Goal: Task Accomplishment & Management: Manage account settings

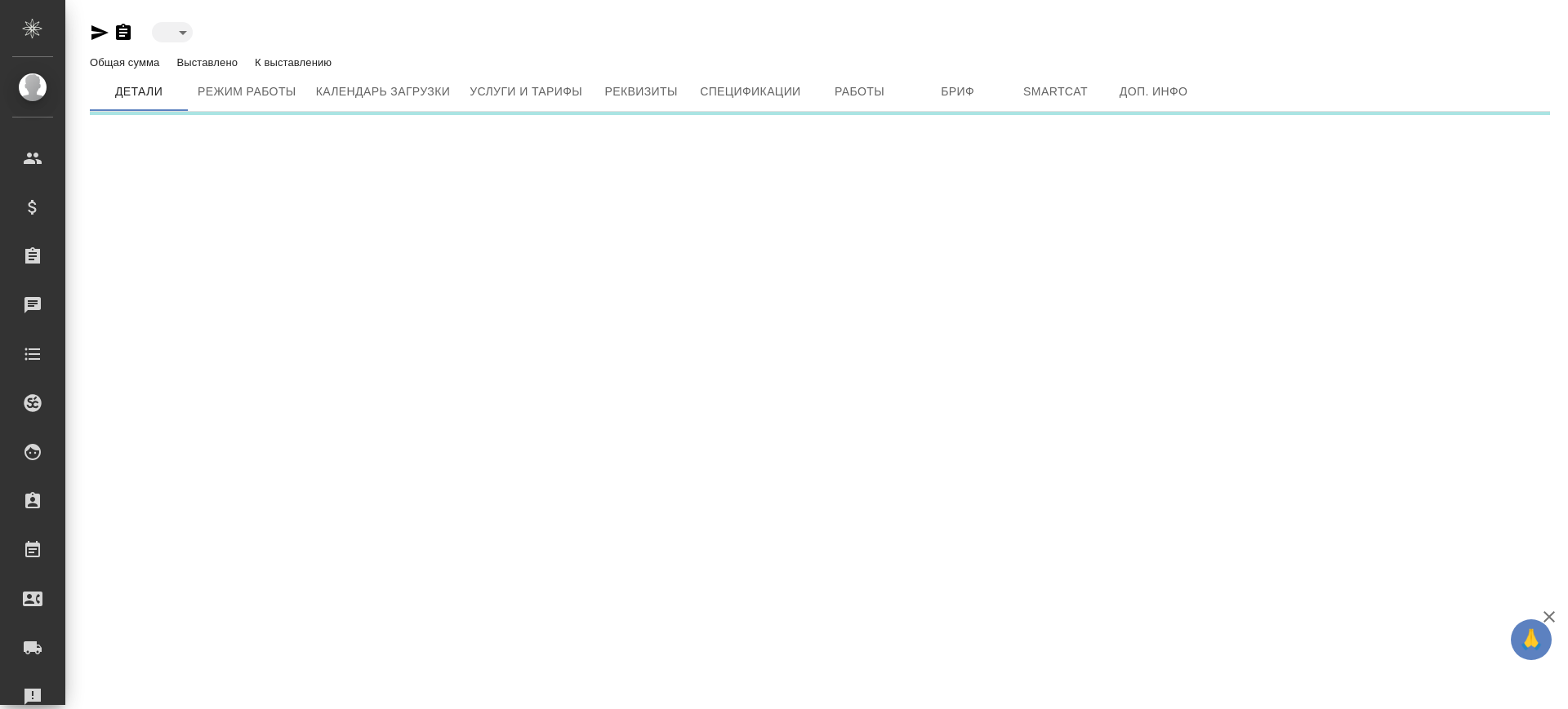
type input "active"
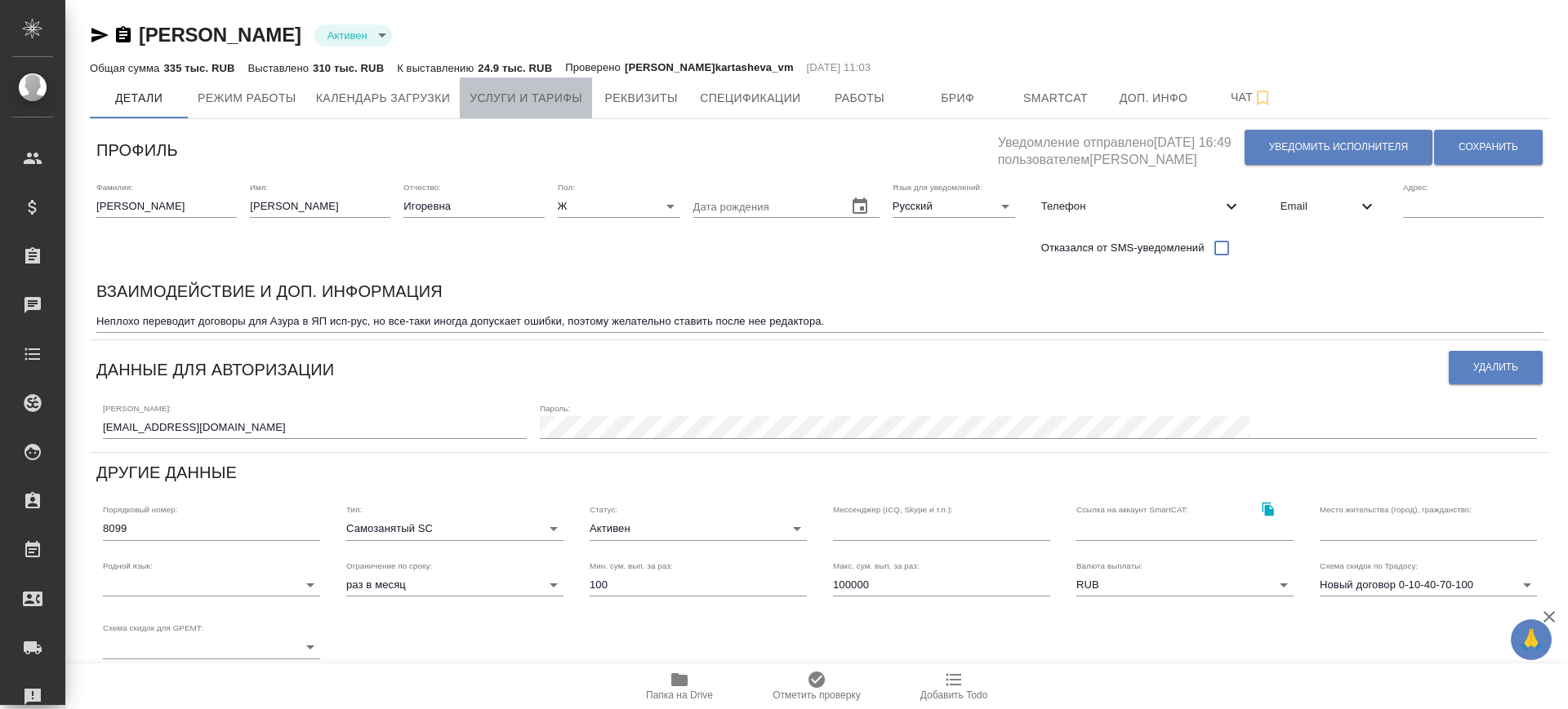
click at [528, 103] on span "Услуги и тарифы" at bounding box center [526, 98] width 113 height 20
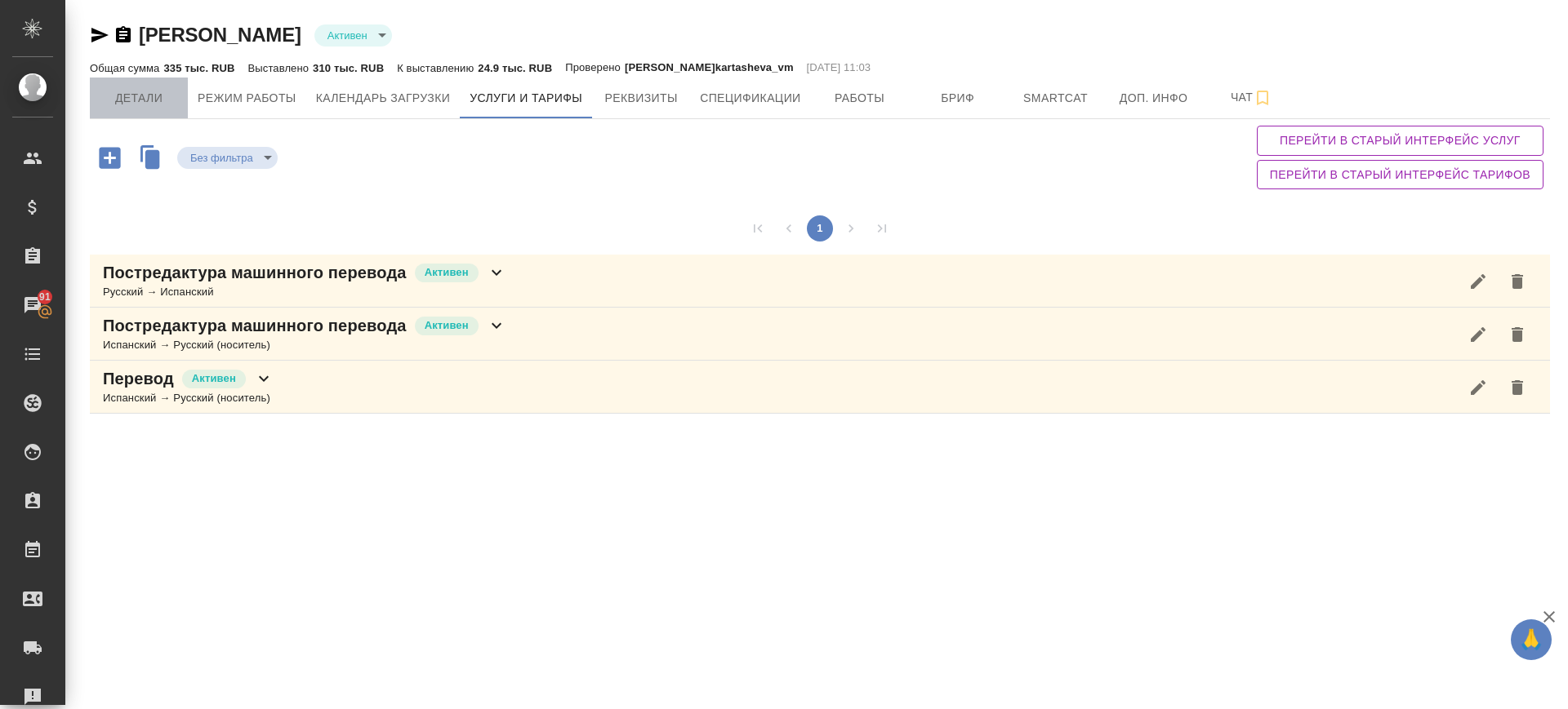
click at [136, 98] on span "Детали" at bounding box center [138, 98] width 78 height 20
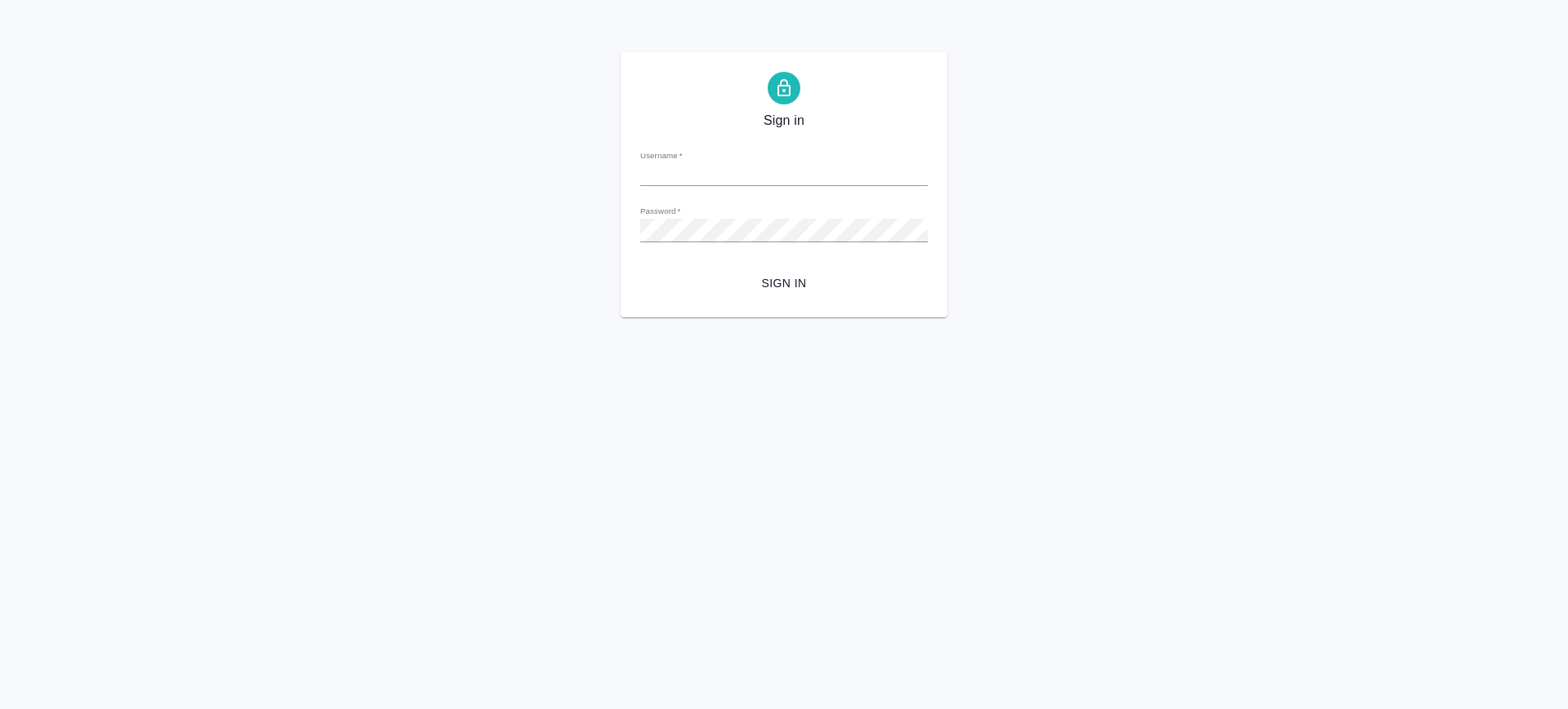
type input "v.saglam@awatera.com"
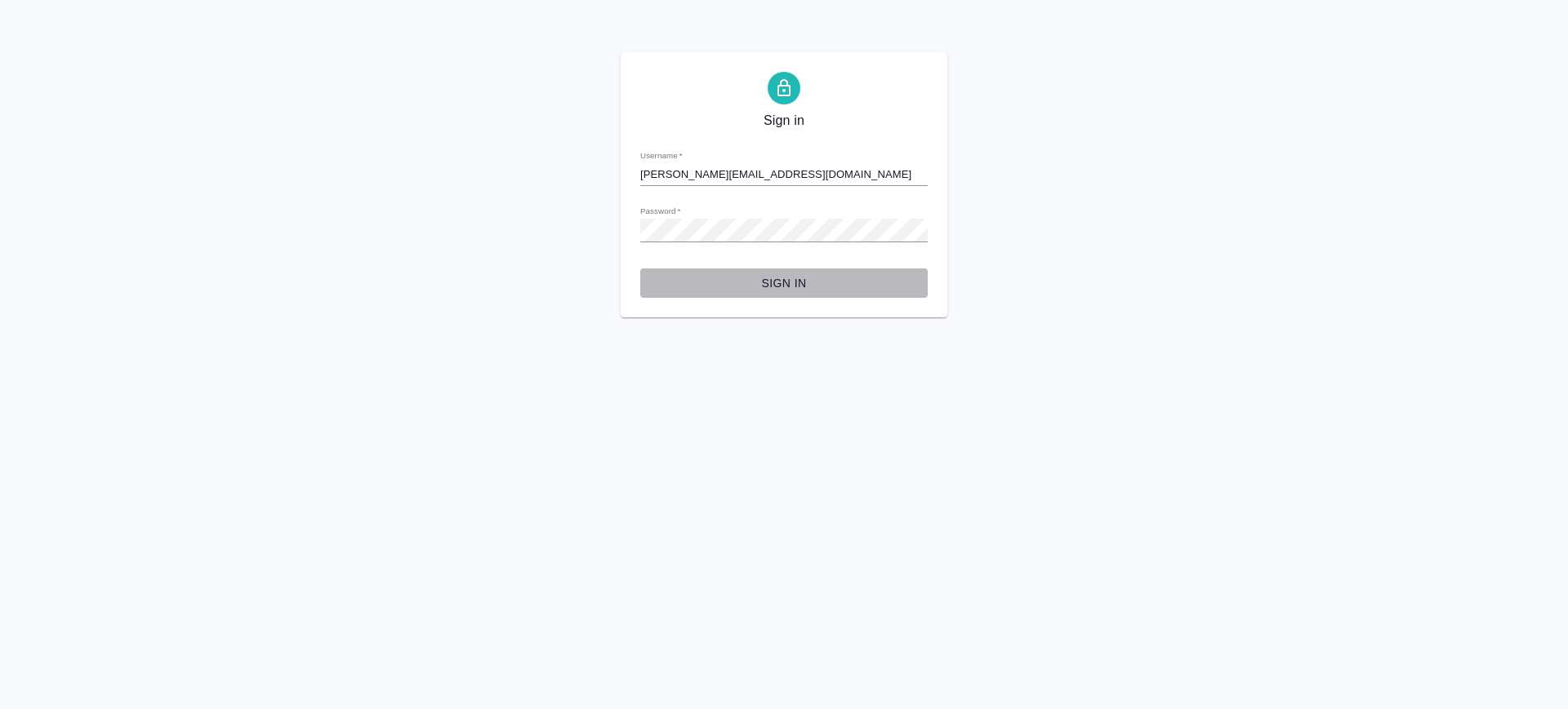
click at [794, 291] on span "Sign in" at bounding box center [784, 283] width 261 height 20
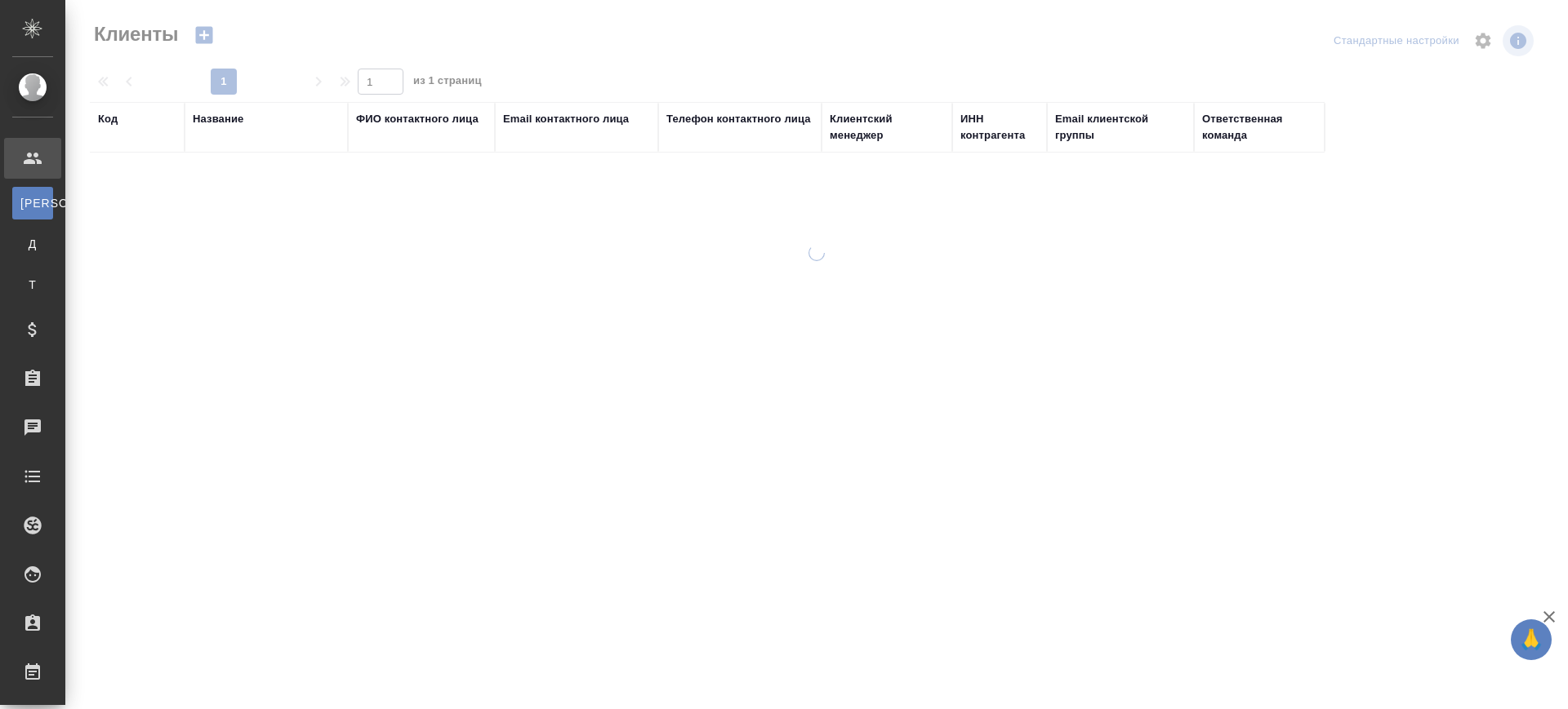
select select "RU"
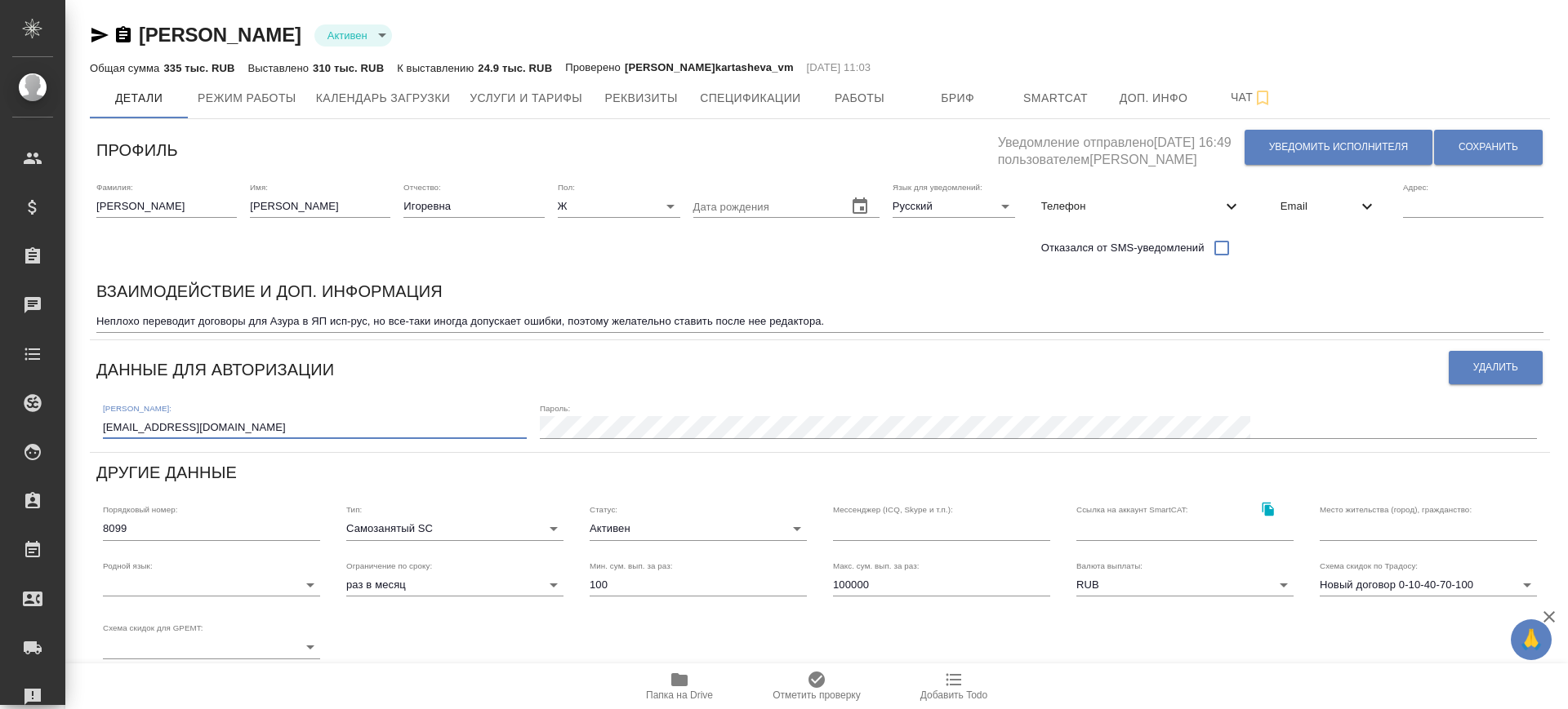
click at [203, 427] on input "nataly192008@yandex.ru" at bounding box center [315, 427] width 424 height 22
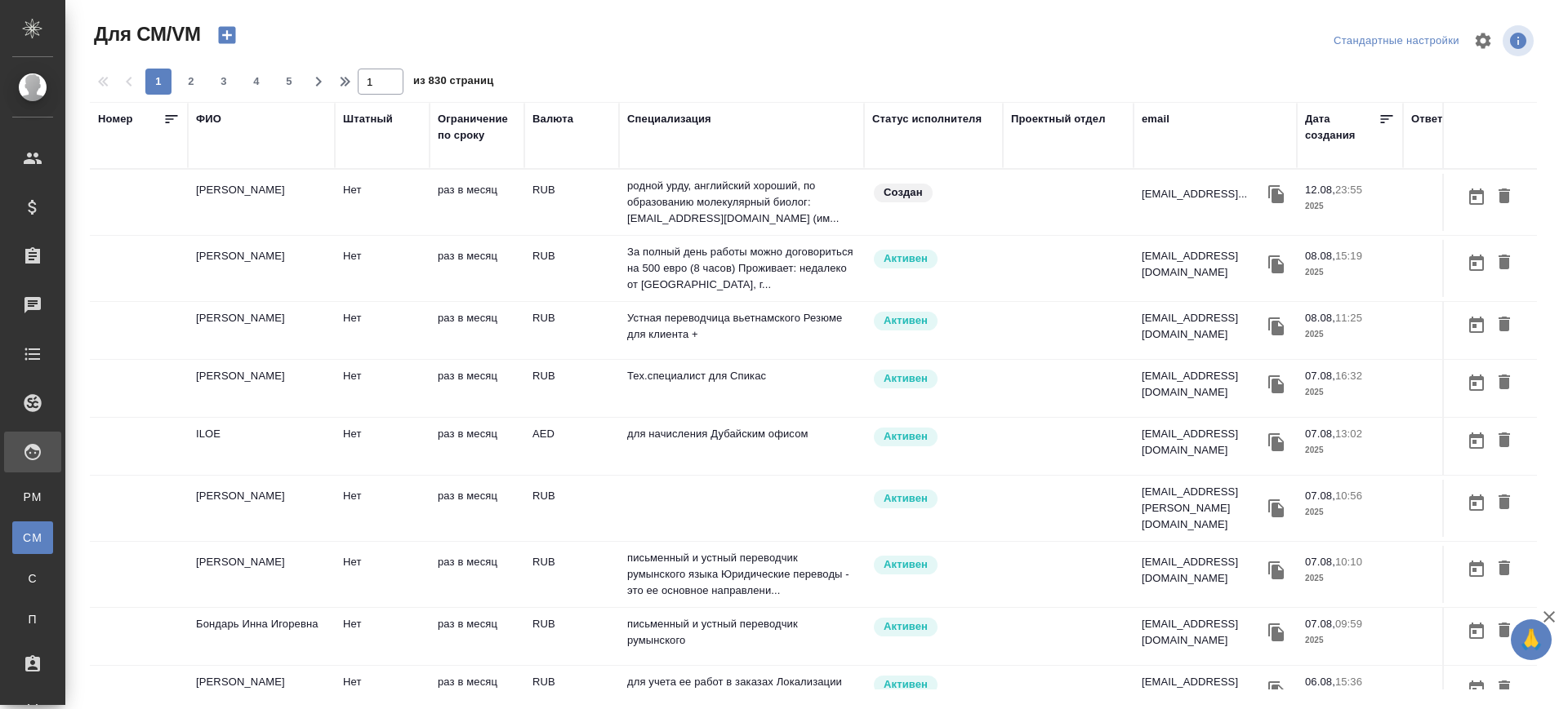
click at [233, 33] on icon "button" at bounding box center [227, 36] width 18 height 18
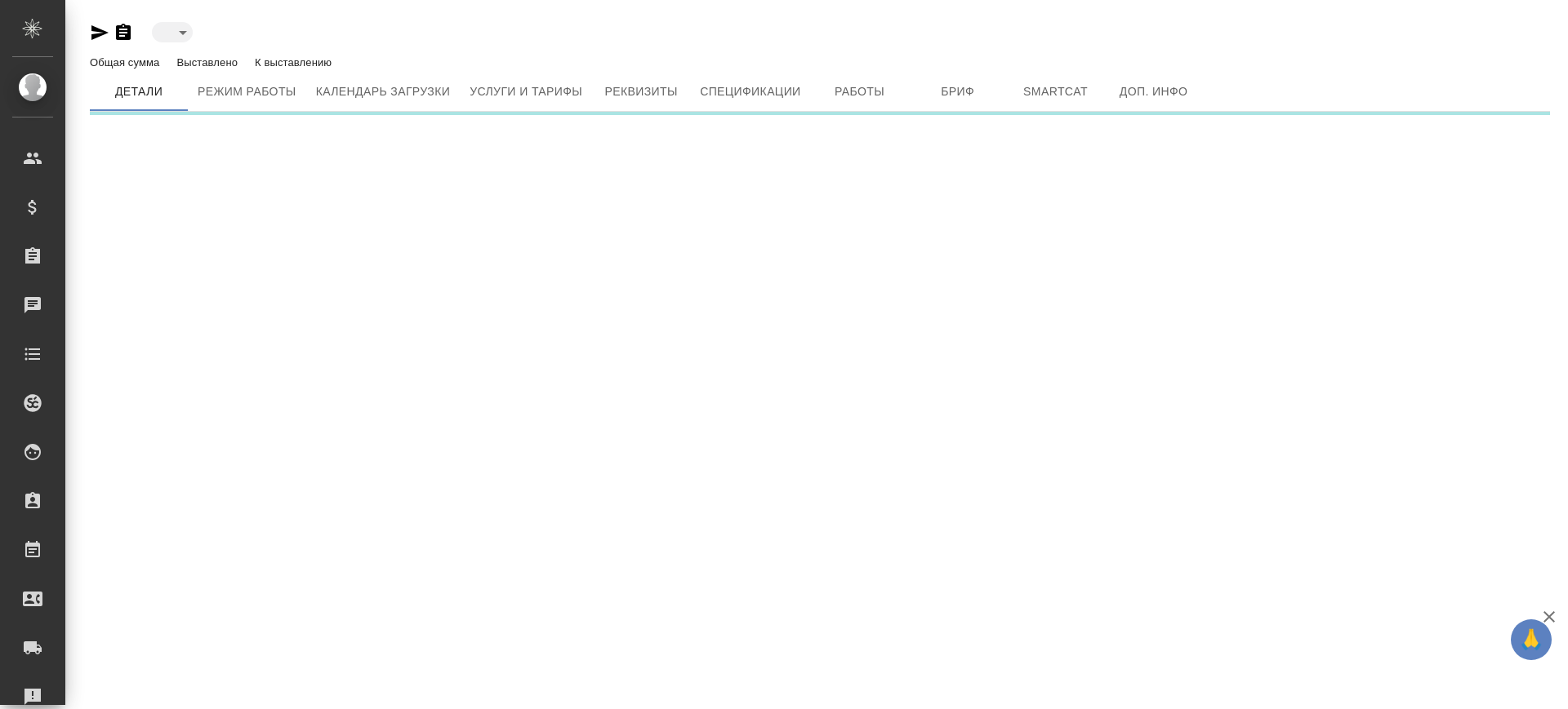
type input "created"
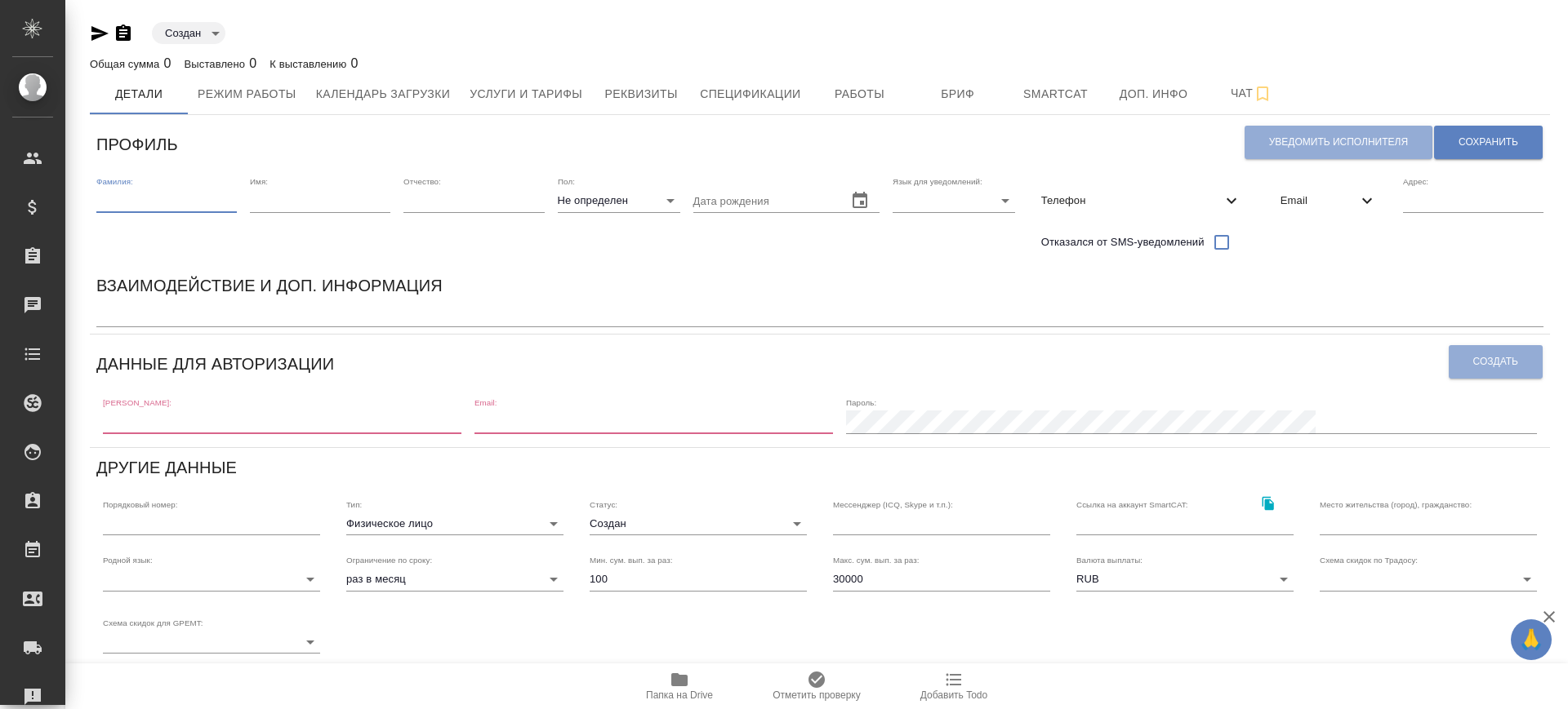
click at [138, 197] on input "text" at bounding box center [167, 200] width 140 height 22
type input "F"
type input "Аликелова"
click at [271, 205] on input "text" at bounding box center [320, 200] width 140 height 22
type input "Валерия"
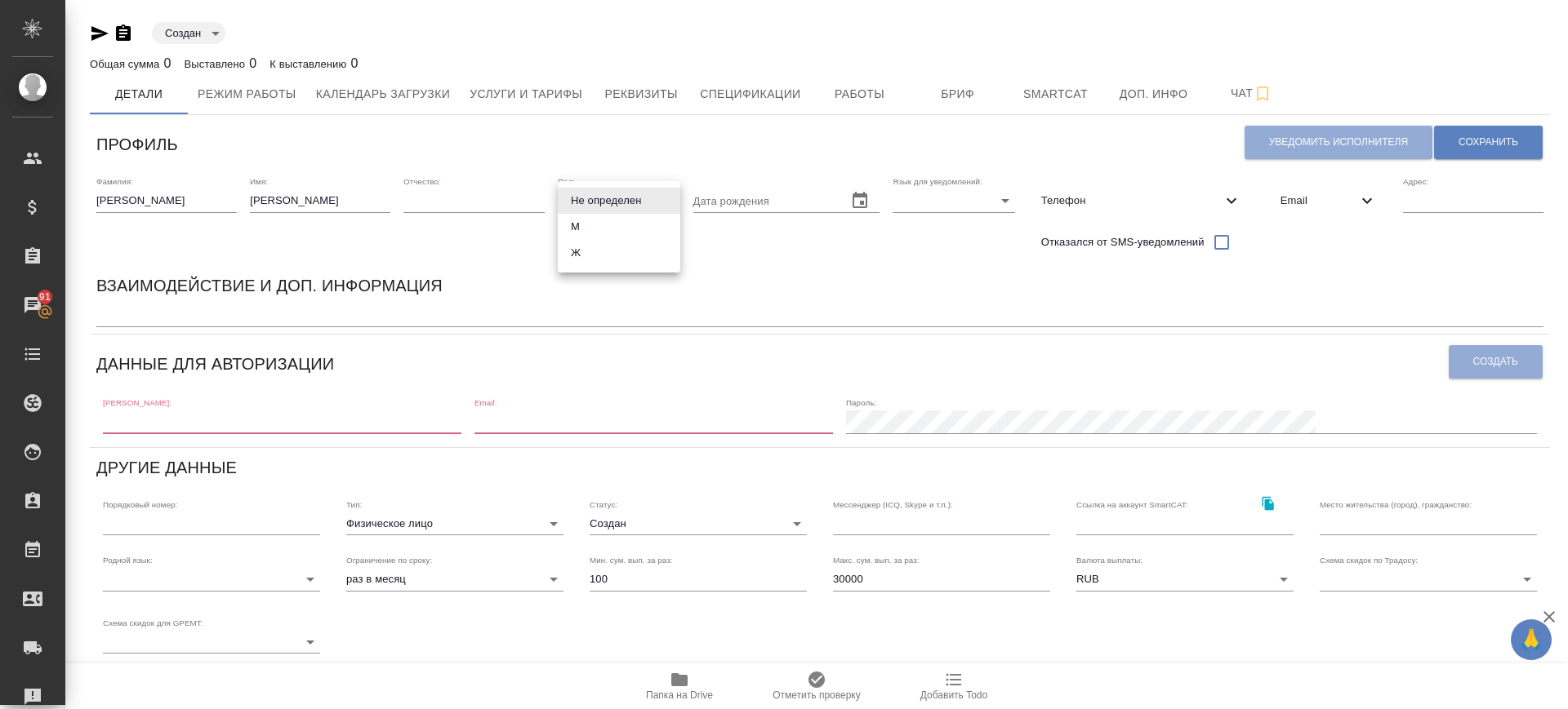
click at [584, 207] on body "🙏 .cls-1 fill:#fff; AWATERA Саглам Виктория v.saglam Клиенты Спецификации Заказ…" at bounding box center [784, 354] width 1568 height 709
click at [593, 252] on li "Ж" at bounding box center [619, 252] width 123 height 26
type input "[DEMOGRAPHIC_DATA]"
click at [915, 199] on body "🙏 .cls-1 fill:#fff; AWATERA Саглам Виктория v.saglam Клиенты Спецификации Заказ…" at bounding box center [784, 354] width 1568 height 709
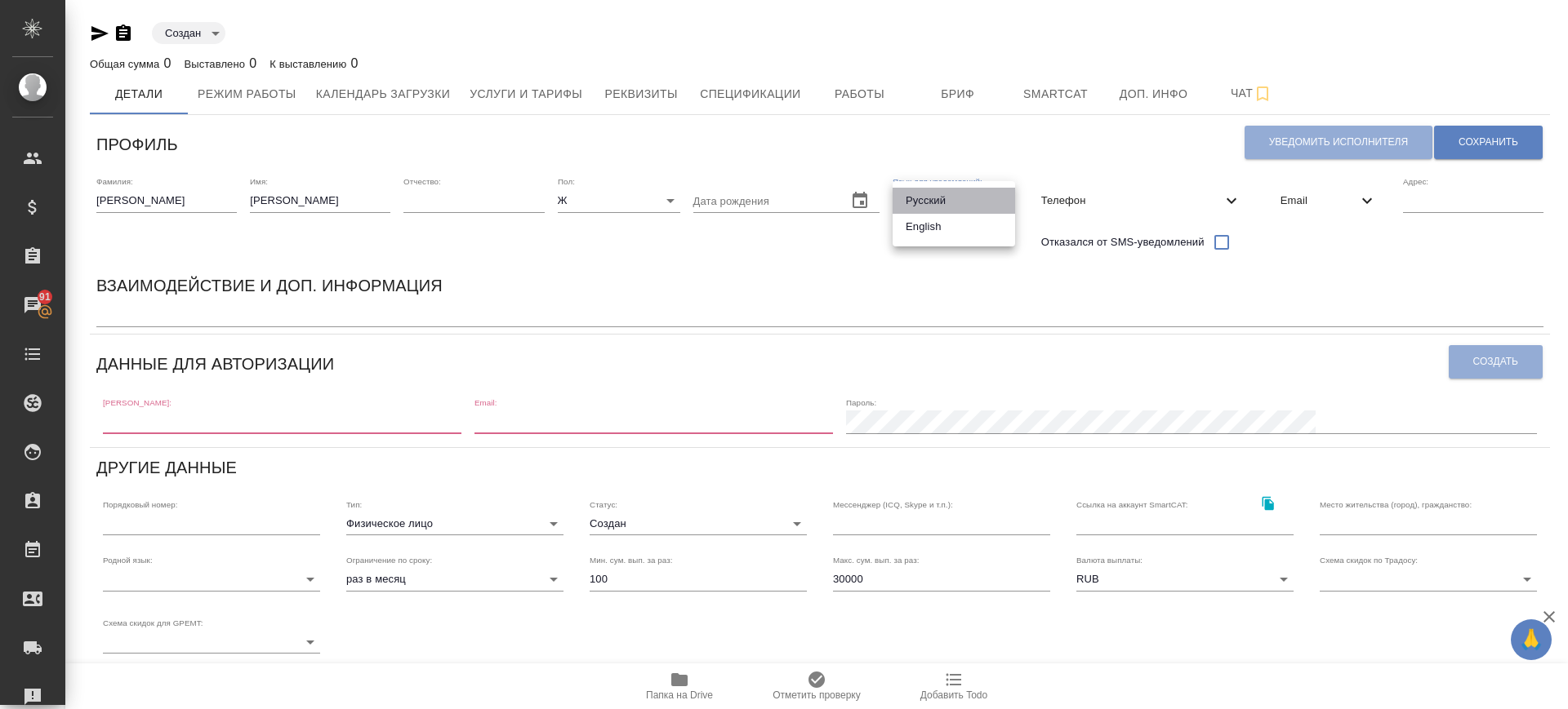
click at [903, 197] on li "Русский" at bounding box center [954, 201] width 123 height 26
type input "RU"
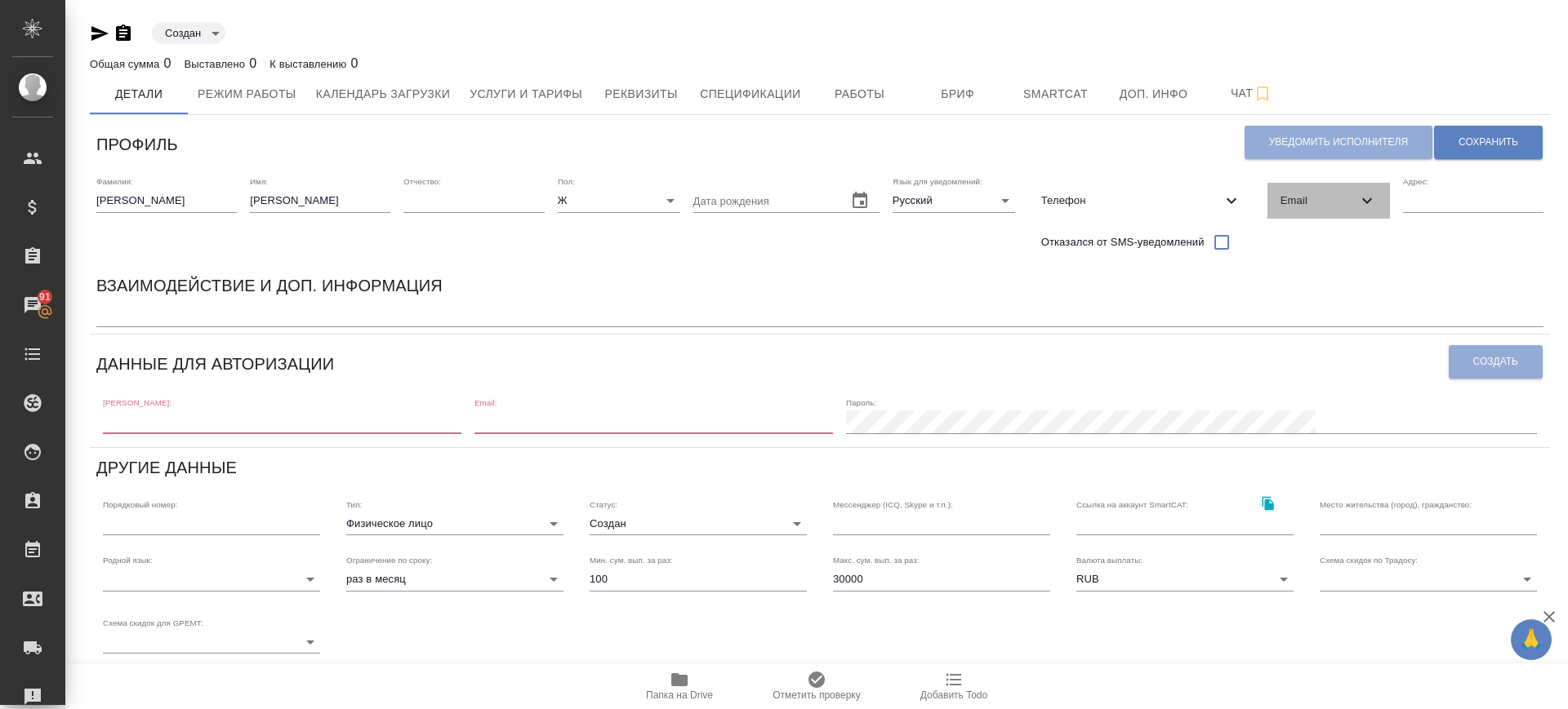
click at [1295, 215] on div "Email" at bounding box center [1329, 201] width 123 height 36
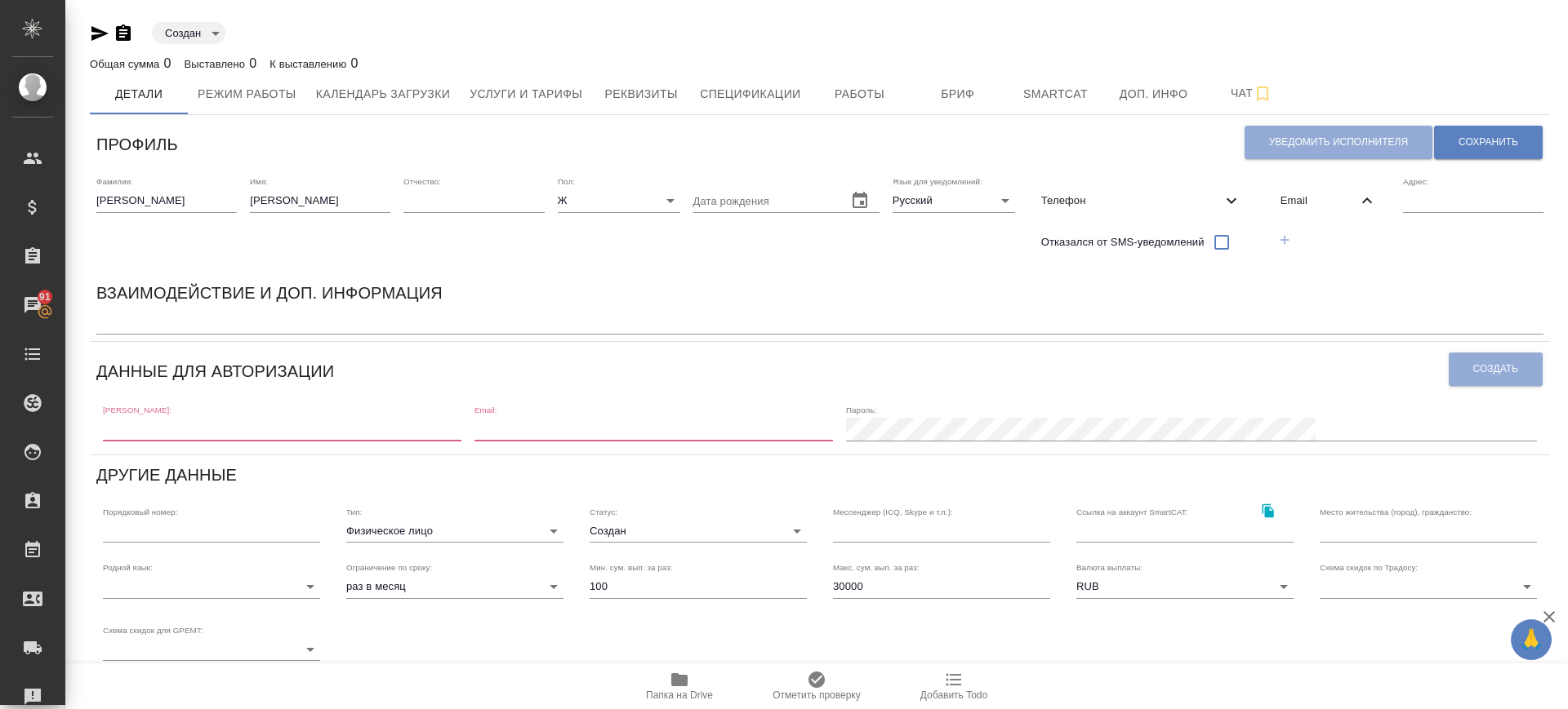
click at [1289, 242] on icon "button" at bounding box center [1284, 240] width 15 height 15
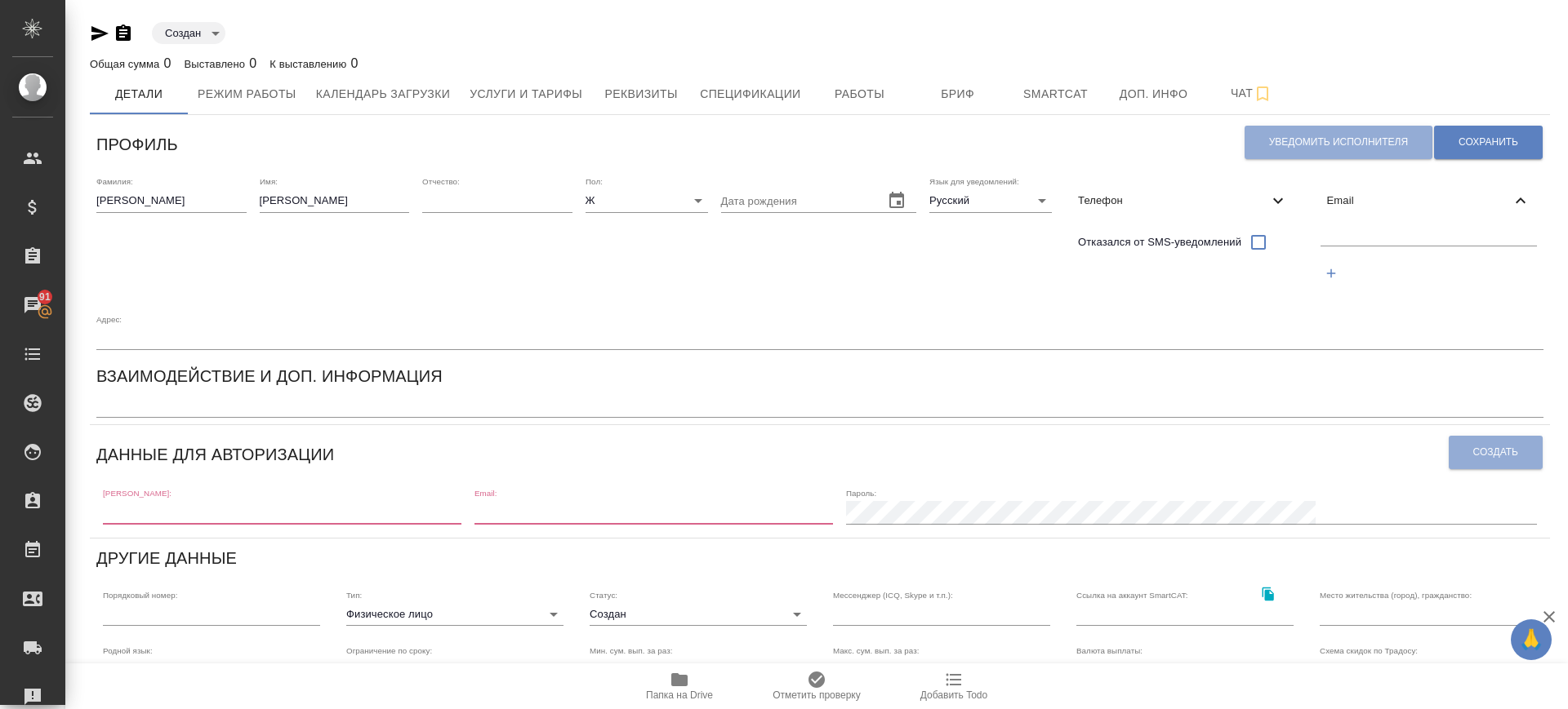
click at [1339, 236] on input "text" at bounding box center [1429, 235] width 217 height 20
paste input "v.alilekova@awatera.com"
type input "v.alilekova@awatera.com"
click at [1474, 147] on span "Сохранить" at bounding box center [1488, 142] width 59 height 14
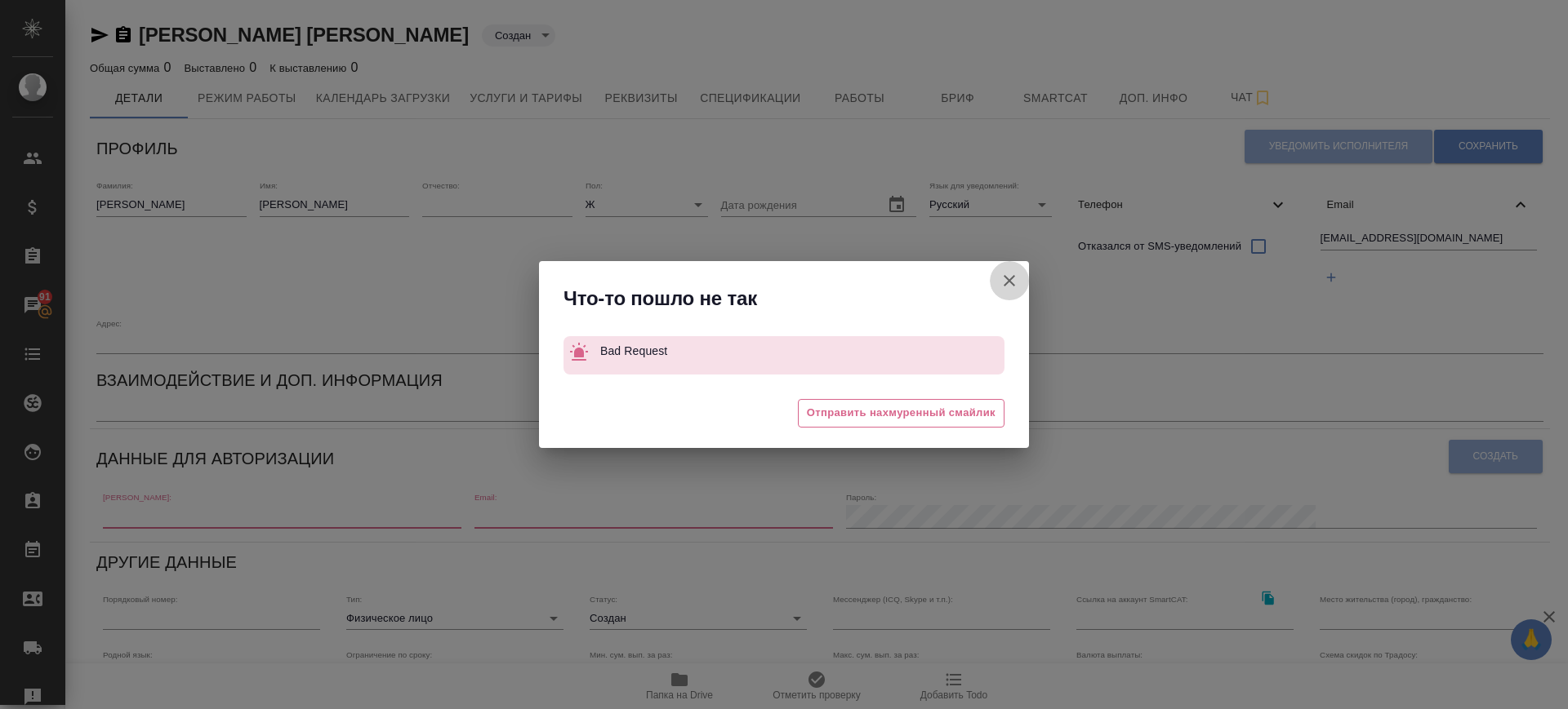
click at [1013, 283] on icon "button" at bounding box center [1010, 280] width 12 height 12
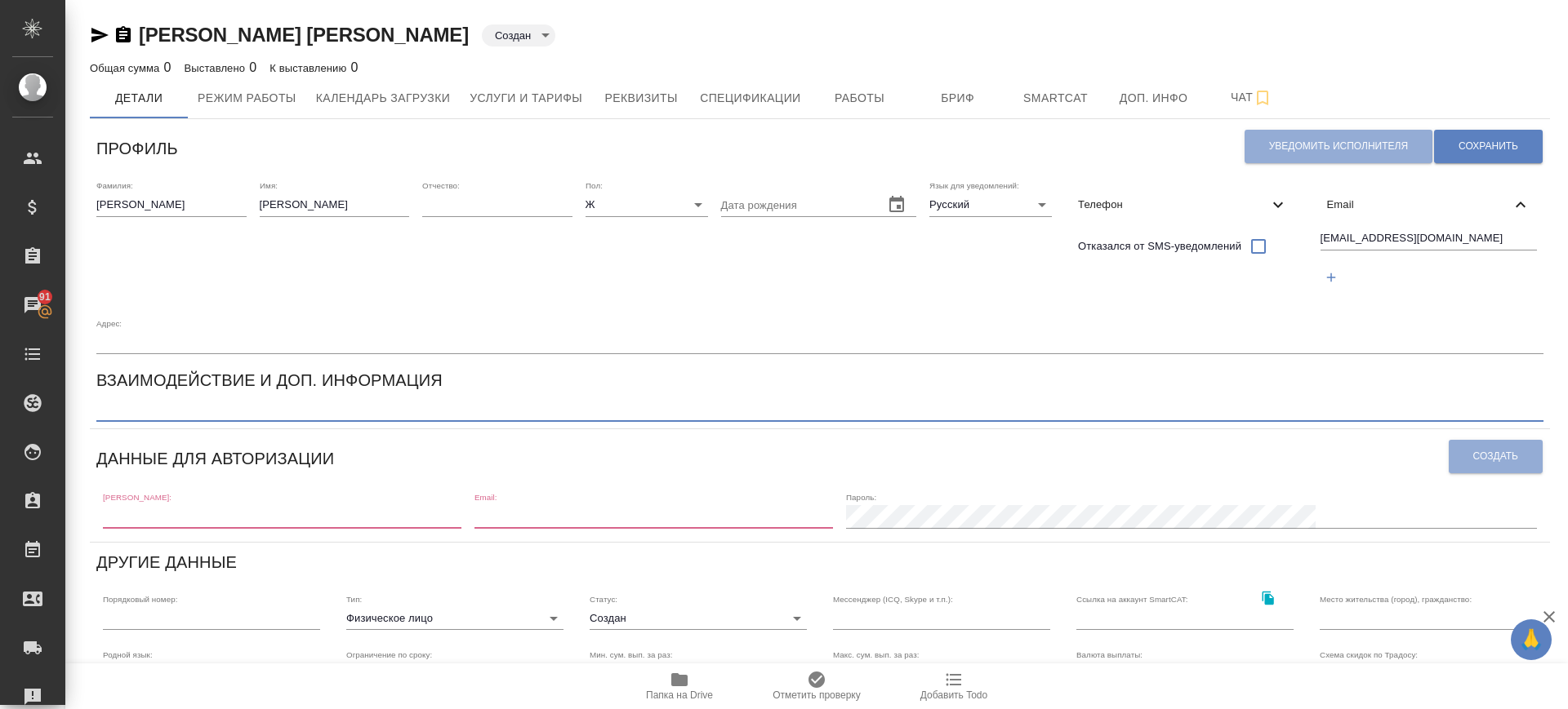
click at [143, 411] on textarea at bounding box center [820, 410] width 1447 height 13
paste textarea "Специалист приемки качества в ОПШД"
type textarea "Специалист приемки качества в ОПШД"
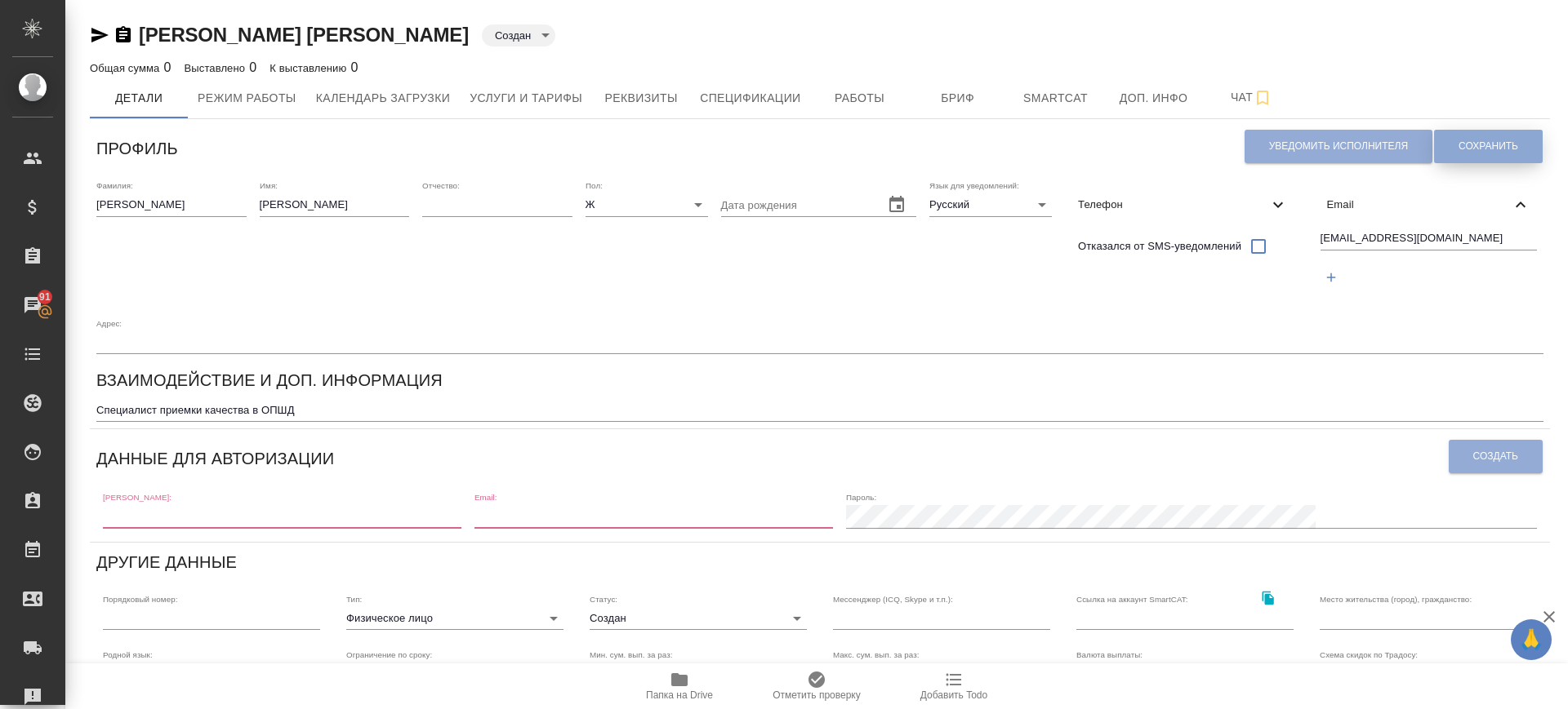
click at [1494, 133] on button "Сохранить" at bounding box center [1488, 146] width 108 height 33
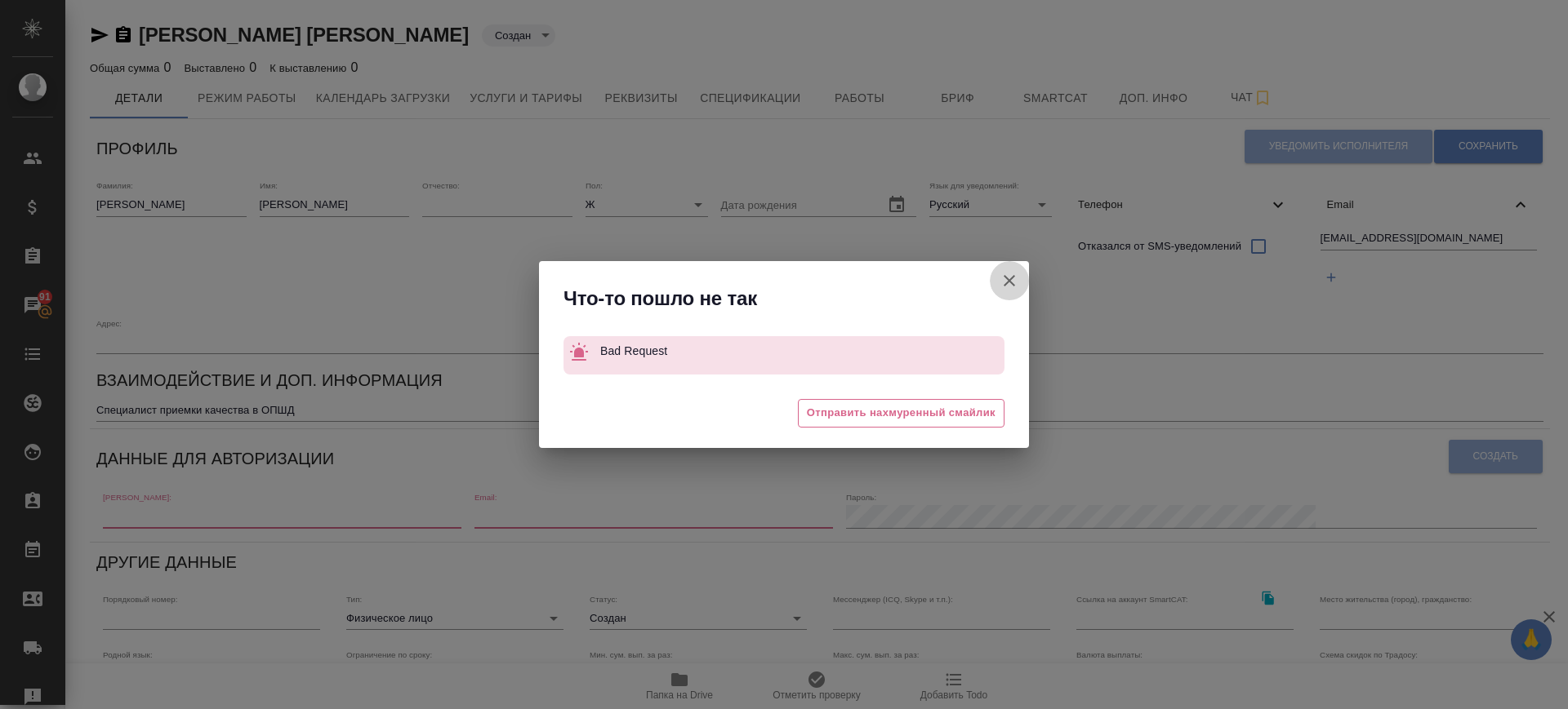
click at [1012, 279] on icon "button" at bounding box center [1010, 280] width 12 height 12
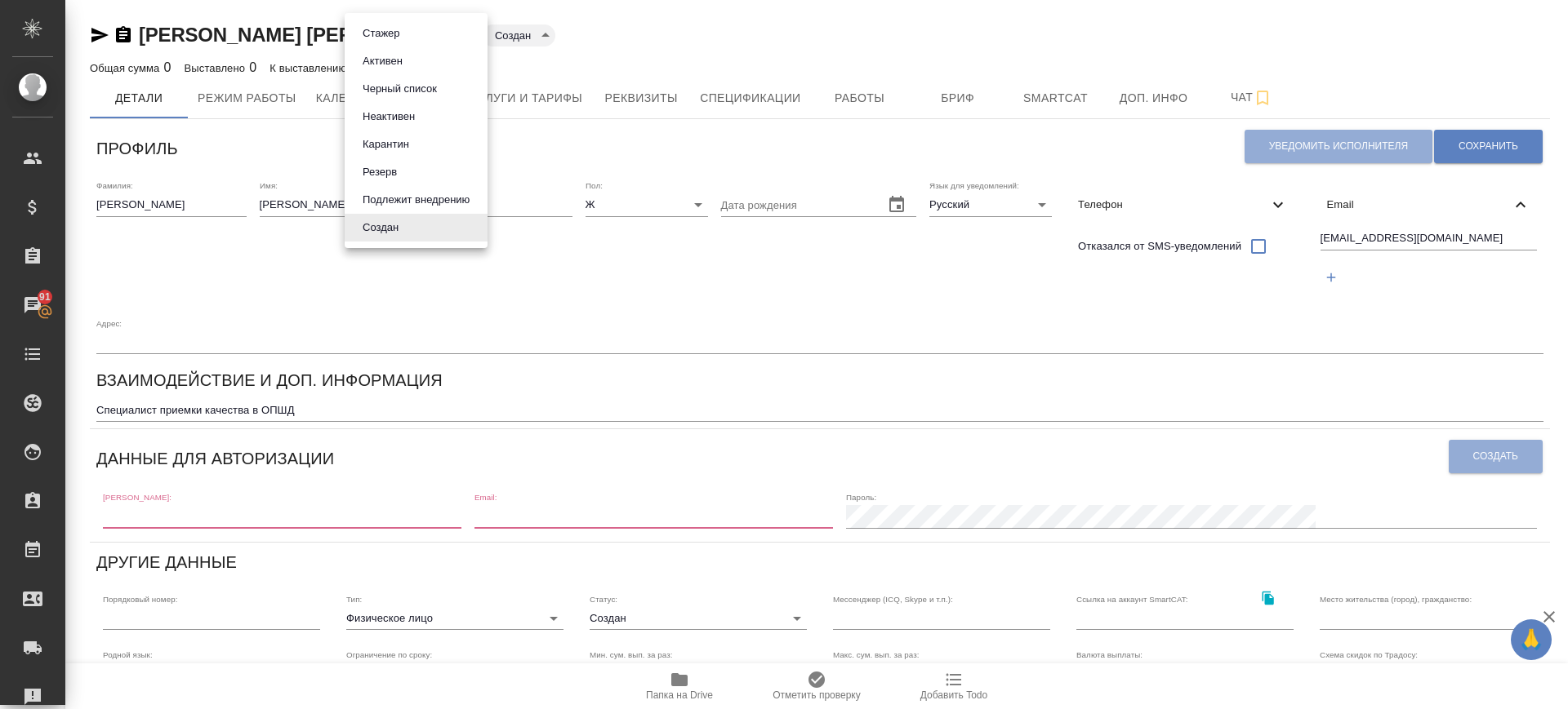
click at [393, 44] on body "🙏 .cls-1 fill:#fff; AWATERA Саглам Виктория v.saglam Клиенты Спецификации Заказ…" at bounding box center [784, 354] width 1568 height 709
click at [393, 57] on button "Активен" at bounding box center [382, 61] width 50 height 18
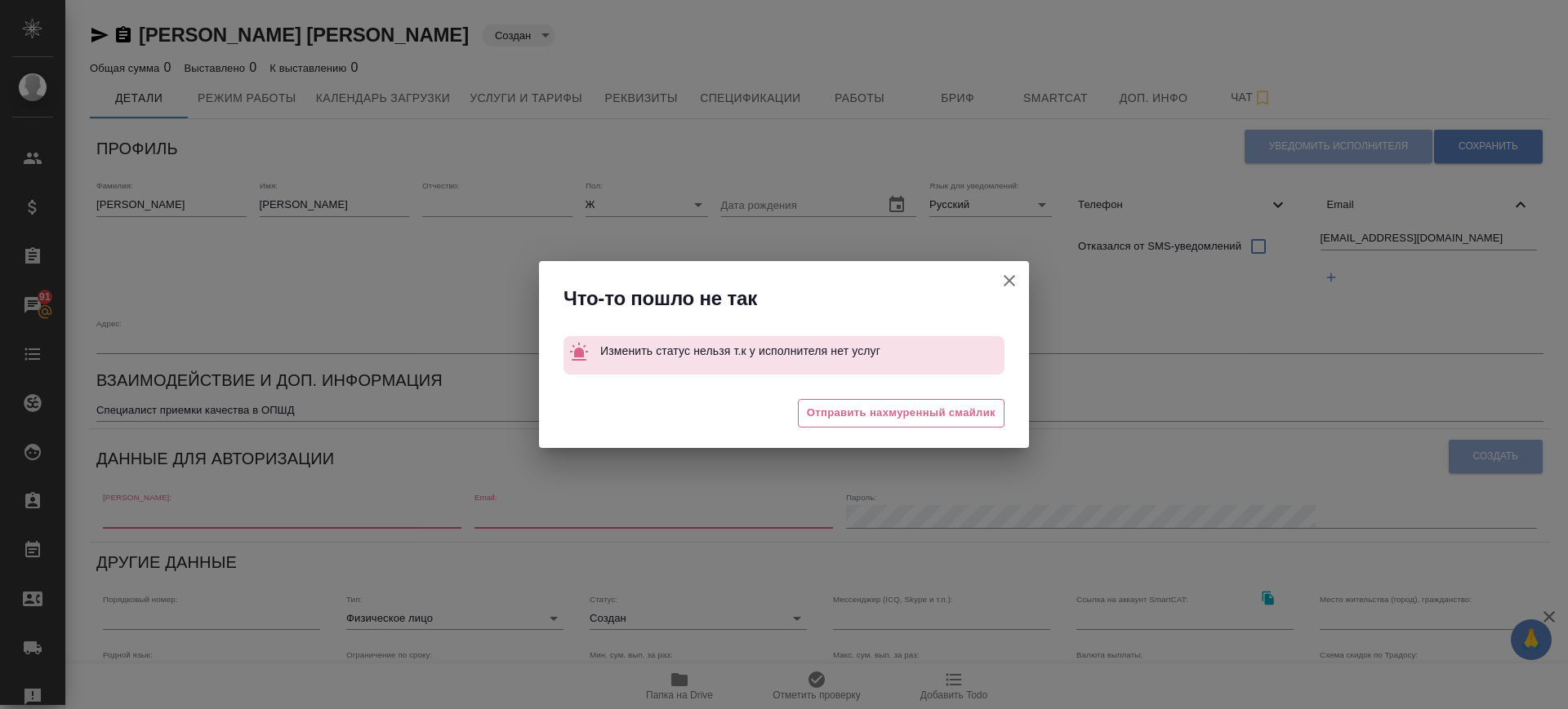
click at [1014, 284] on icon "button" at bounding box center [1010, 280] width 12 height 12
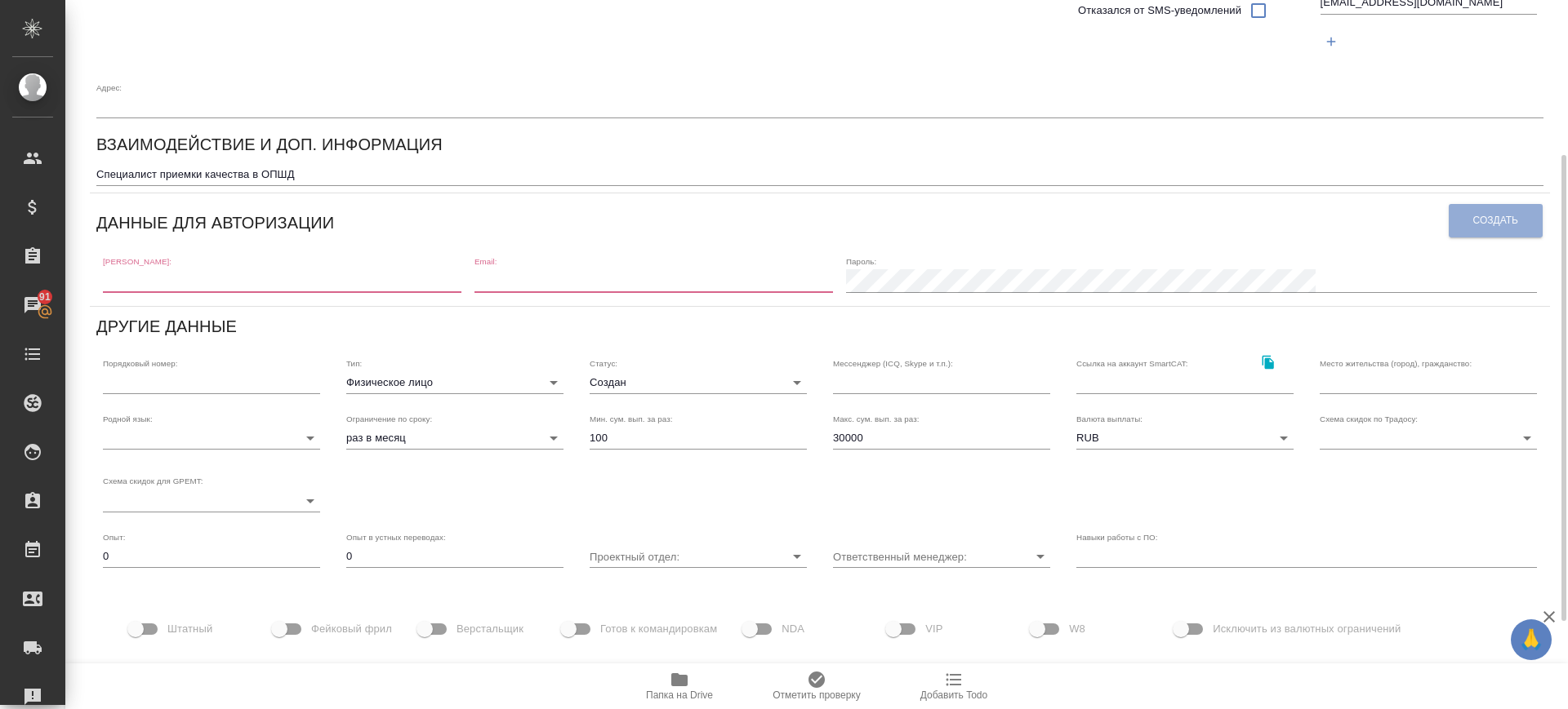
scroll to position [242, 0]
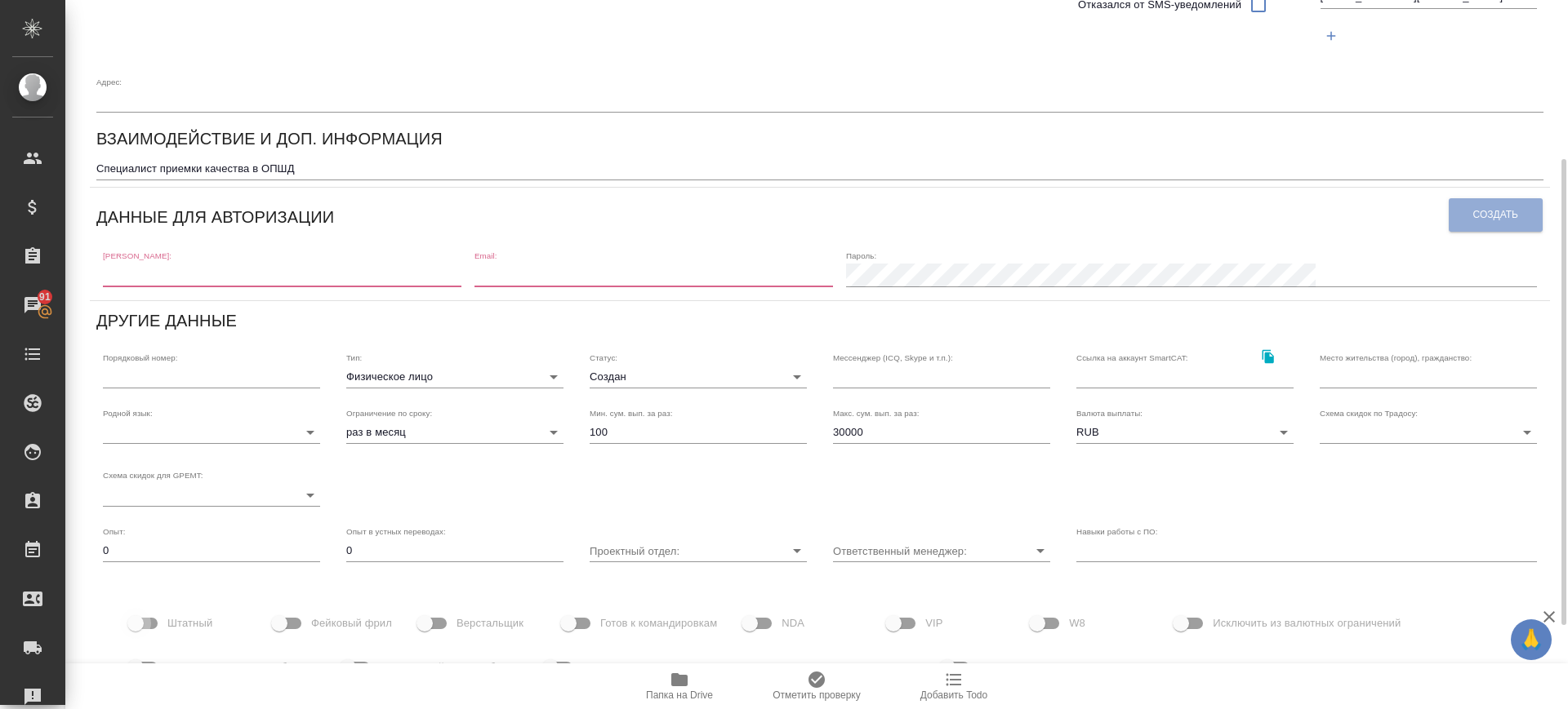
click at [145, 617] on input "Штатный" at bounding box center [135, 623] width 94 height 31
checkbox input "true"
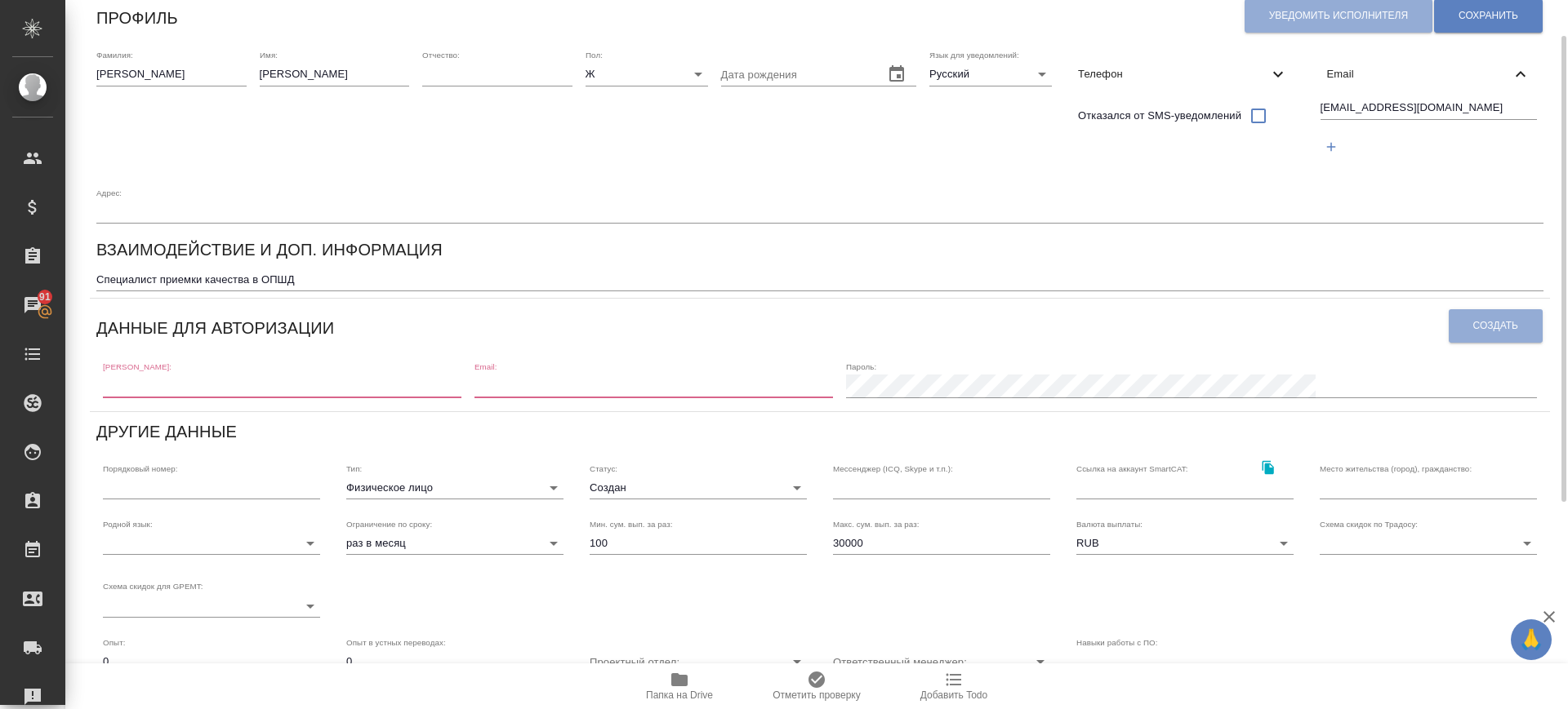
scroll to position [0, 0]
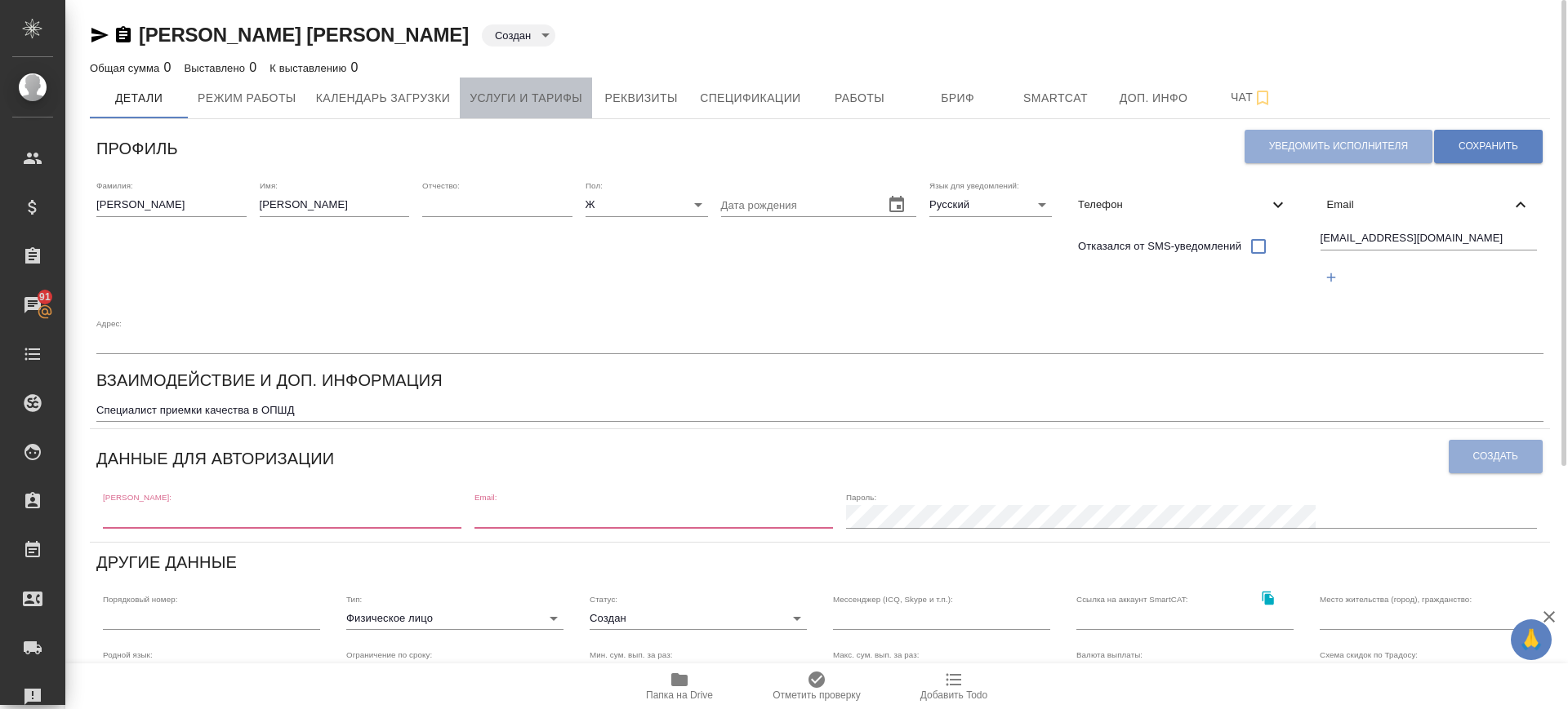
click at [524, 99] on span "Услуги и тарифы" at bounding box center [526, 98] width 113 height 20
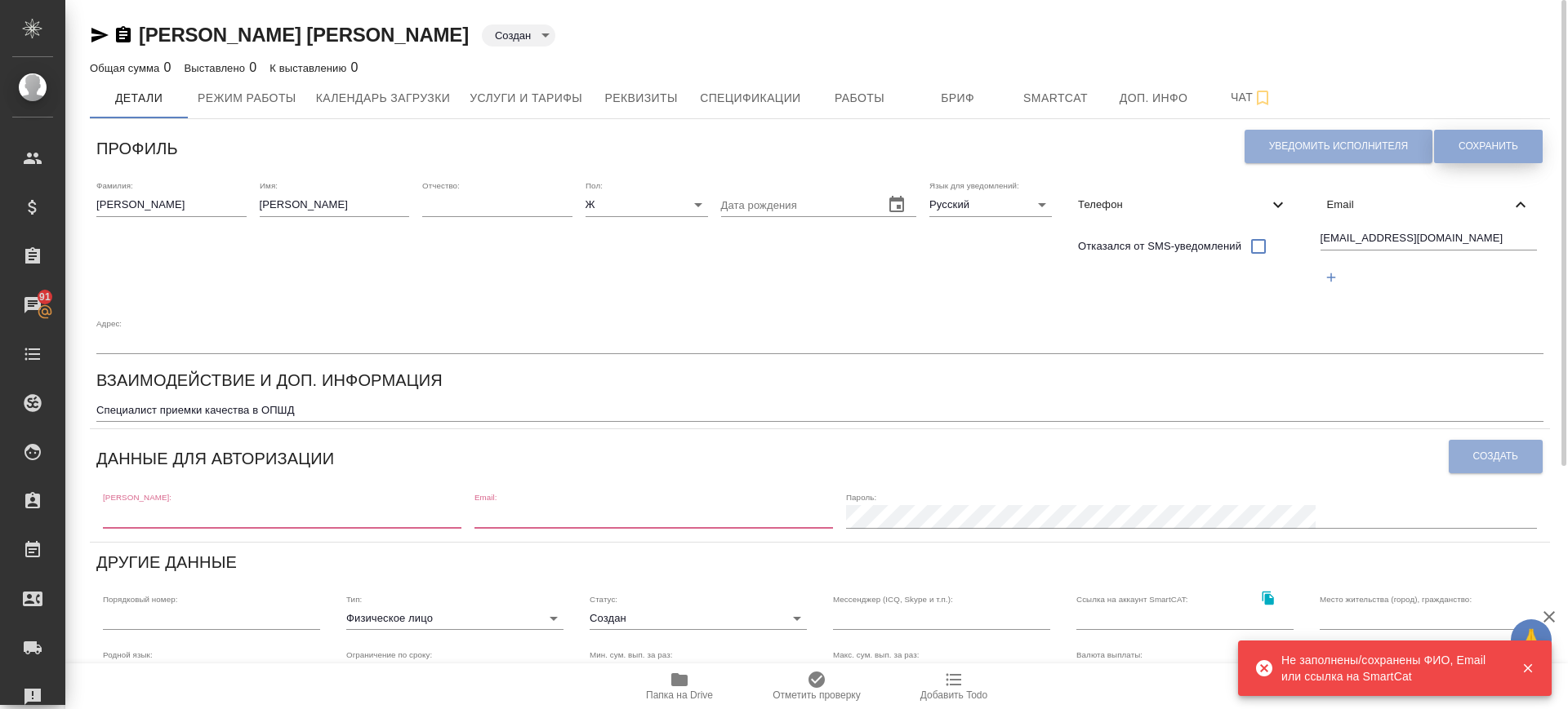
click at [1486, 141] on span "Сохранить" at bounding box center [1488, 146] width 59 height 14
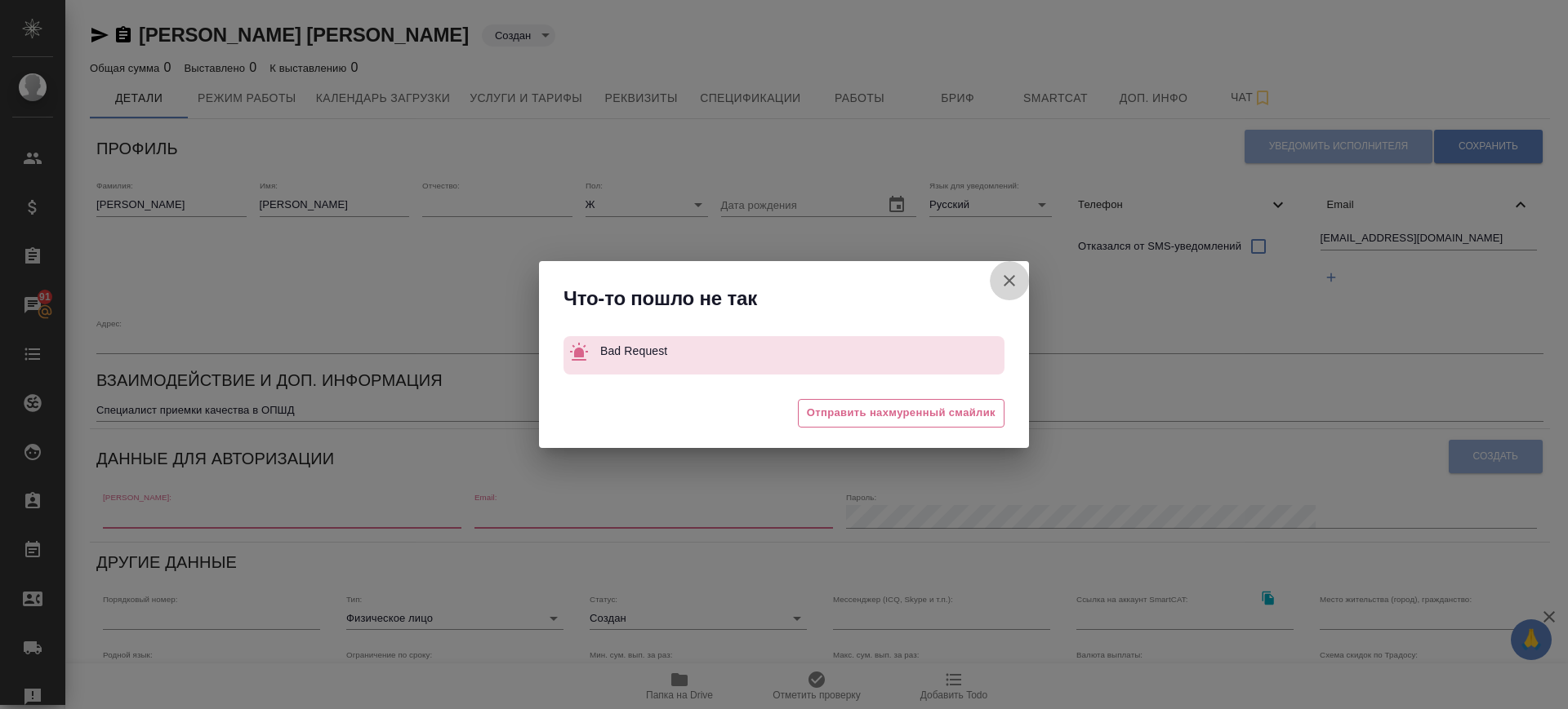
click at [1012, 280] on icon "button" at bounding box center [1010, 280] width 19 height 19
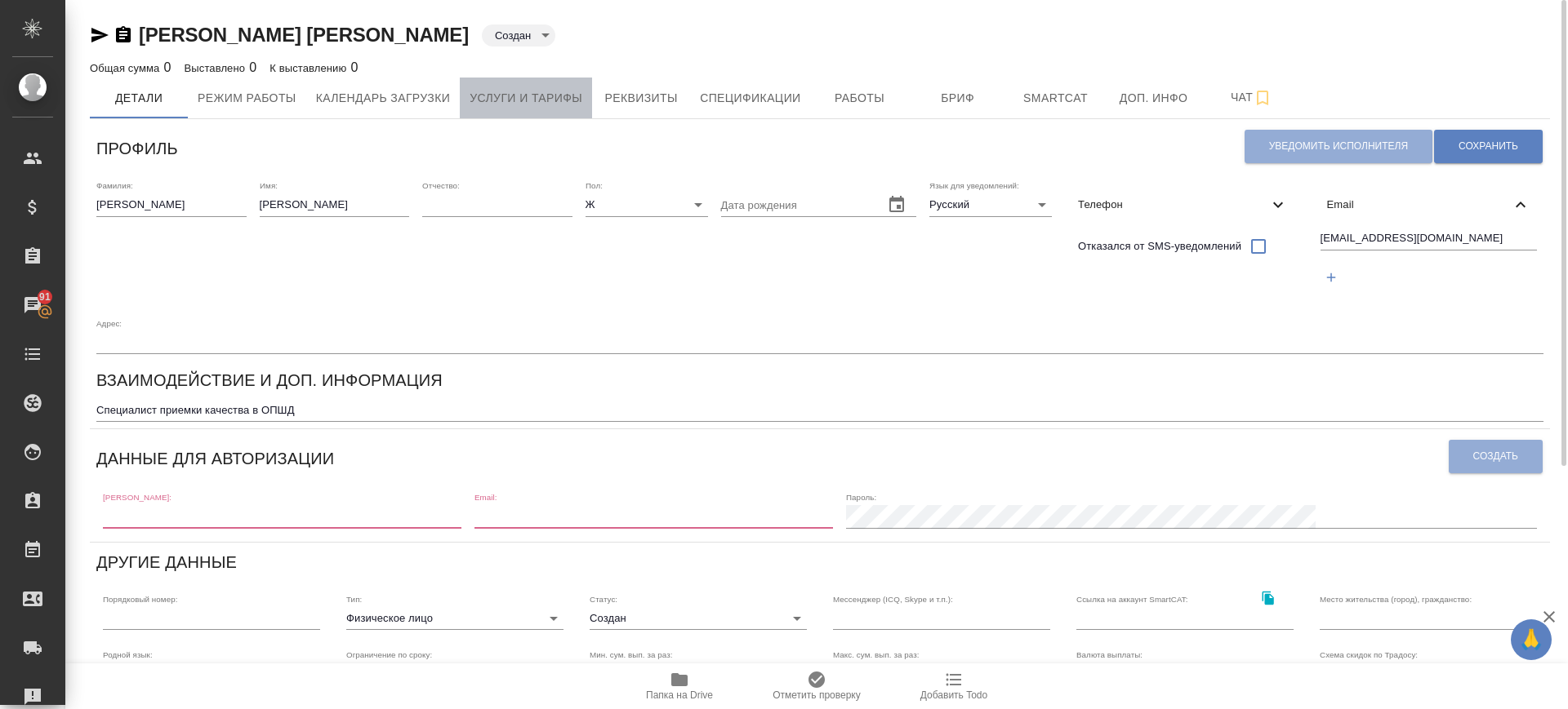
click at [491, 90] on span "Услуги и тарифы" at bounding box center [526, 98] width 113 height 20
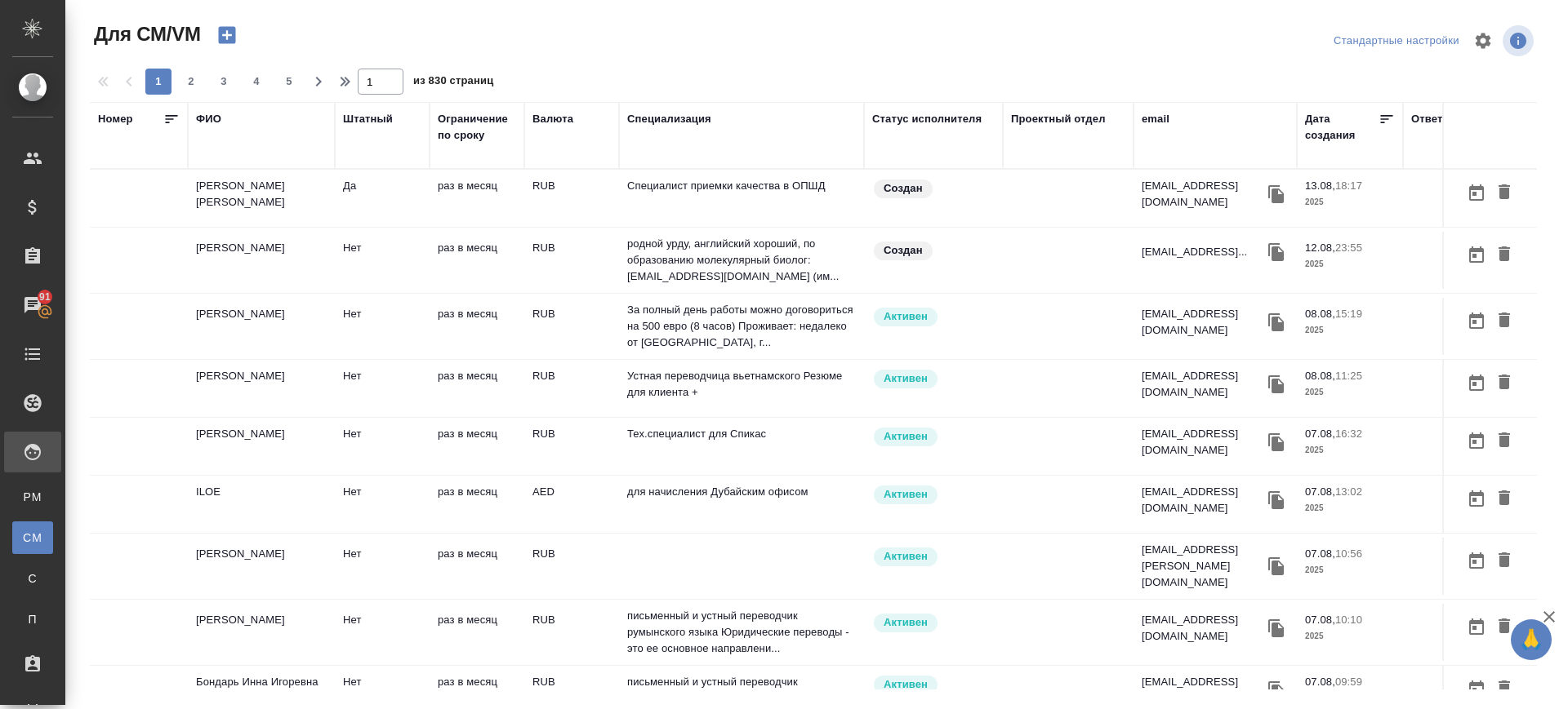
click at [230, 204] on td "[PERSON_NAME] [PERSON_NAME]" at bounding box center [261, 198] width 147 height 57
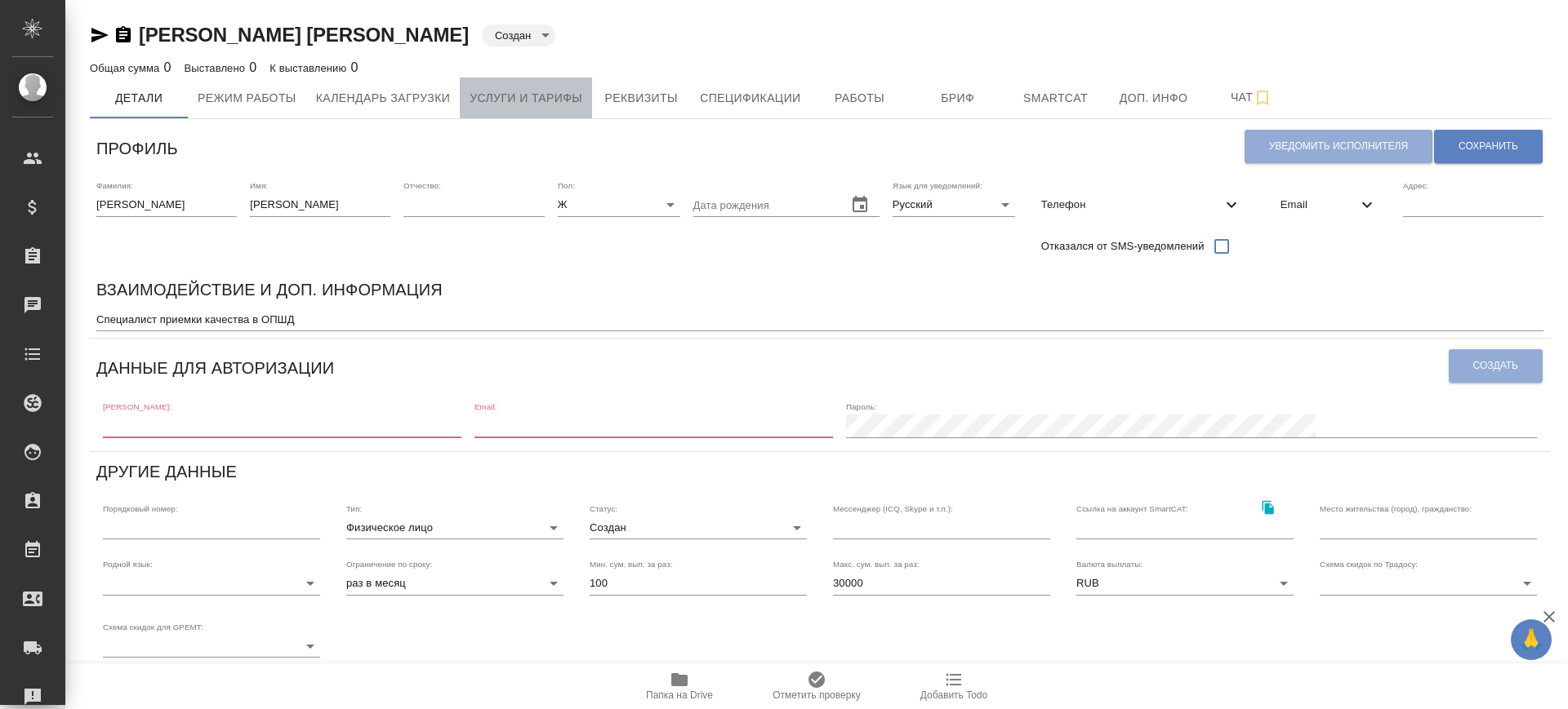
click at [547, 96] on span "Услуги и тарифы" at bounding box center [526, 98] width 113 height 20
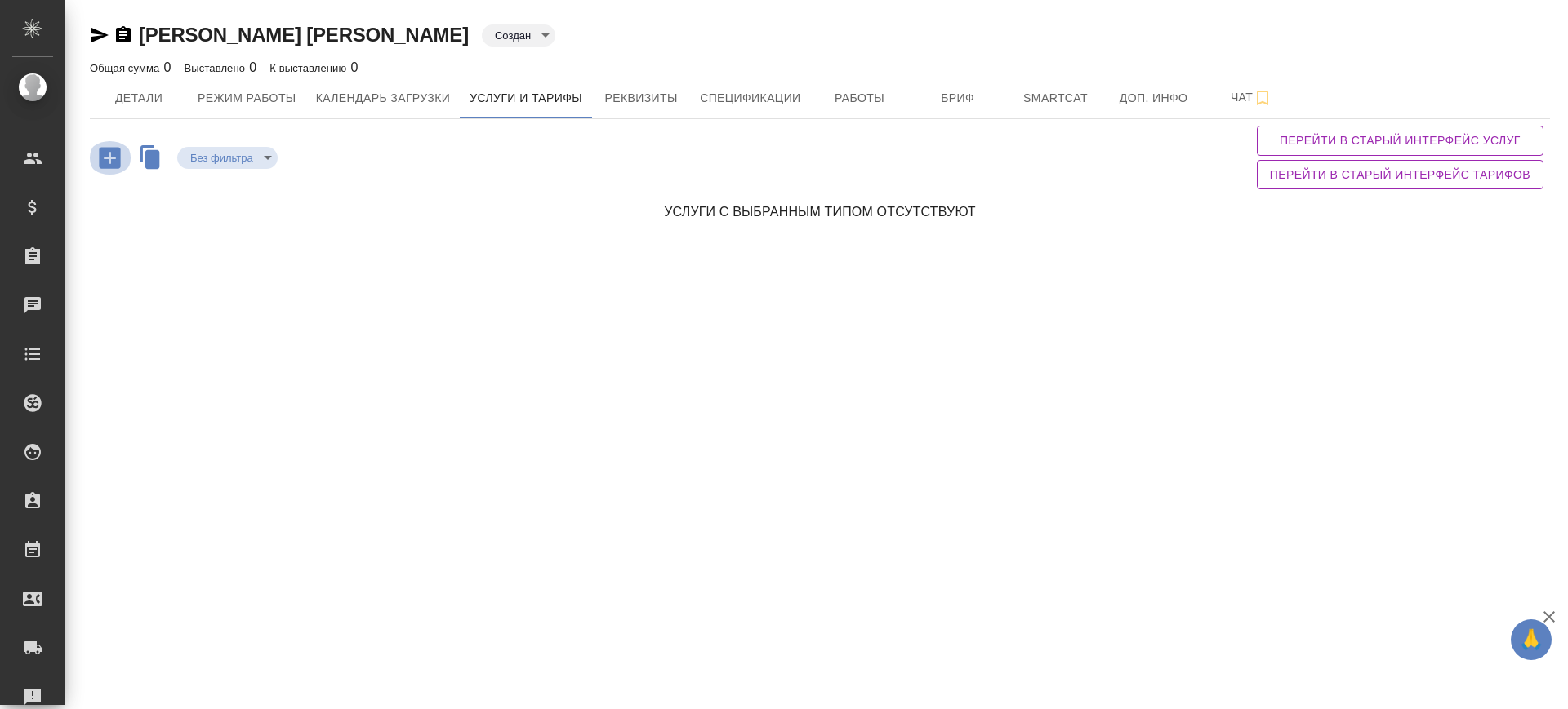
click at [103, 154] on icon "button" at bounding box center [109, 158] width 21 height 21
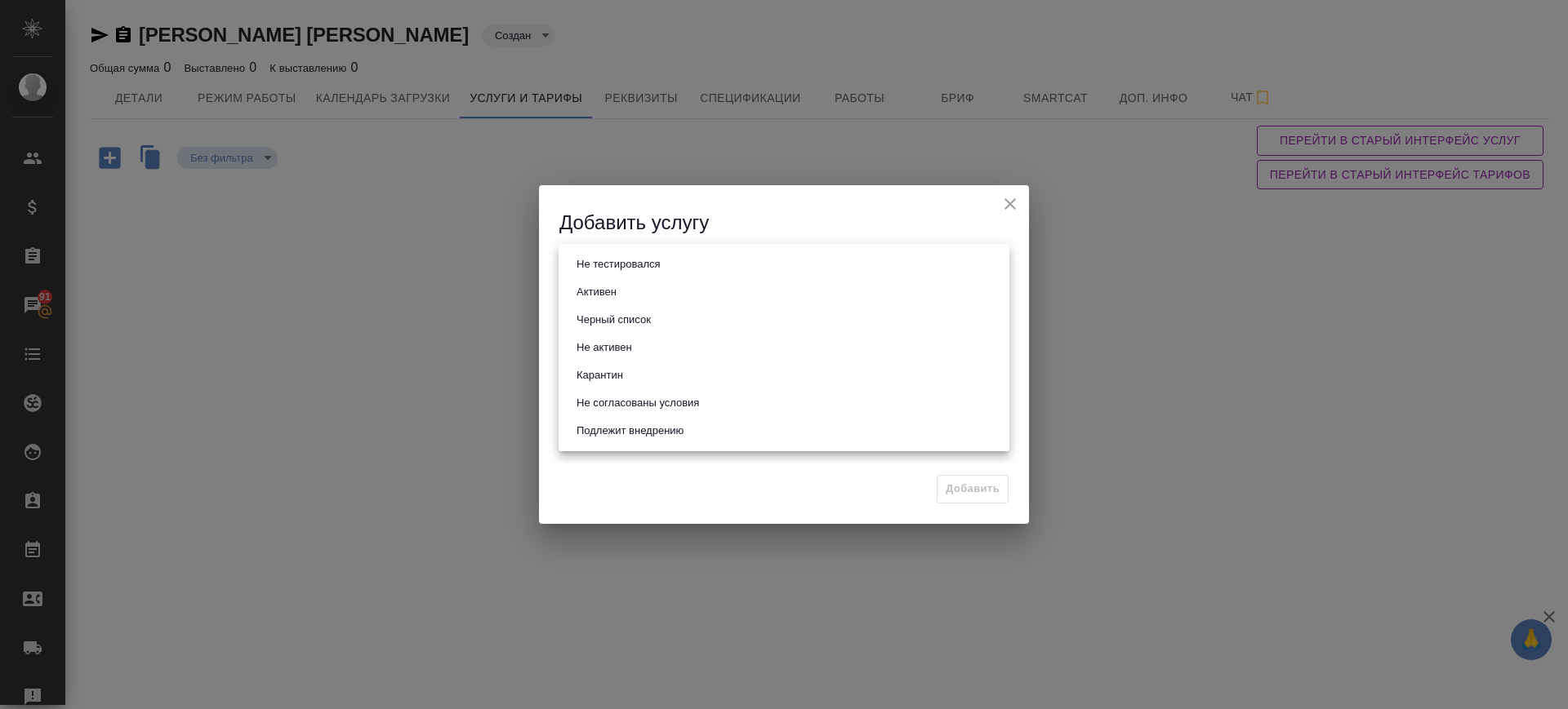
click at [653, 252] on body "🙏 .cls-1 fill:#fff; AWATERA [PERSON_NAME].saglam Клиенты Спецификации Заказы 91…" at bounding box center [784, 354] width 1568 height 709
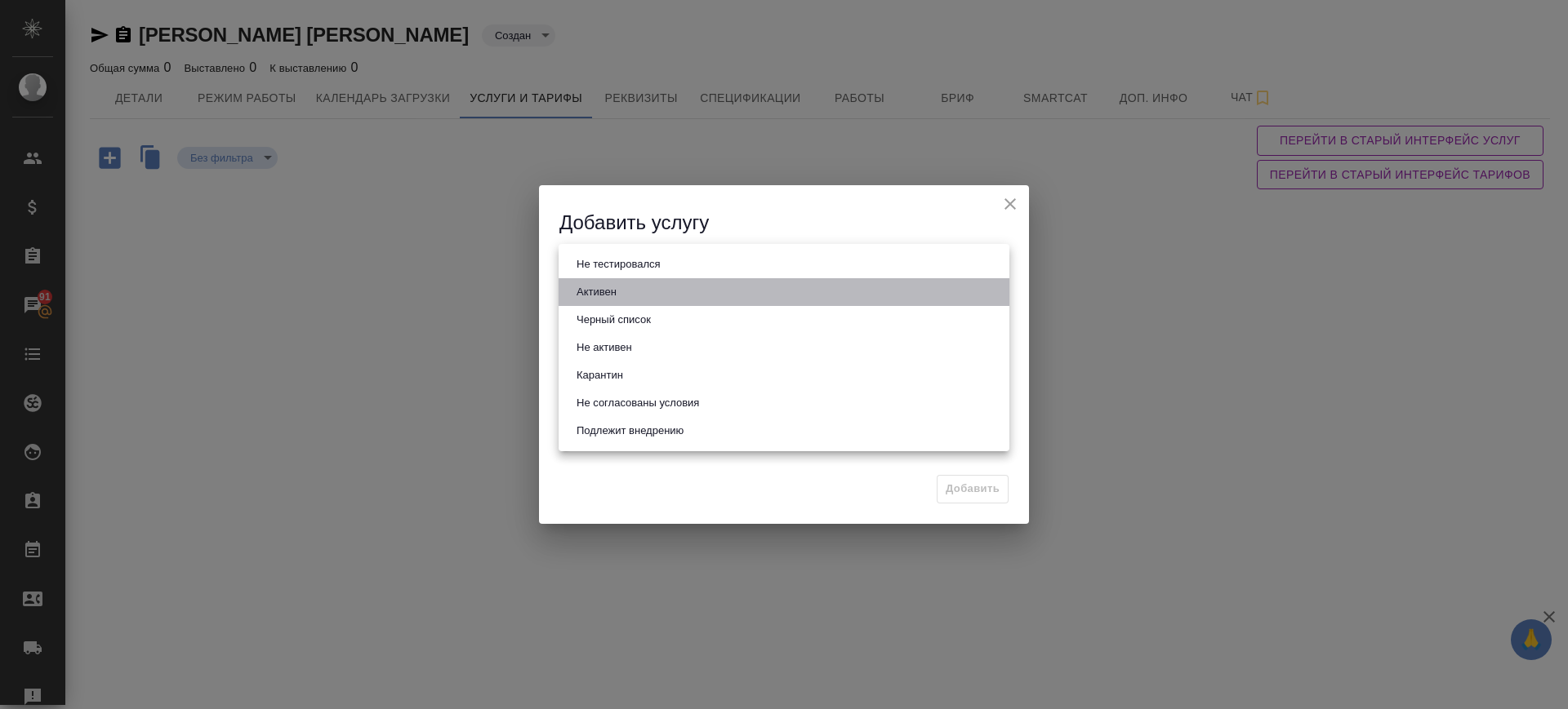
click at [653, 290] on li "Активен" at bounding box center [784, 292] width 451 height 27
type input "active"
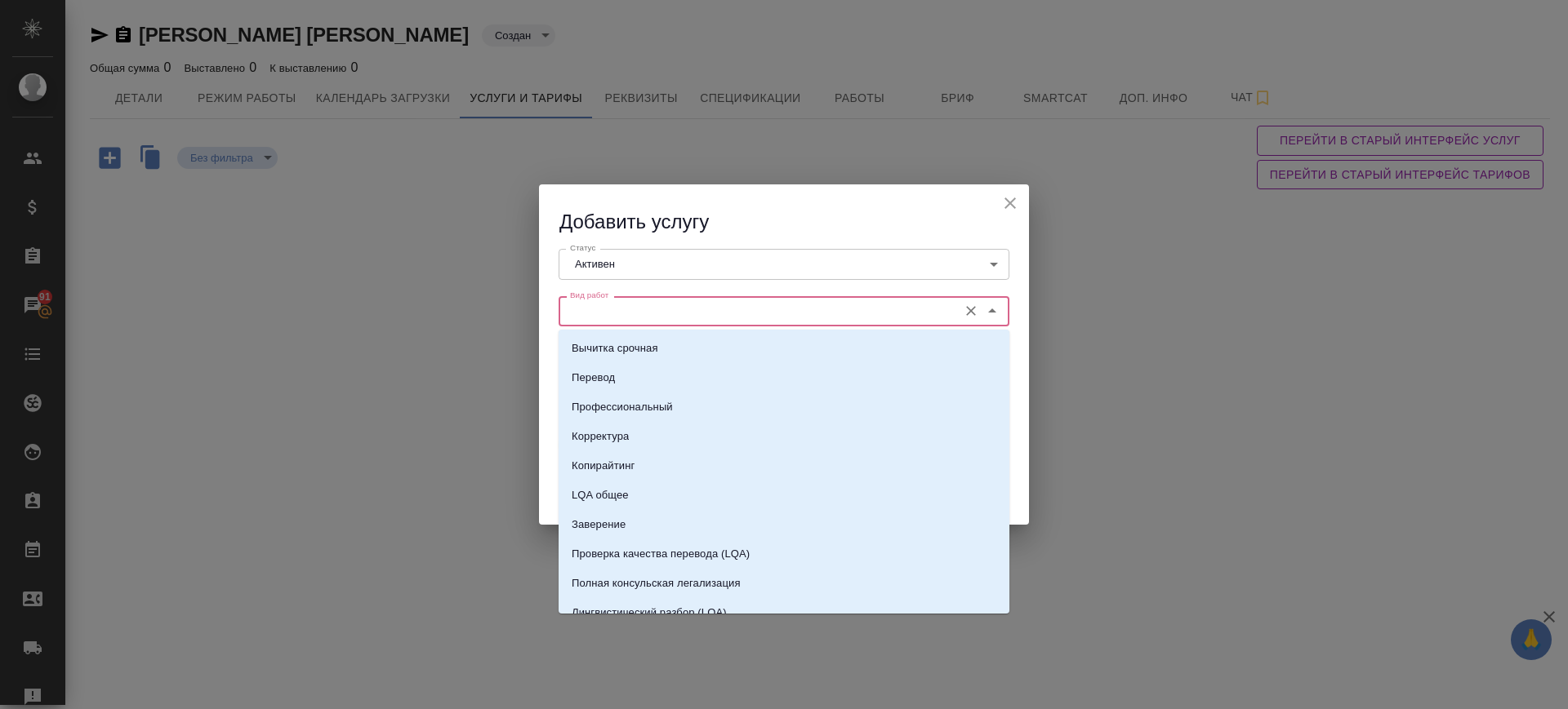
click at [643, 301] on input "Вид работ" at bounding box center [756, 311] width 386 height 19
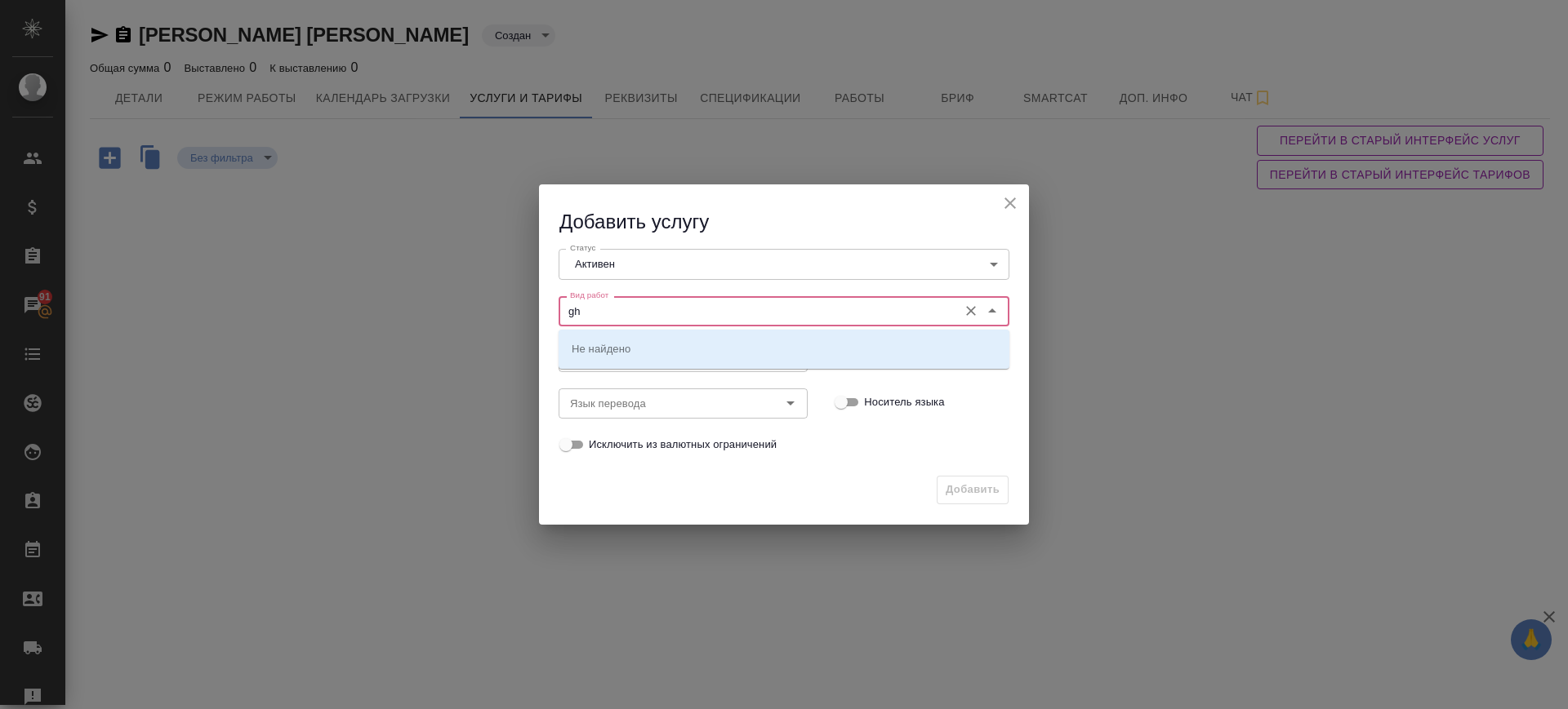
type input "g"
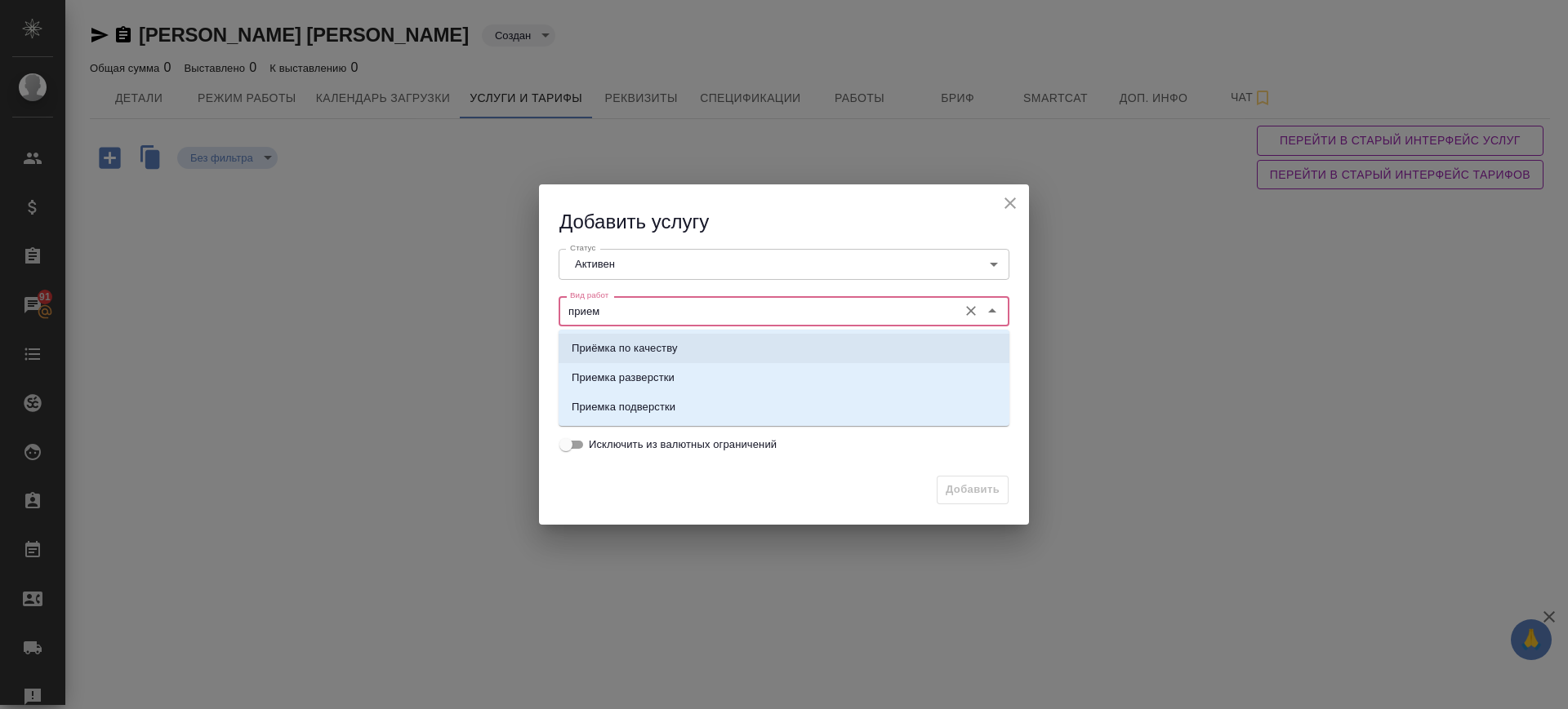
click at [649, 343] on p "Приёмка по качеству" at bounding box center [625, 348] width 106 height 17
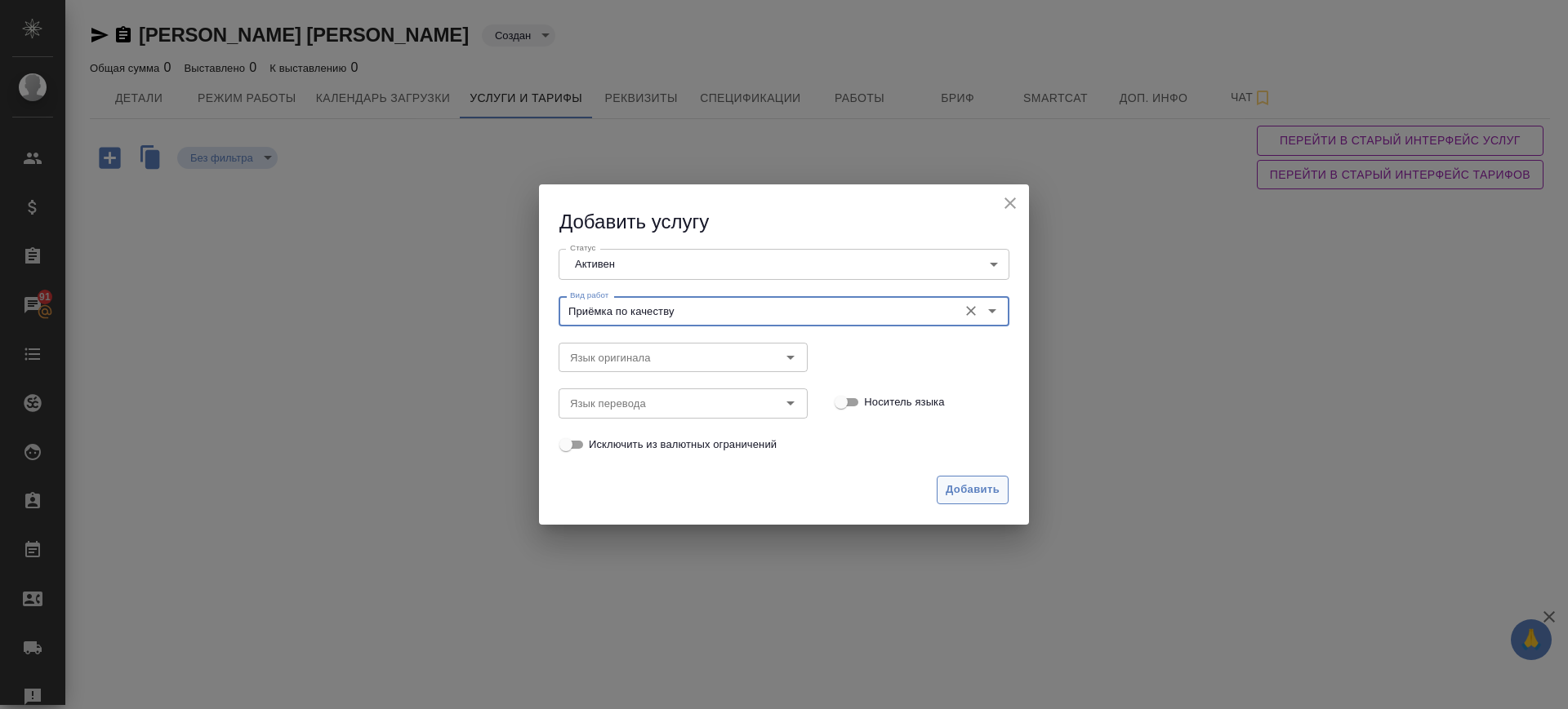
type input "Приёмка по качеству"
click at [986, 490] on span "Добавить" at bounding box center [973, 490] width 54 height 19
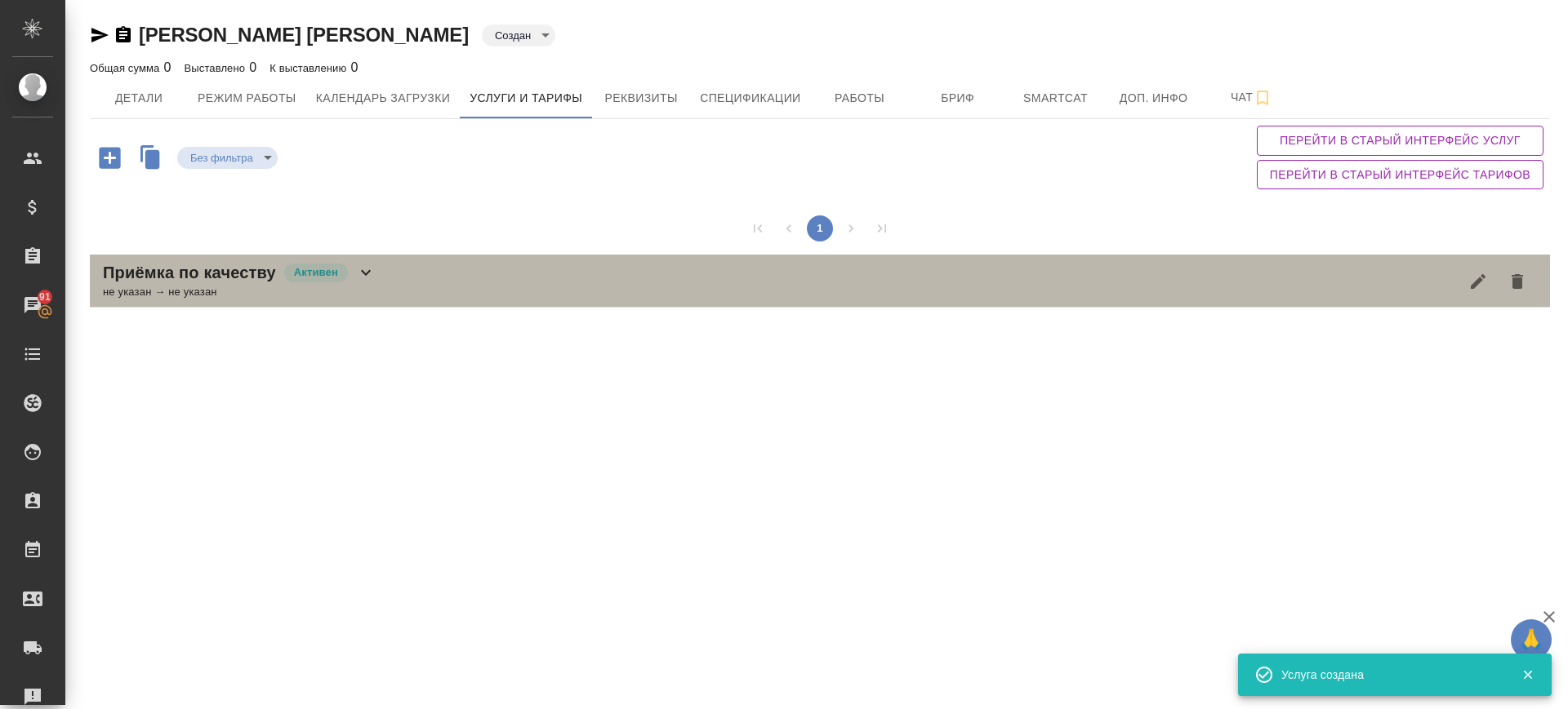
click at [456, 270] on div "Приёмка по качеству Активен не указан → не указан" at bounding box center [820, 280] width 1461 height 53
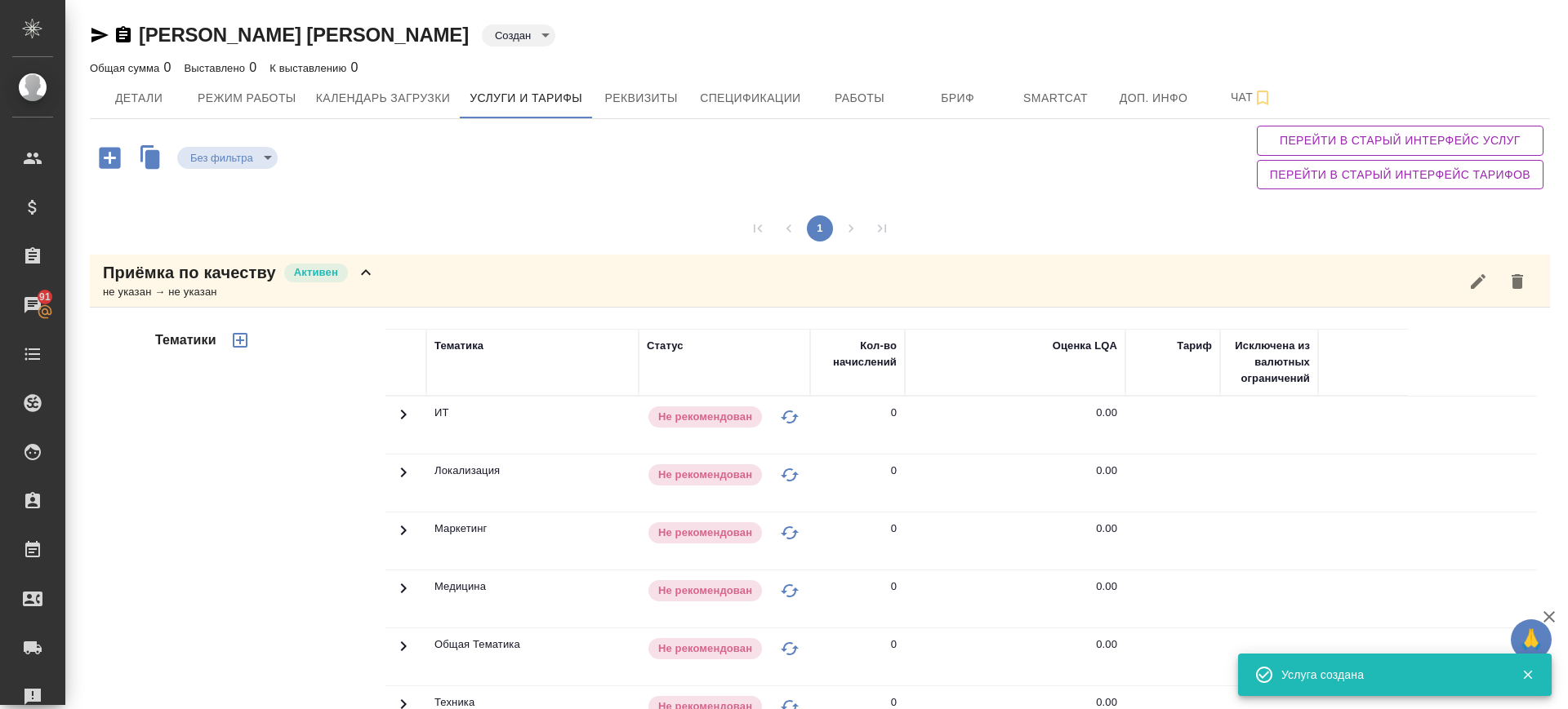
scroll to position [212, 0]
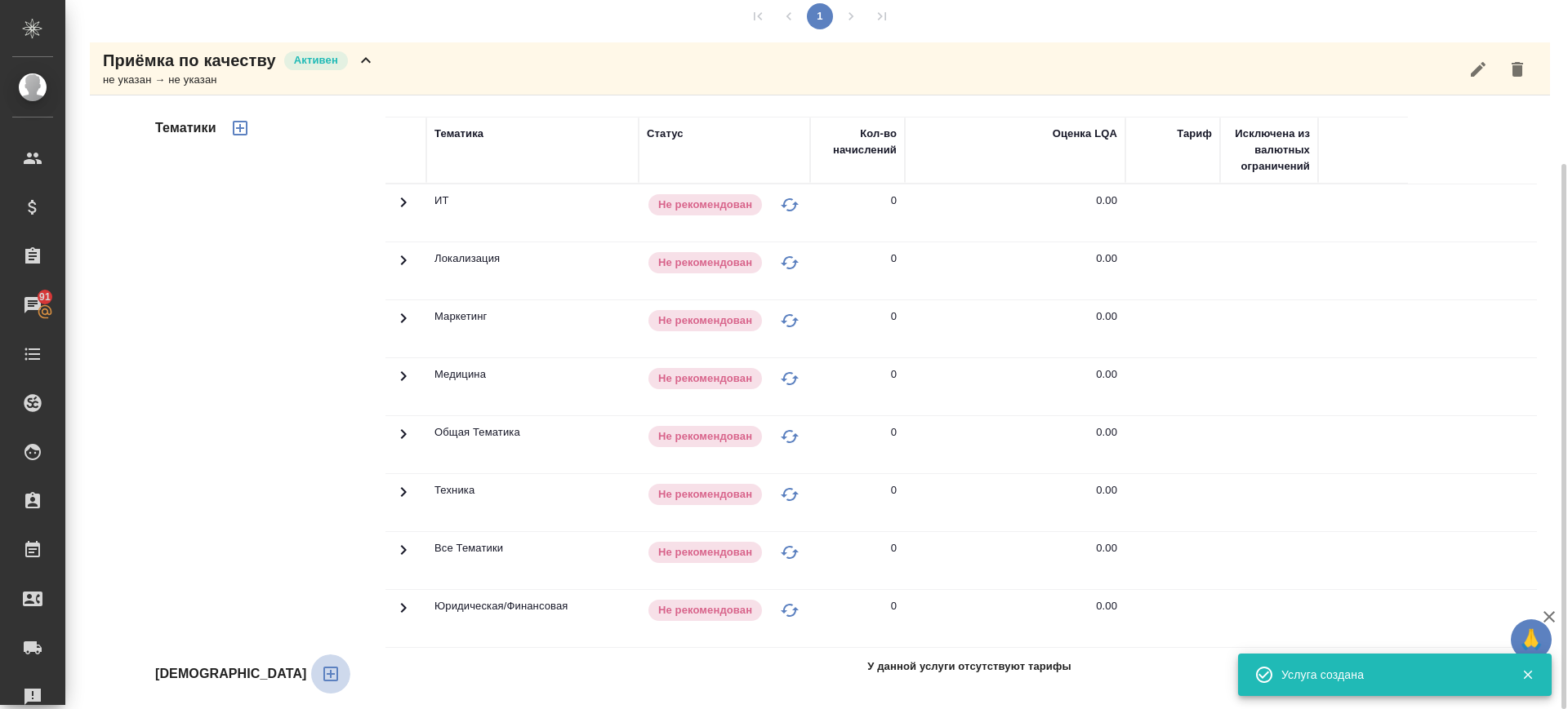
click at [321, 671] on icon "button" at bounding box center [330, 674] width 19 height 19
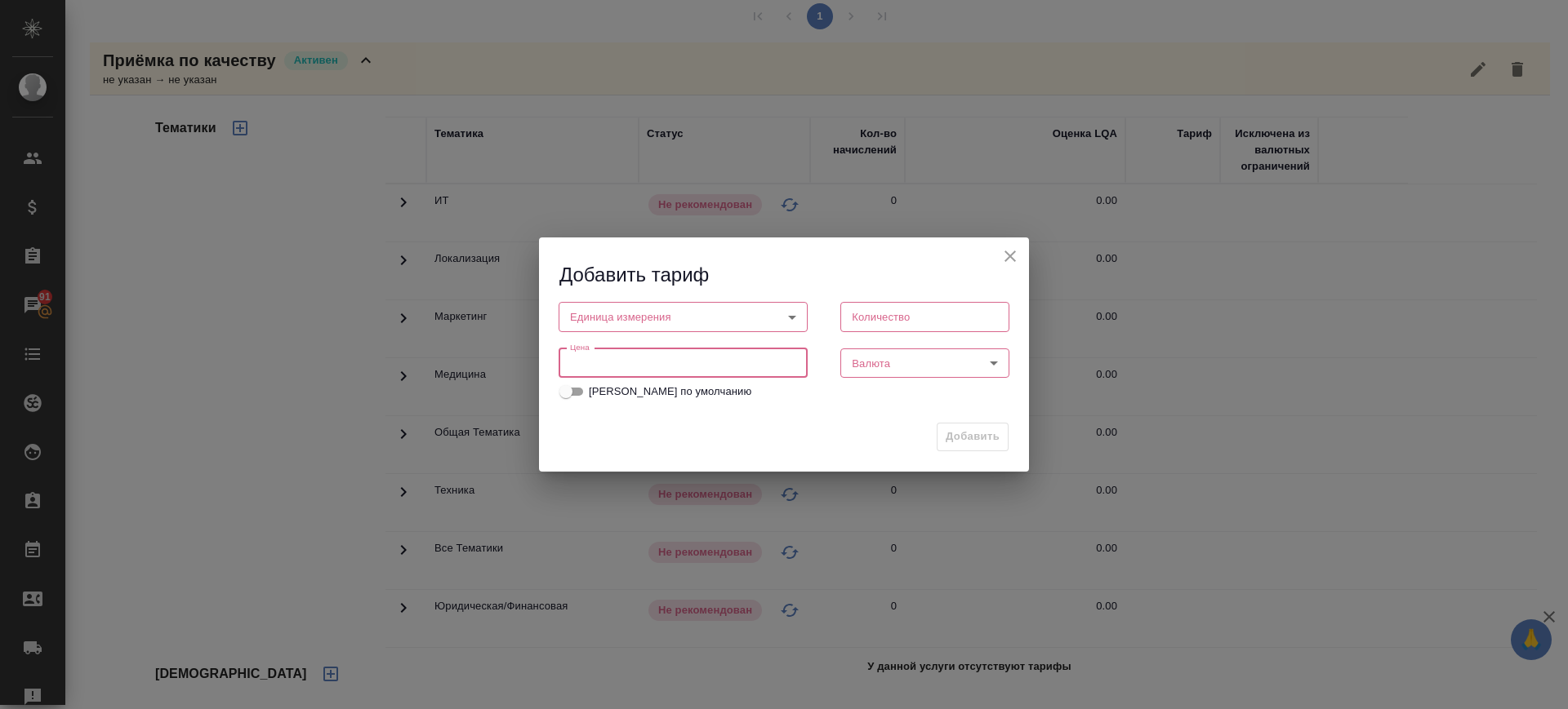
click at [602, 361] on input "number" at bounding box center [683, 363] width 249 height 29
type input "0.1"
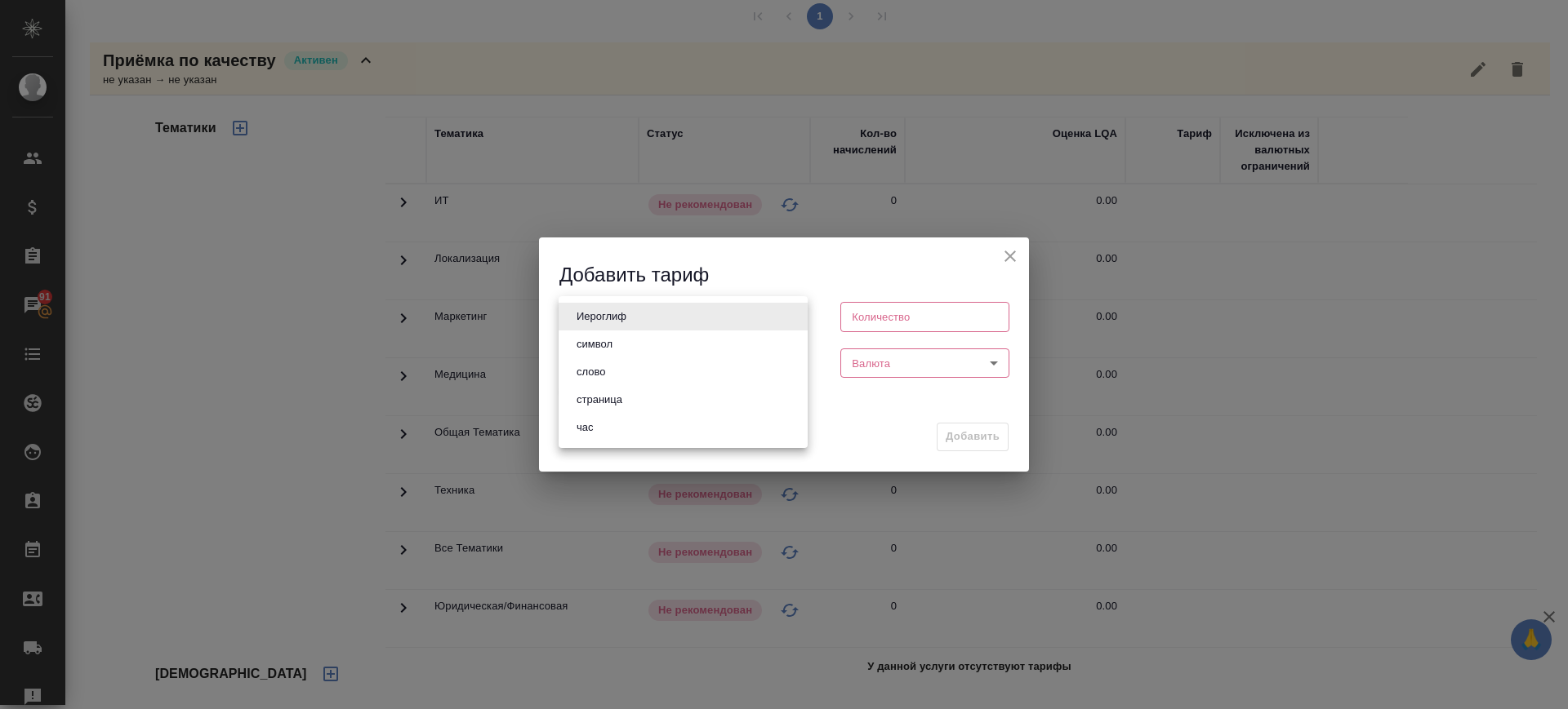
click at [659, 320] on body "🙏 .cls-1 fill:#fff; AWATERA Саглам Виктория v.saglam Клиенты Спецификации Заказ…" at bounding box center [784, 354] width 1568 height 709
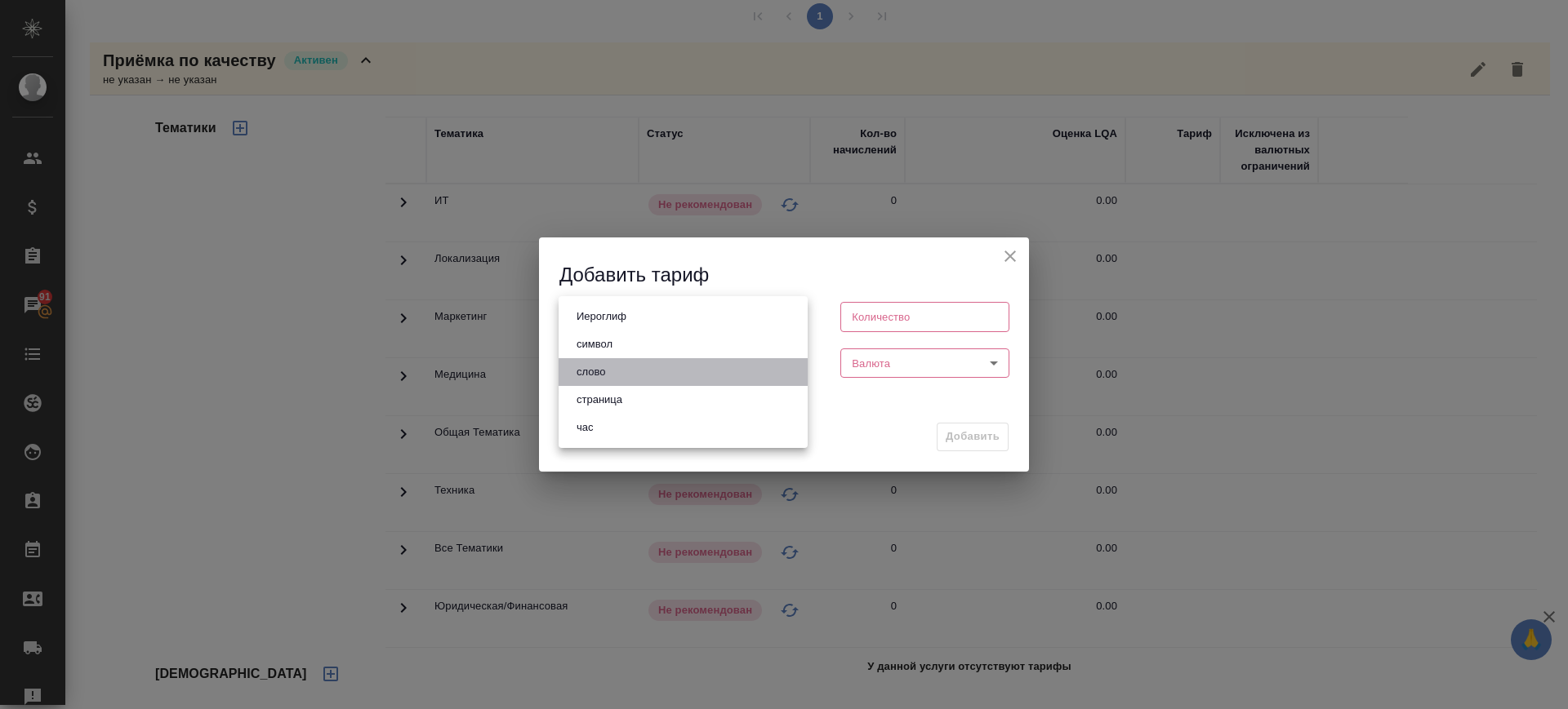
click at [641, 365] on li "слово" at bounding box center [683, 372] width 249 height 27
type input "5a8b1489cc6b4906c91bfd90"
type input "1"
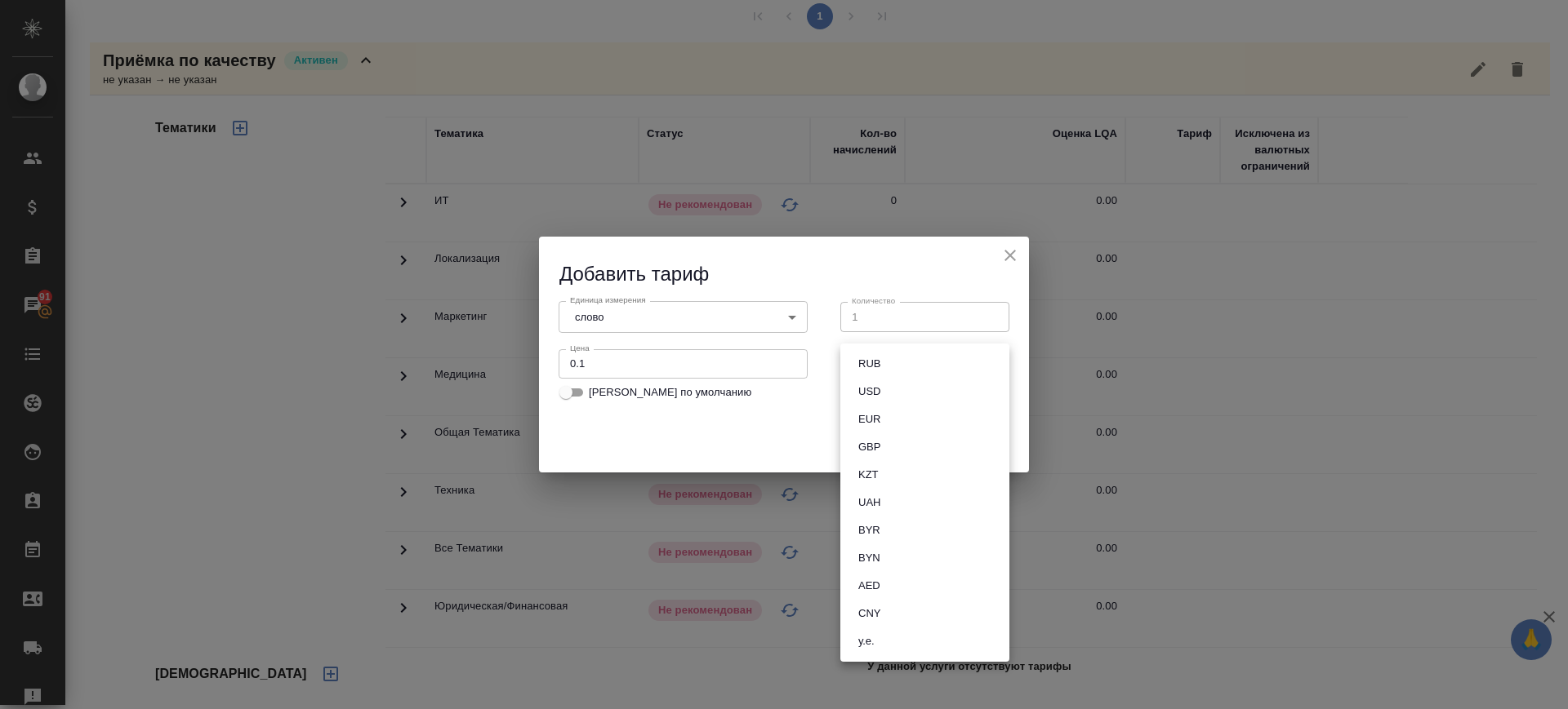
click at [872, 360] on body "🙏 .cls-1 fill:#fff; AWATERA Саглам Виктория v.saglam Клиенты Спецификации Заказ…" at bounding box center [784, 354] width 1568 height 709
click at [870, 363] on button "RUB" at bounding box center [869, 364] width 32 height 18
type input "RUB"
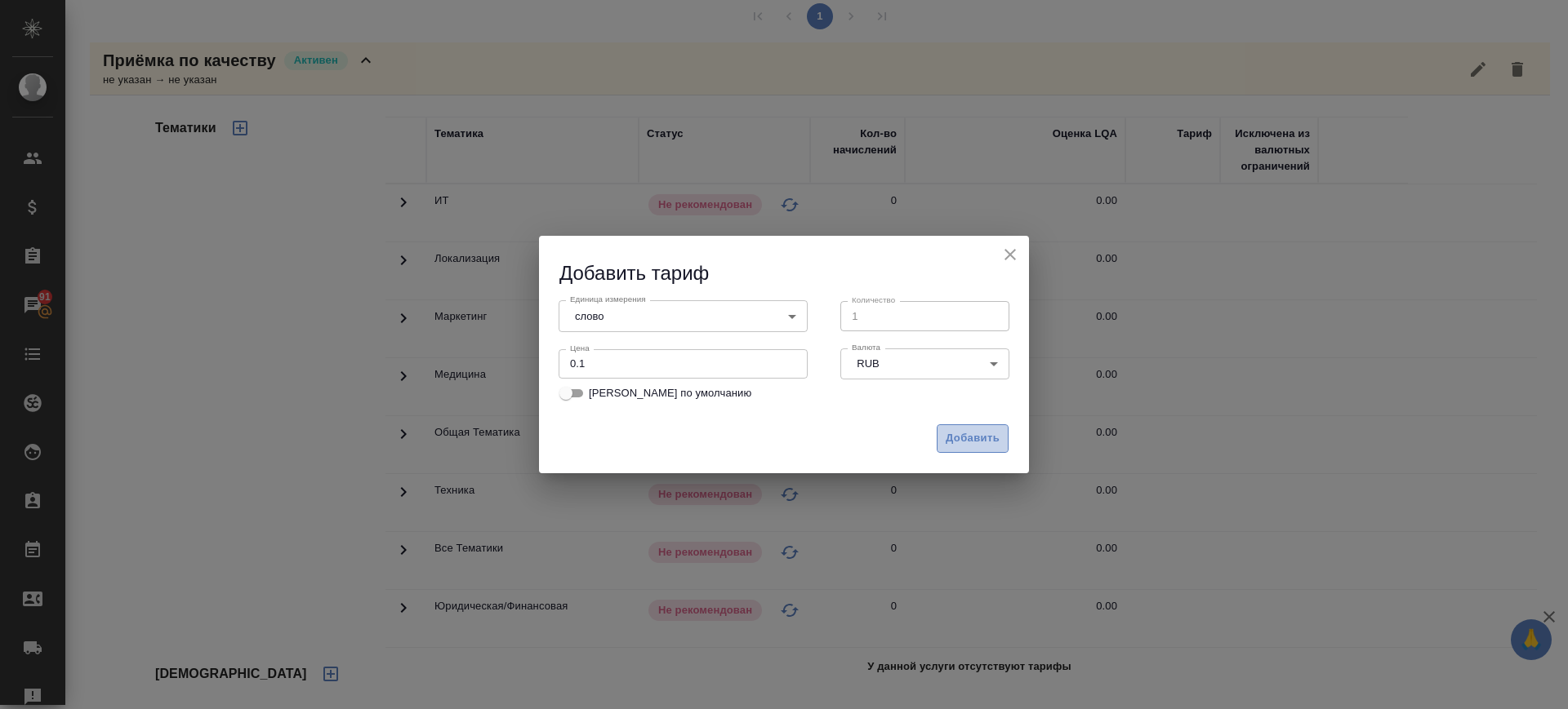
click at [963, 441] on span "Добавить" at bounding box center [973, 438] width 54 height 19
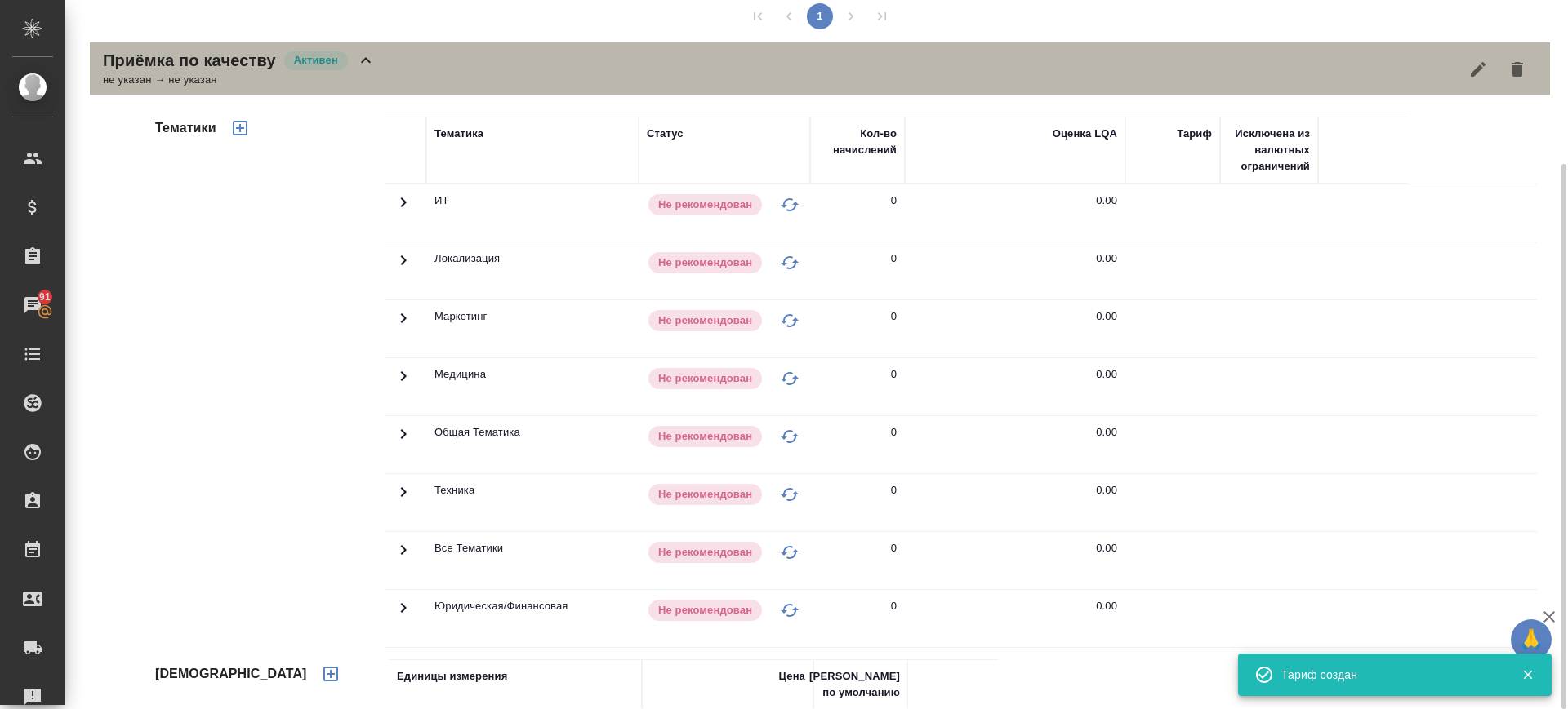
click at [414, 69] on div "Приёмка по качеству Активен не указан → не указан" at bounding box center [820, 69] width 1461 height 53
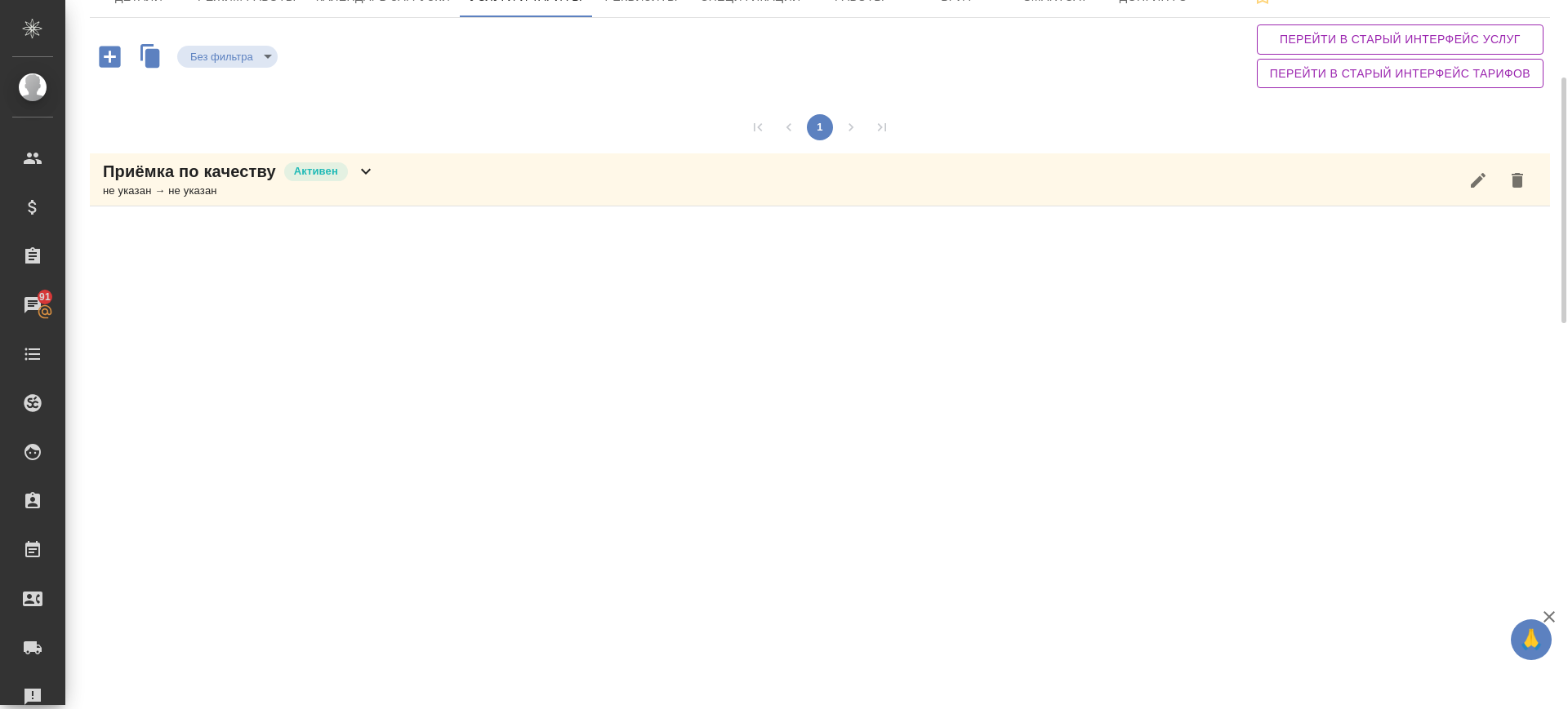
scroll to position [101, 0]
click at [109, 58] on icon "button" at bounding box center [109, 56] width 28 height 28
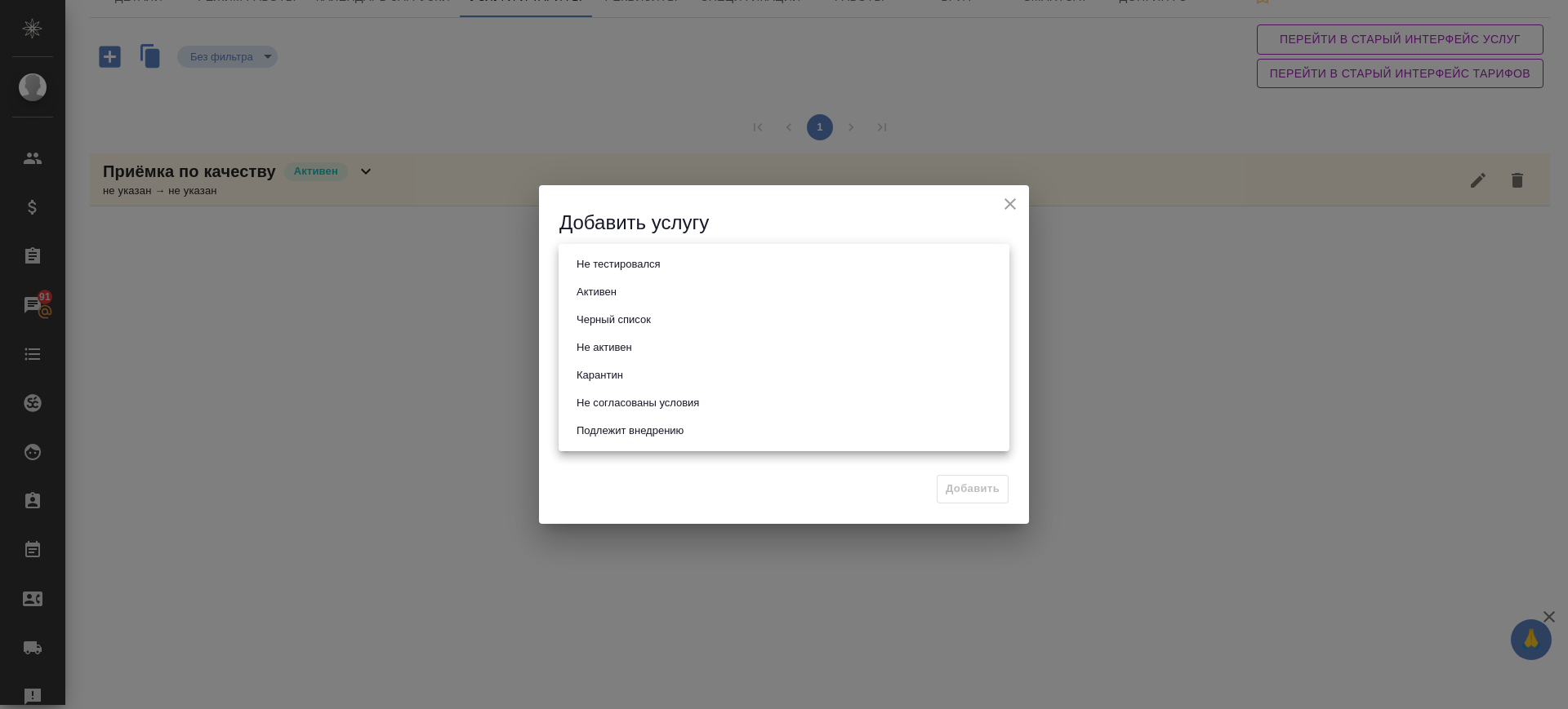
click at [601, 270] on body "🙏 .cls-1 fill:#fff; AWATERA Саглам Виктория v.saglam Клиенты Спецификации Заказ…" at bounding box center [784, 354] width 1568 height 709
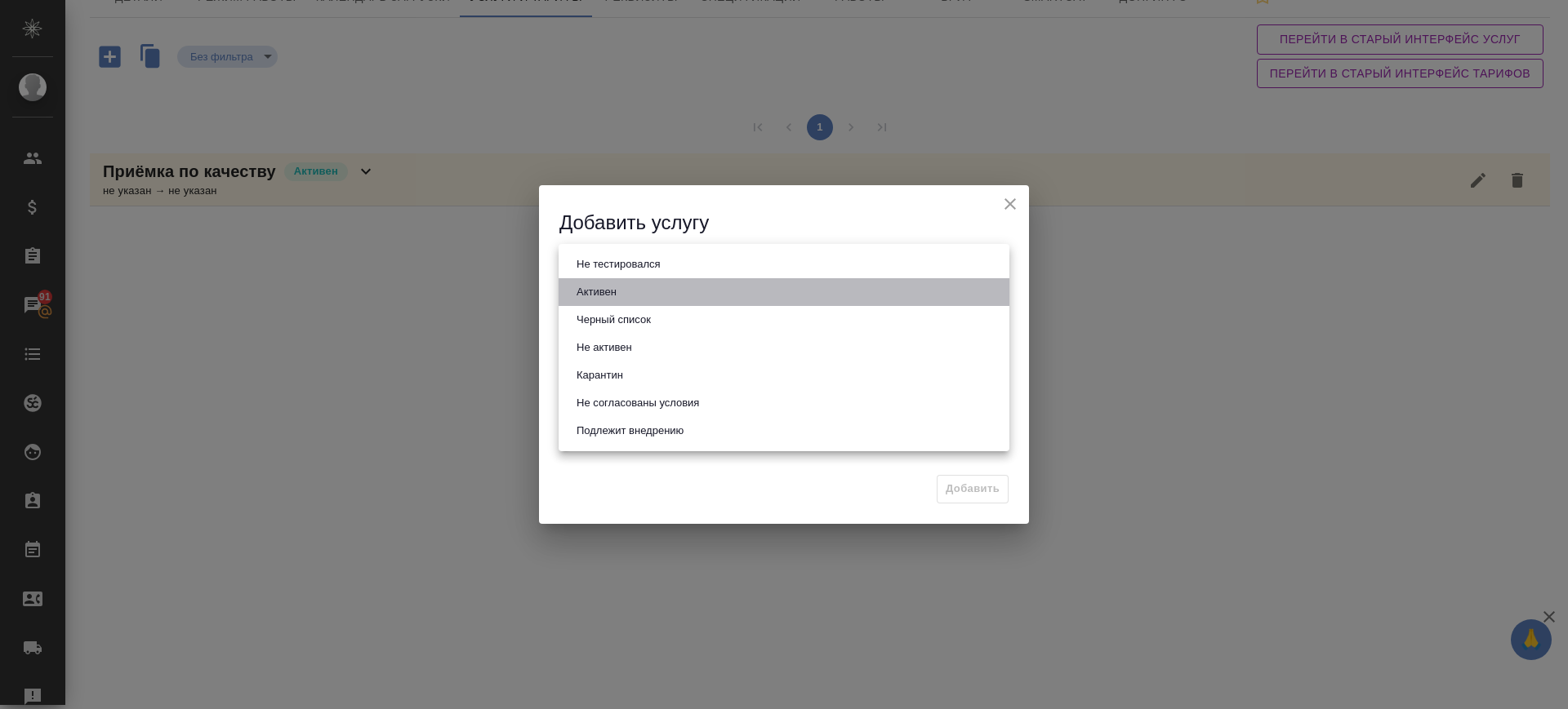
click at [607, 289] on button "Активен" at bounding box center [596, 292] width 50 height 18
type input "active"
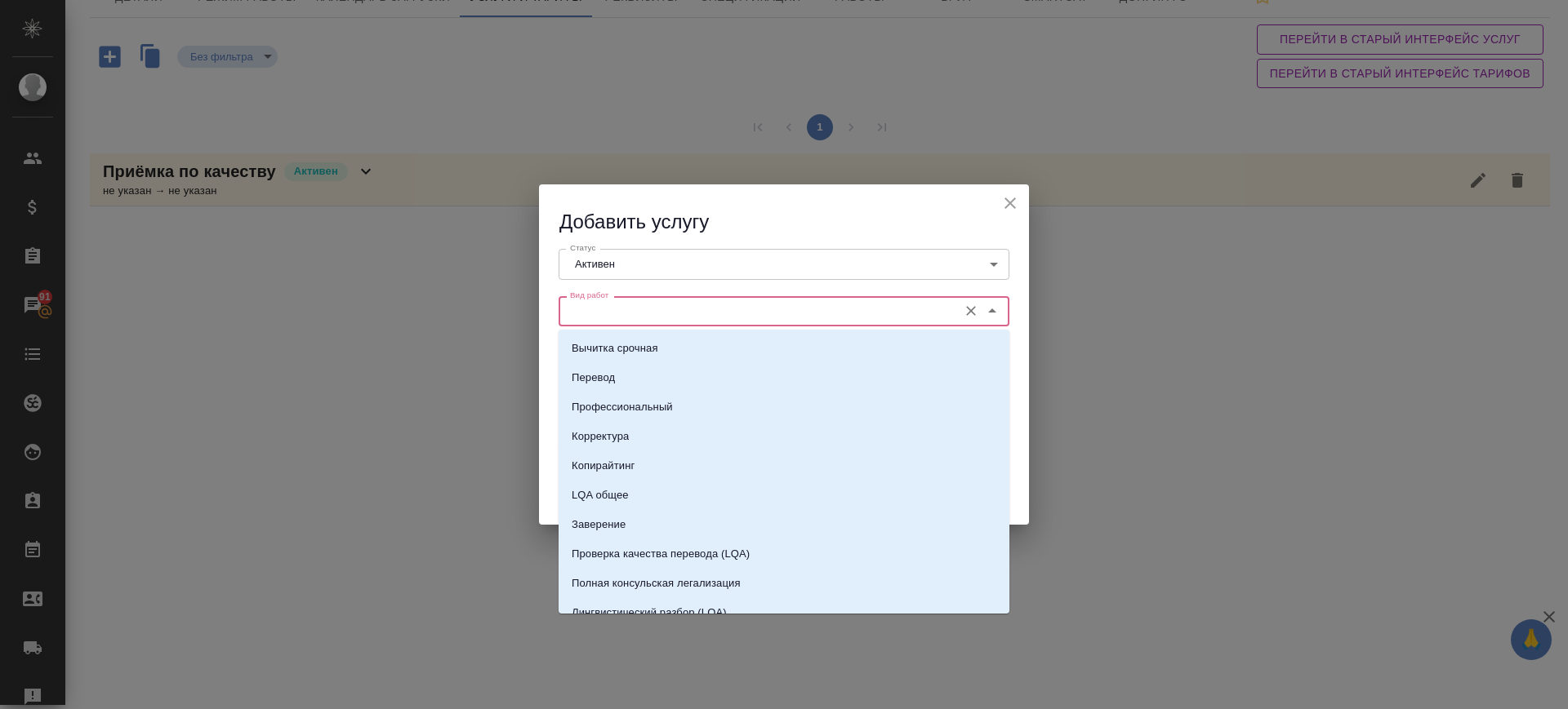
click at [614, 303] on input "Вид работ" at bounding box center [756, 311] width 386 height 19
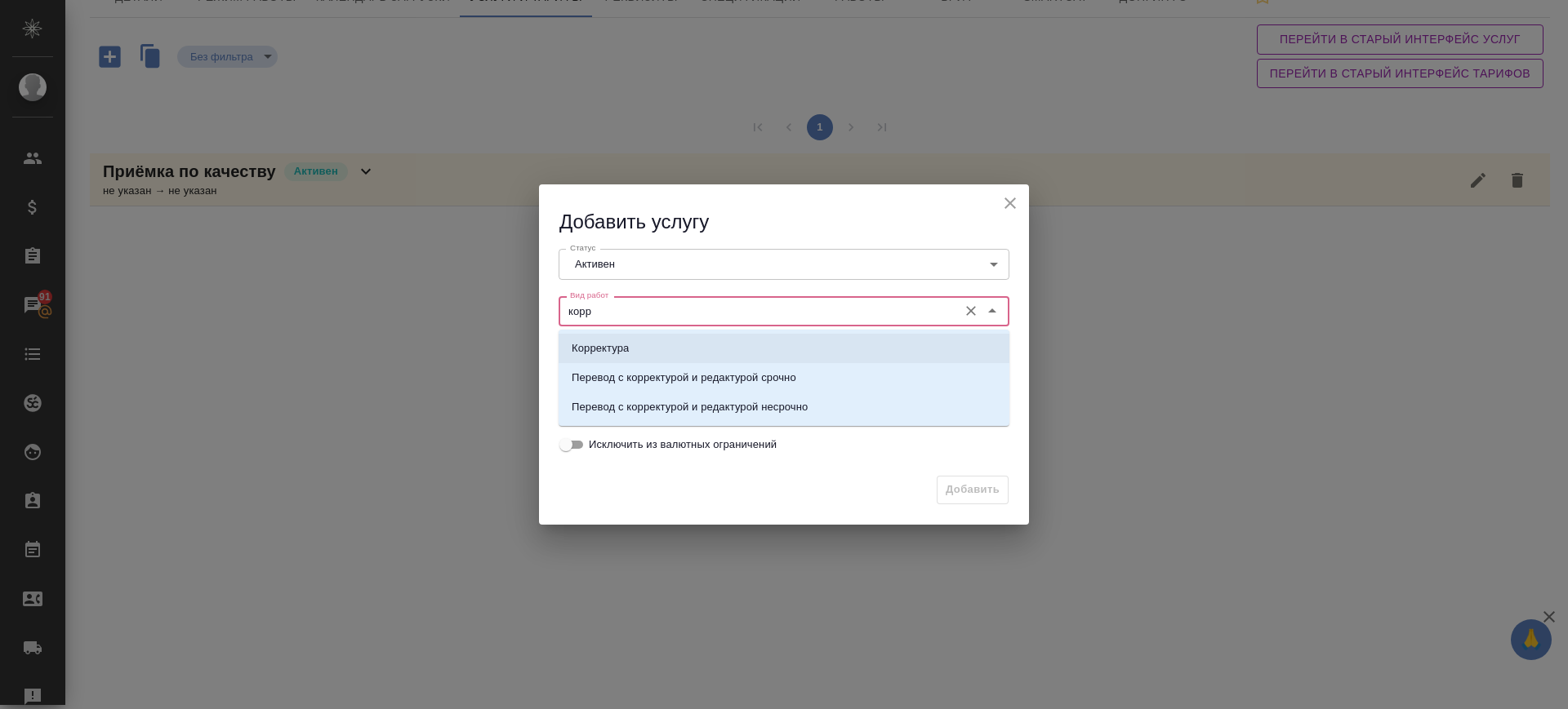
click at [629, 340] on p "Корректура" at bounding box center [600, 348] width 57 height 17
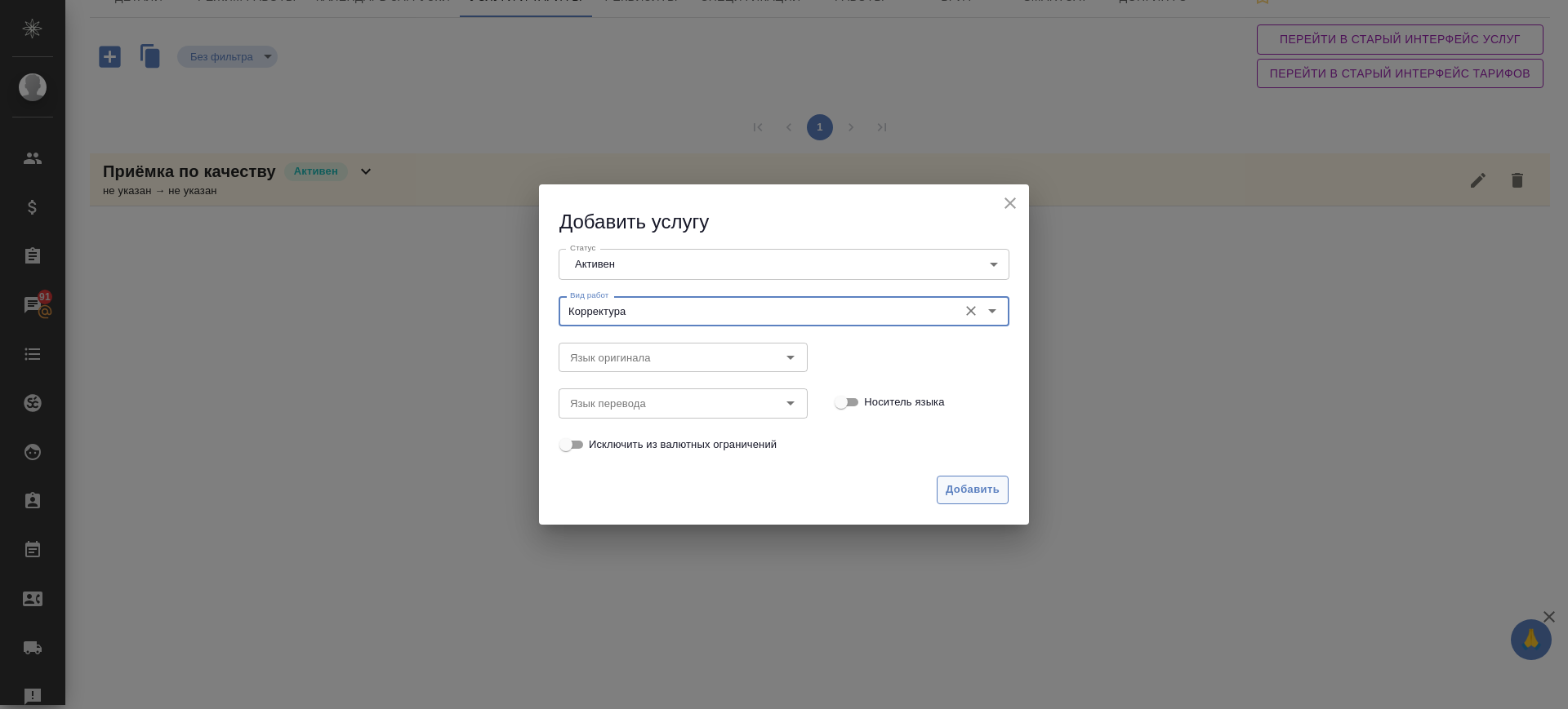
type input "Корректура"
click at [977, 492] on span "Добавить" at bounding box center [973, 490] width 54 height 19
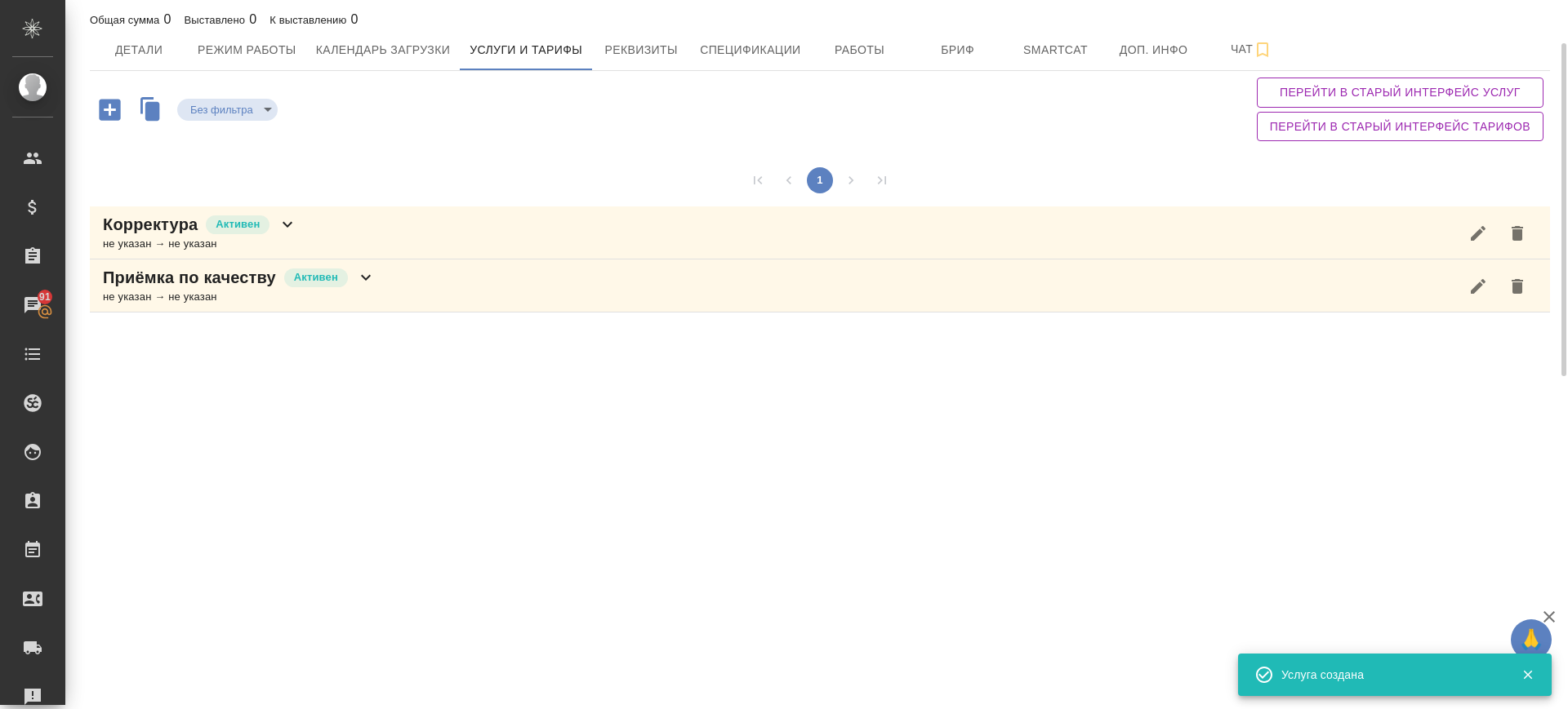
scroll to position [48, 0]
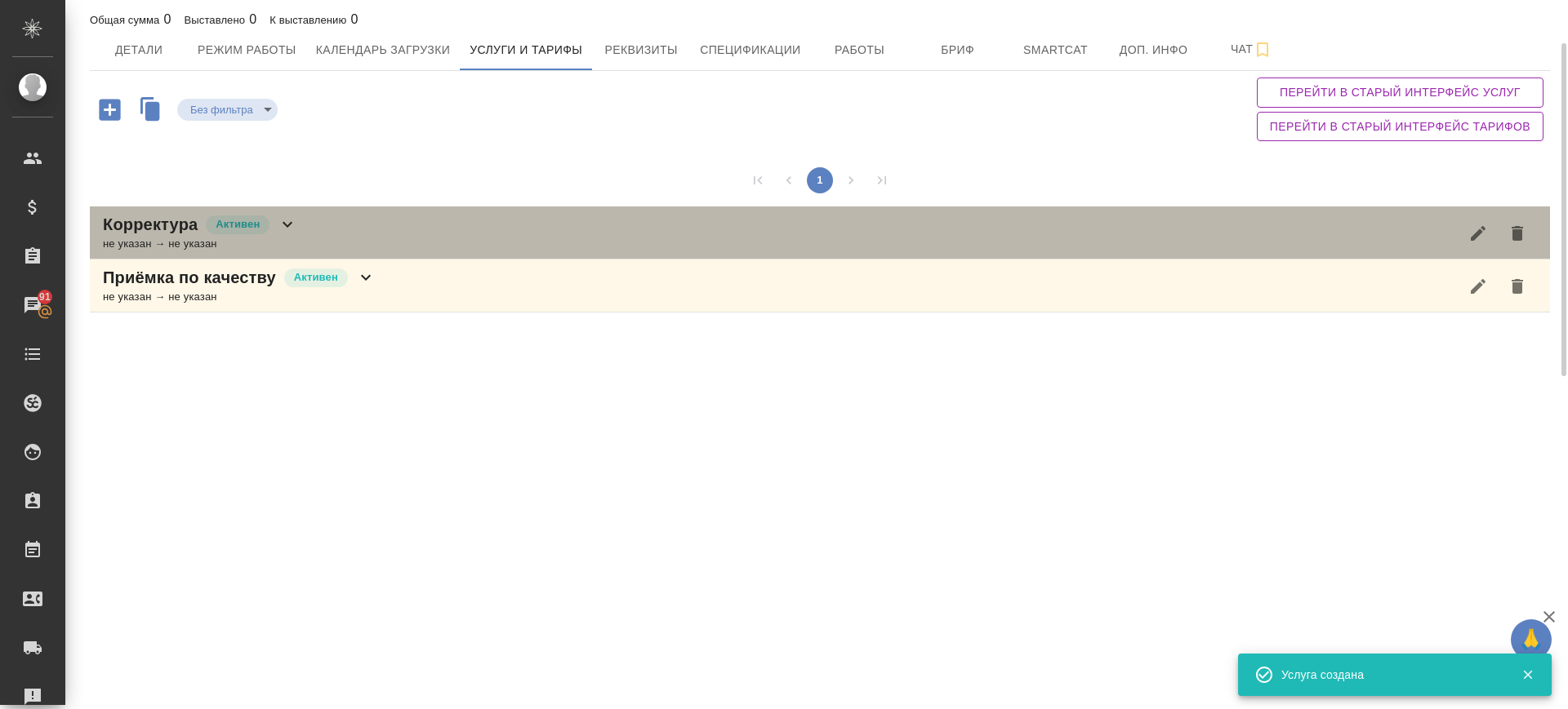
click at [417, 219] on div "Корректура Активен не указан → не указан" at bounding box center [820, 233] width 1461 height 53
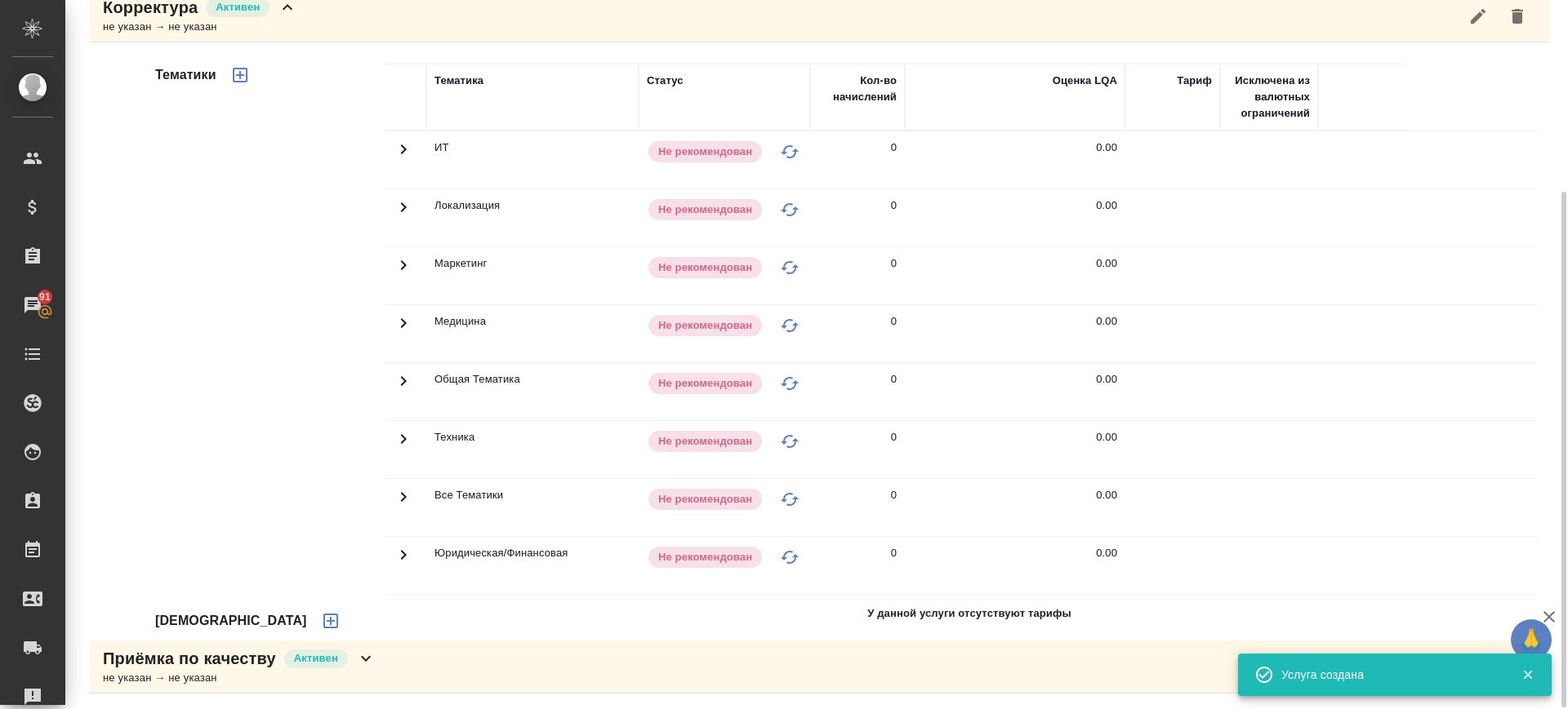
scroll to position [265, 0]
click at [321, 618] on icon "button" at bounding box center [330, 622] width 19 height 19
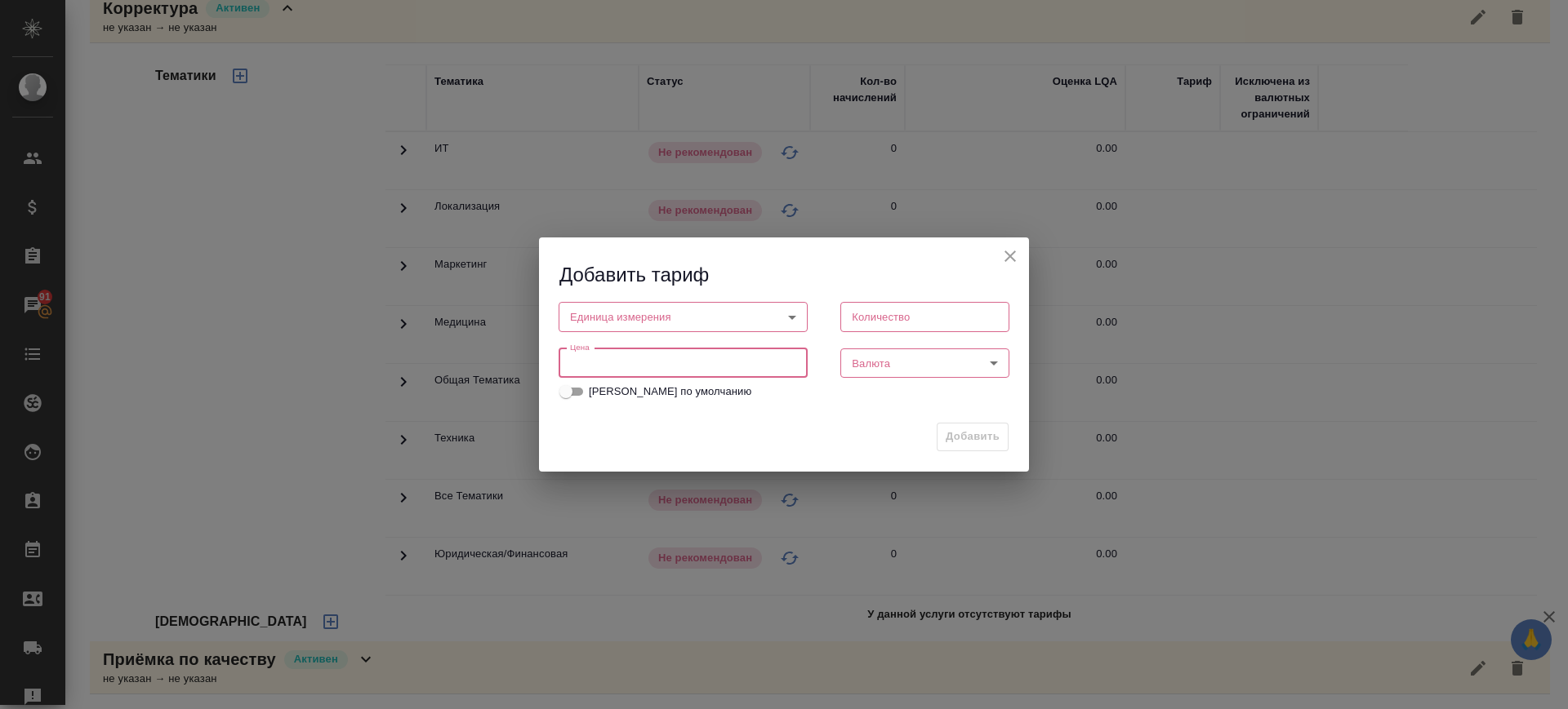
click at [596, 360] on input "number" at bounding box center [683, 363] width 249 height 29
type input "0.16"
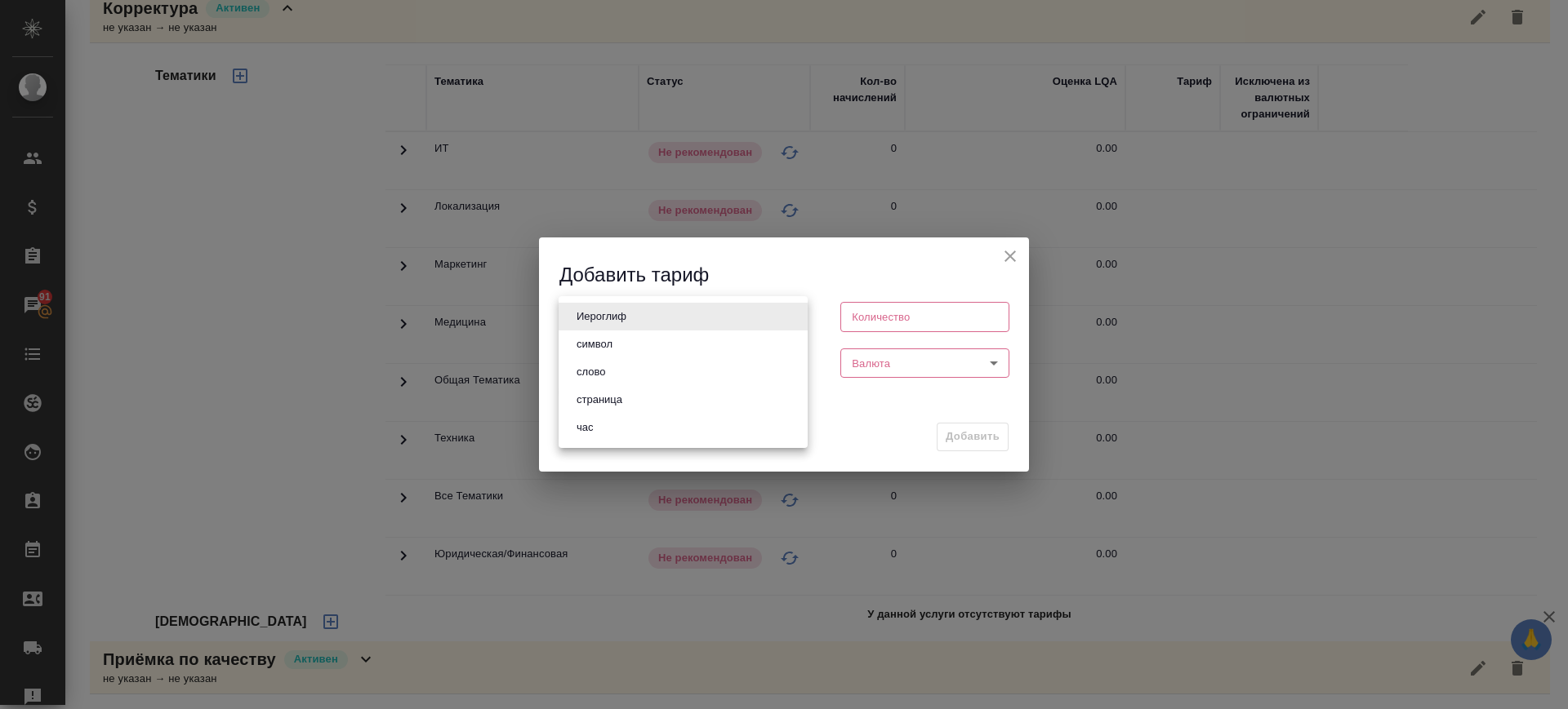
click at [622, 317] on body "🙏 .cls-1 fill:#fff; AWATERA Саглам Виктория v.saglam Клиенты Спецификации Заказ…" at bounding box center [784, 354] width 1568 height 709
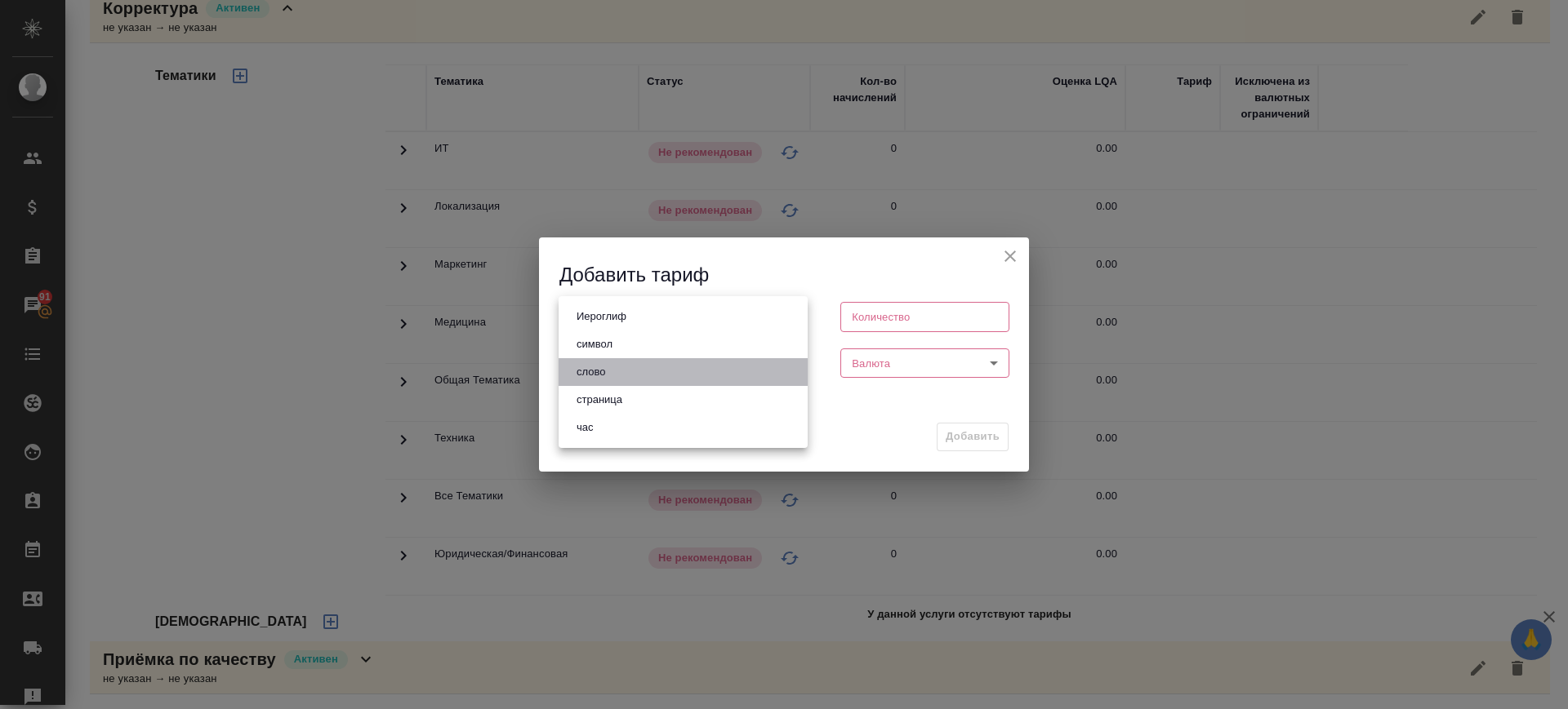
click at [636, 380] on li "слово" at bounding box center [683, 372] width 249 height 27
type input "5a8b1489cc6b4906c91bfd90"
type input "1"
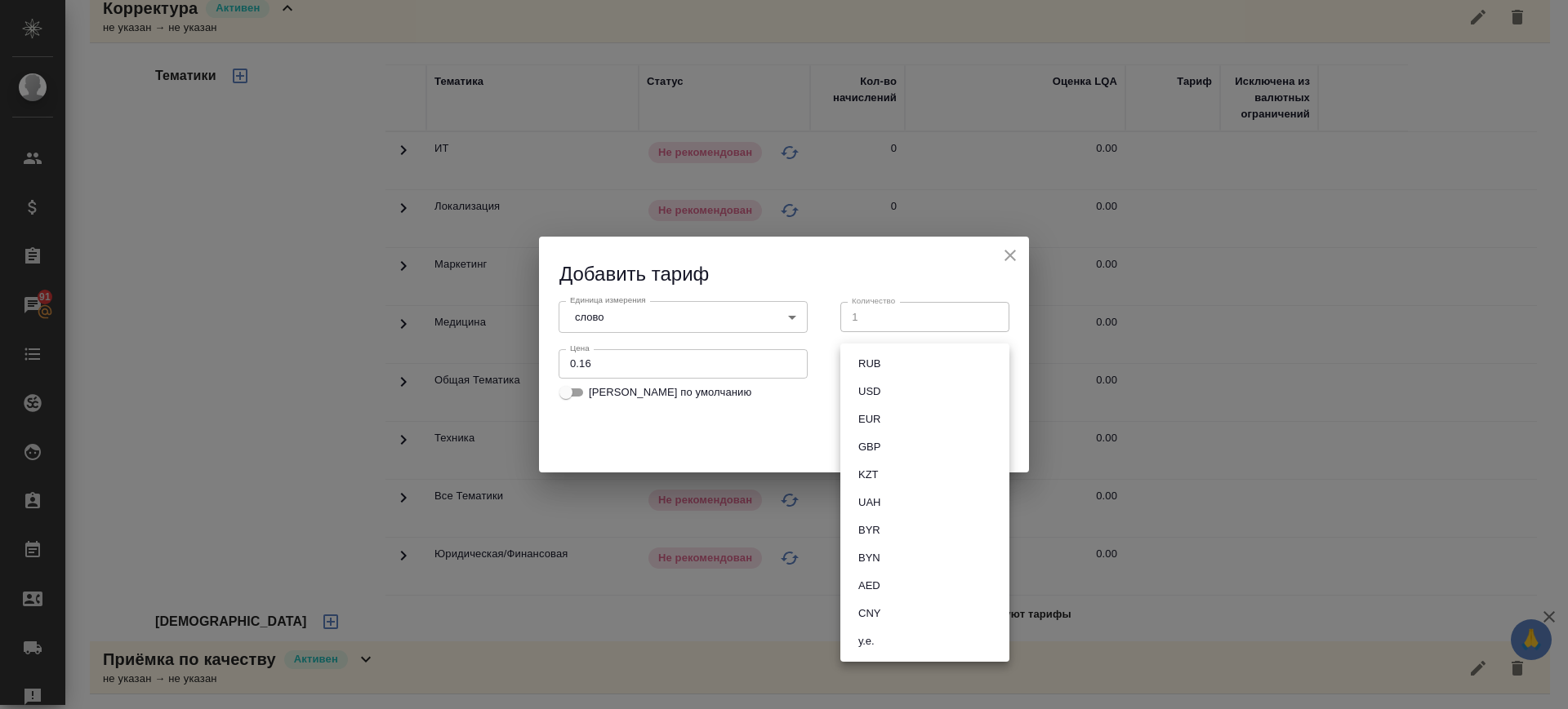
click at [912, 365] on body "🙏 .cls-1 fill:#fff; AWATERA Саглам Виктория v.saglam Клиенты Спецификации Заказ…" at bounding box center [784, 354] width 1568 height 709
click at [912, 365] on li "RUB" at bounding box center [924, 364] width 169 height 27
type input "RUB"
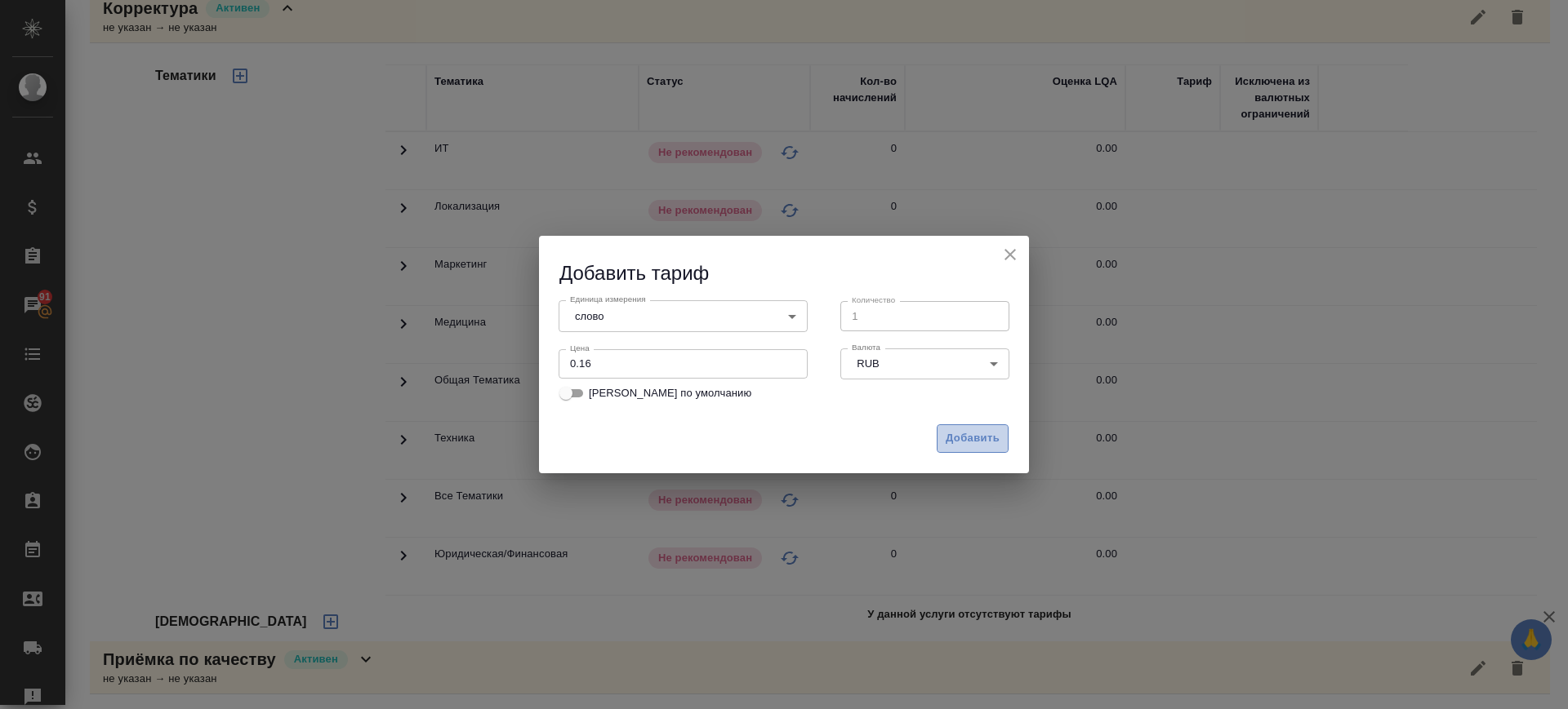
click at [966, 441] on span "Добавить" at bounding box center [973, 438] width 54 height 19
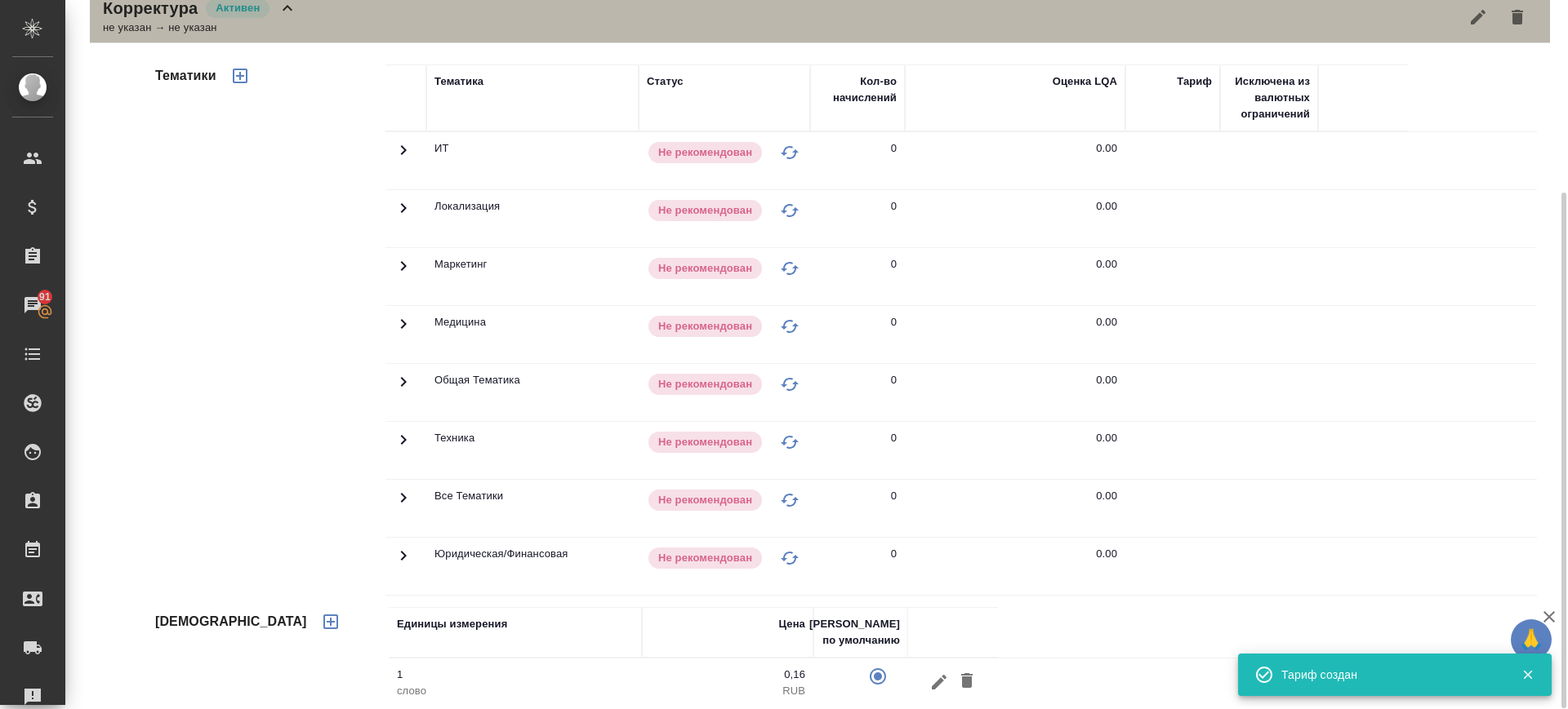
click at [346, 22] on div "Корректура Активен не указан → не указан" at bounding box center [820, 17] width 1461 height 53
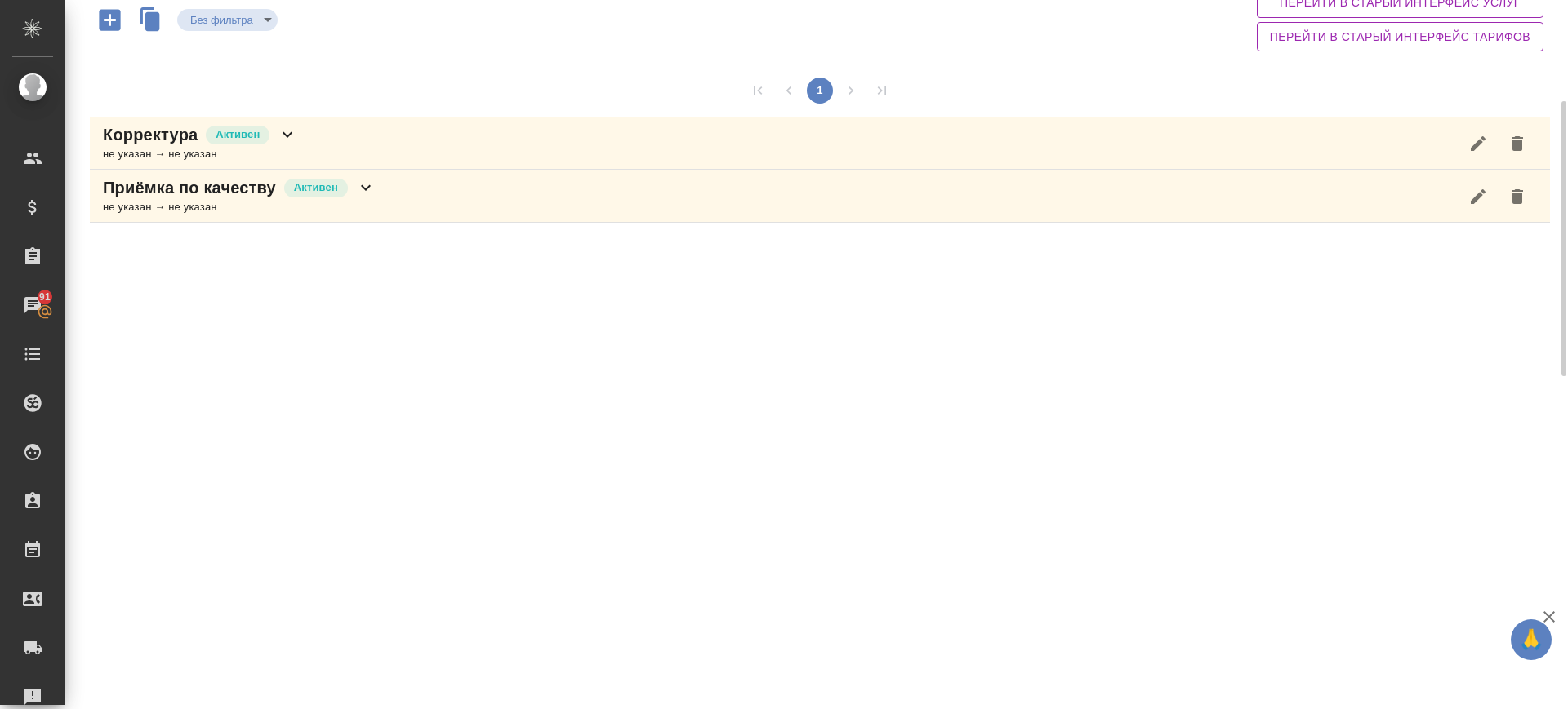
scroll to position [118, 0]
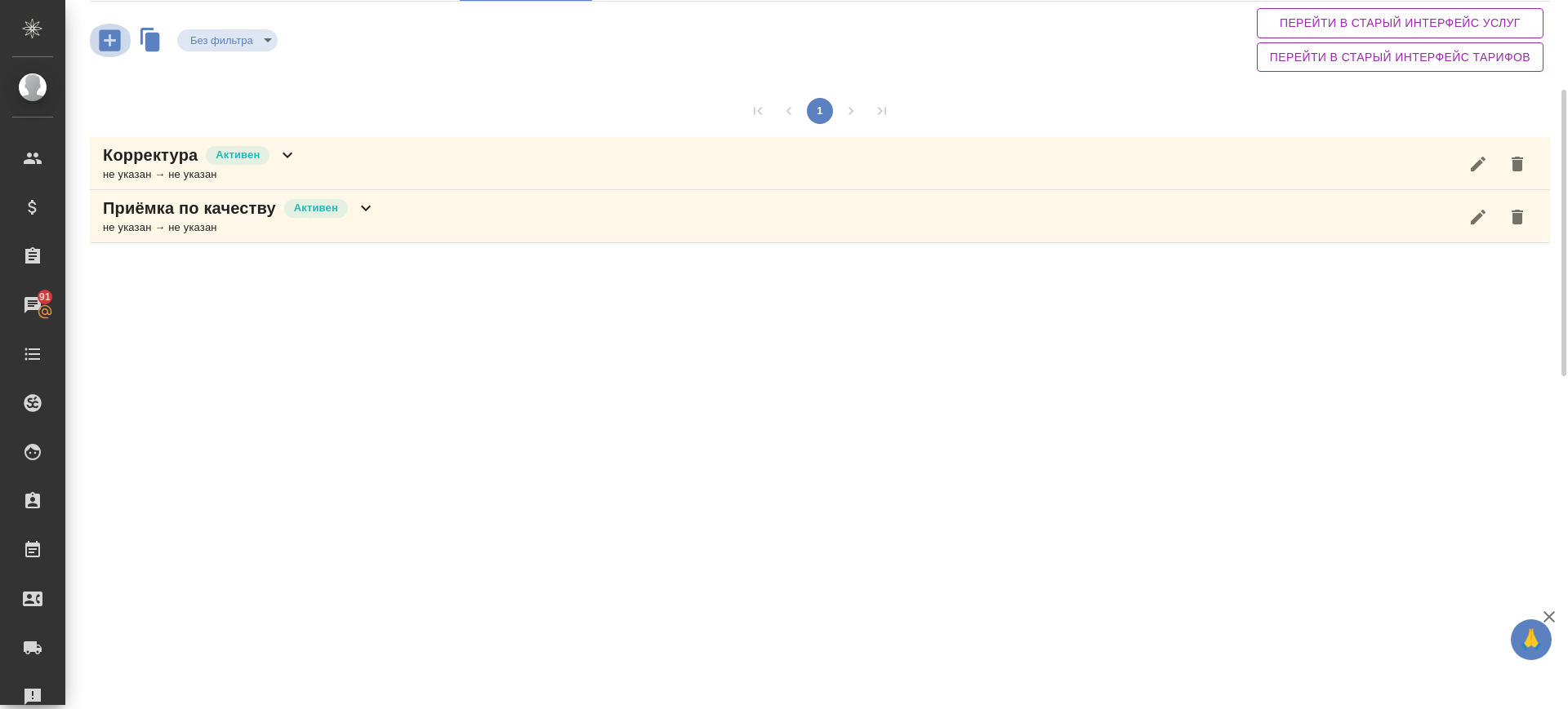
click at [113, 40] on icon "button" at bounding box center [109, 40] width 28 height 28
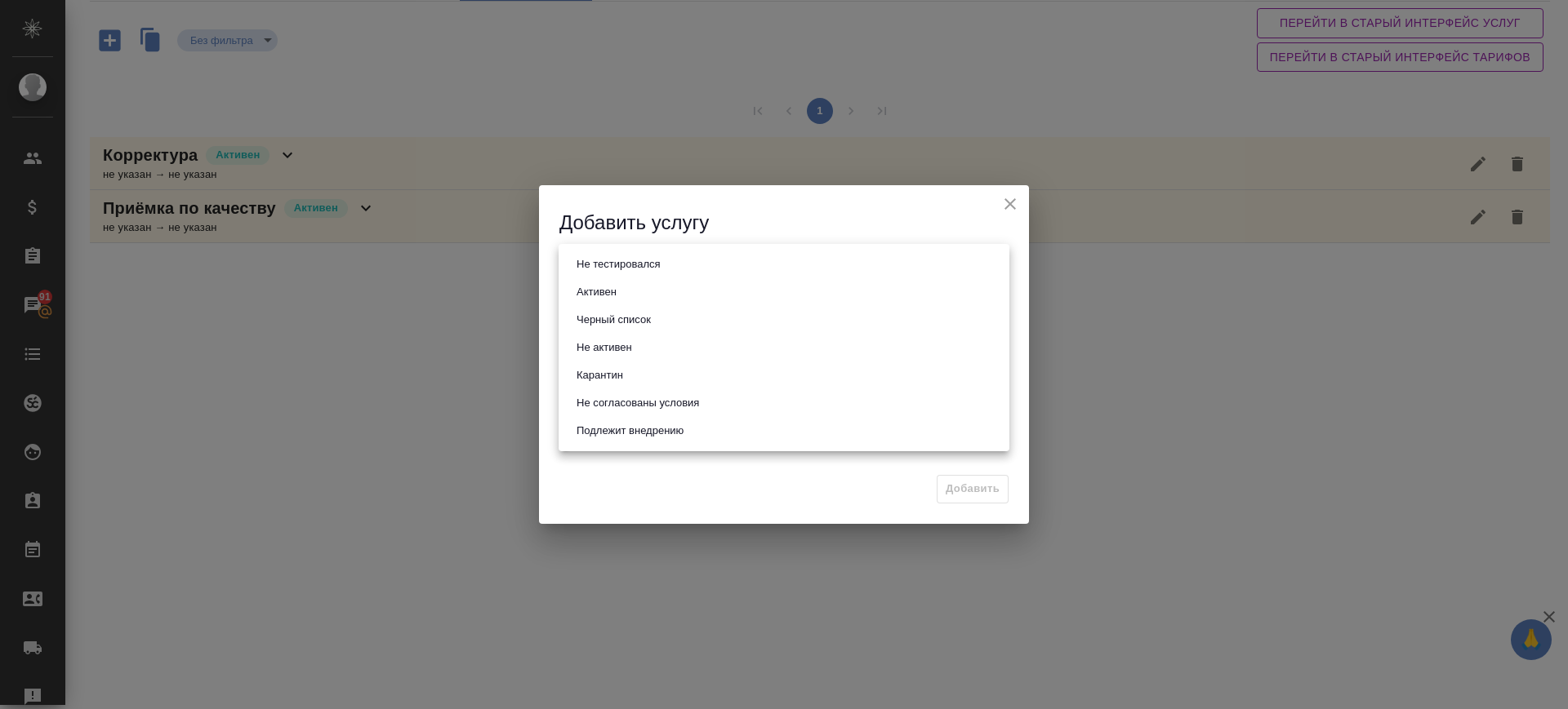
click at [623, 268] on body "🙏 .cls-1 fill:#fff; AWATERA Саглам Виктория v.saglam Клиенты Спецификации Заказ…" at bounding box center [784, 354] width 1568 height 709
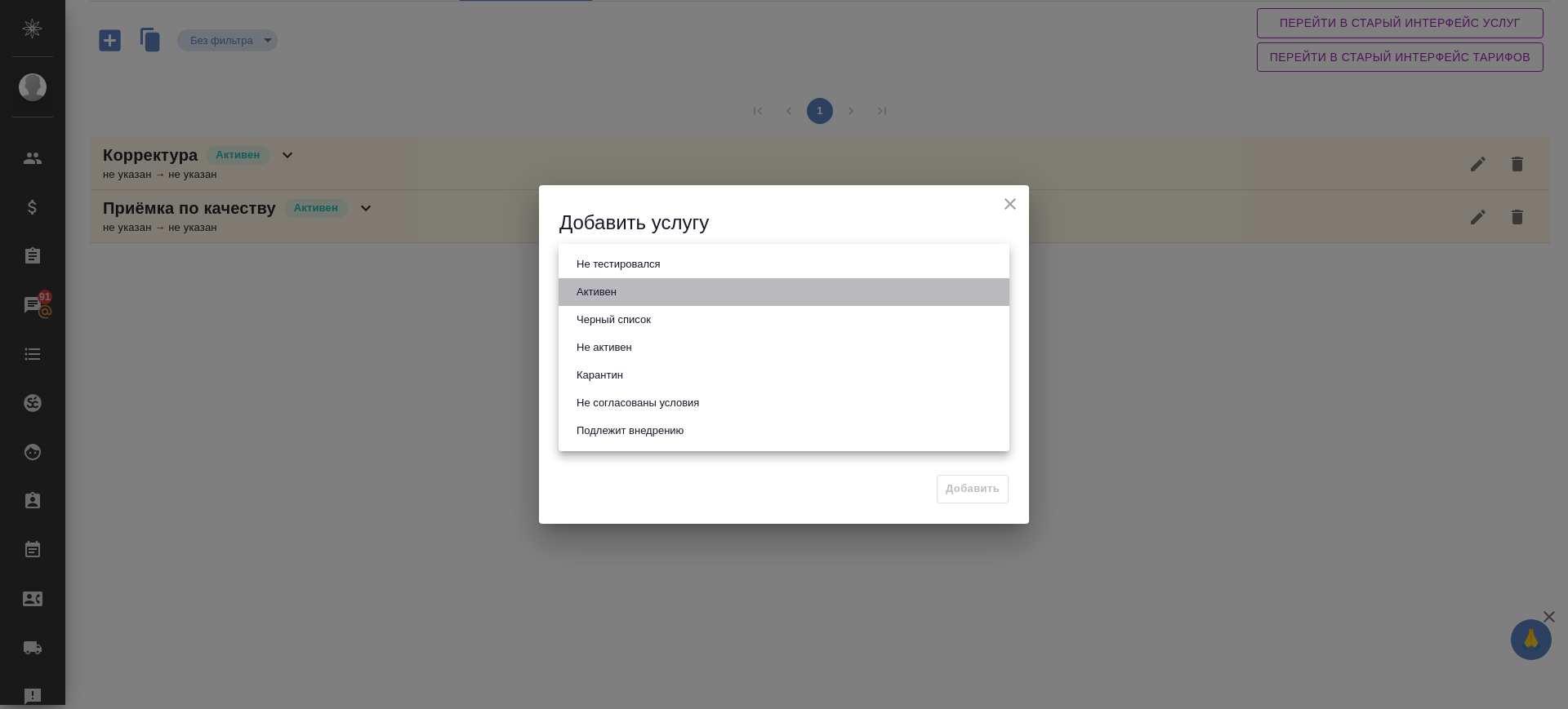
click at [623, 292] on li "Активен" at bounding box center [784, 292] width 451 height 27
type input "active"
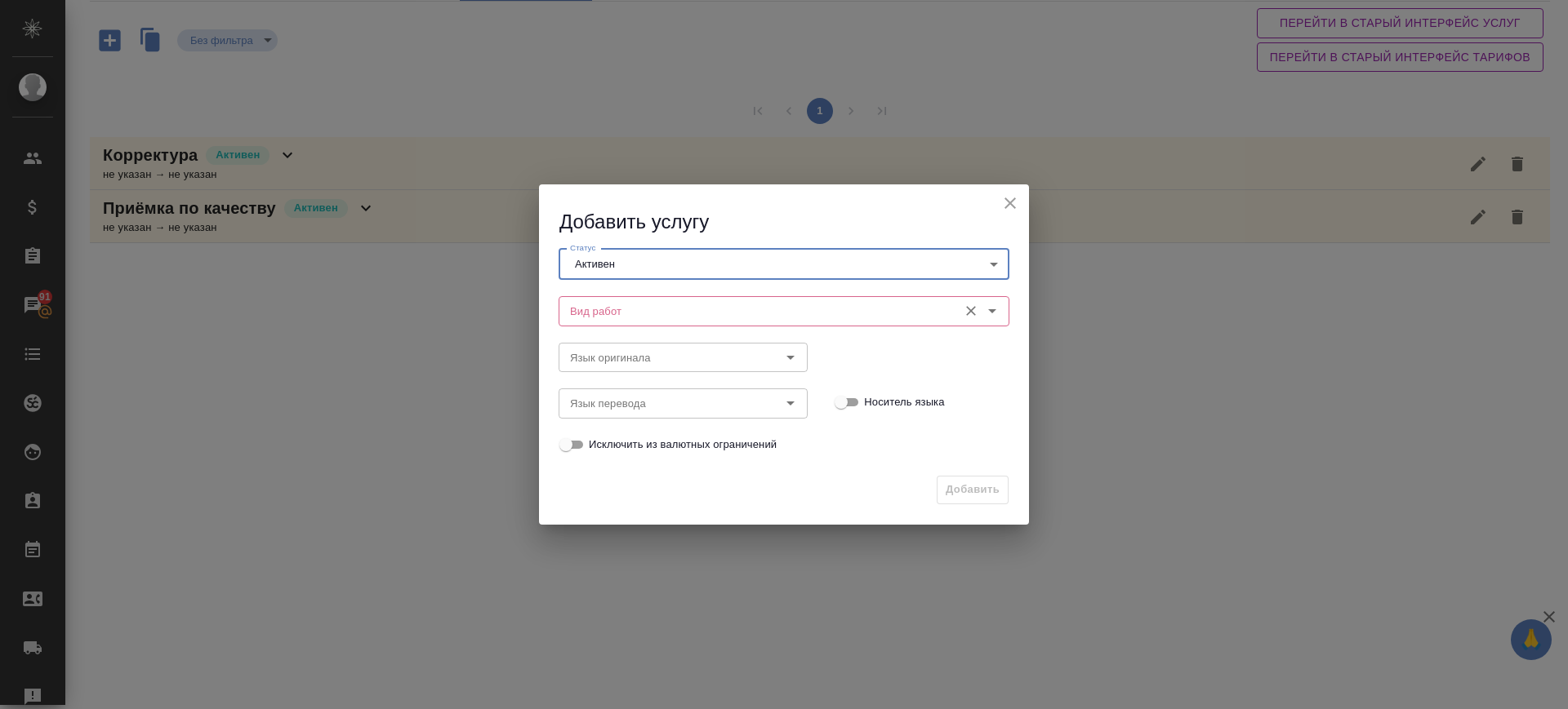
click at [623, 310] on input "Вид работ" at bounding box center [756, 311] width 386 height 19
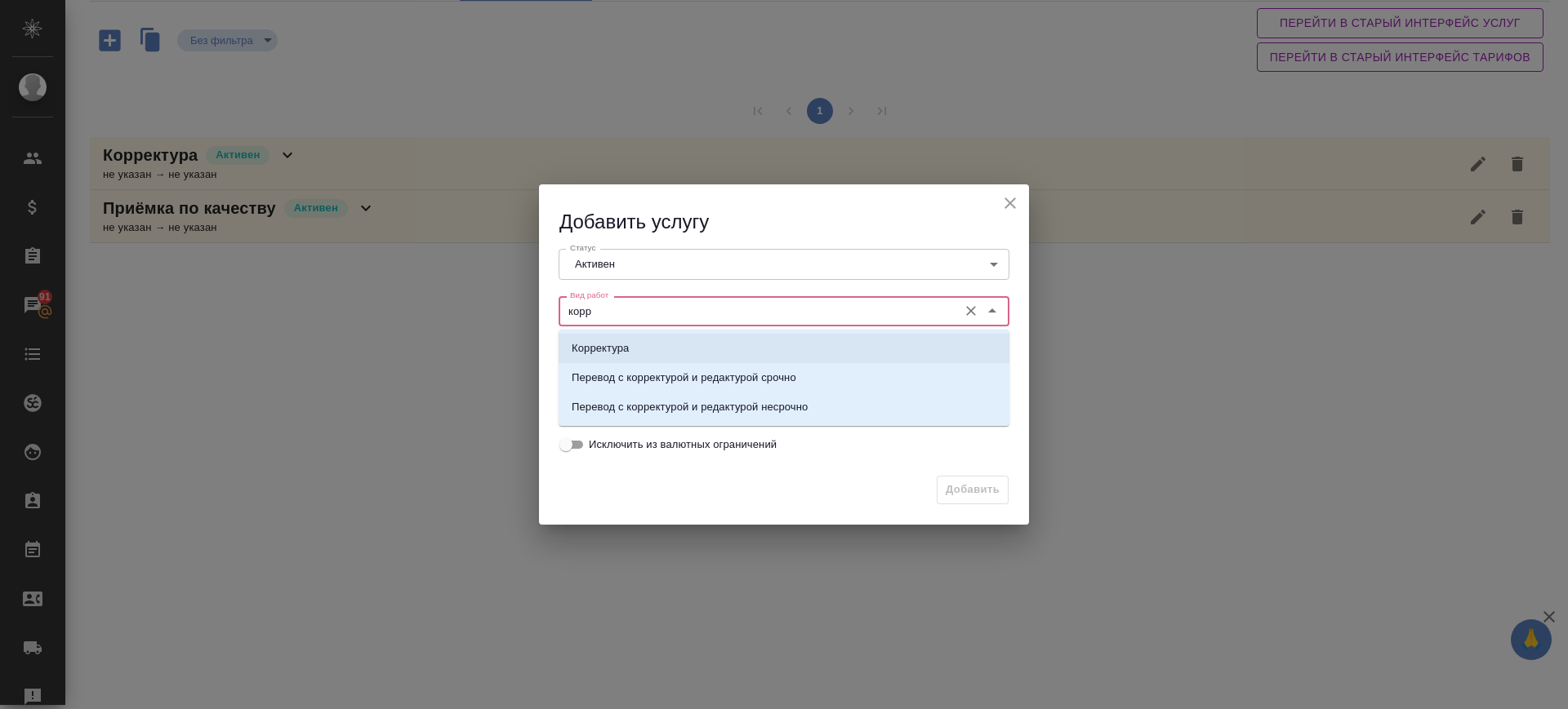
click at [634, 348] on li "Корректура" at bounding box center [784, 349] width 451 height 29
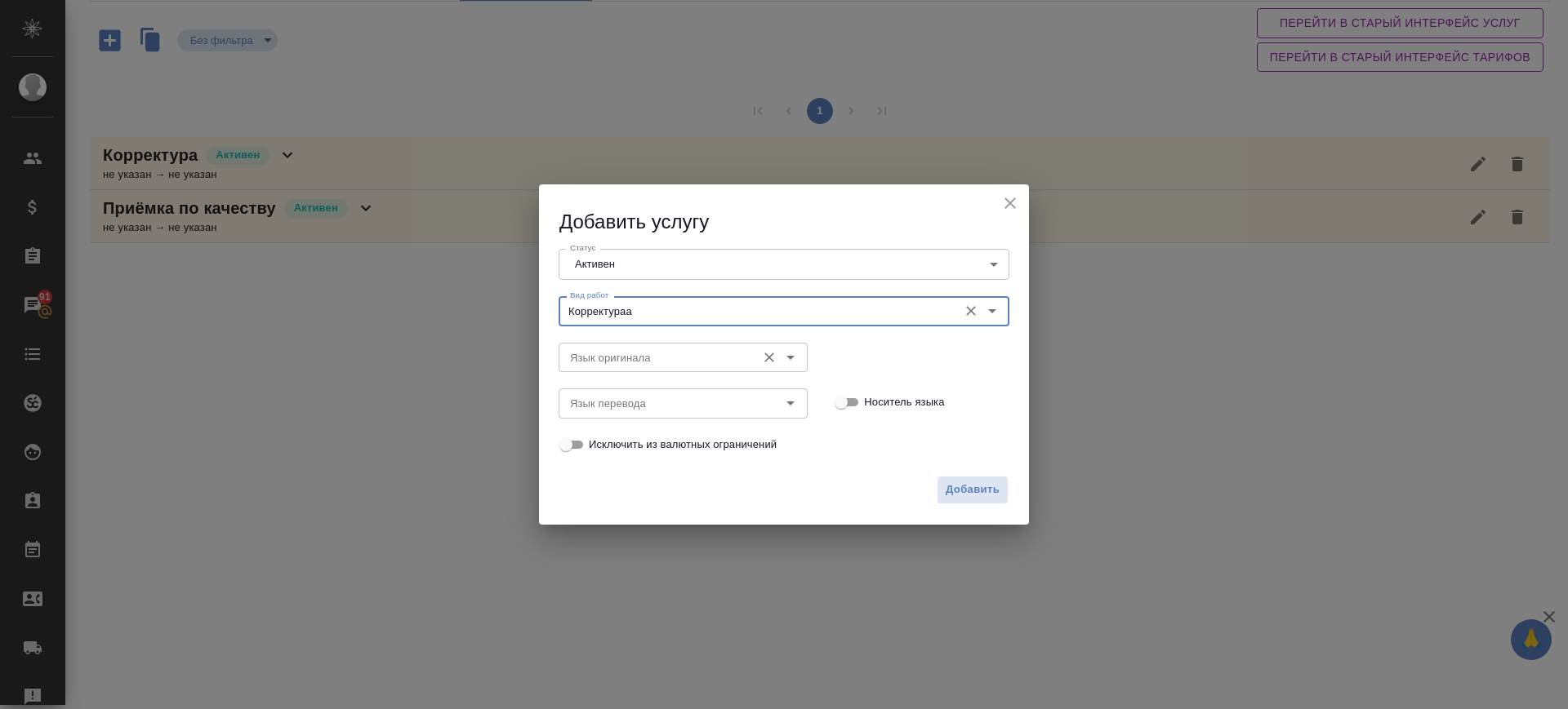
click at [635, 370] on body "🙏 .cls-1 fill:#fff; AWATERA Саглам Виктория v.saglam Клиенты Спецификации Заказ…" at bounding box center [784, 354] width 1568 height 709
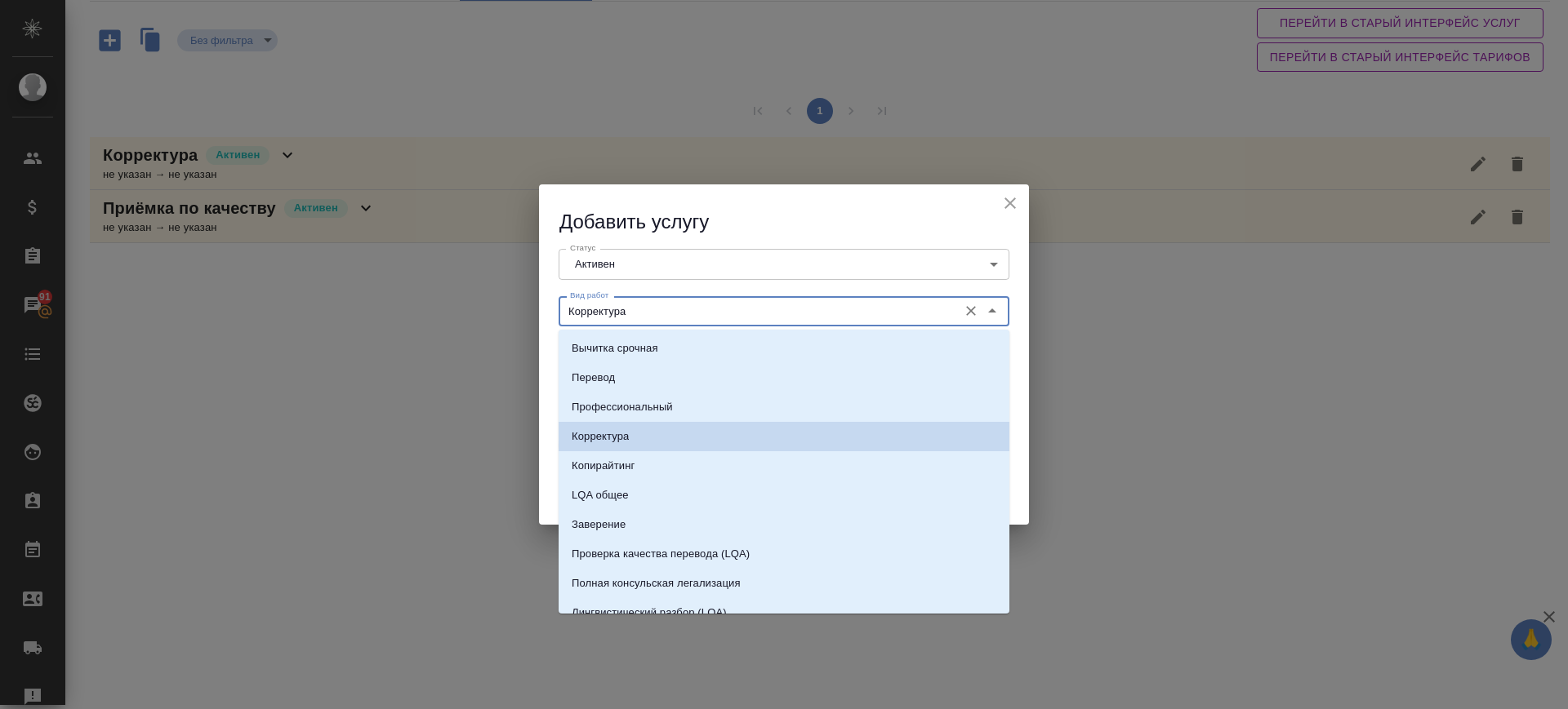
click at [645, 432] on li "Корректура" at bounding box center [784, 436] width 451 height 29
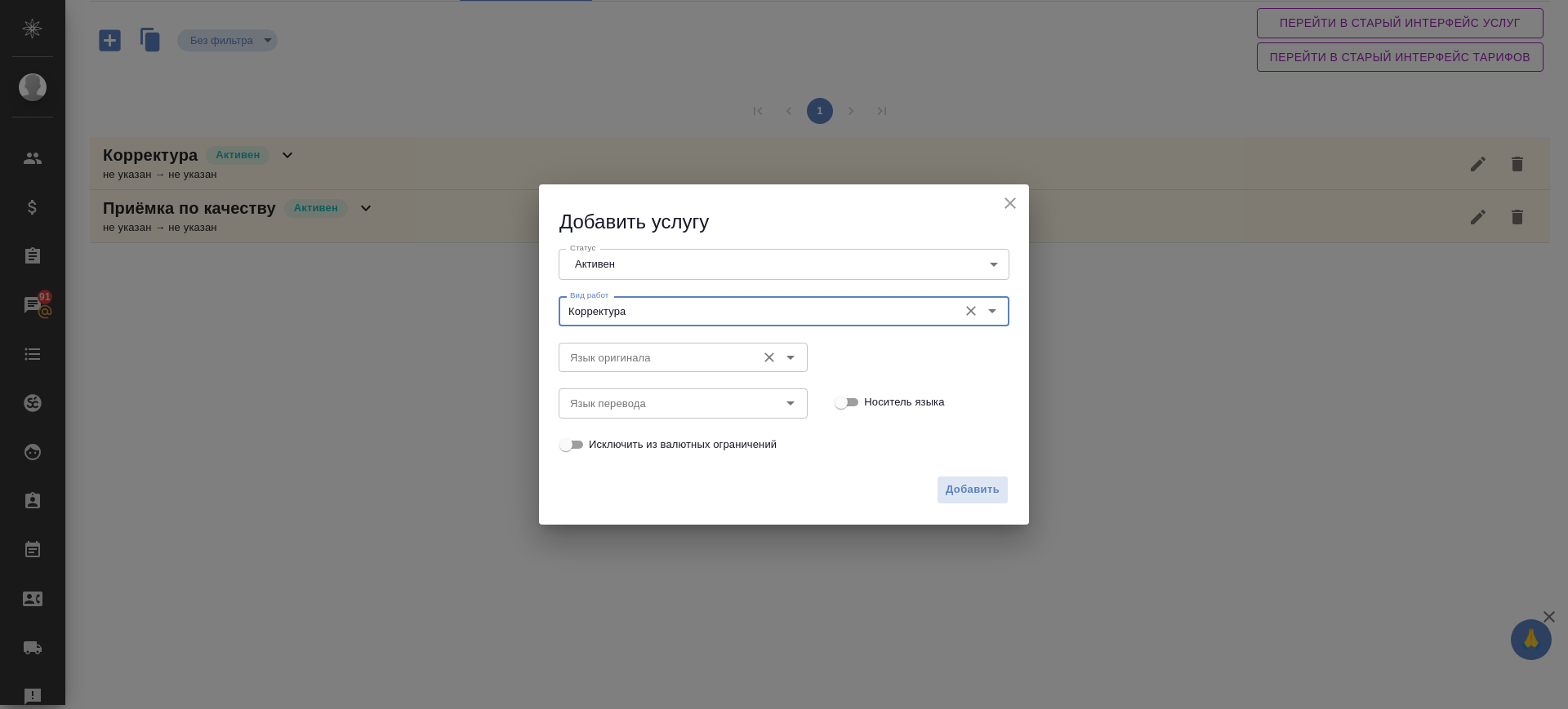
type input "Корректура"
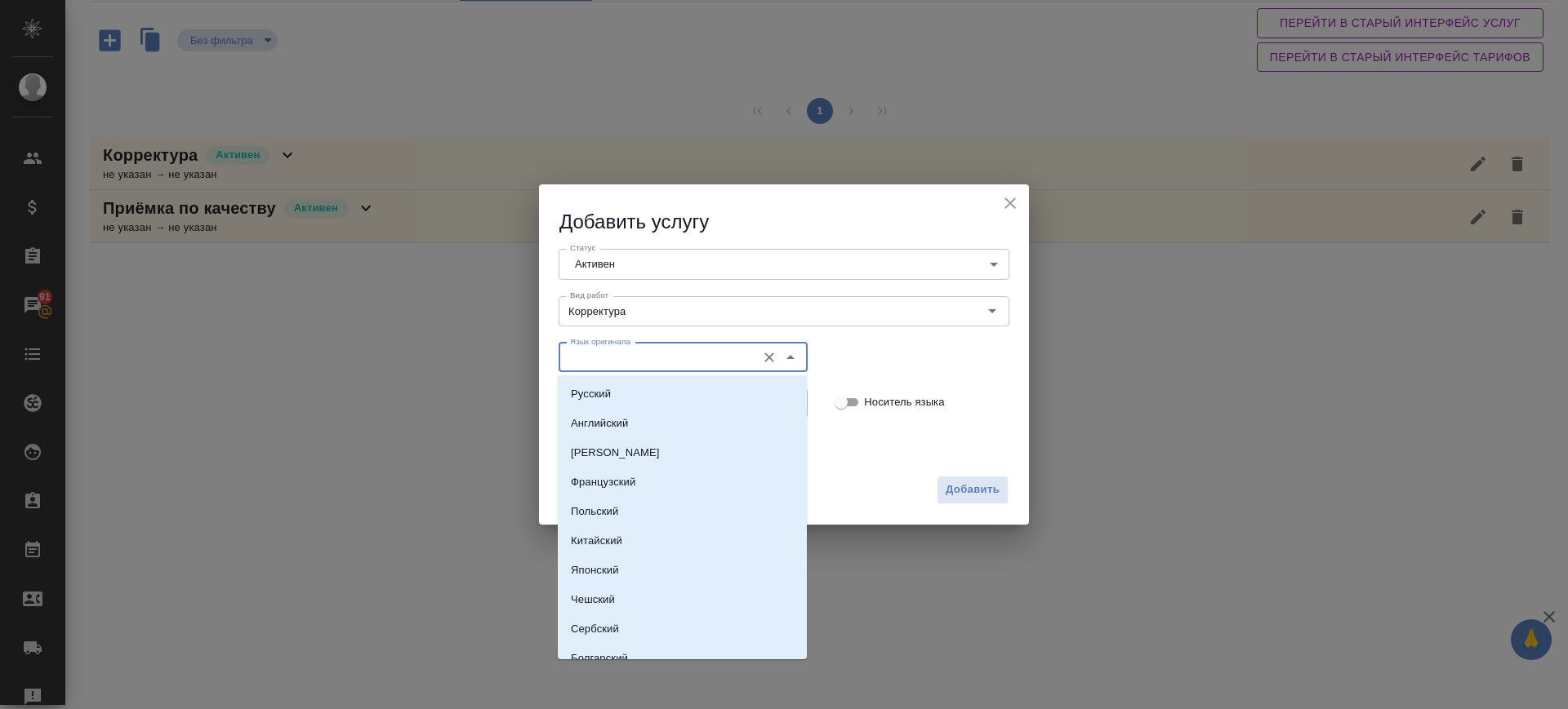
click at [627, 352] on input "Язык оригинала" at bounding box center [655, 357] width 184 height 19
click at [631, 392] on li "Русский" at bounding box center [682, 394] width 249 height 29
type input "Русский"
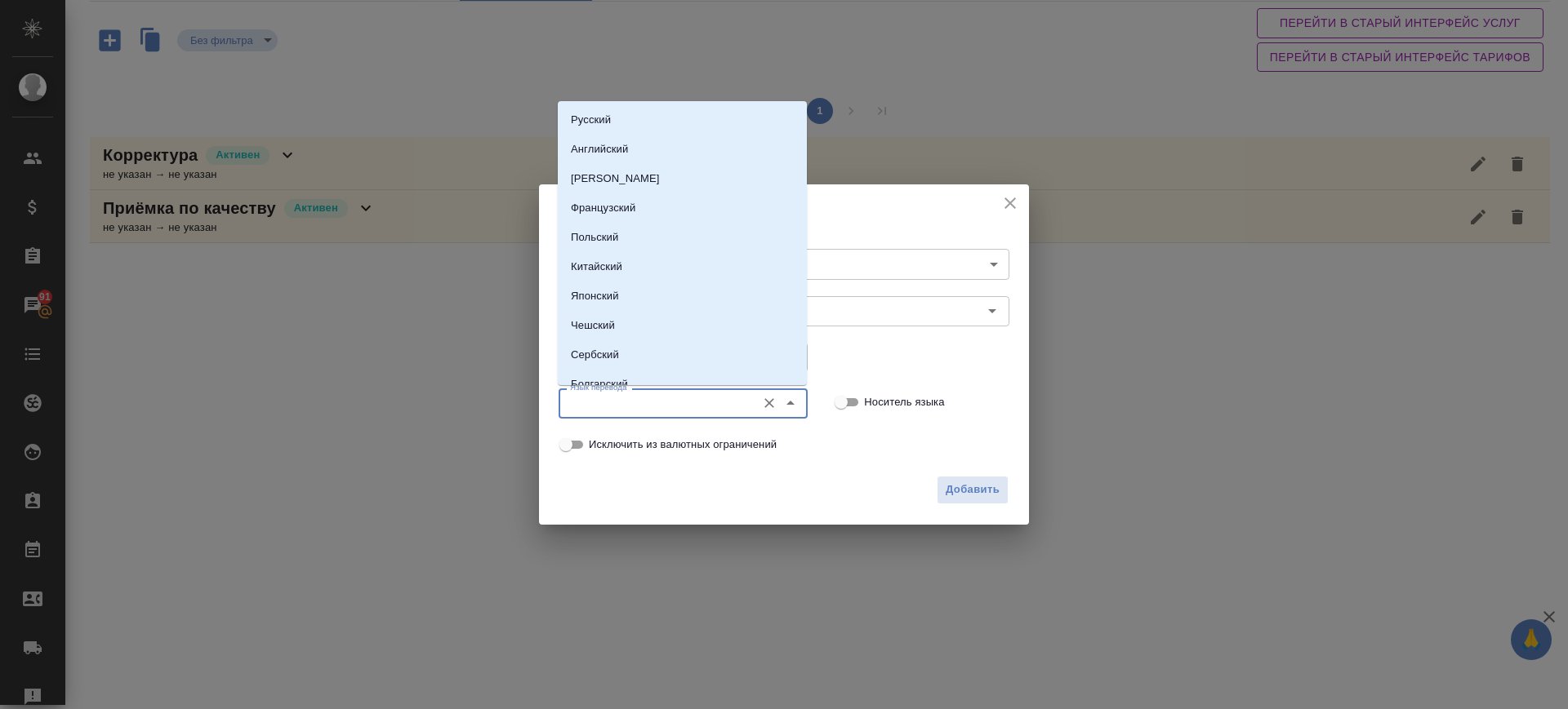
click at [631, 409] on input "Язык перевода" at bounding box center [655, 403] width 184 height 19
click at [613, 143] on p "Английский" at bounding box center [599, 149] width 57 height 17
type input "Английский"
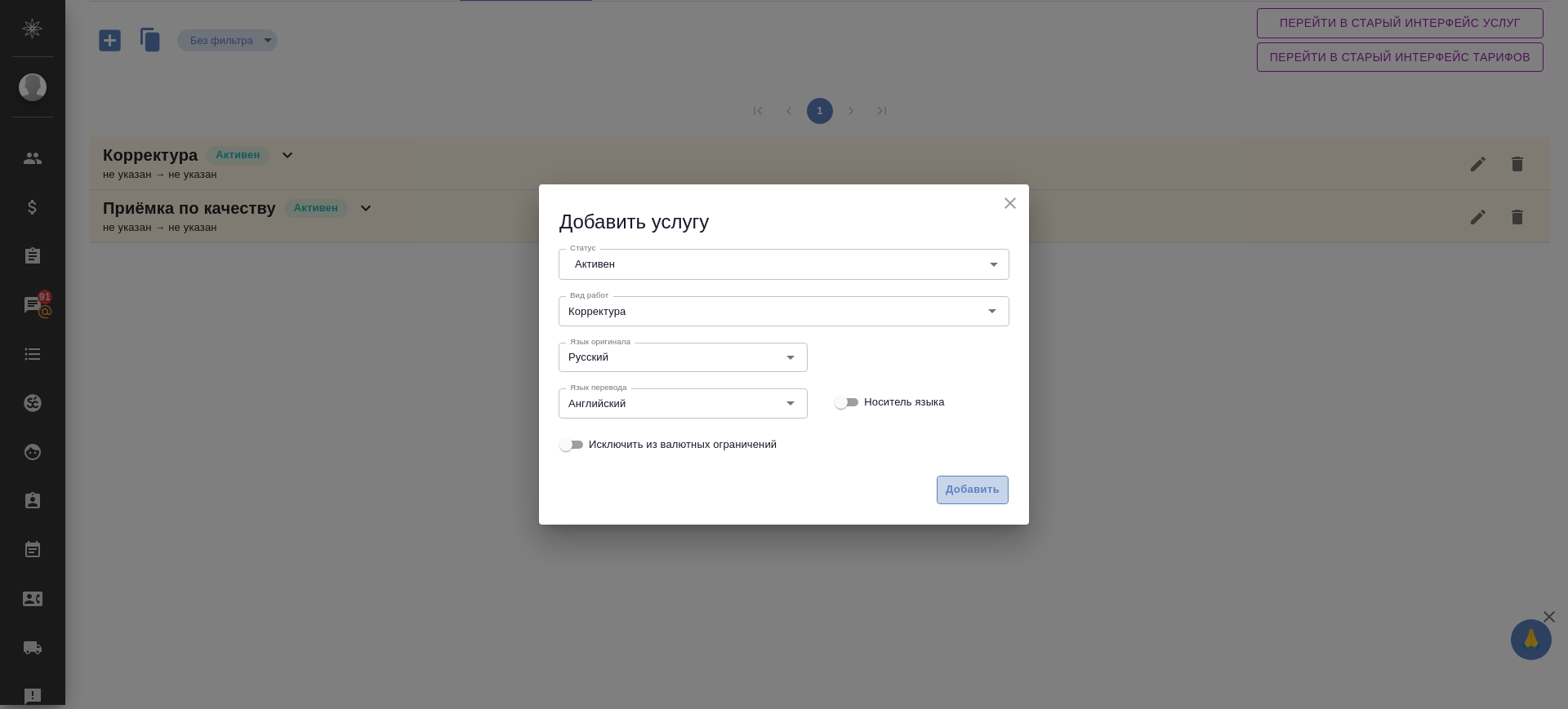
click at [971, 483] on span "Добавить" at bounding box center [973, 490] width 54 height 19
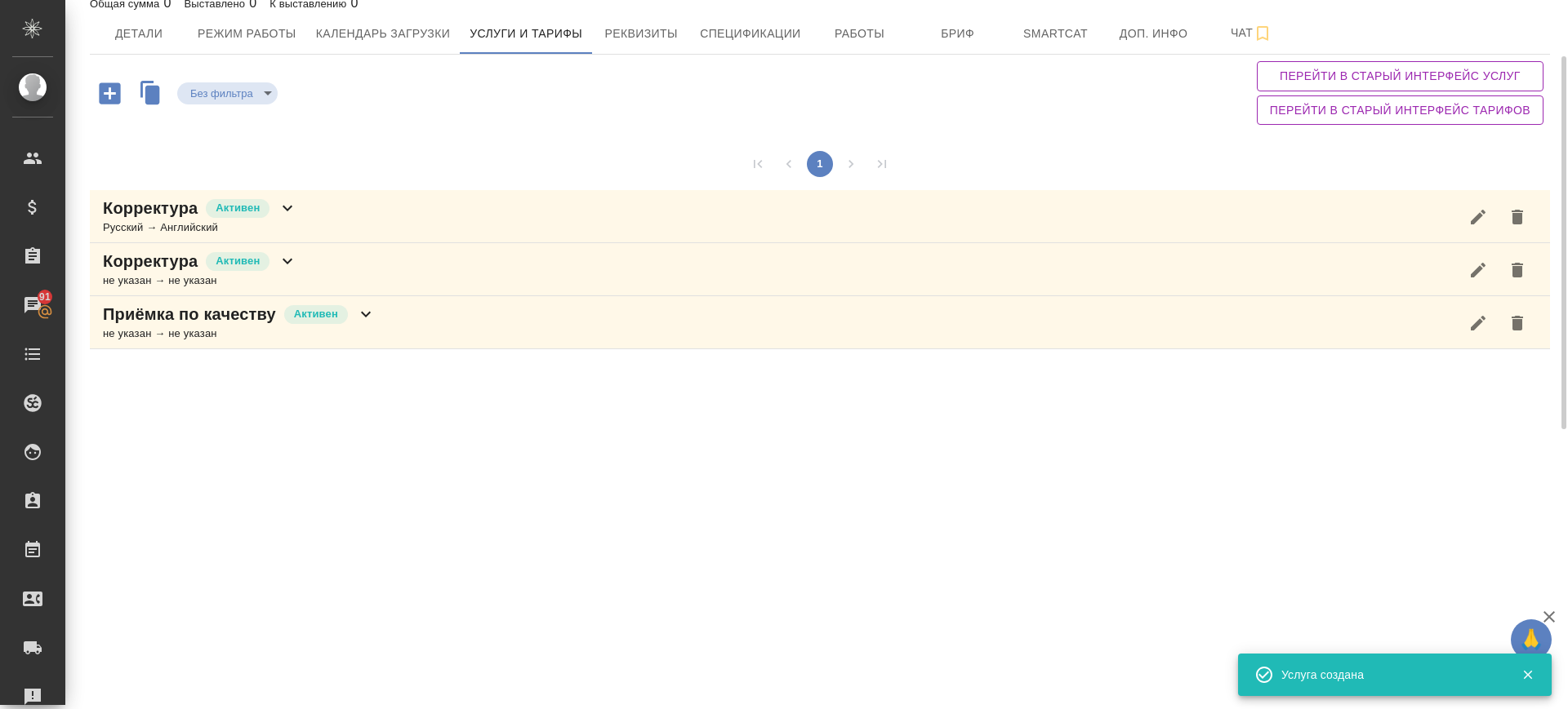
scroll to position [64, 0]
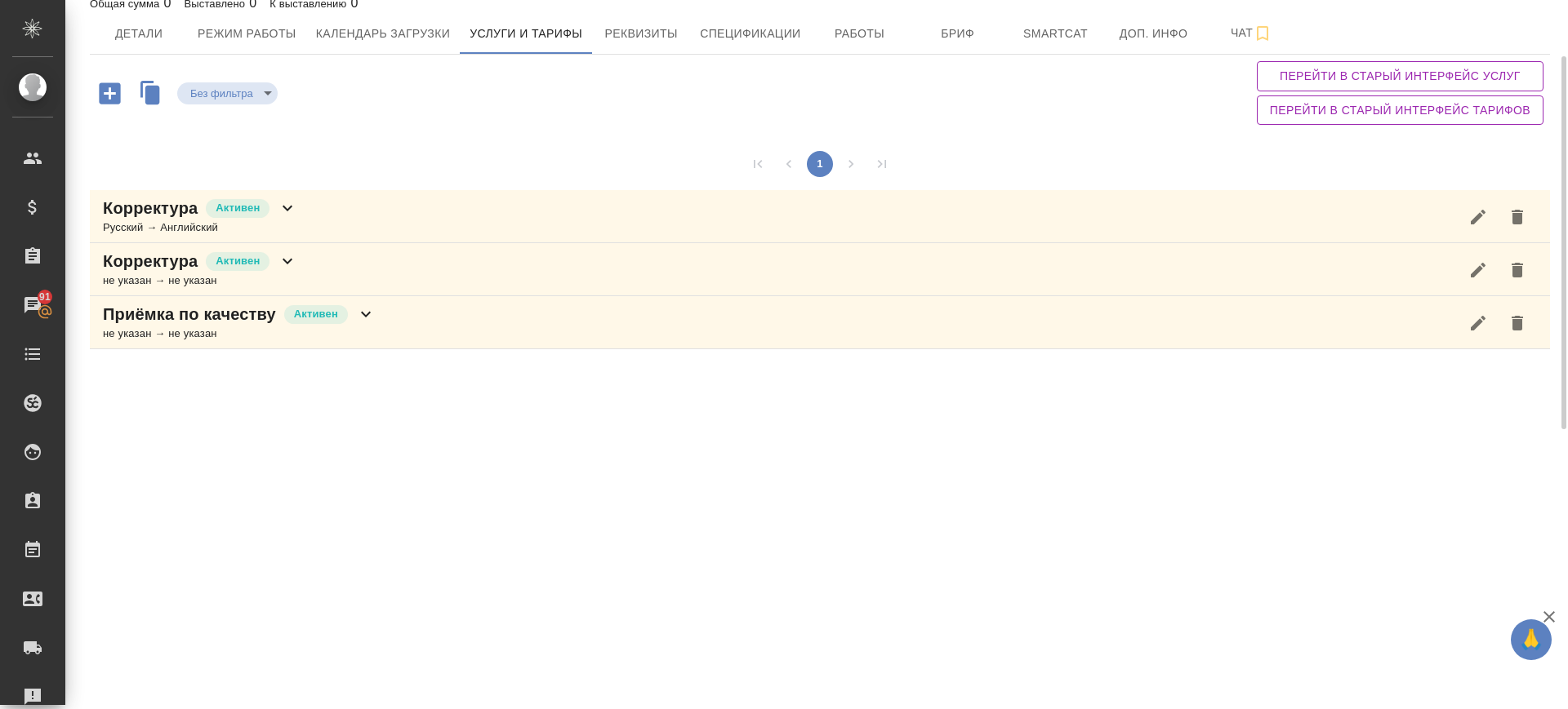
click at [108, 93] on icon "button" at bounding box center [109, 93] width 28 height 28
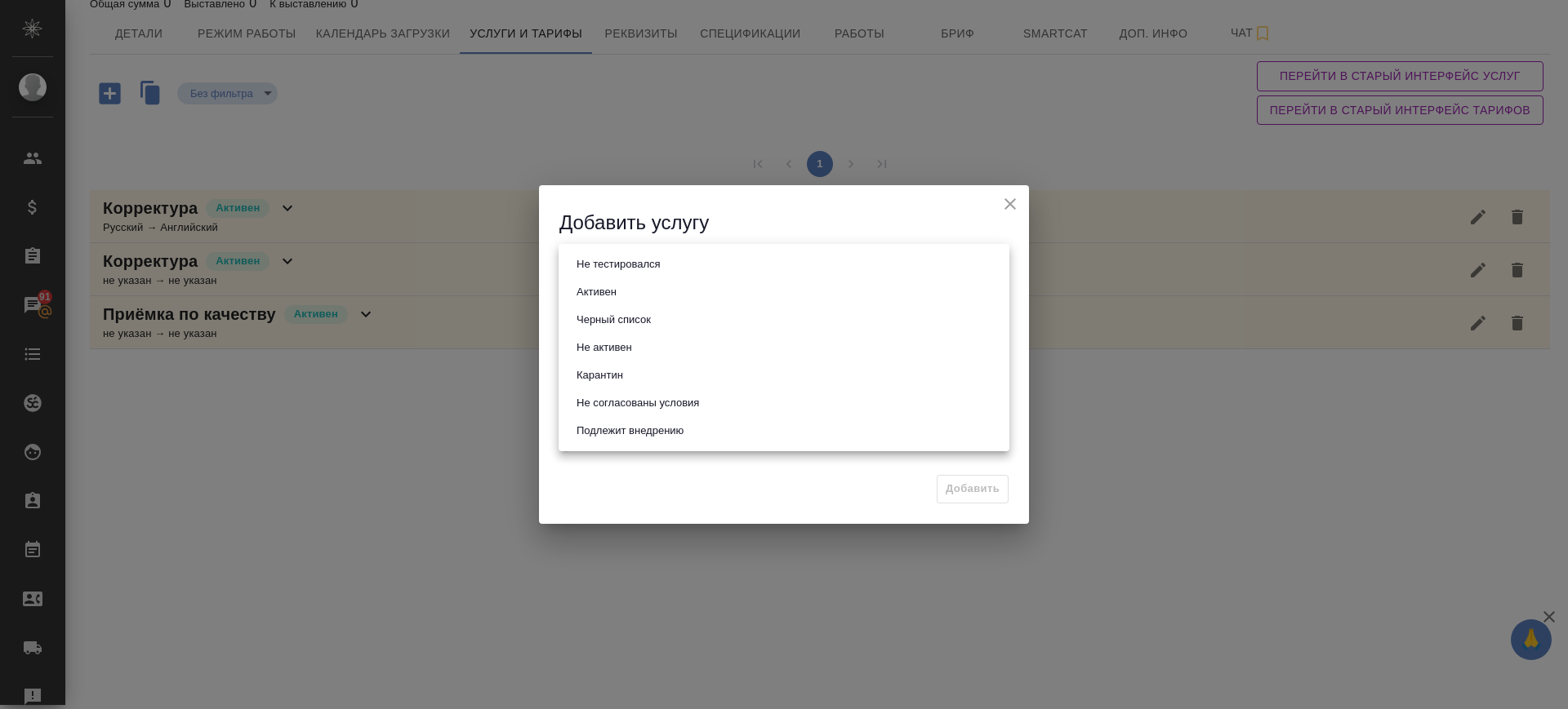
click at [680, 263] on body "🙏 .cls-1 fill:#fff; AWATERA Саглам Виктория v.saglam Клиенты Спецификации Заказ…" at bounding box center [784, 354] width 1568 height 709
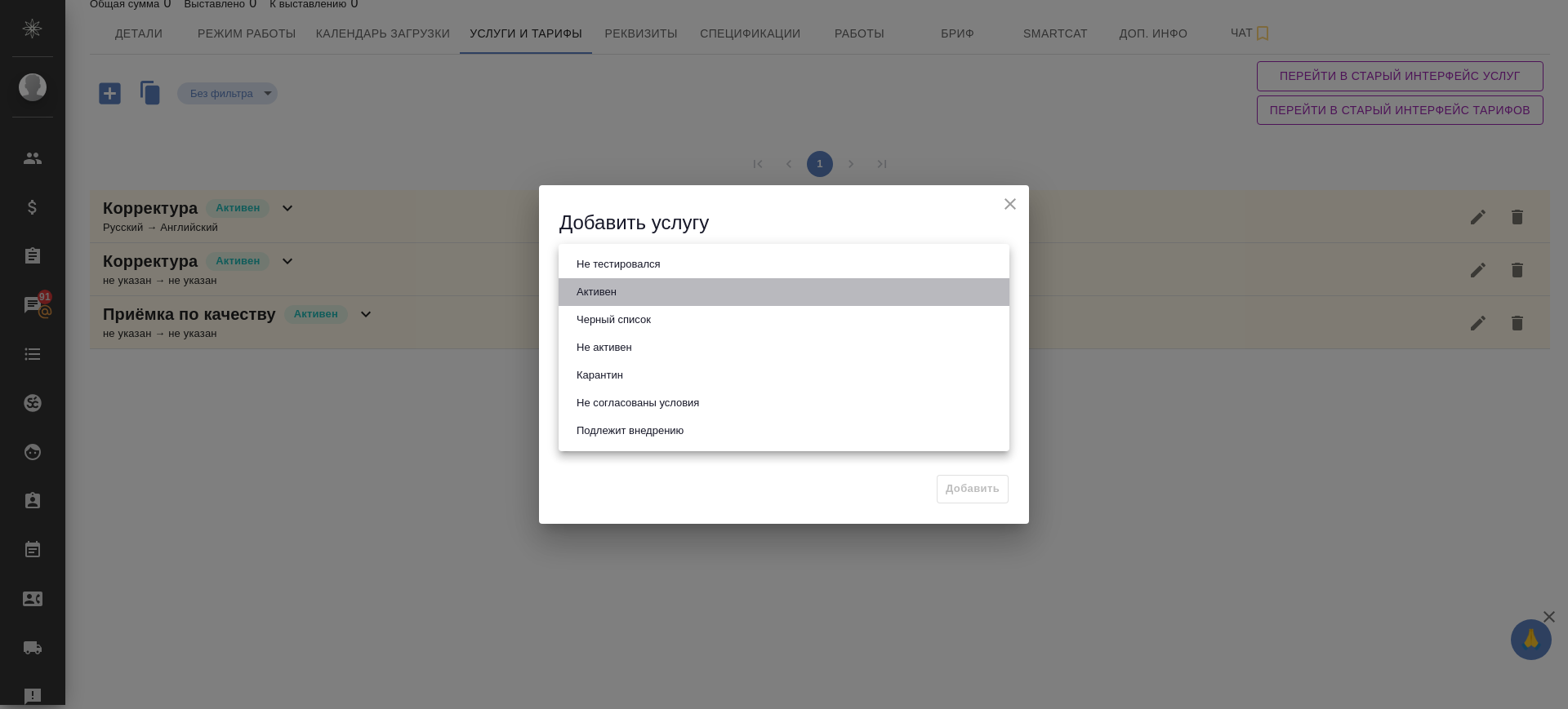
click at [647, 294] on li "Активен" at bounding box center [784, 292] width 451 height 27
type input "active"
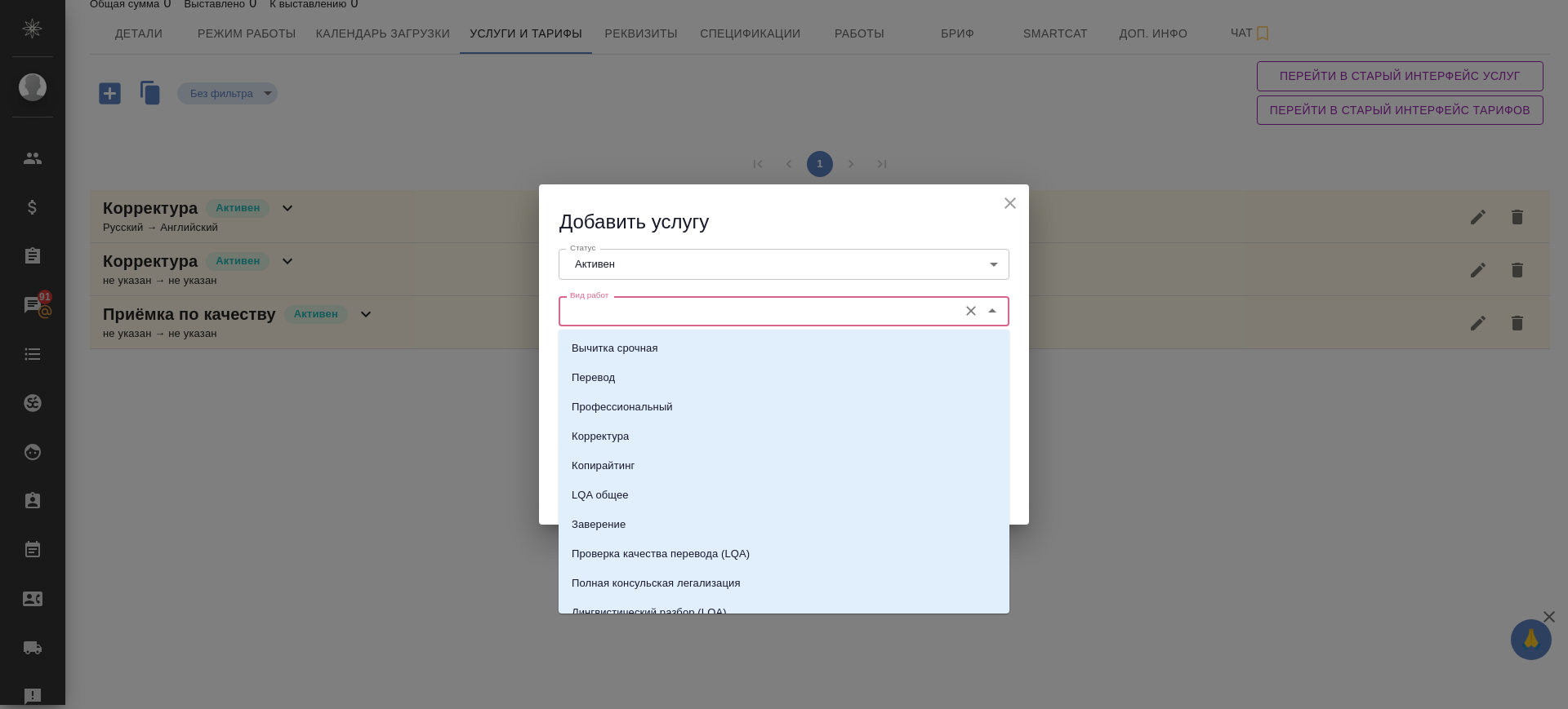
click at [631, 317] on input "Вид работ" at bounding box center [756, 311] width 386 height 19
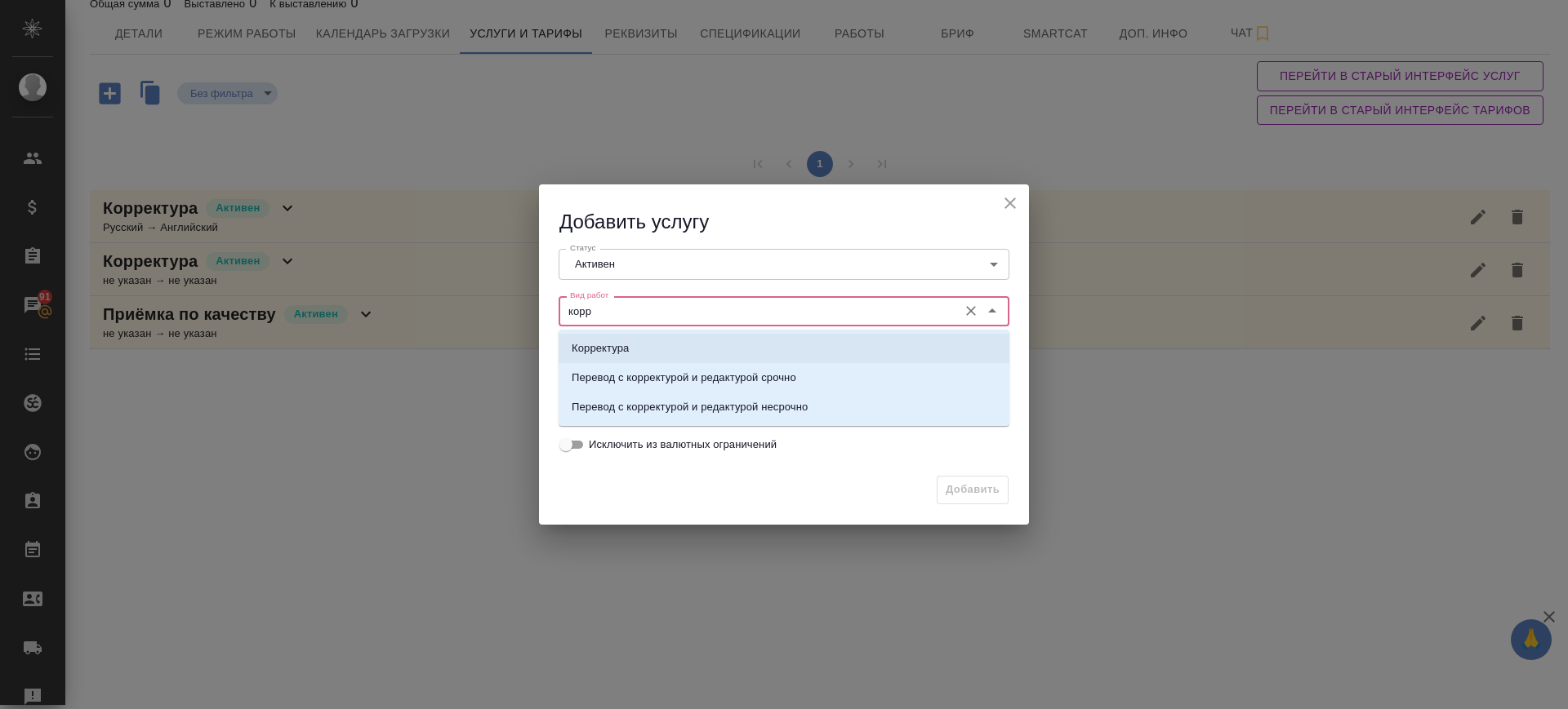
click at [681, 340] on li "Корректура" at bounding box center [784, 349] width 451 height 29
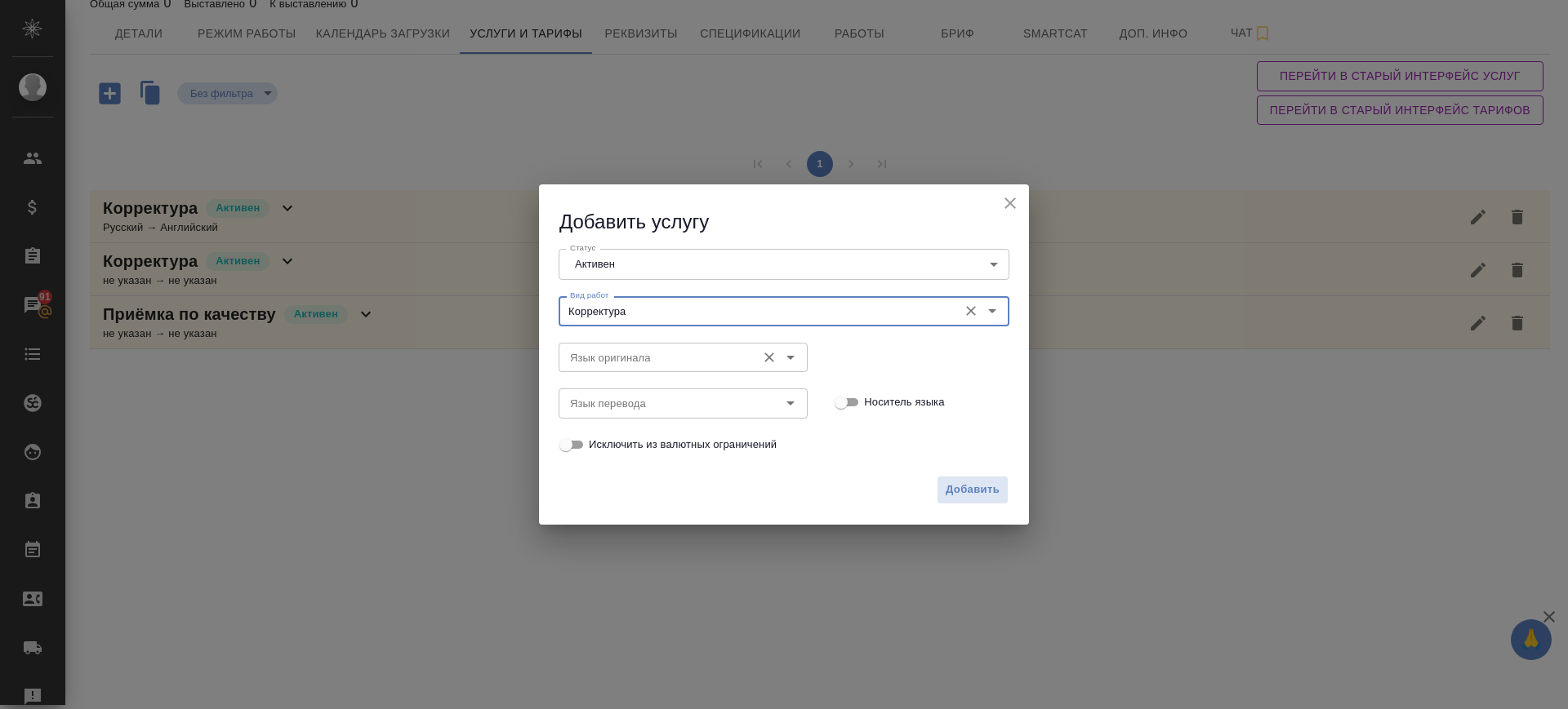
type input "Корректура"
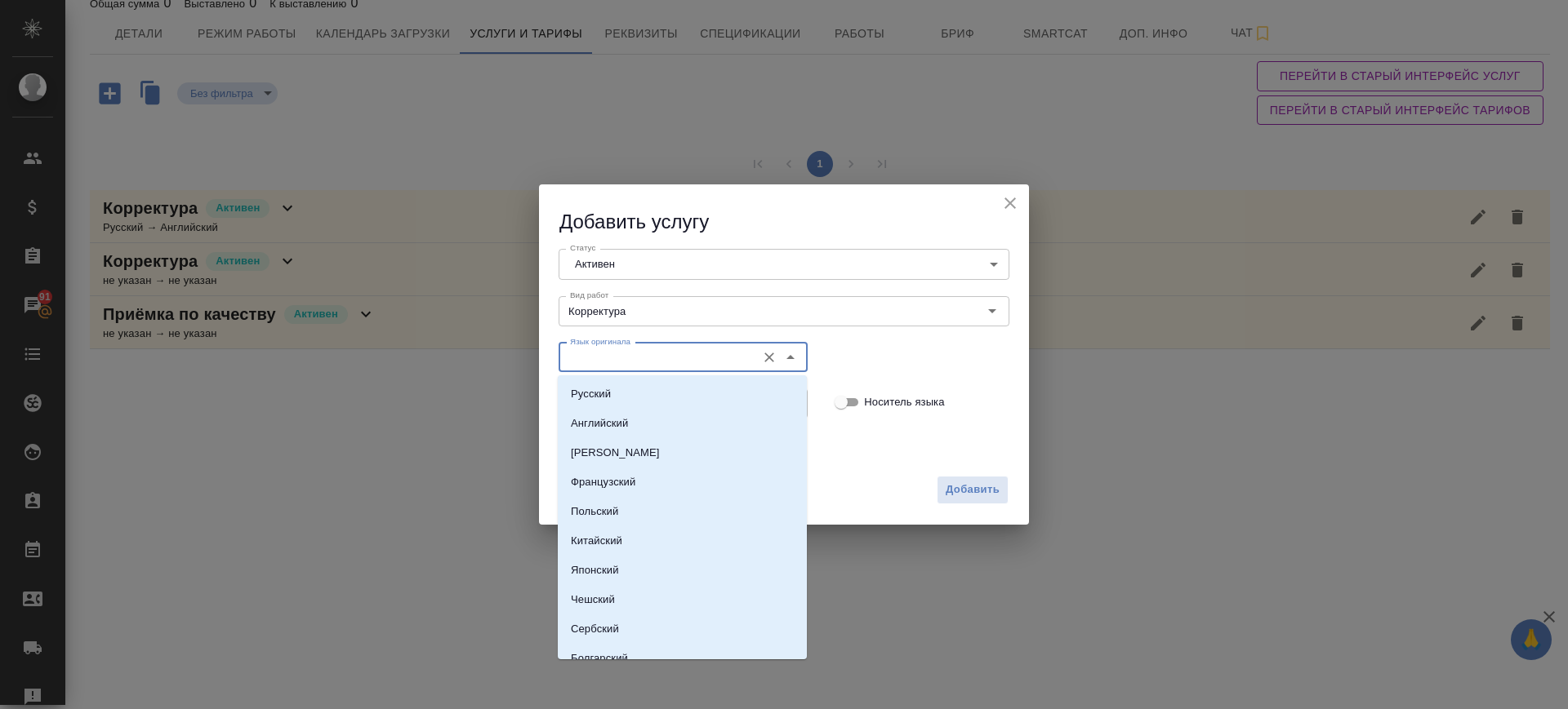
click at [628, 358] on input "Язык оригинала" at bounding box center [655, 357] width 184 height 19
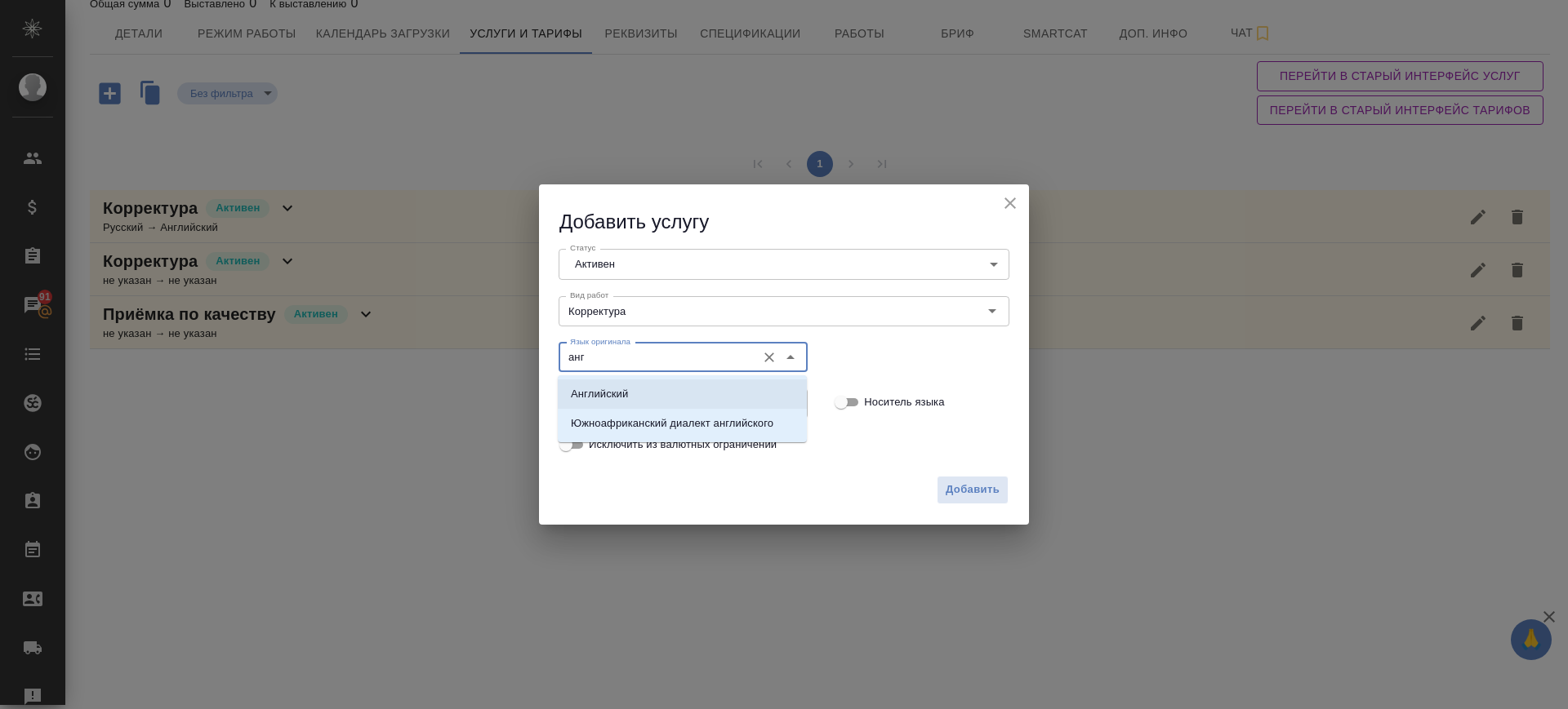
click at [605, 383] on li "Английский" at bounding box center [682, 394] width 249 height 29
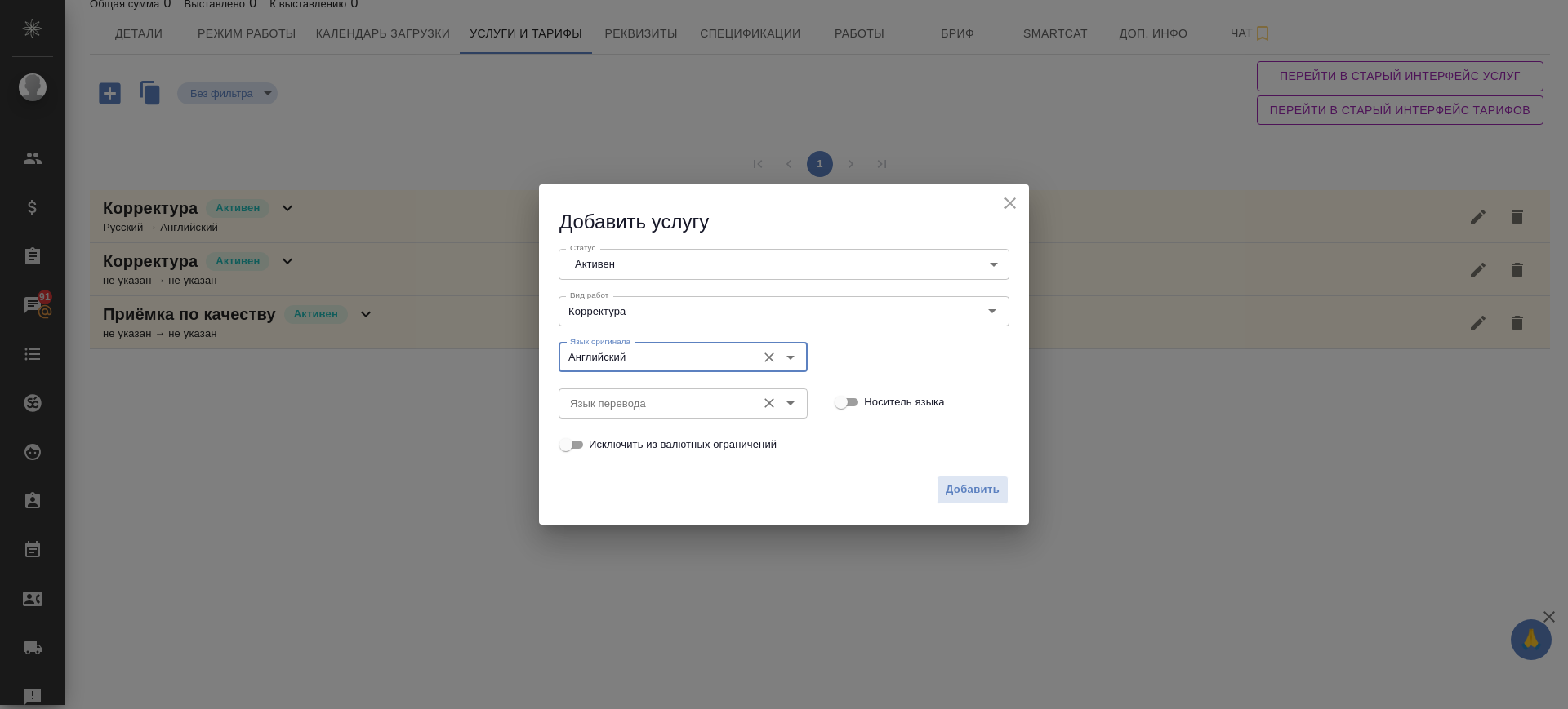
type input "Английский"
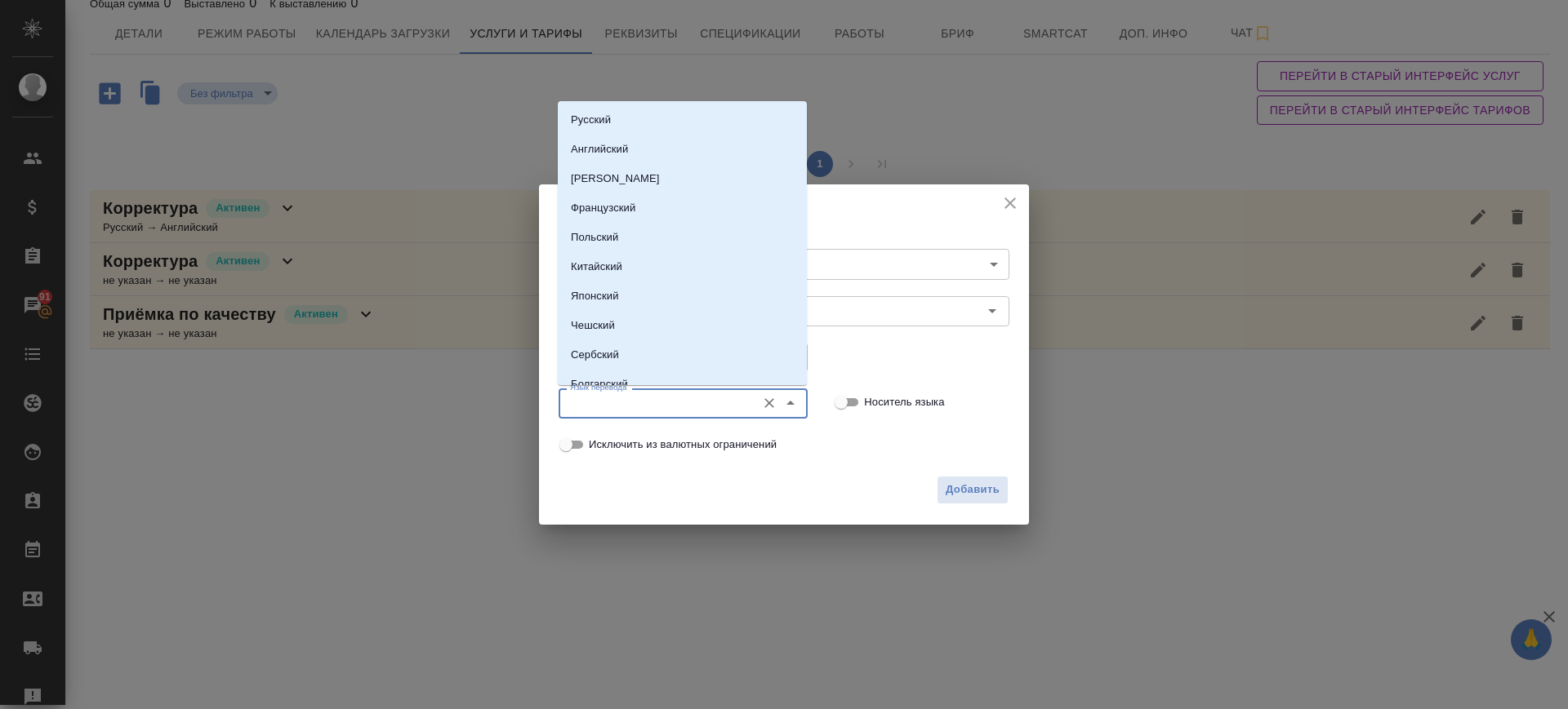
click at [605, 397] on input "Язык перевода" at bounding box center [655, 403] width 184 height 19
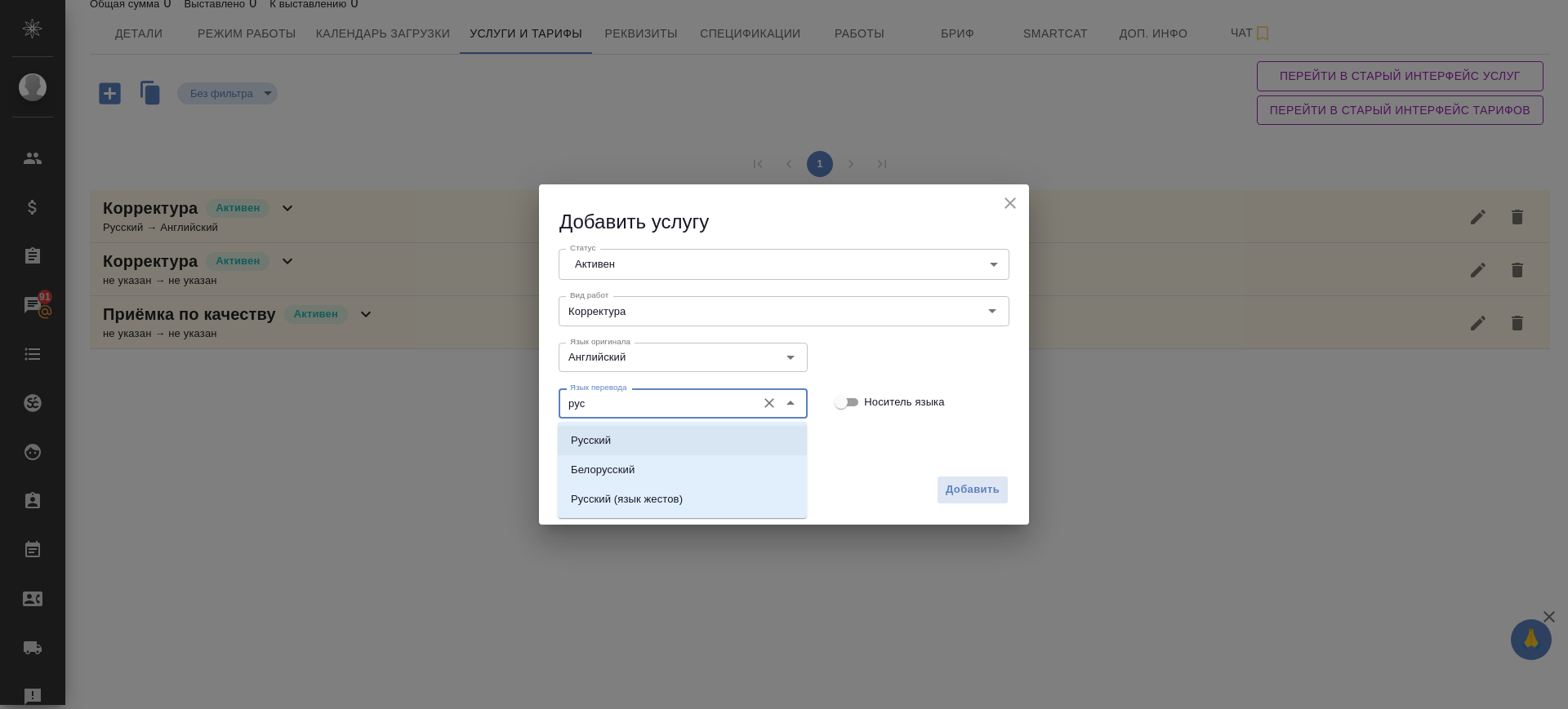
click at [624, 438] on li "Русский" at bounding box center [682, 440] width 249 height 29
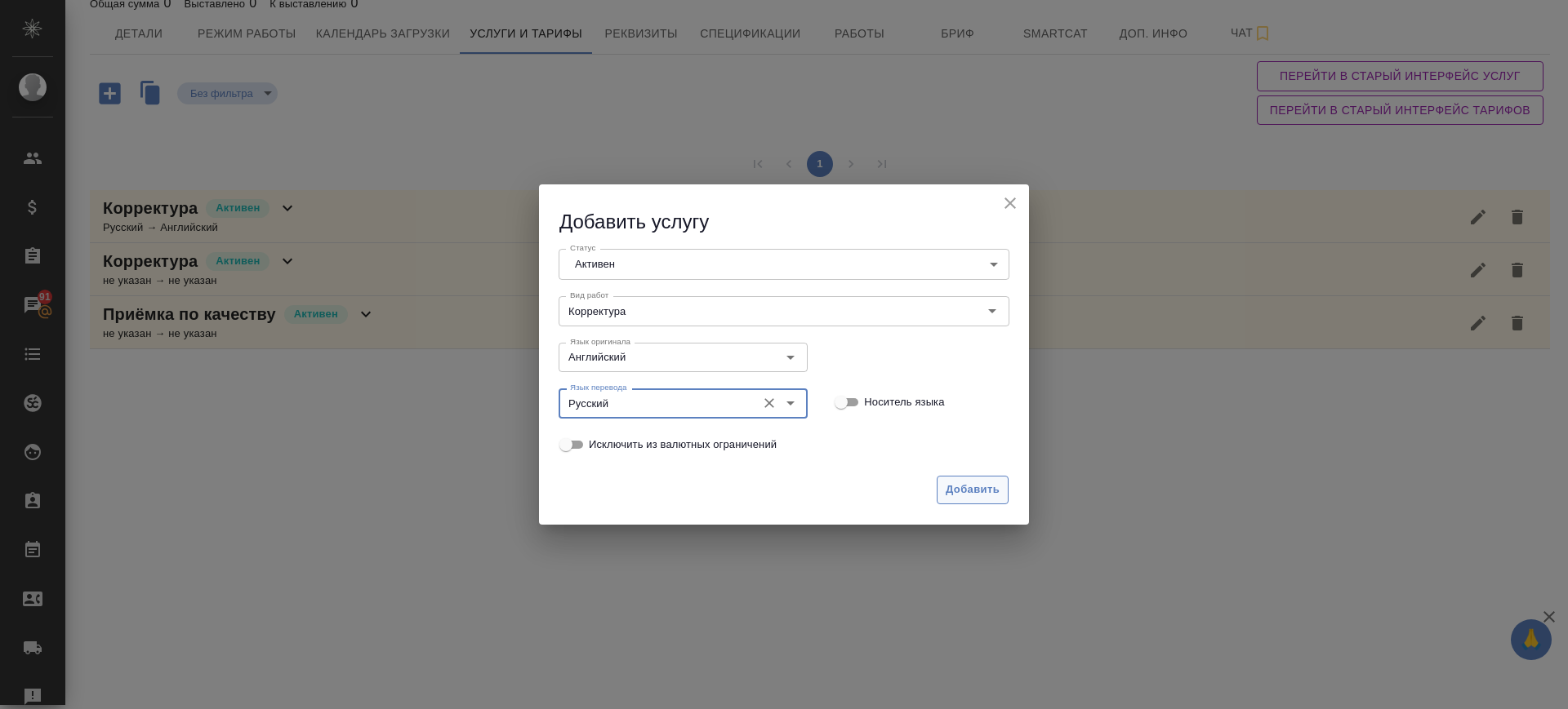
type input "Русский"
click at [976, 489] on span "Добавить" at bounding box center [973, 490] width 54 height 19
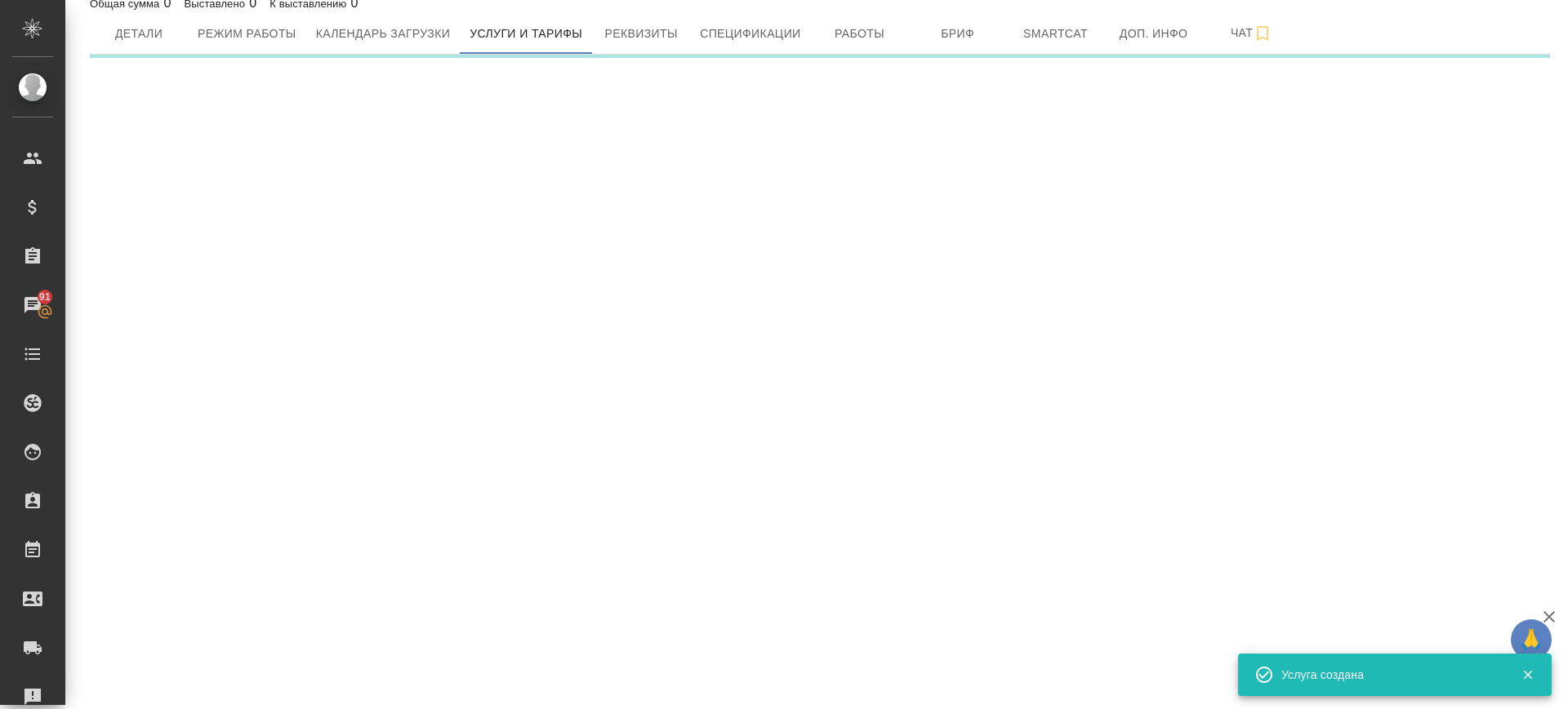
scroll to position [12, 0]
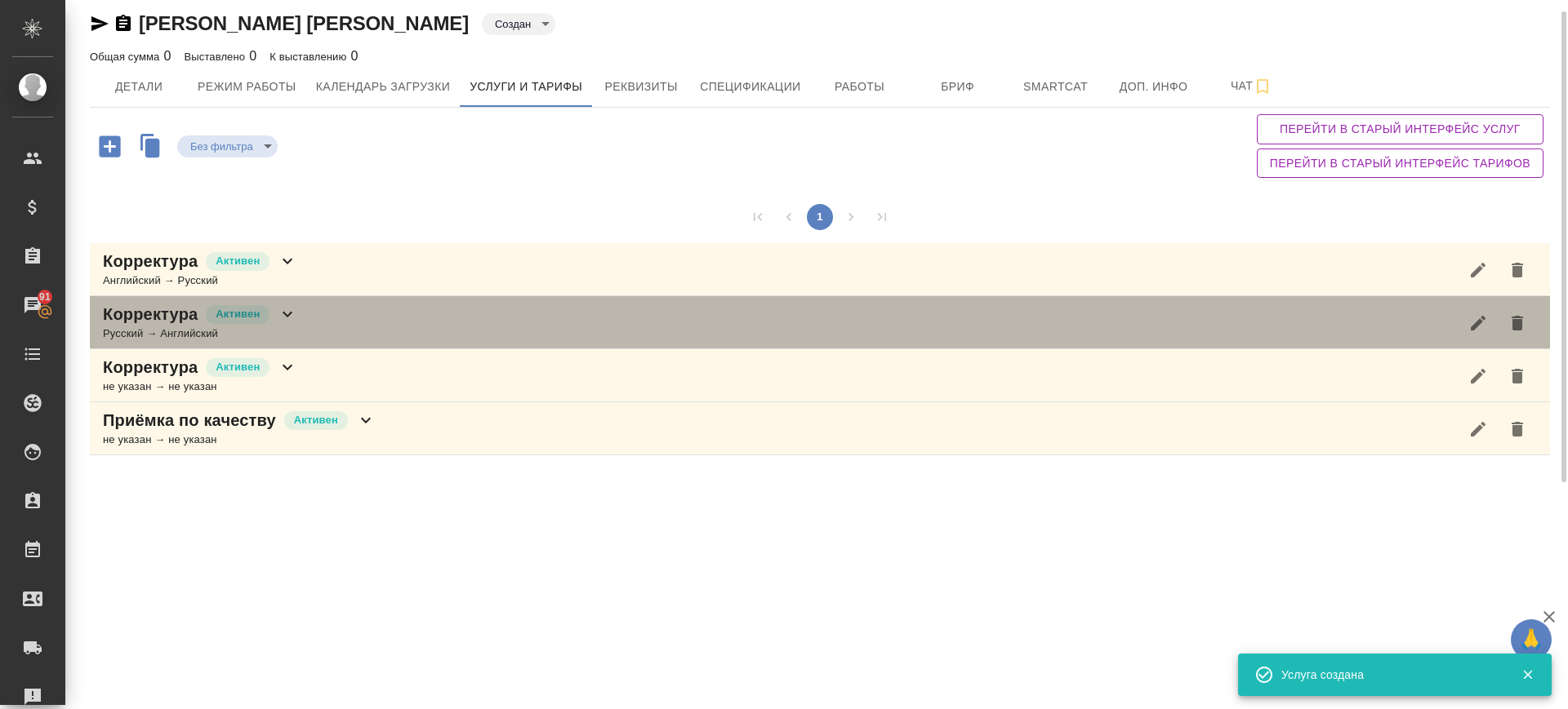
click at [401, 322] on div "Корректура Активен Русский → Английский" at bounding box center [820, 322] width 1461 height 53
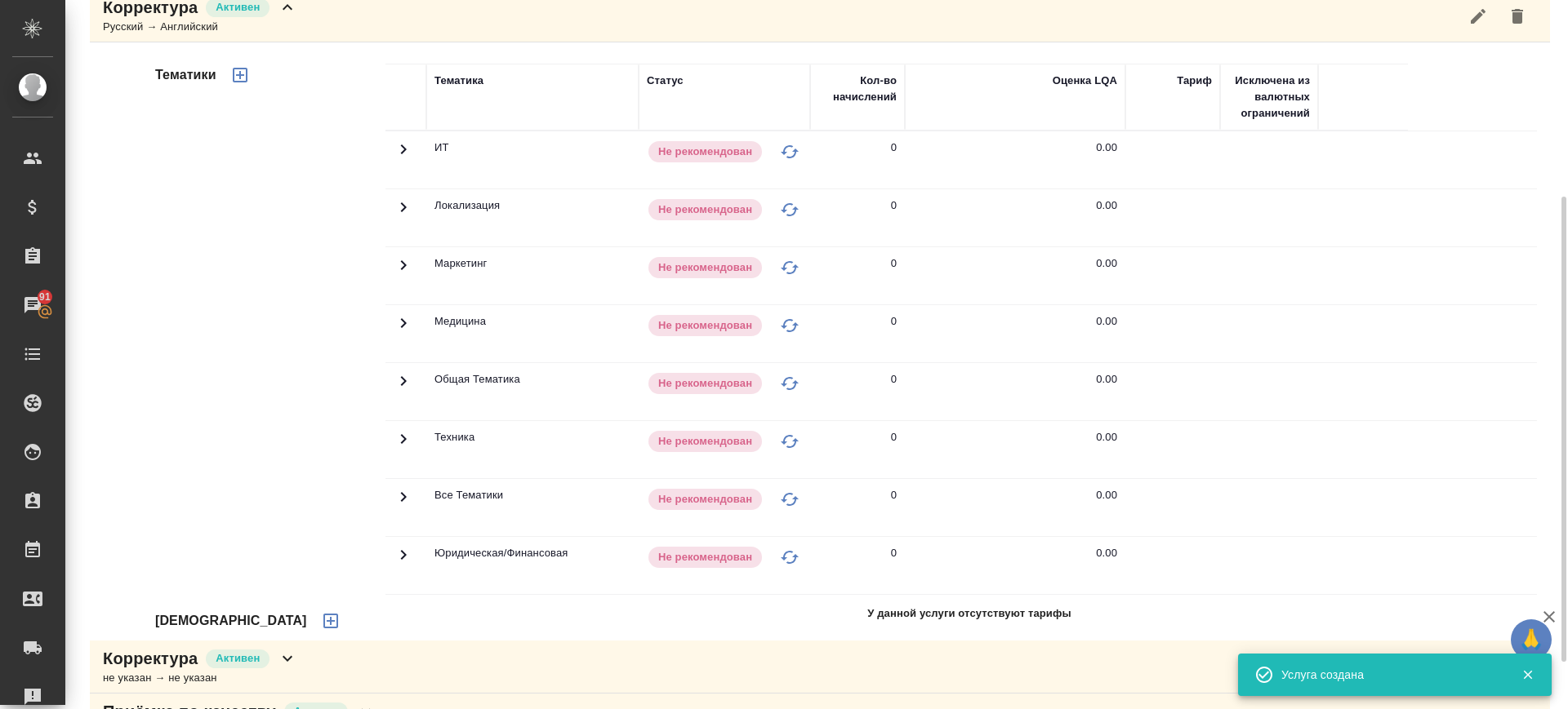
scroll to position [353, 0]
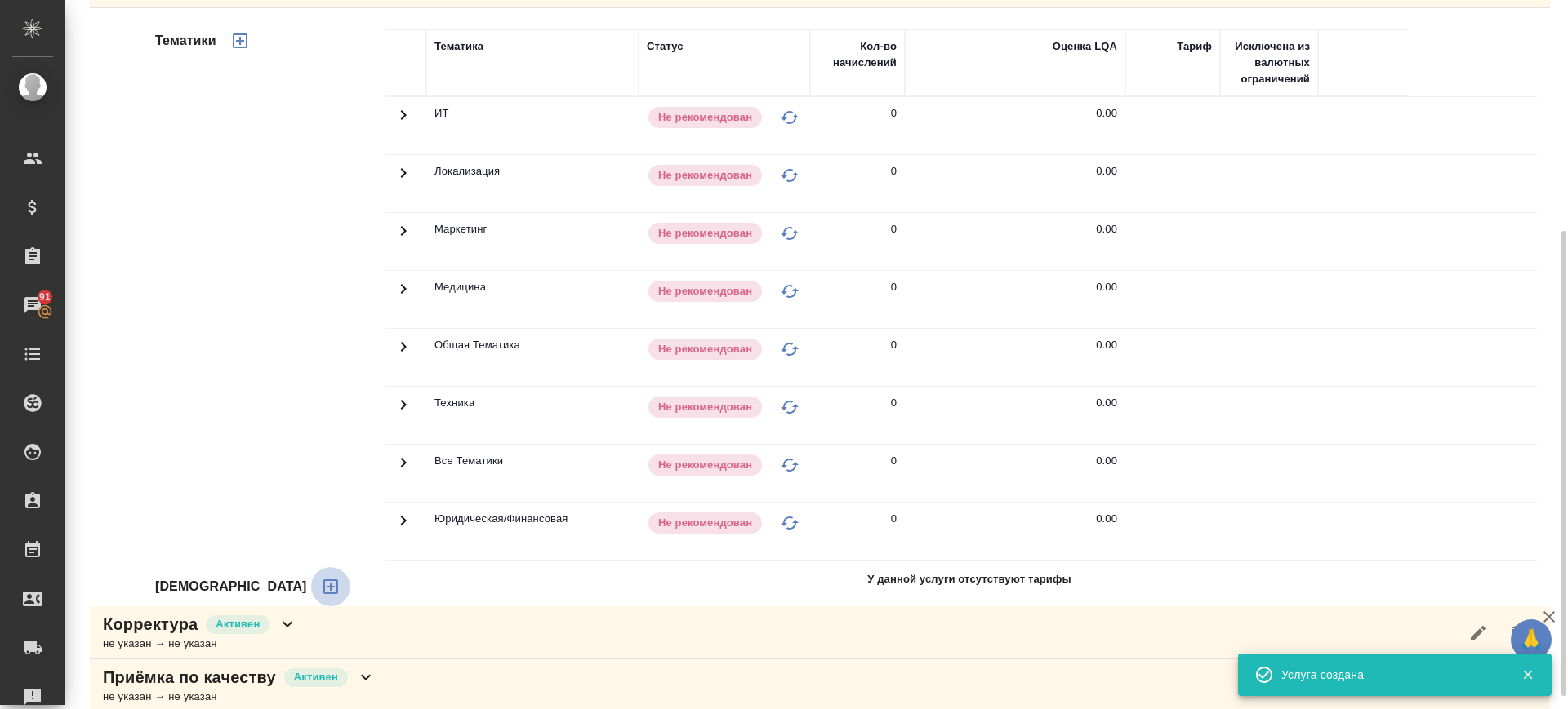
click at [321, 581] on icon "button" at bounding box center [330, 587] width 19 height 19
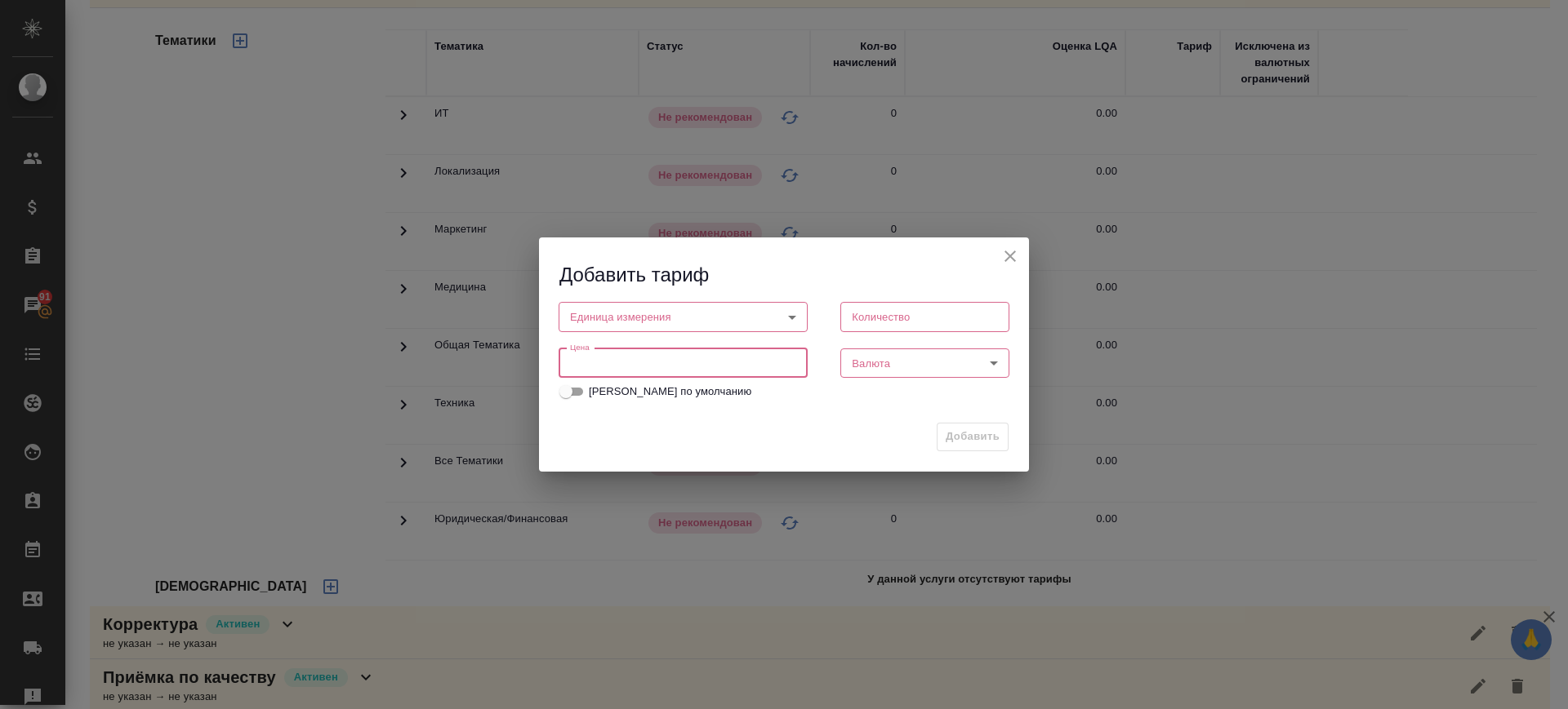
click at [609, 364] on input "number" at bounding box center [683, 363] width 249 height 29
type input "0.16"
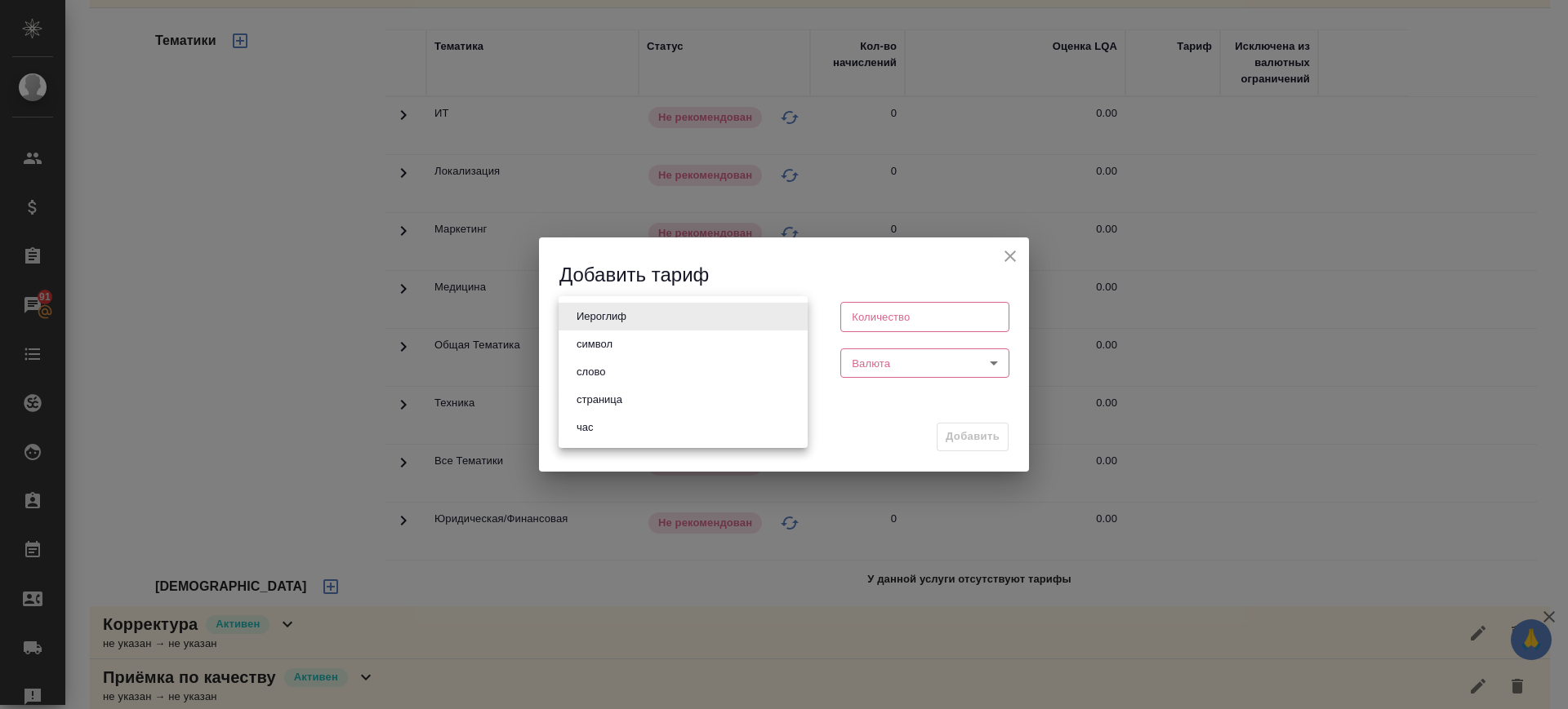
click at [659, 311] on body "🙏 .cls-1 fill:#fff; AWATERA Саглам Виктория v.saglam Клиенты Спецификации Заказ…" at bounding box center [784, 354] width 1568 height 709
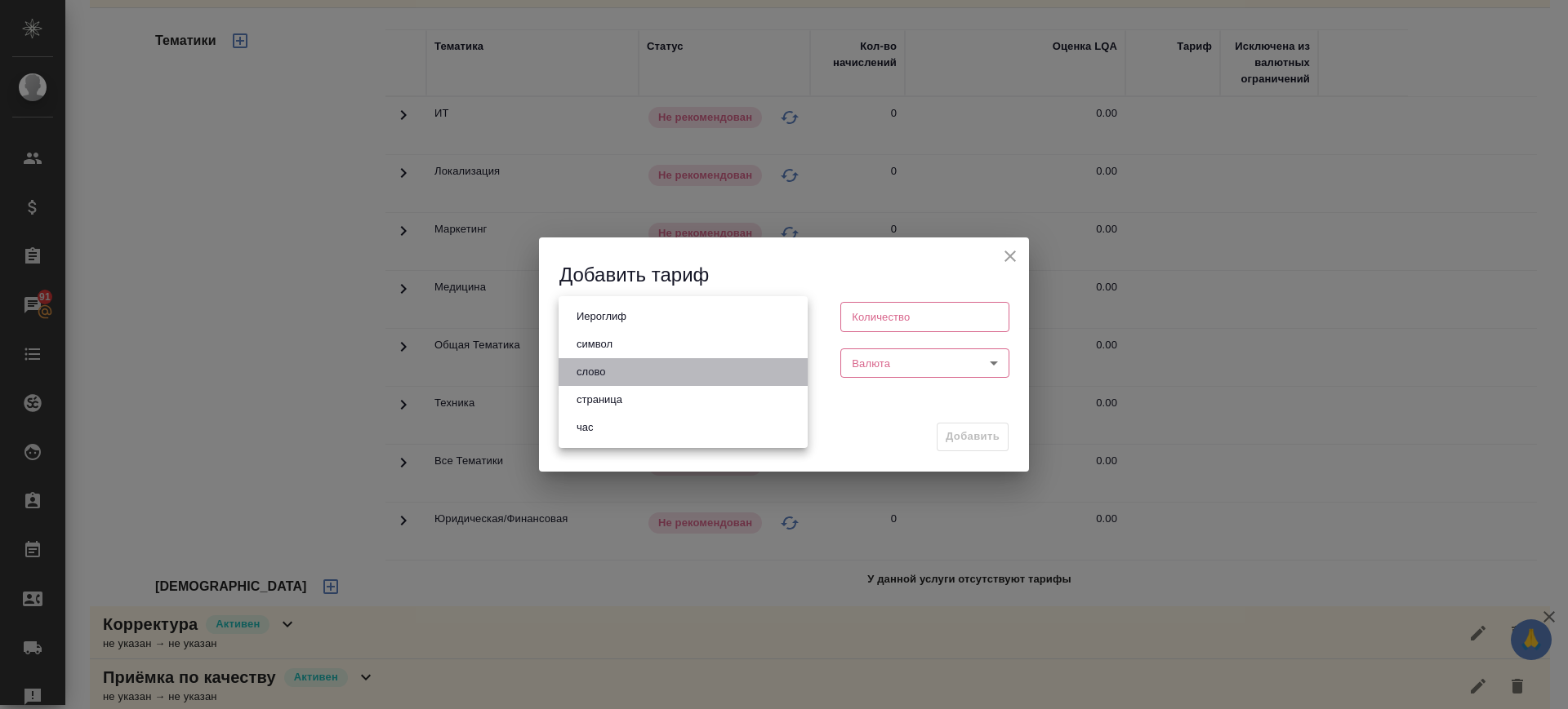
click at [640, 363] on li "слово" at bounding box center [683, 372] width 249 height 27
type input "5a8b1489cc6b4906c91bfd90"
type input "1"
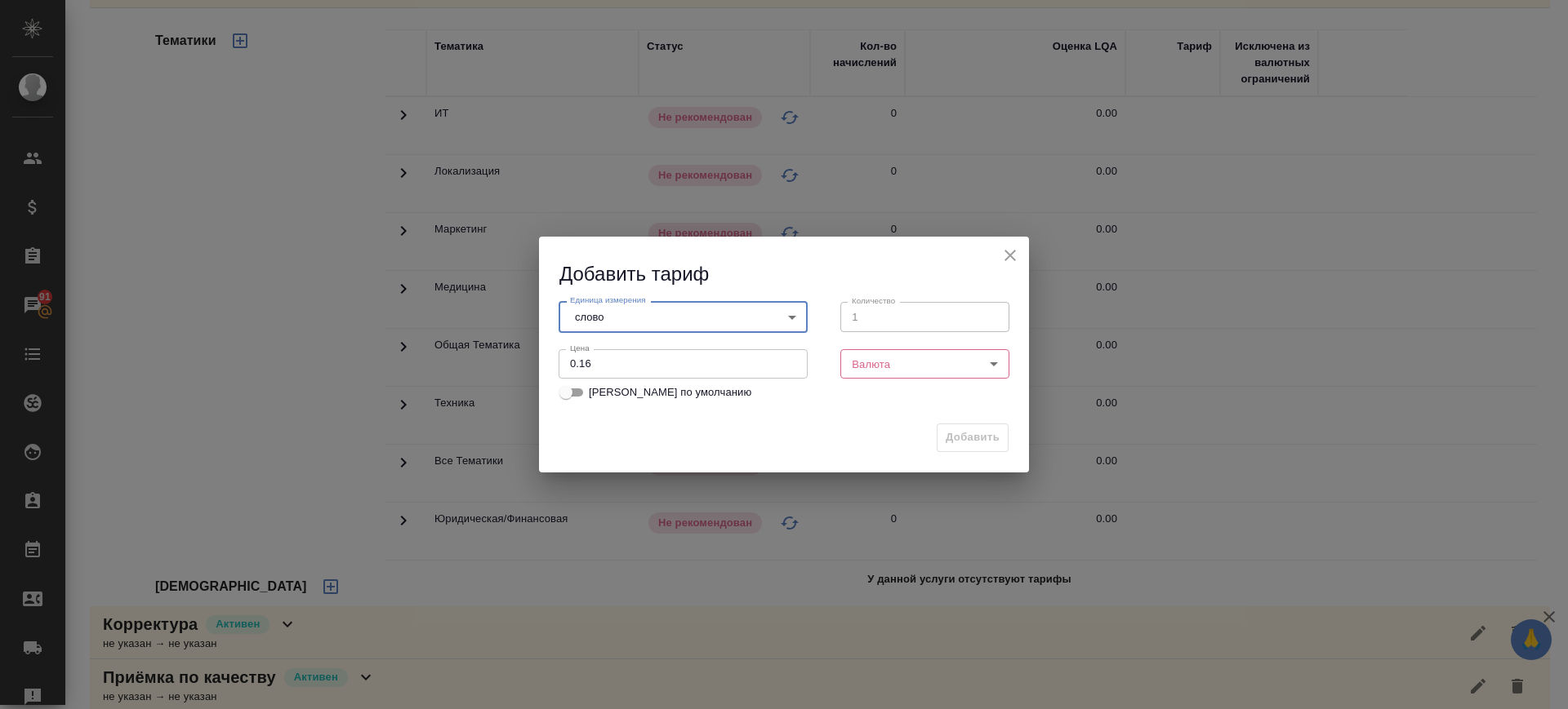
click at [878, 372] on body "🙏 .cls-1 fill:#fff; AWATERA Саглам Виктория v.saglam Клиенты Спецификации Заказ…" at bounding box center [784, 354] width 1568 height 709
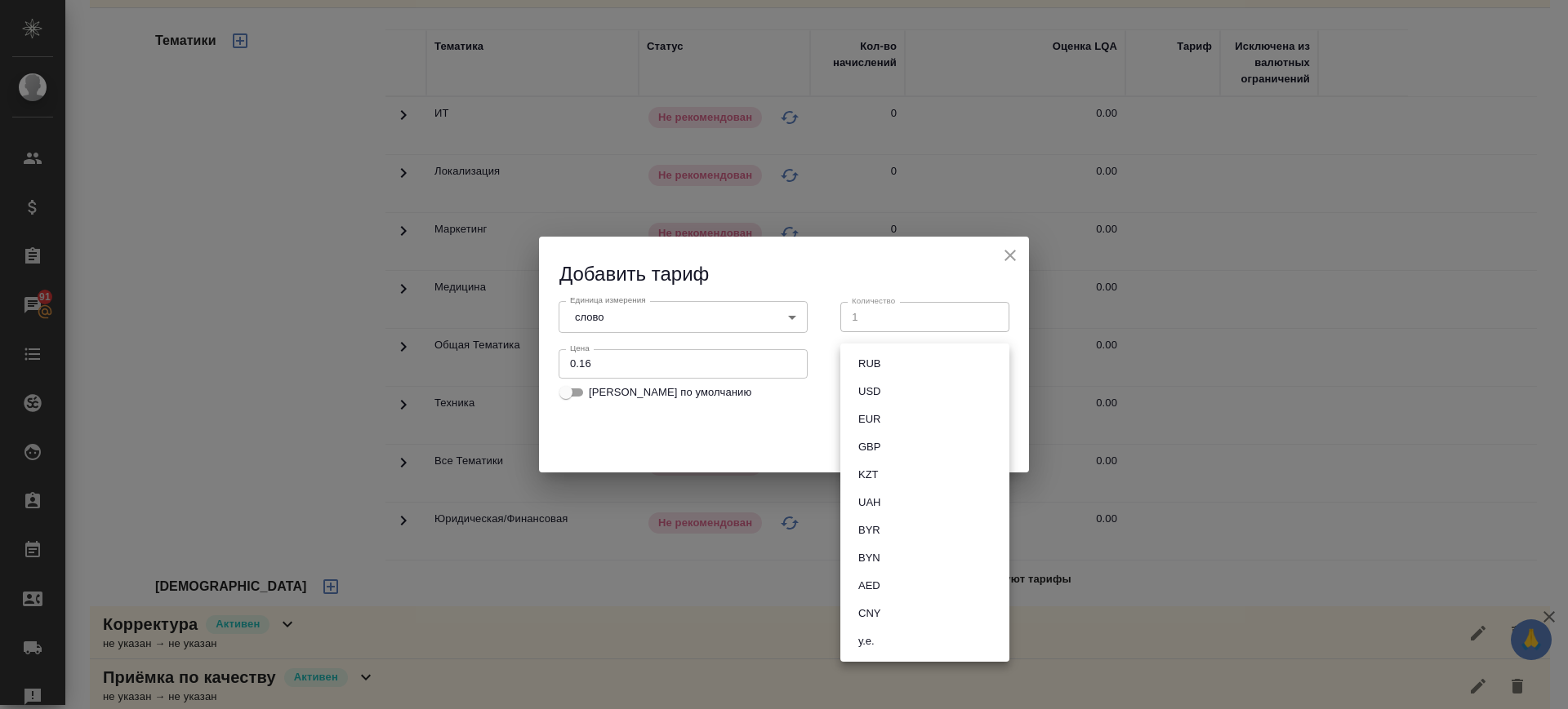
click at [878, 372] on button "RUB" at bounding box center [869, 364] width 32 height 18
type input "RUB"
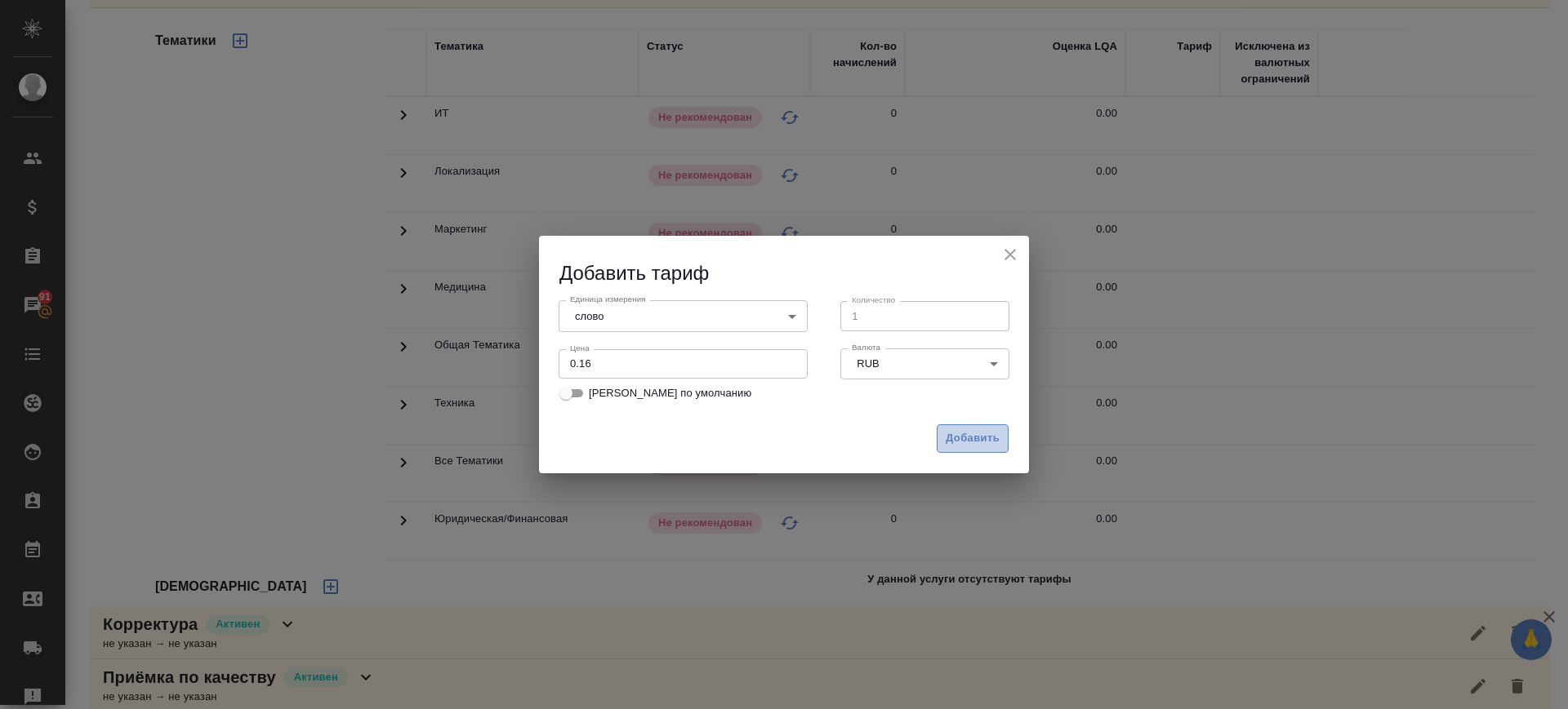
click at [965, 435] on span "Добавить" at bounding box center [973, 438] width 54 height 19
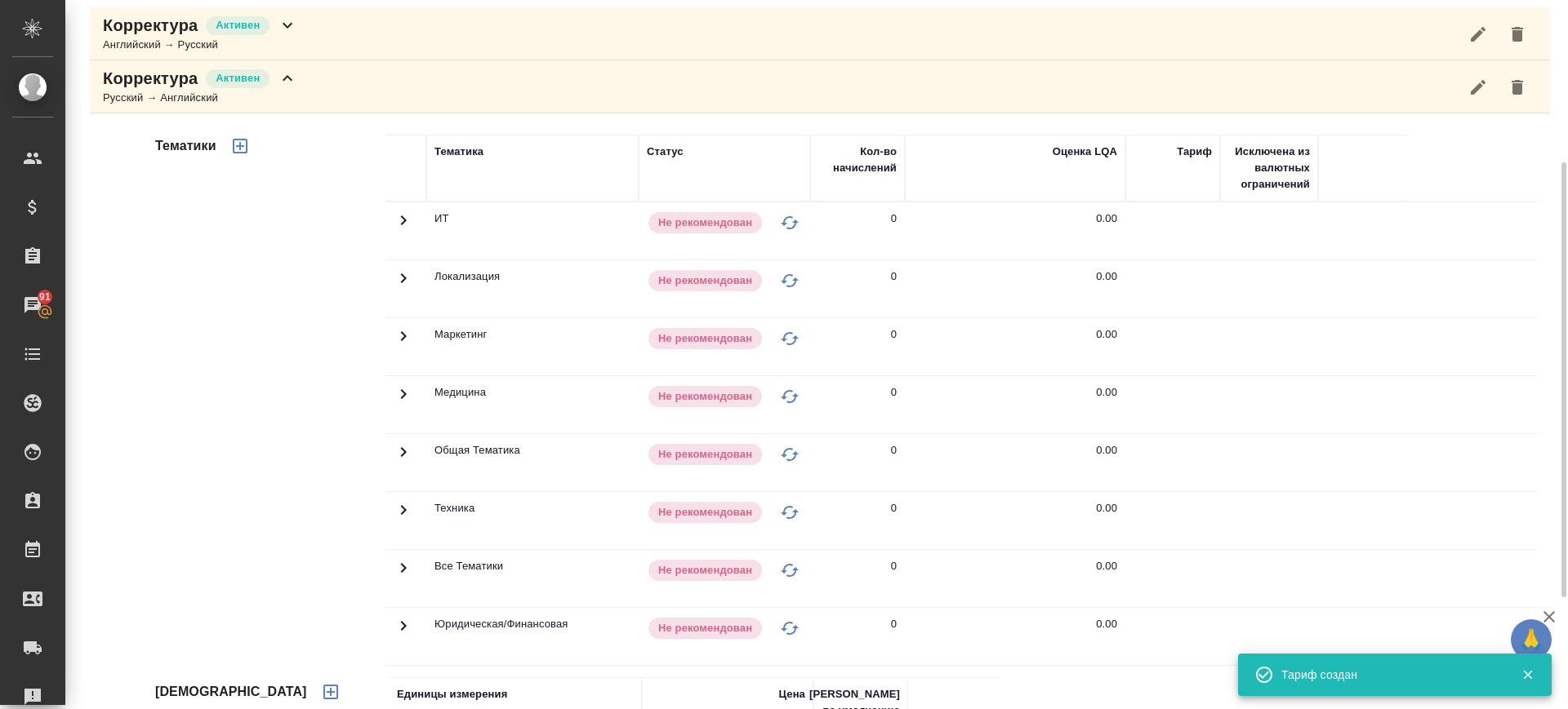
scroll to position [243, 0]
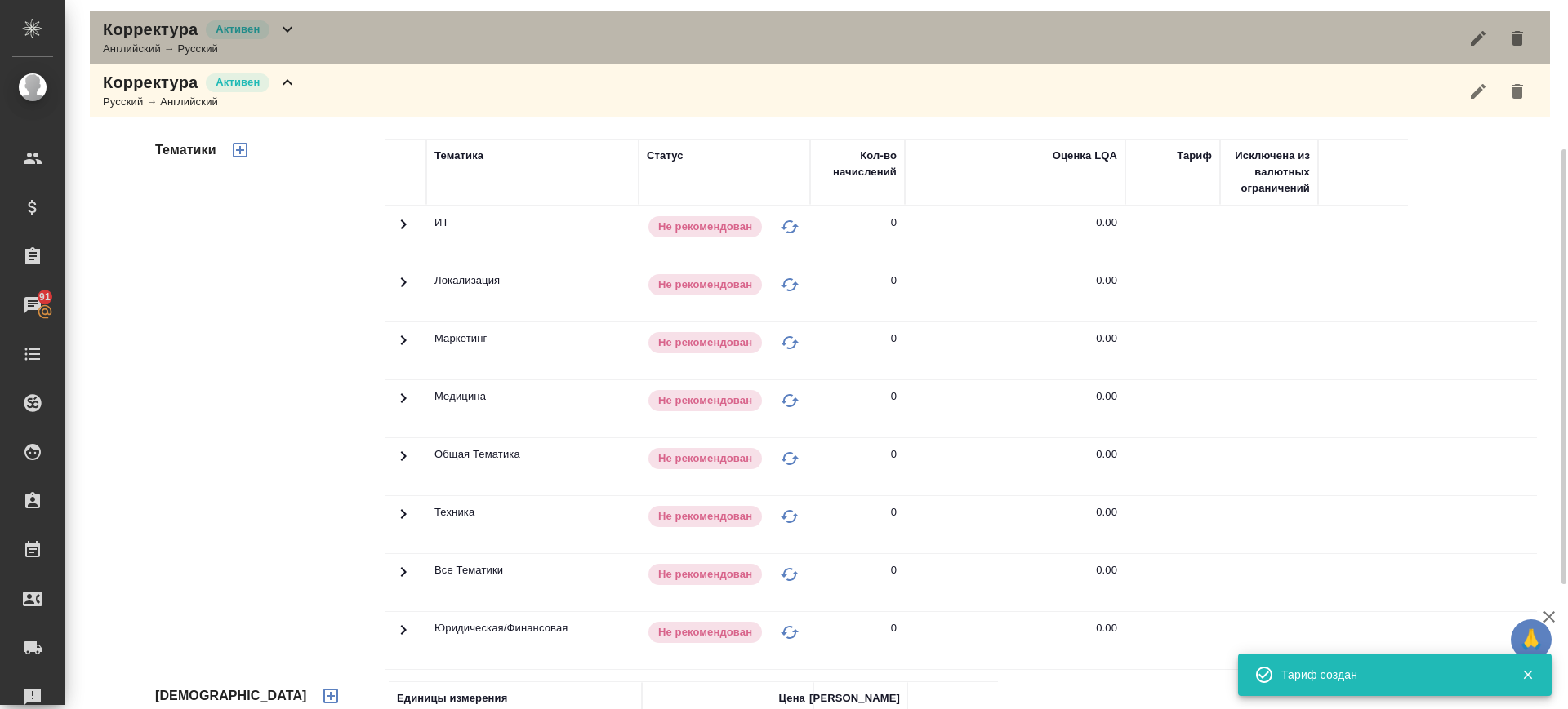
click at [366, 40] on div "Корректура Активен Английский → Русский" at bounding box center [820, 38] width 1461 height 53
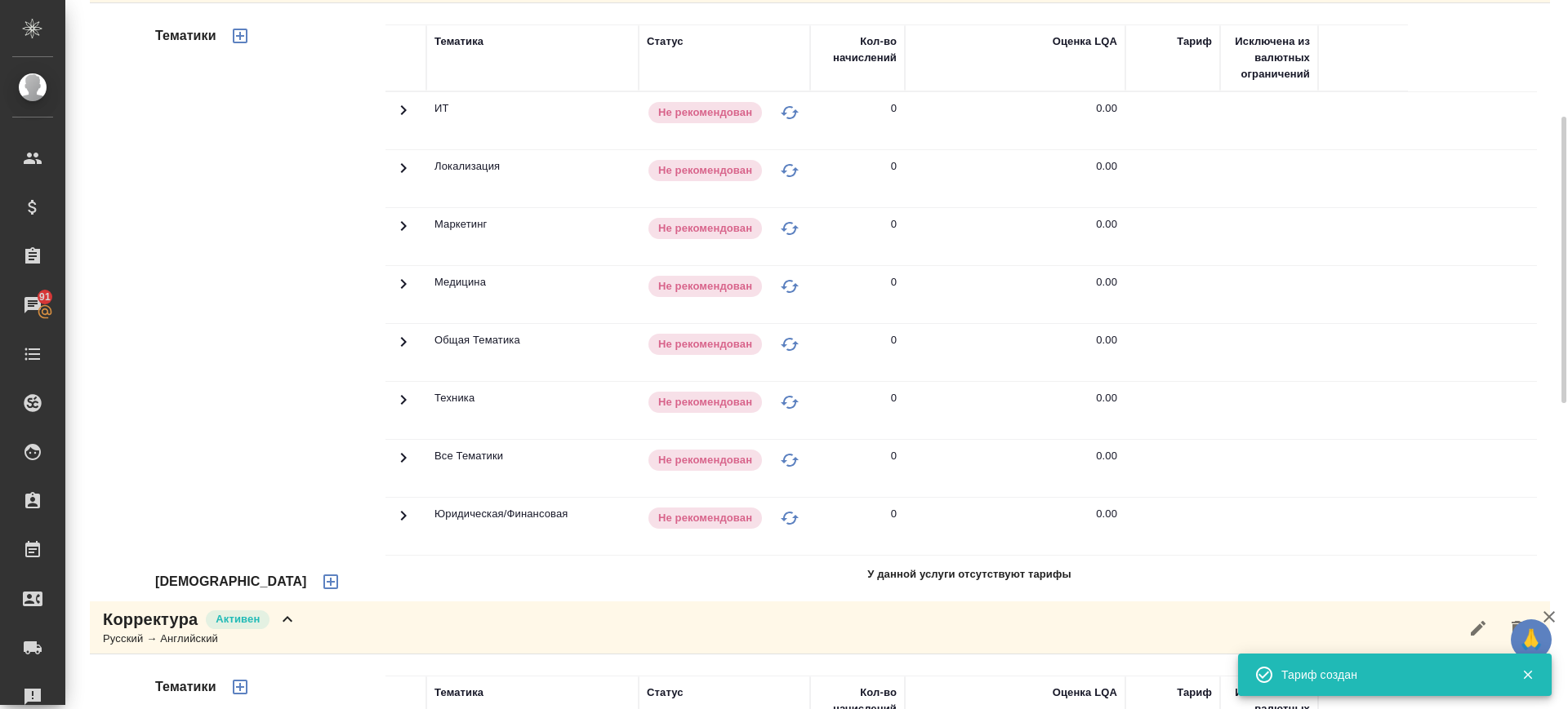
scroll to position [305, 0]
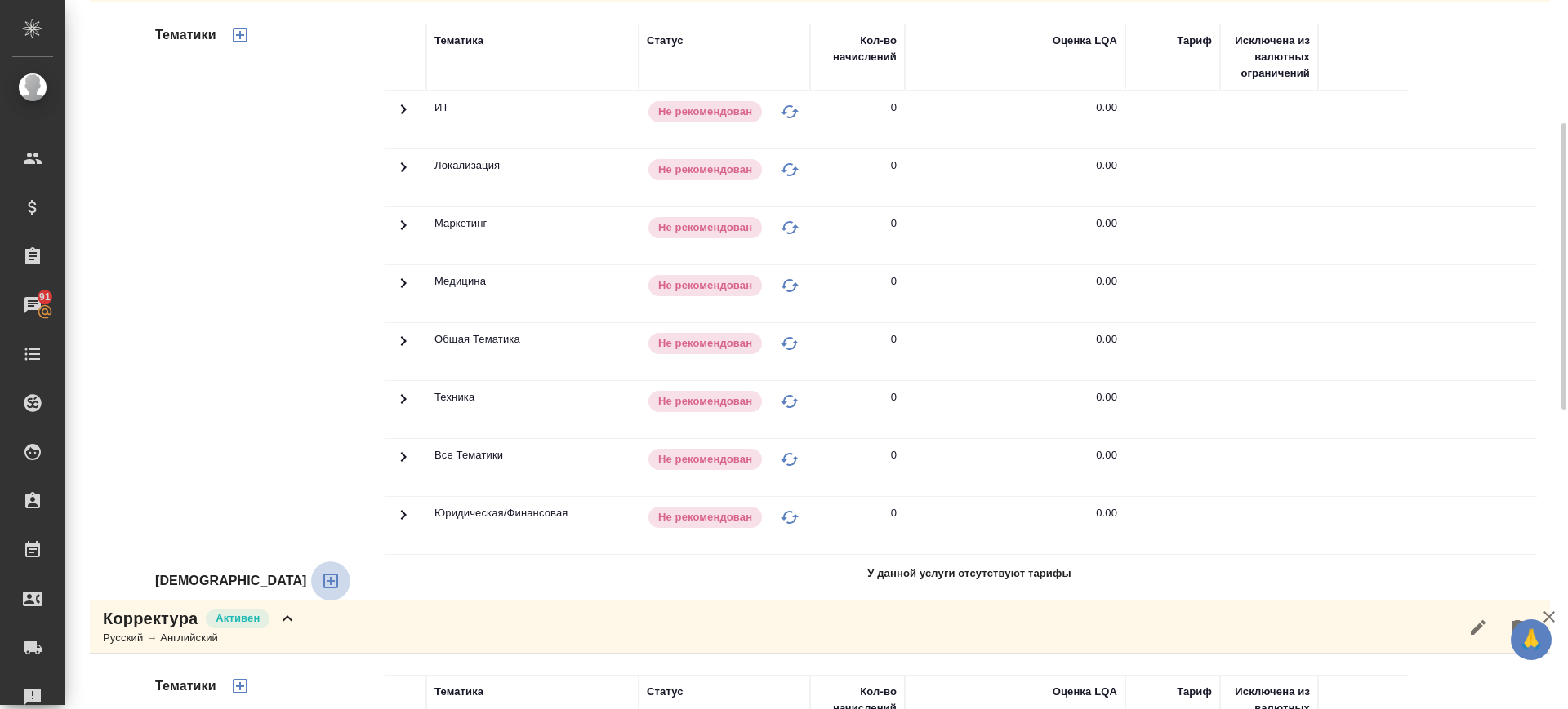
click at [321, 583] on icon "button" at bounding box center [330, 581] width 19 height 19
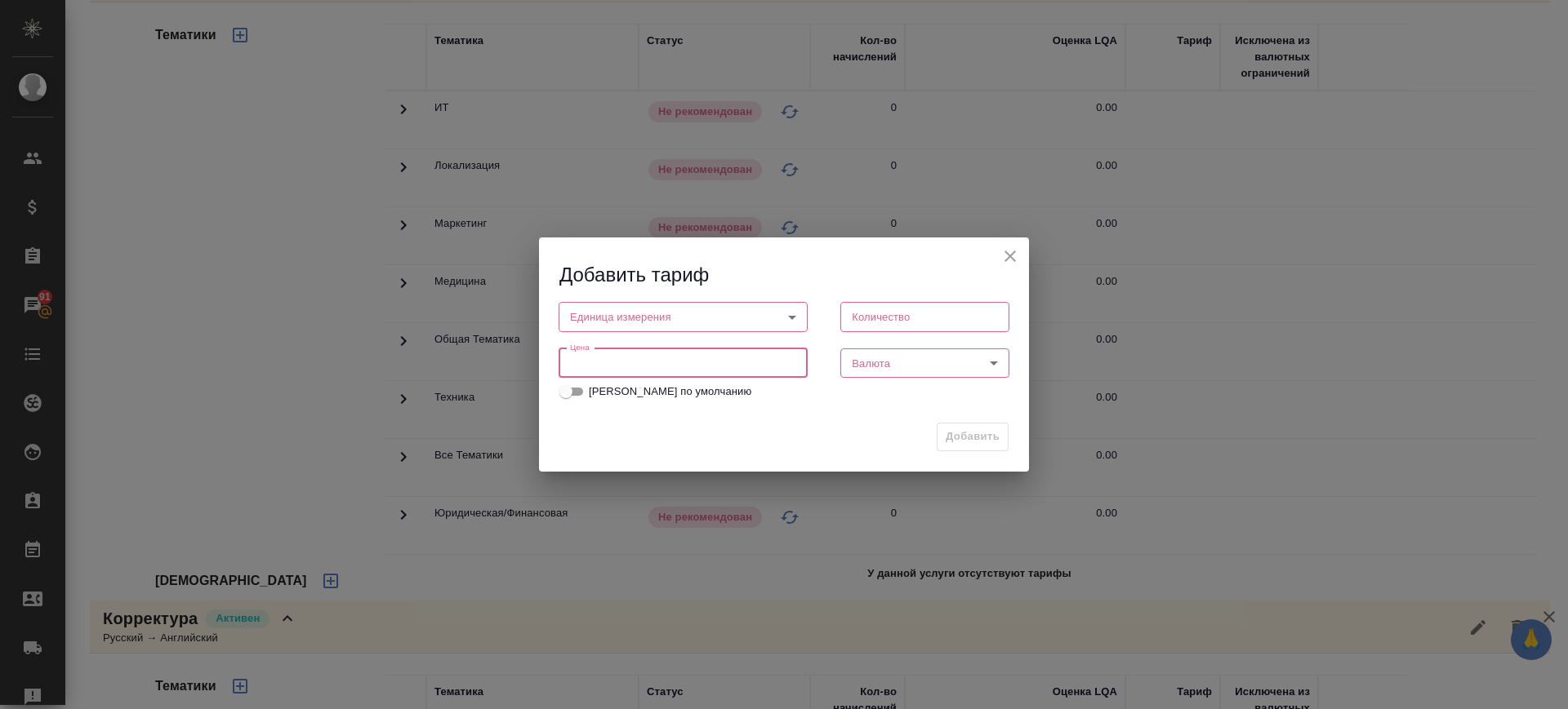
click at [601, 367] on input "number" at bounding box center [683, 363] width 249 height 29
type input "0.16"
click at [601, 306] on body "🙏 .cls-1 fill:#fff; AWATERA Саглам Виктория v.saglam Клиенты Спецификации Заказ…" at bounding box center [784, 354] width 1568 height 709
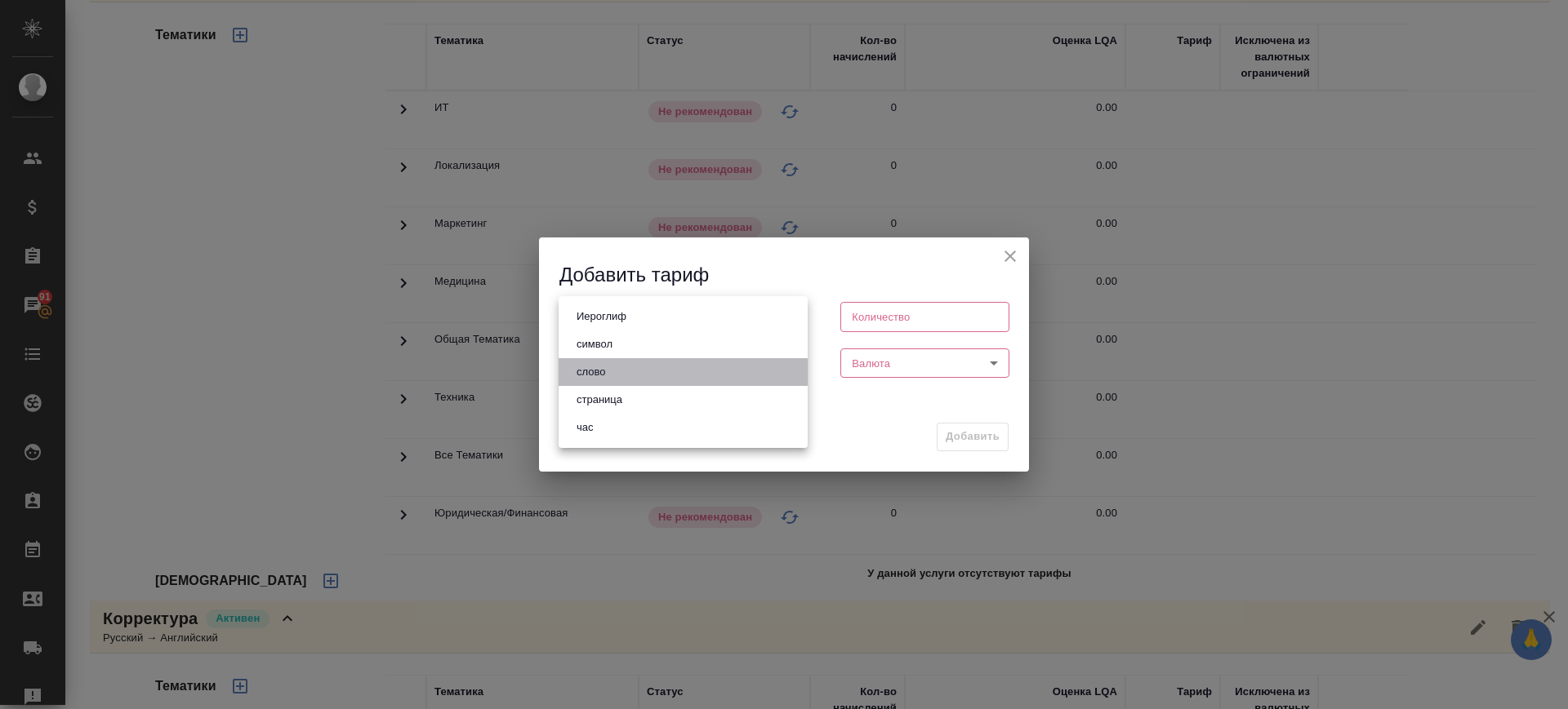
click at [616, 376] on li "слово" at bounding box center [683, 372] width 249 height 27
type input "5a8b1489cc6b4906c91bfd90"
type input "1"
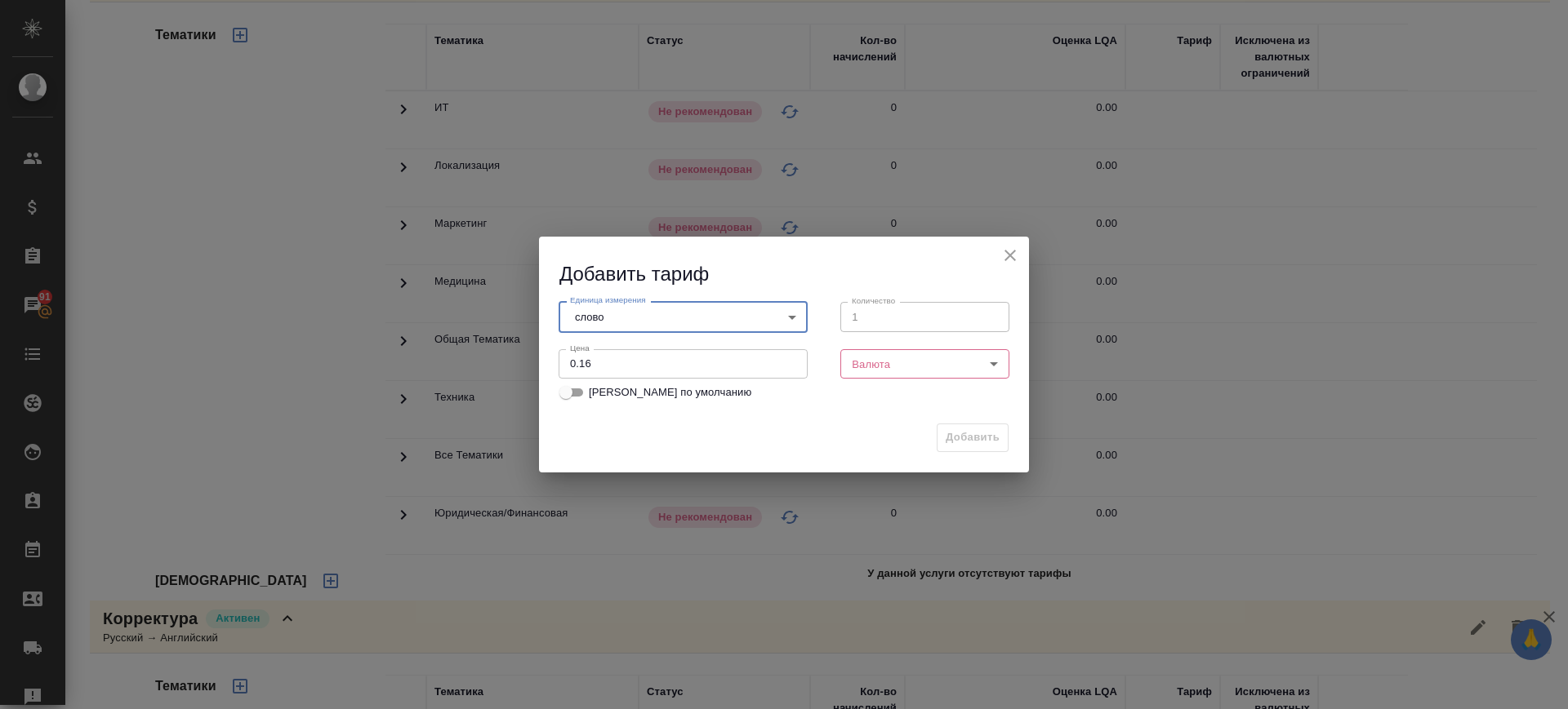
click at [949, 364] on body "🙏 .cls-1 fill:#fff; AWATERA Саглам Виктория v.saglam Клиенты Спецификации Заказ…" at bounding box center [784, 354] width 1568 height 709
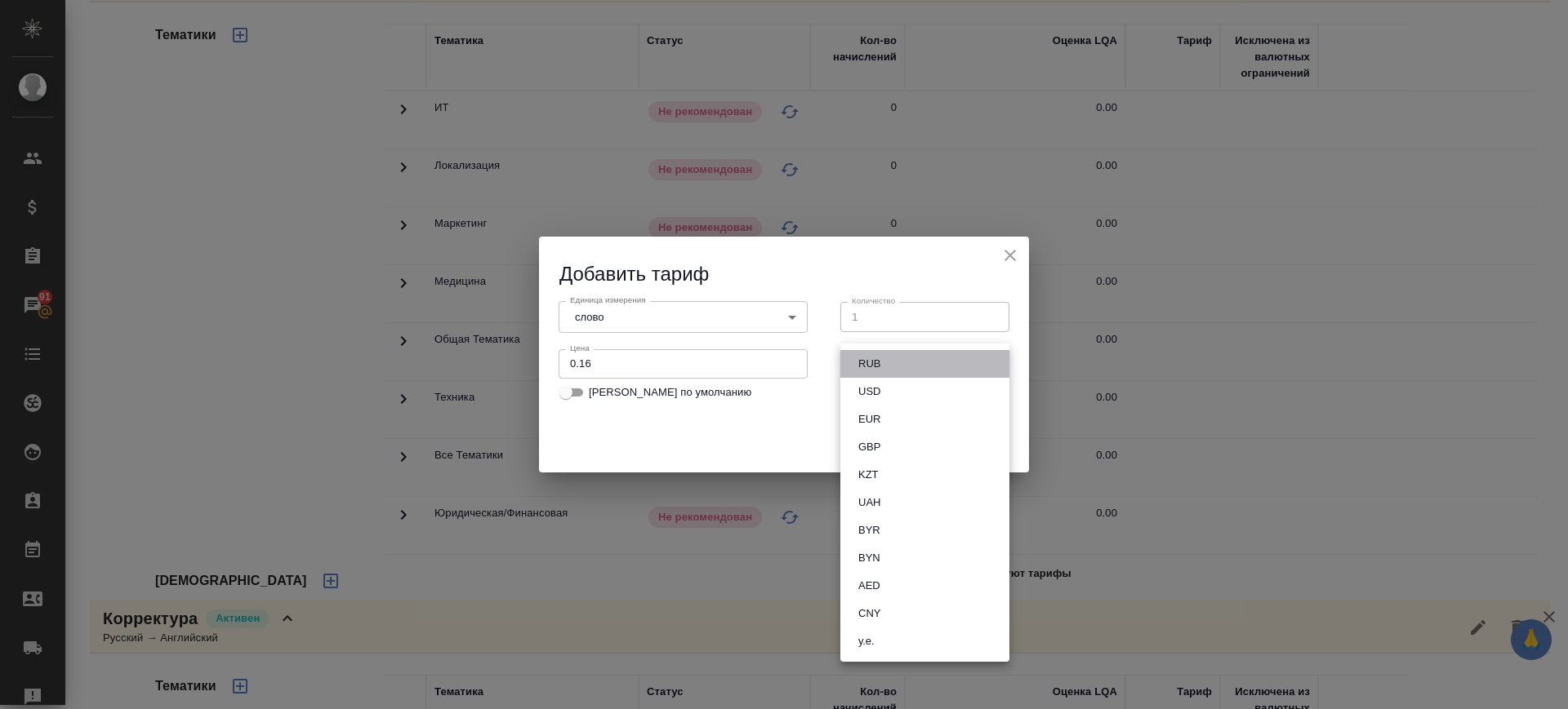
click at [949, 364] on li "RUB" at bounding box center [924, 364] width 169 height 27
type input "RUB"
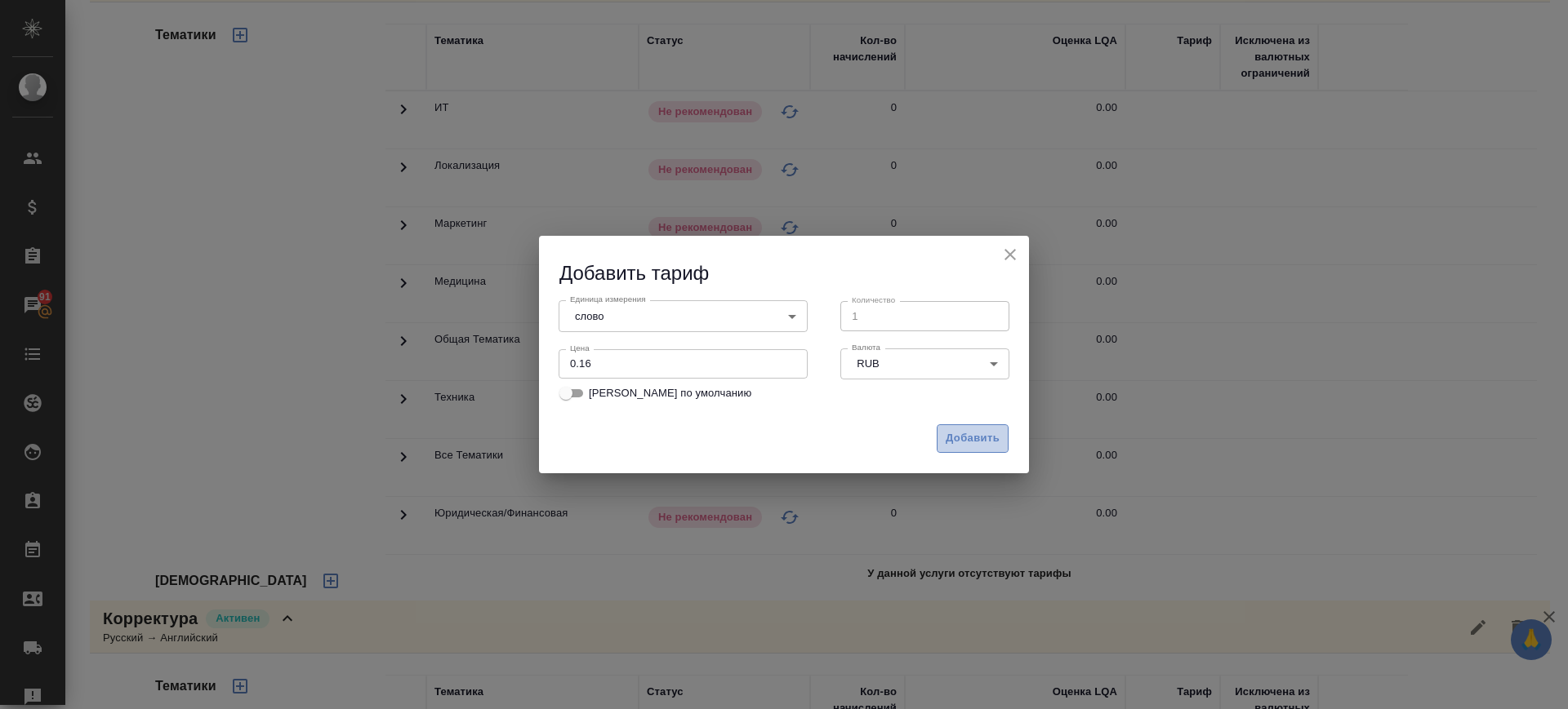
click at [991, 440] on span "Добавить" at bounding box center [973, 438] width 54 height 19
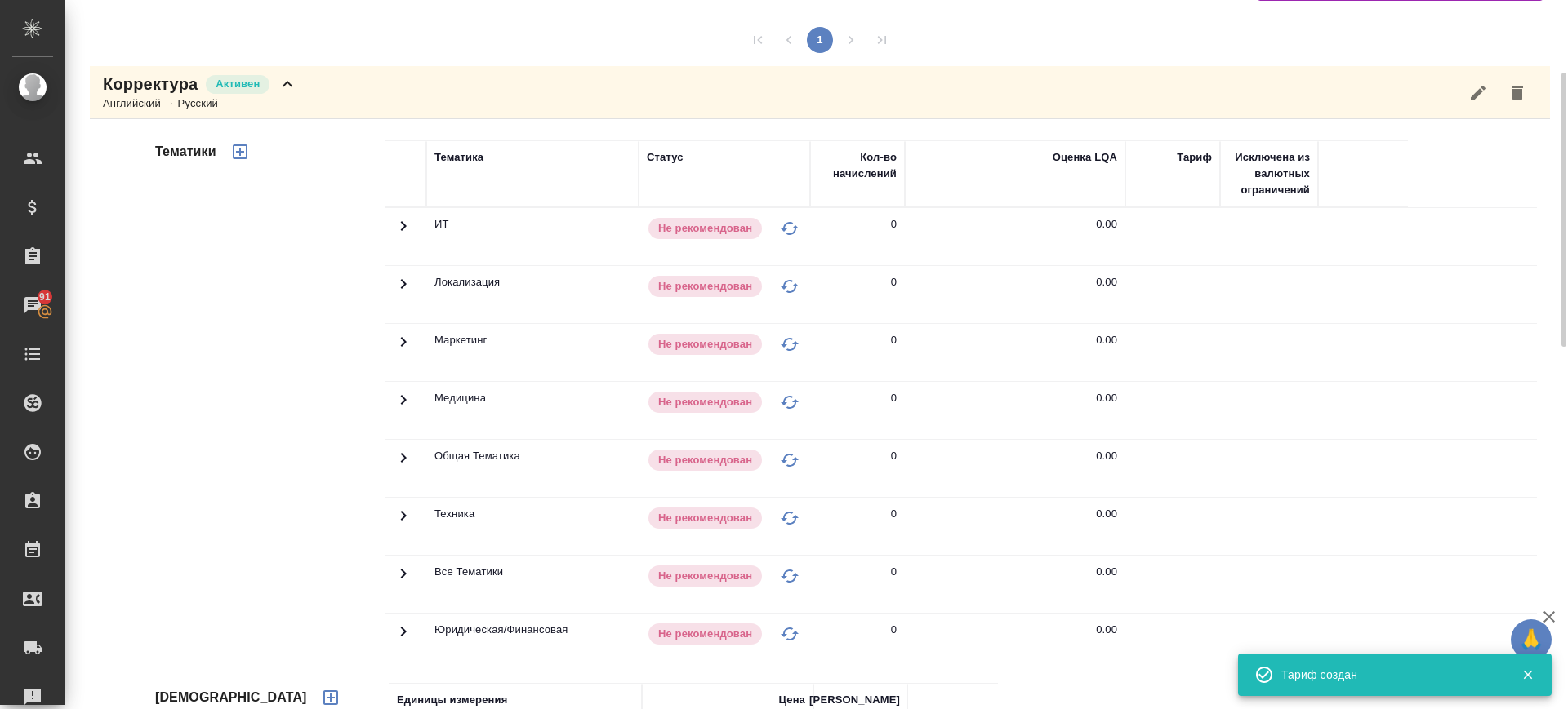
scroll to position [165, 0]
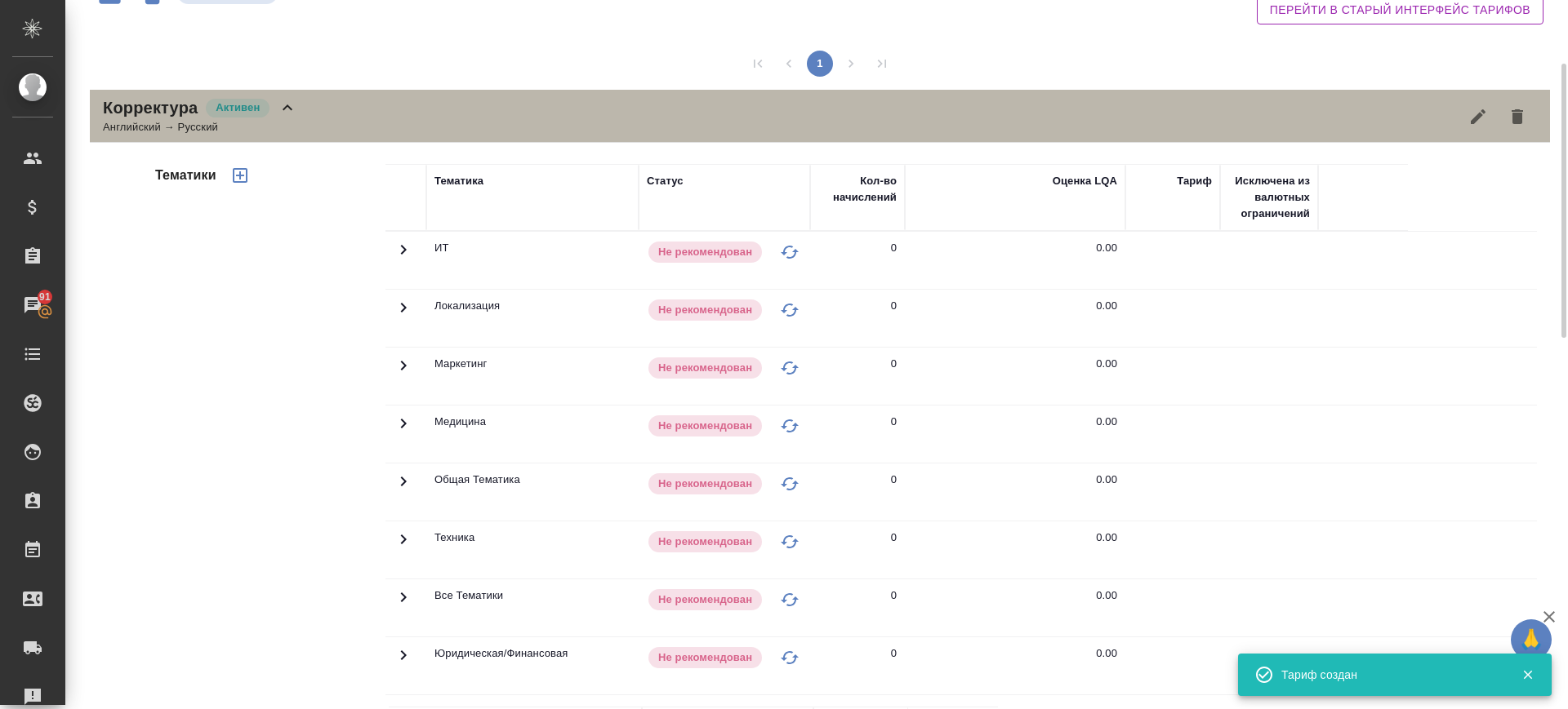
click at [325, 113] on div "Корректура Активен Английский → Русский" at bounding box center [820, 116] width 1461 height 53
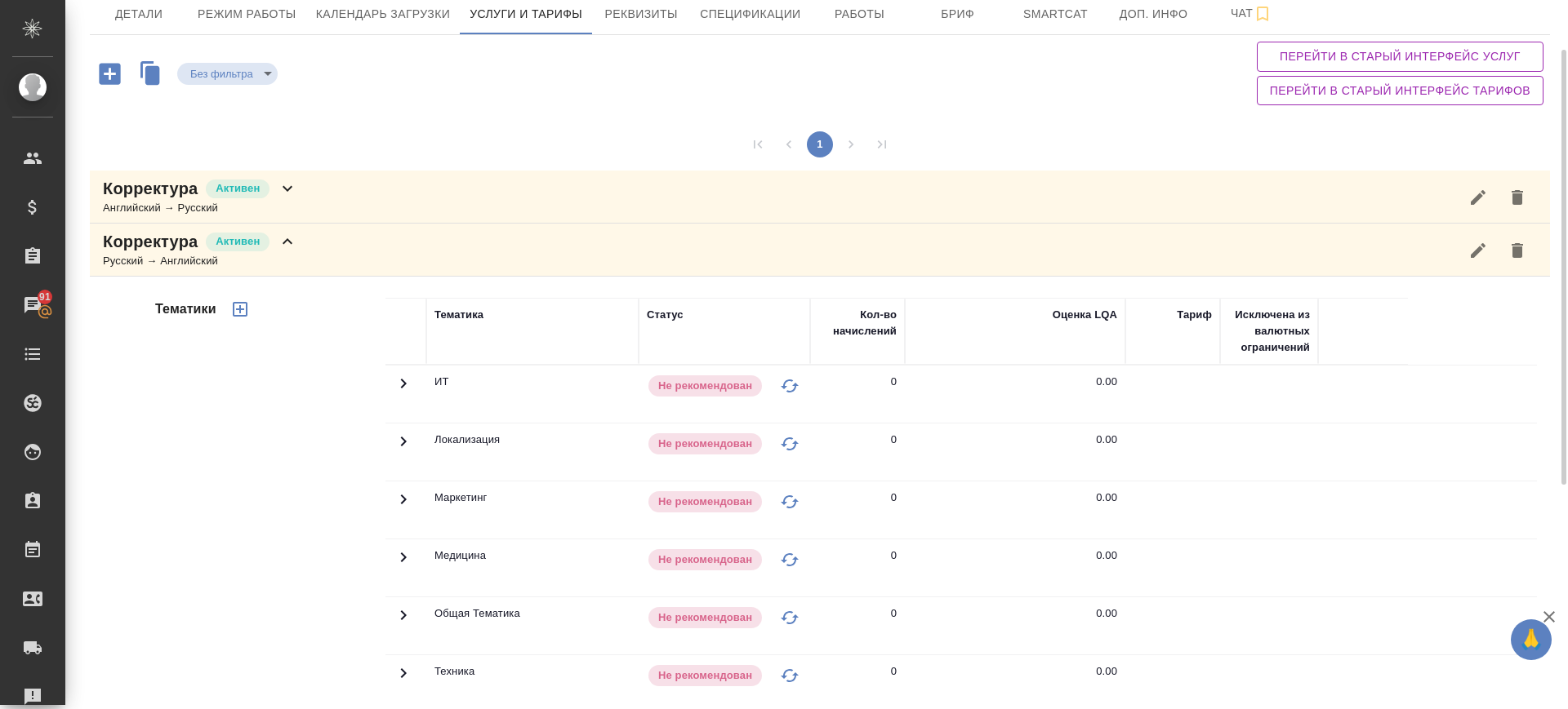
scroll to position [83, 0]
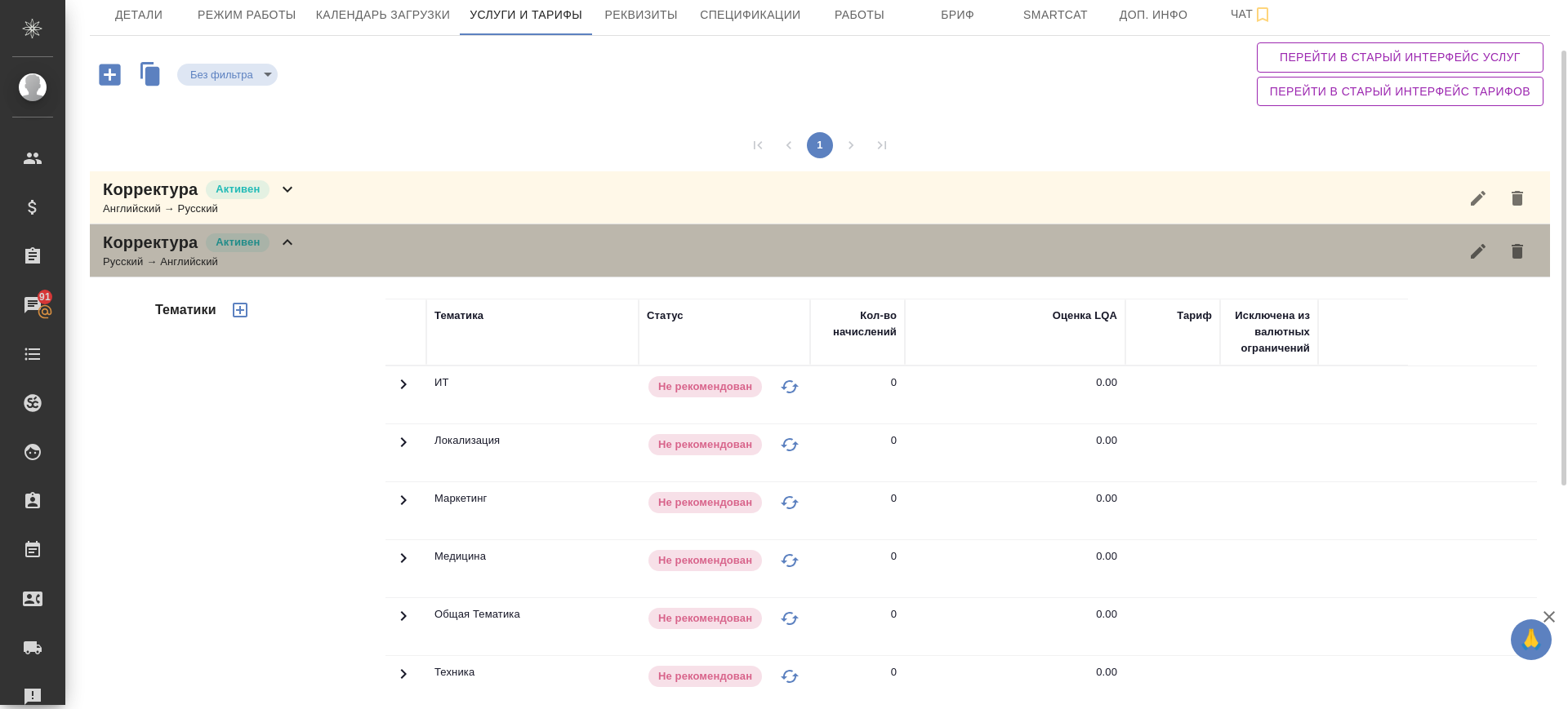
click at [323, 244] on div "Корректура Активен Русский → Английский" at bounding box center [820, 250] width 1461 height 53
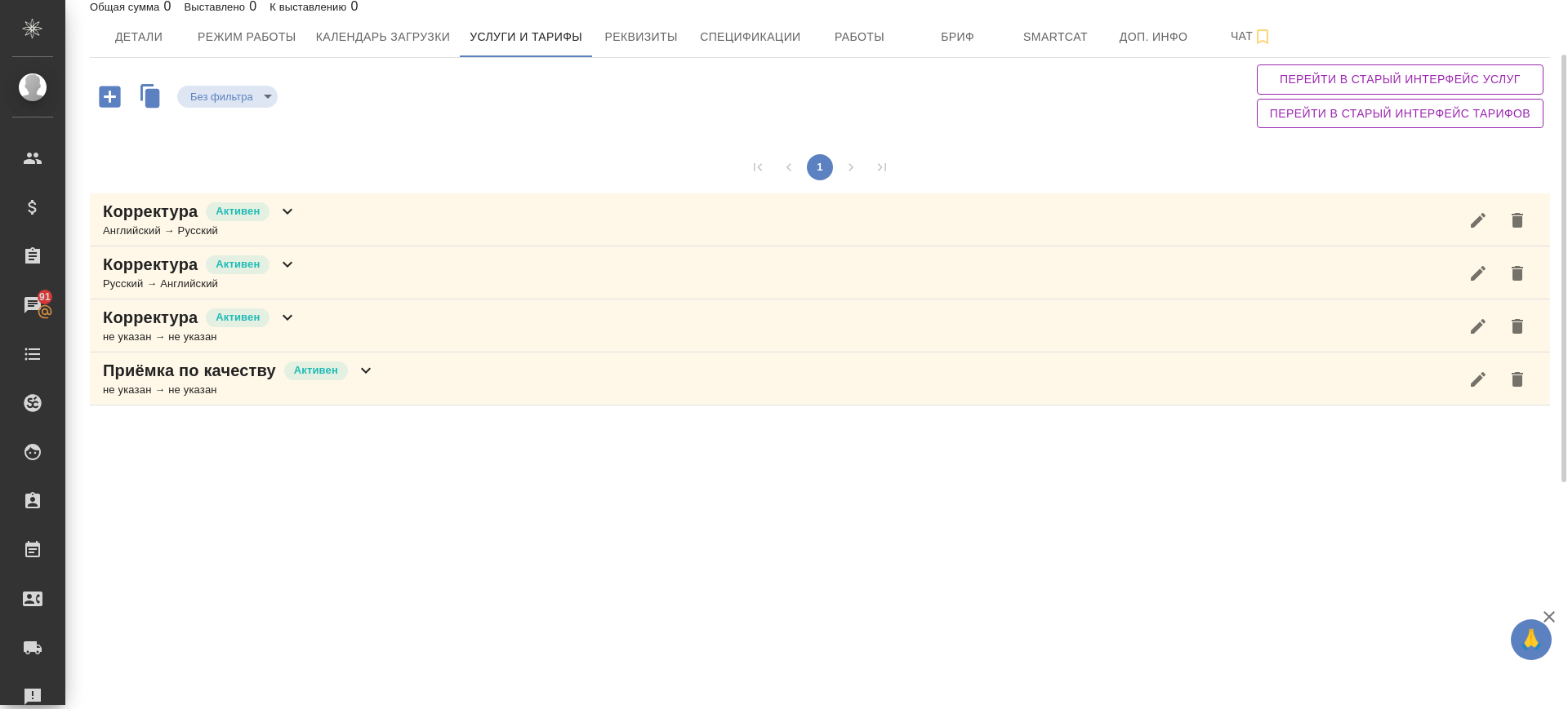
scroll to position [32, 0]
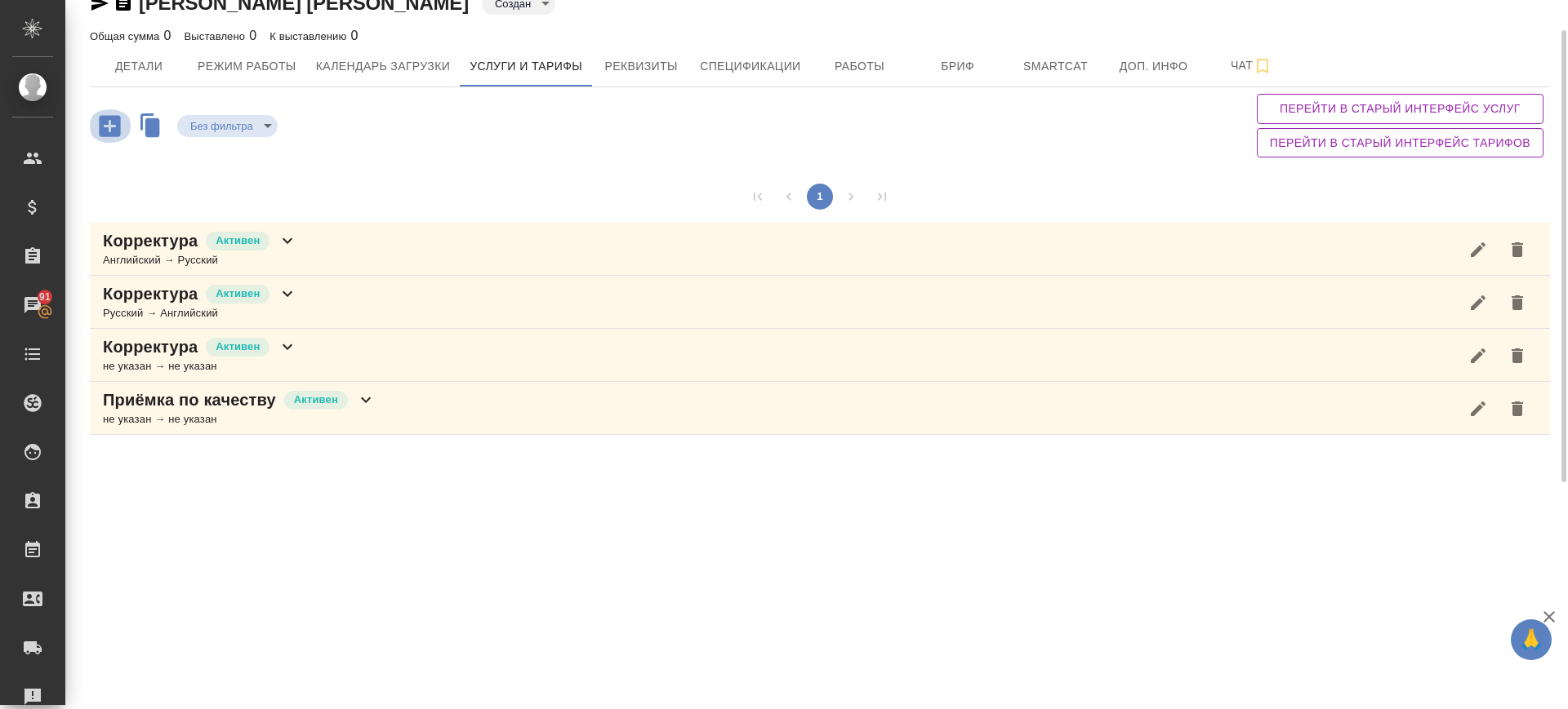
click at [115, 121] on icon "button" at bounding box center [109, 126] width 21 height 21
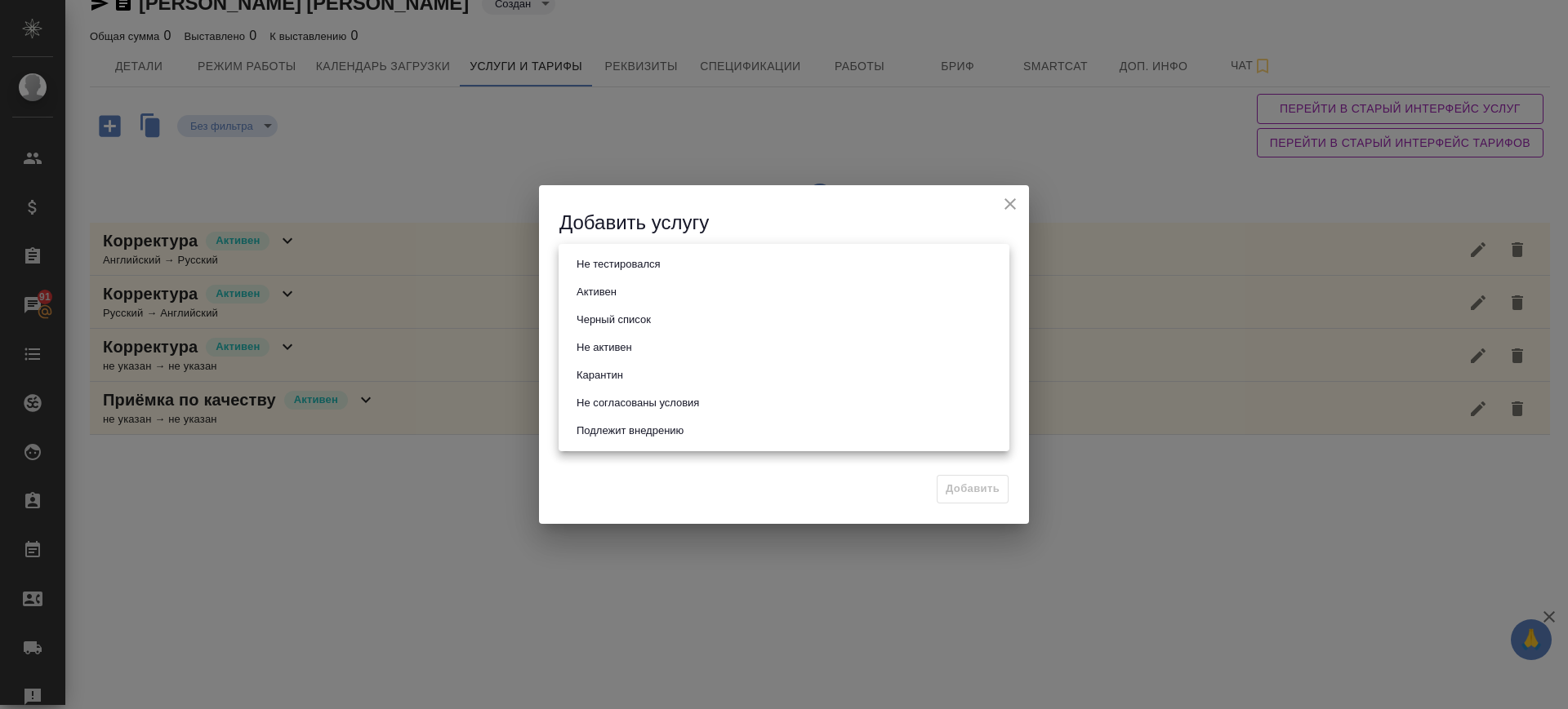
click at [636, 265] on body "🙏 .cls-1 fill:#fff; AWATERA Саглам Виктория v.saglam Клиенты Спецификации Заказ…" at bounding box center [784, 354] width 1568 height 709
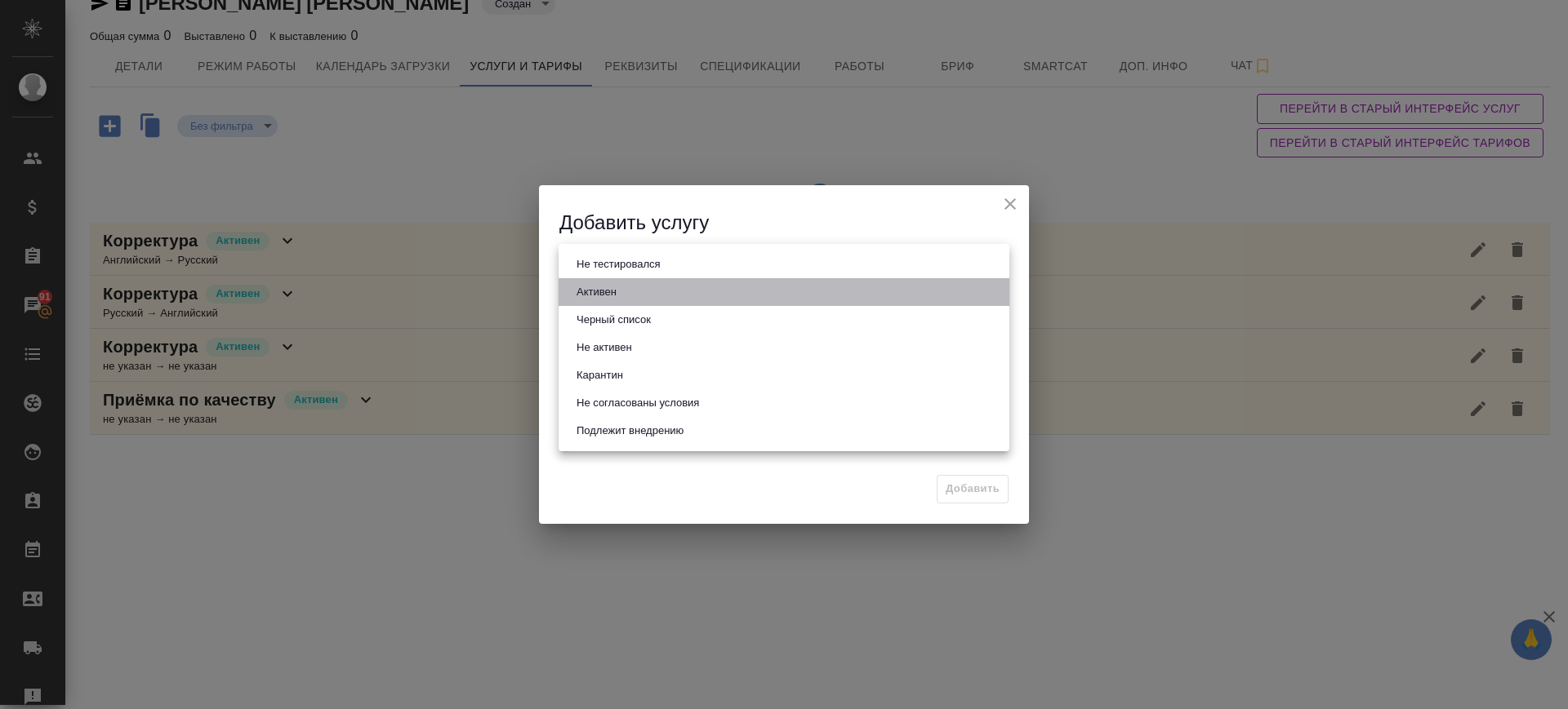
click at [624, 298] on li "Активен" at bounding box center [784, 292] width 451 height 27
type input "active"
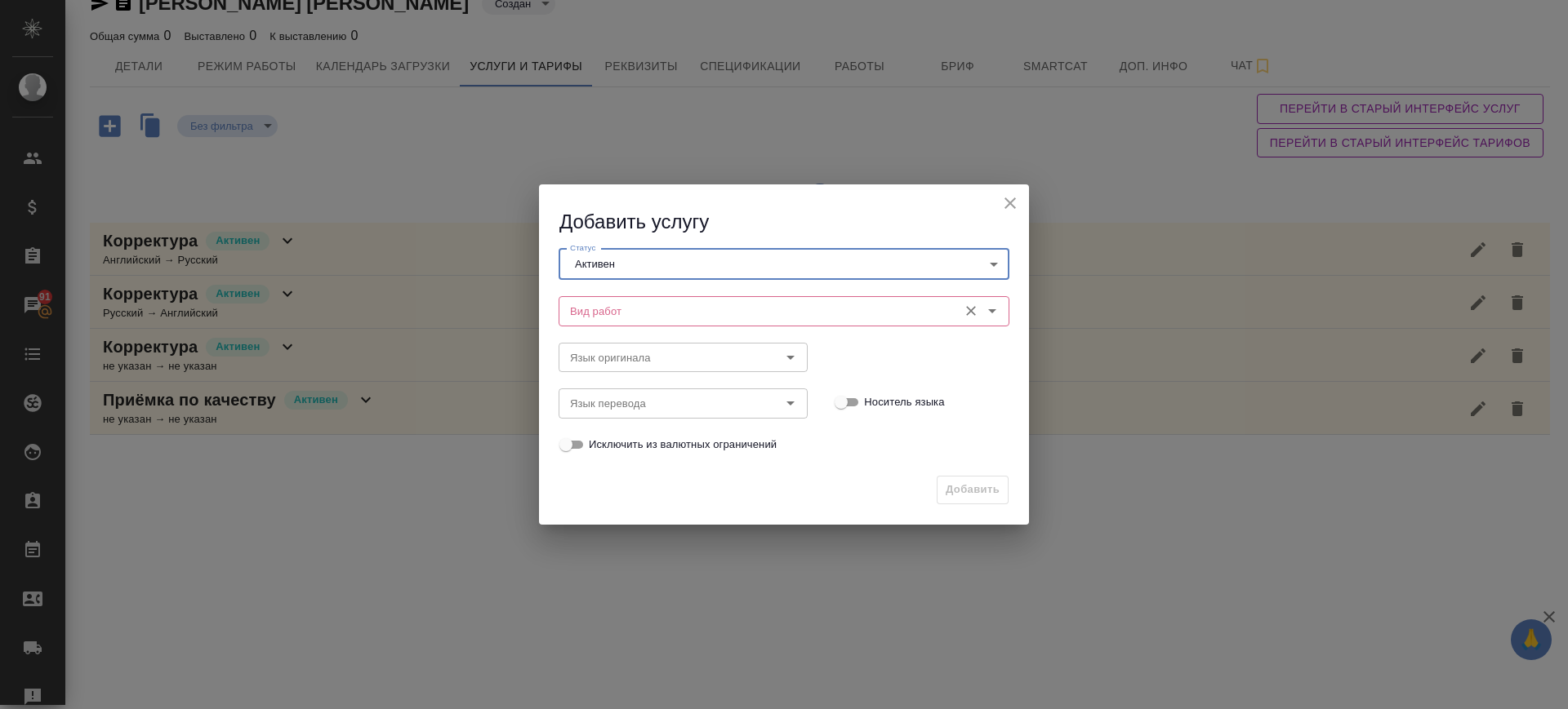
click at [626, 303] on input "Вид работ" at bounding box center [756, 311] width 386 height 19
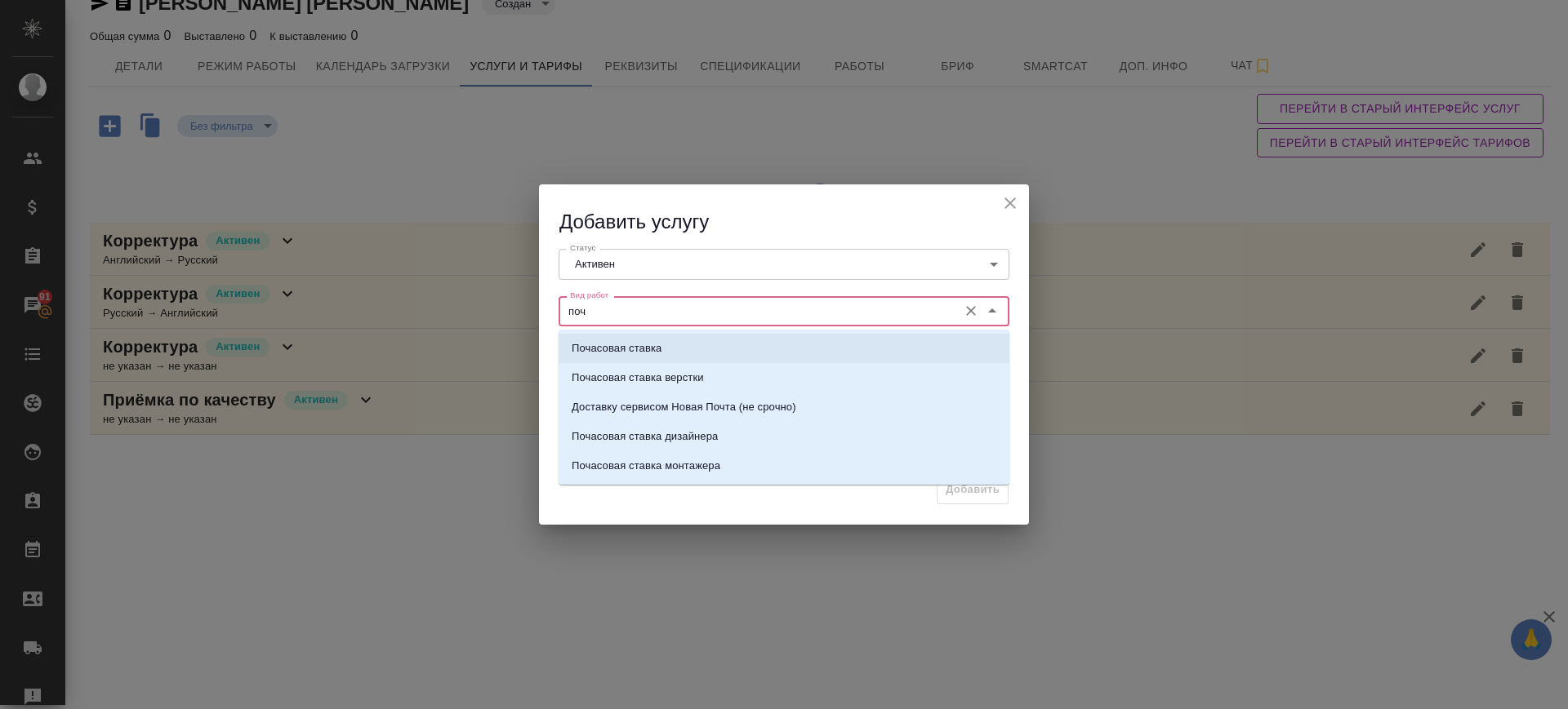
click at [625, 347] on p "Почасовая ставка" at bounding box center [617, 348] width 90 height 17
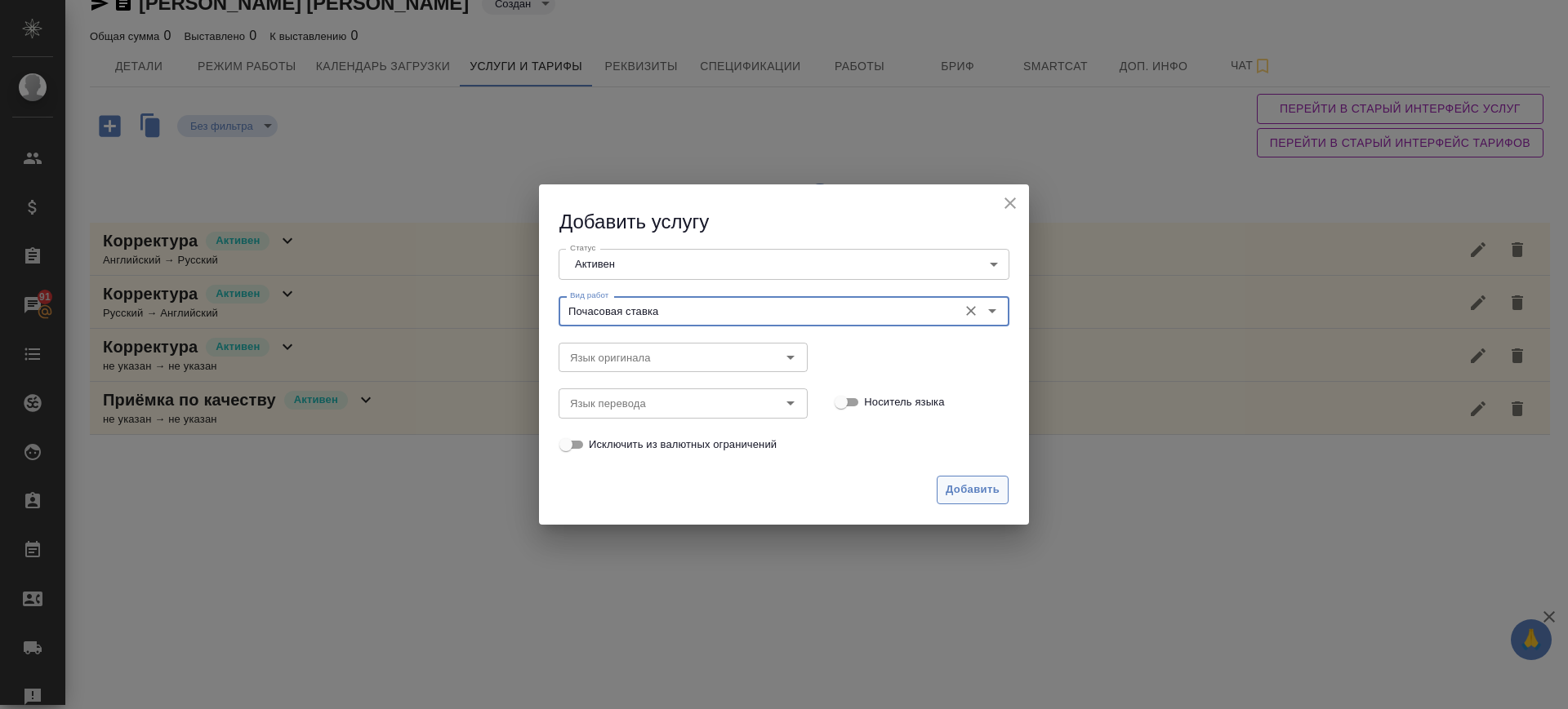
type input "Почасовая ставка"
click at [949, 485] on span "Добавить" at bounding box center [973, 490] width 54 height 19
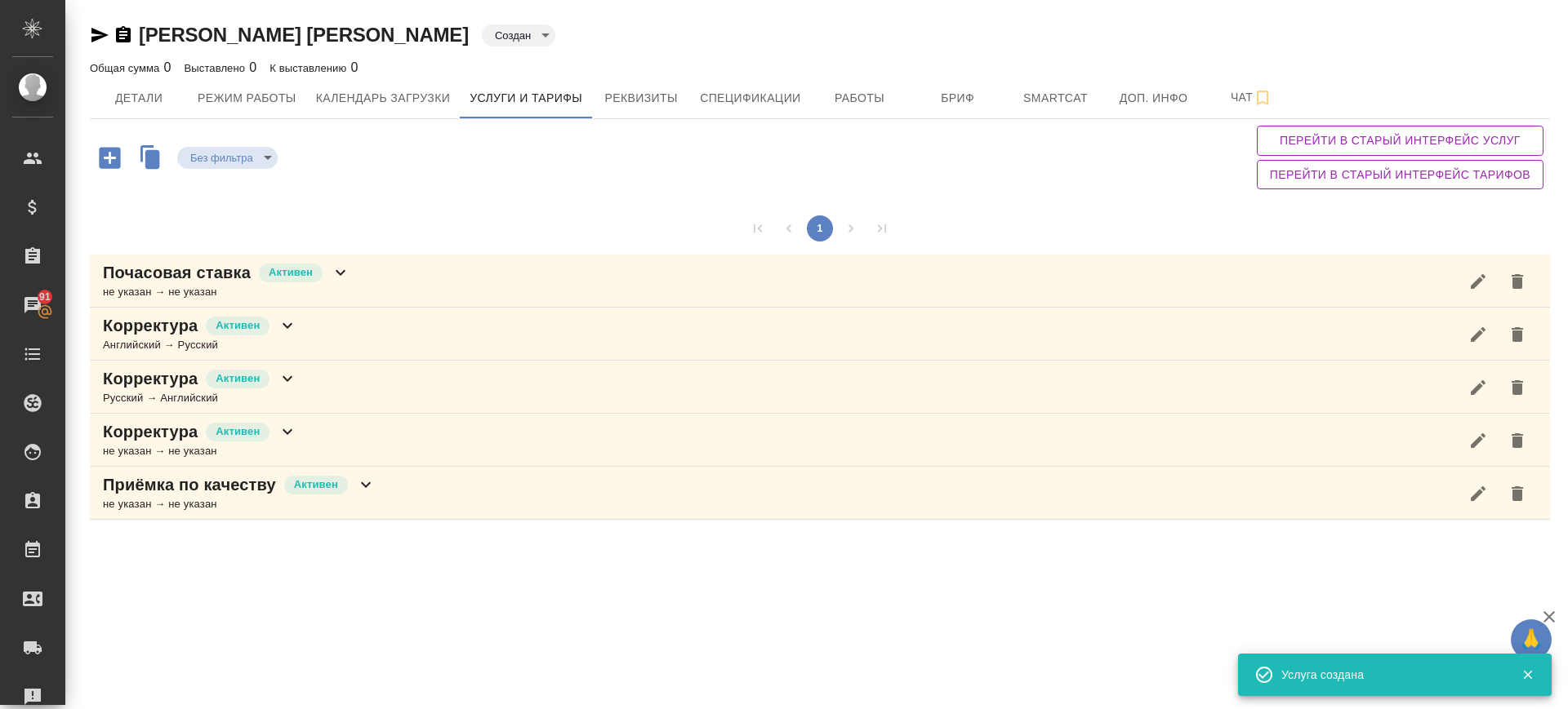
scroll to position [0, 0]
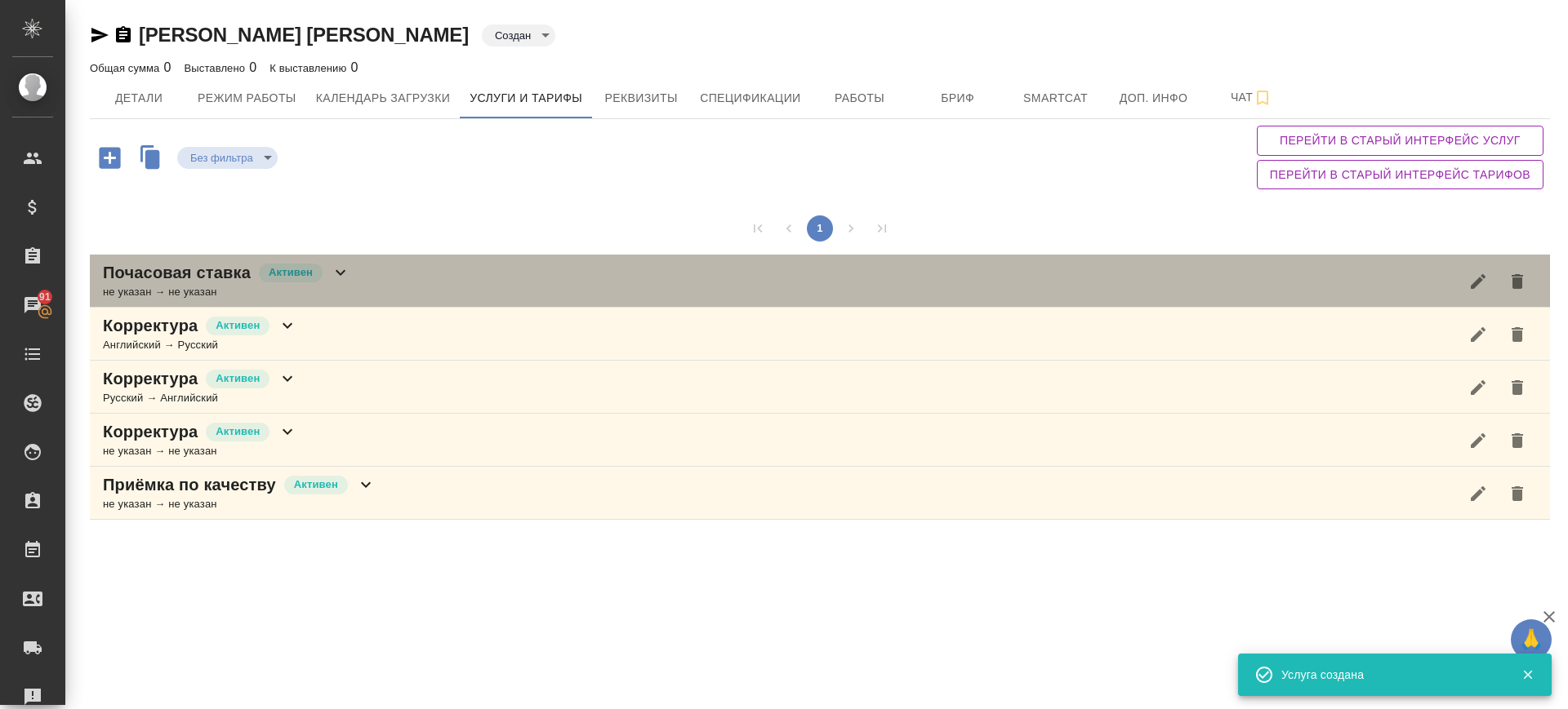
click at [371, 278] on div "Почасовая ставка Активен не указан → не указан" at bounding box center [820, 280] width 1461 height 53
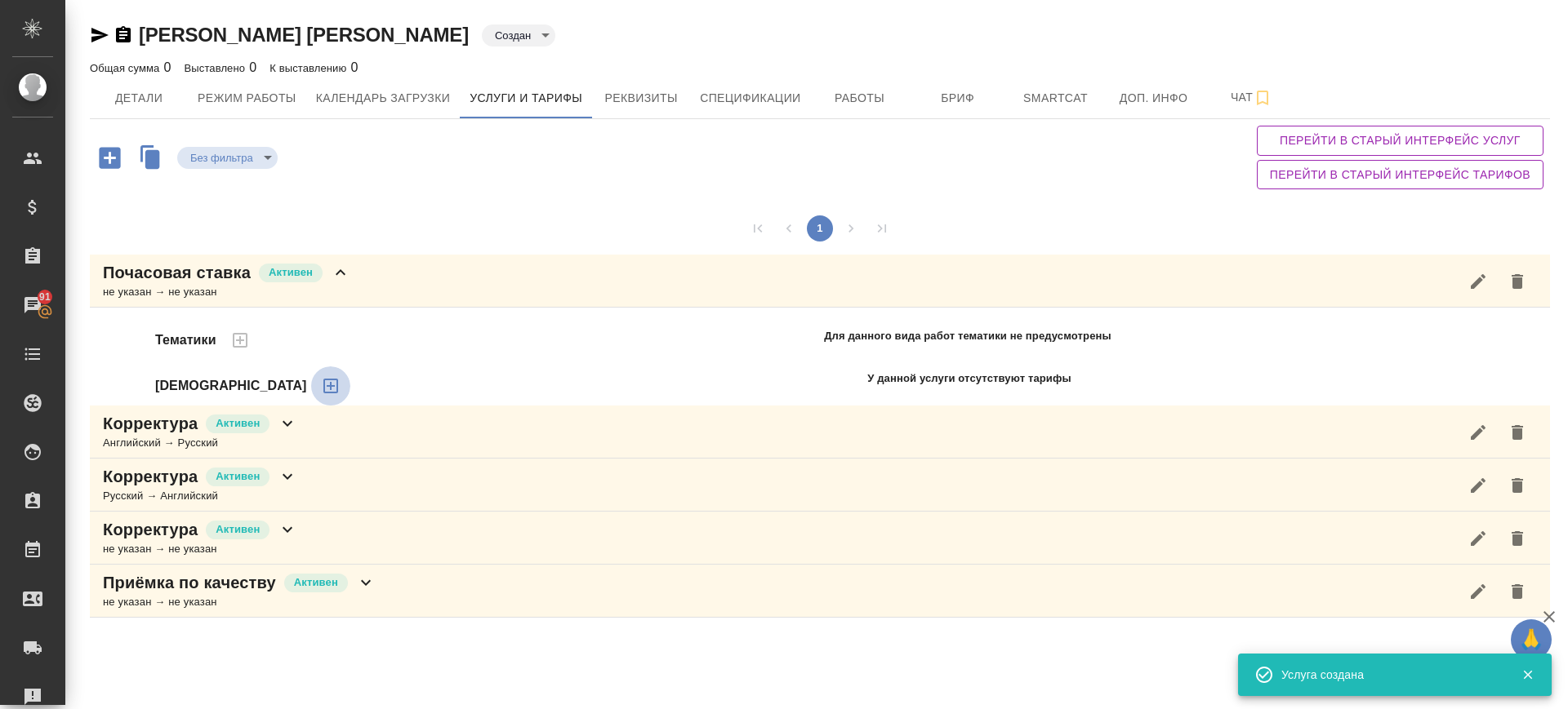
click at [324, 386] on icon "button" at bounding box center [330, 386] width 15 height 15
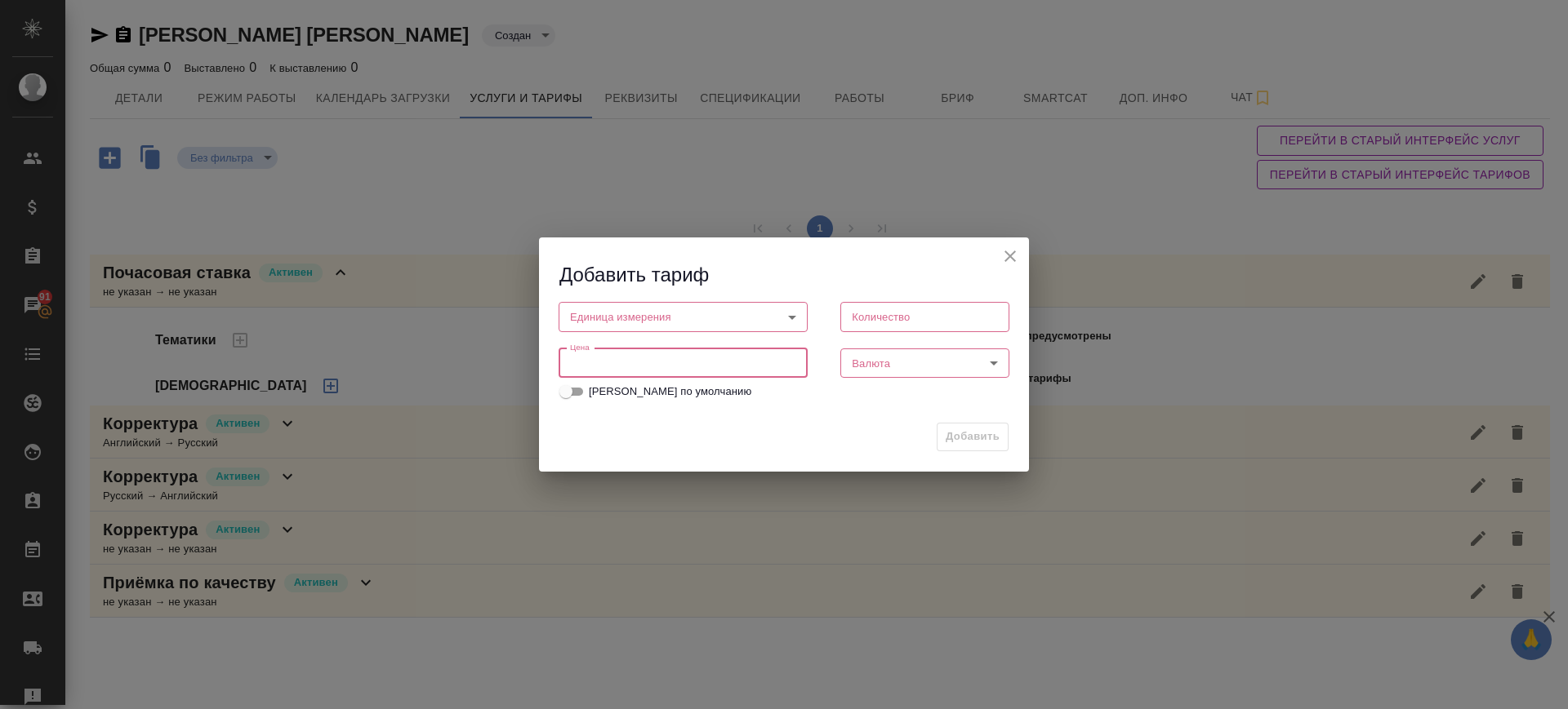
click at [643, 365] on input "number" at bounding box center [683, 363] width 249 height 29
type input "150"
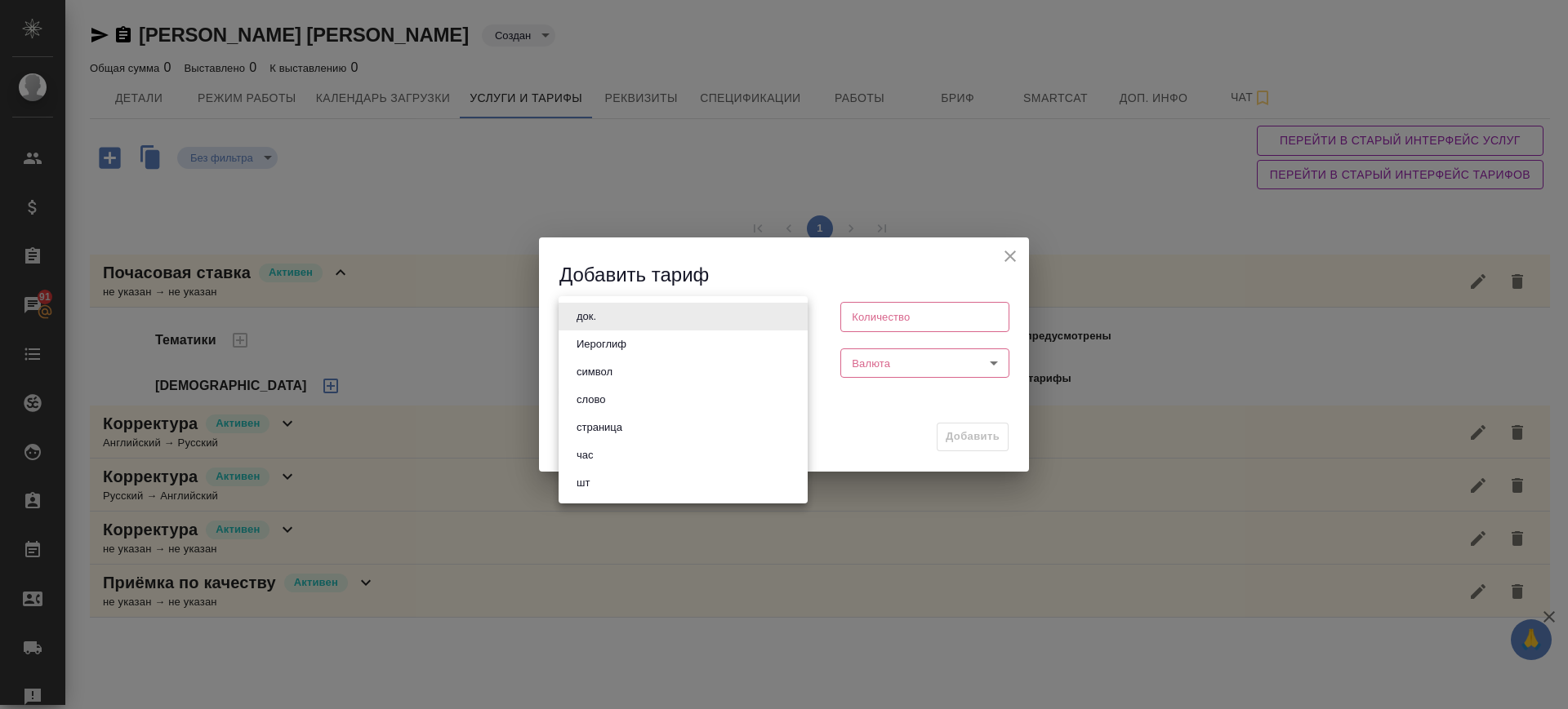
click at [612, 317] on body "🙏 .cls-1 fill:#fff; AWATERA Саглам Виктория v.saglam Клиенты Спецификации Заказ…" at bounding box center [784, 354] width 1568 height 709
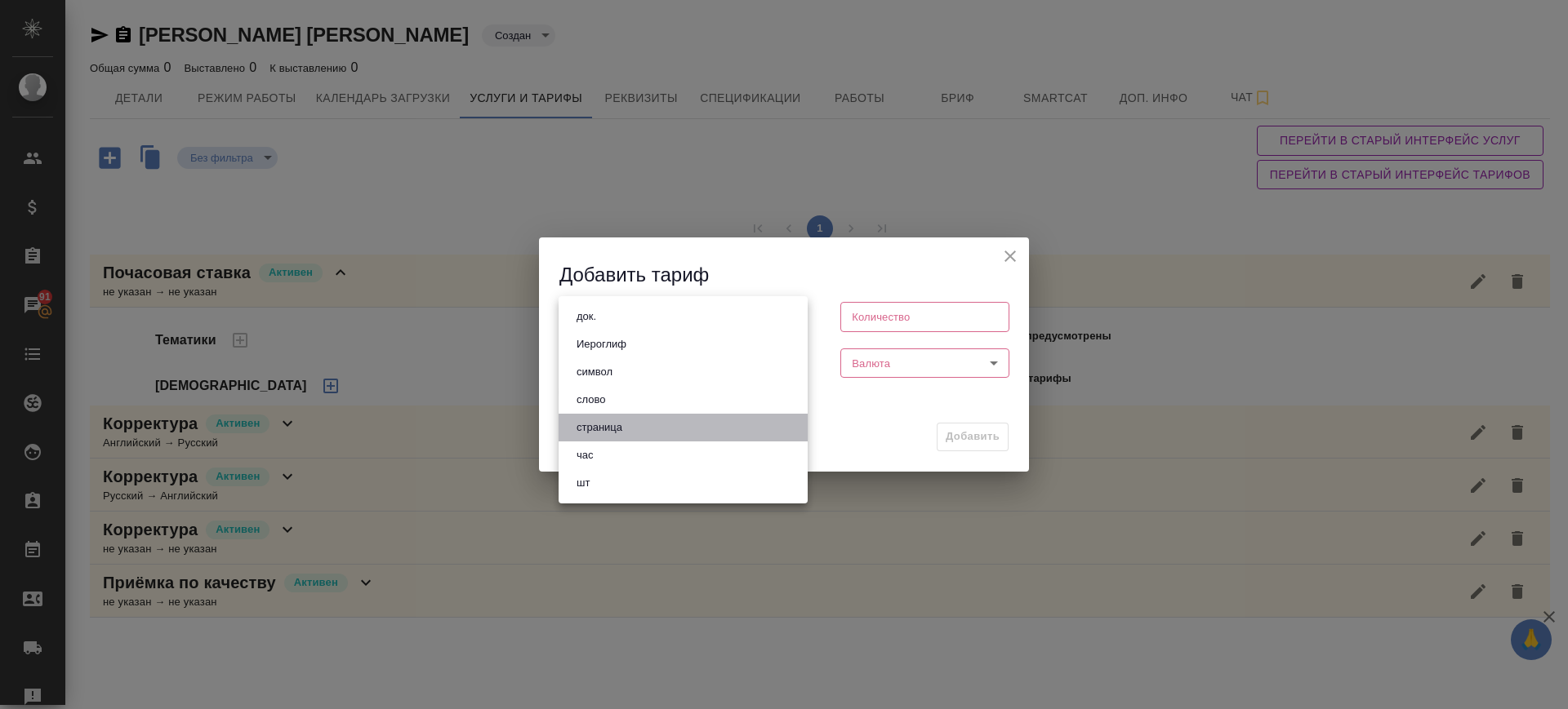
click at [631, 425] on li "страница" at bounding box center [683, 428] width 249 height 27
type input "5a8b1489cc6b4906c91bfdb2"
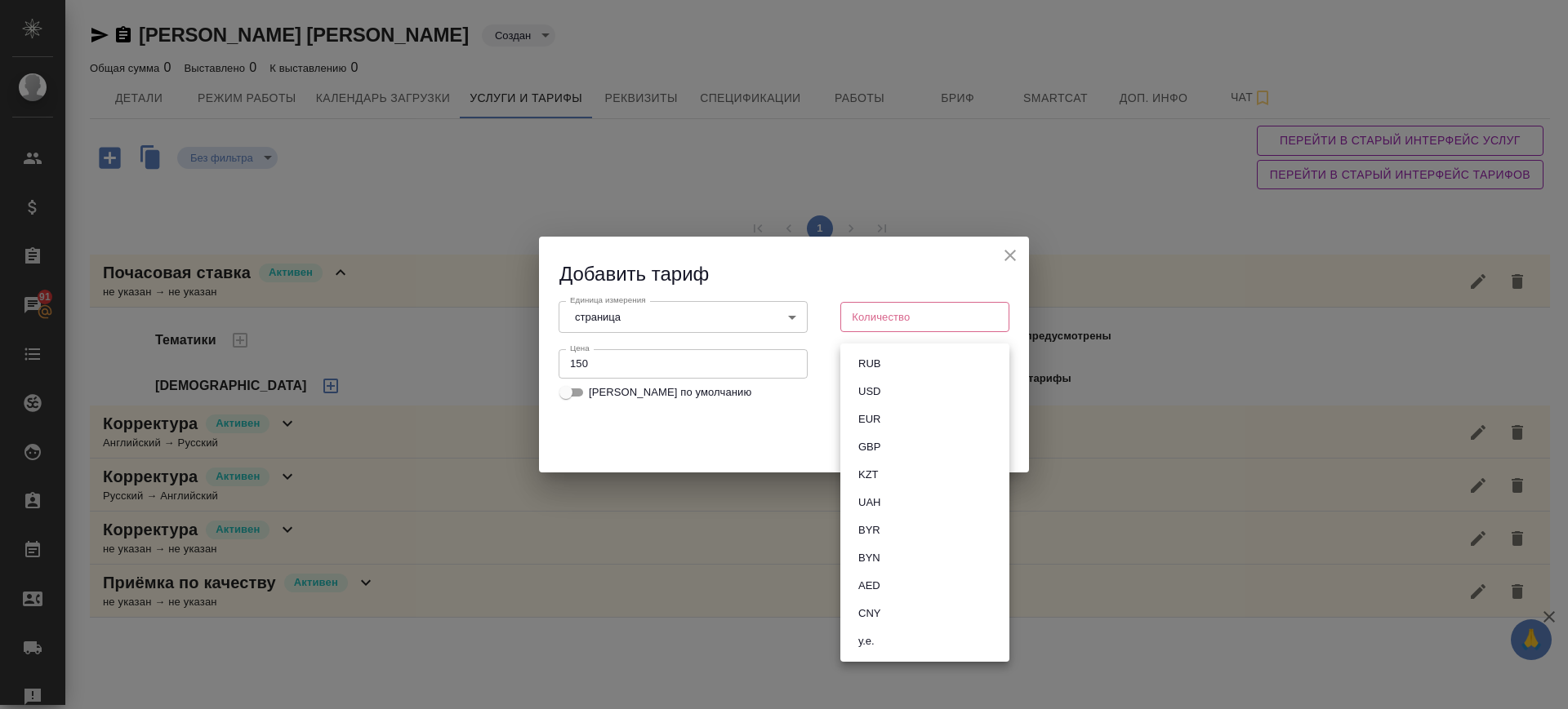
click at [880, 362] on body "🙏 .cls-1 fill:#fff; AWATERA Саглам Виктория v.saglam Клиенты Спецификации Заказ…" at bounding box center [784, 354] width 1568 height 709
click at [880, 362] on button "RUB" at bounding box center [869, 364] width 32 height 18
type input "RUB"
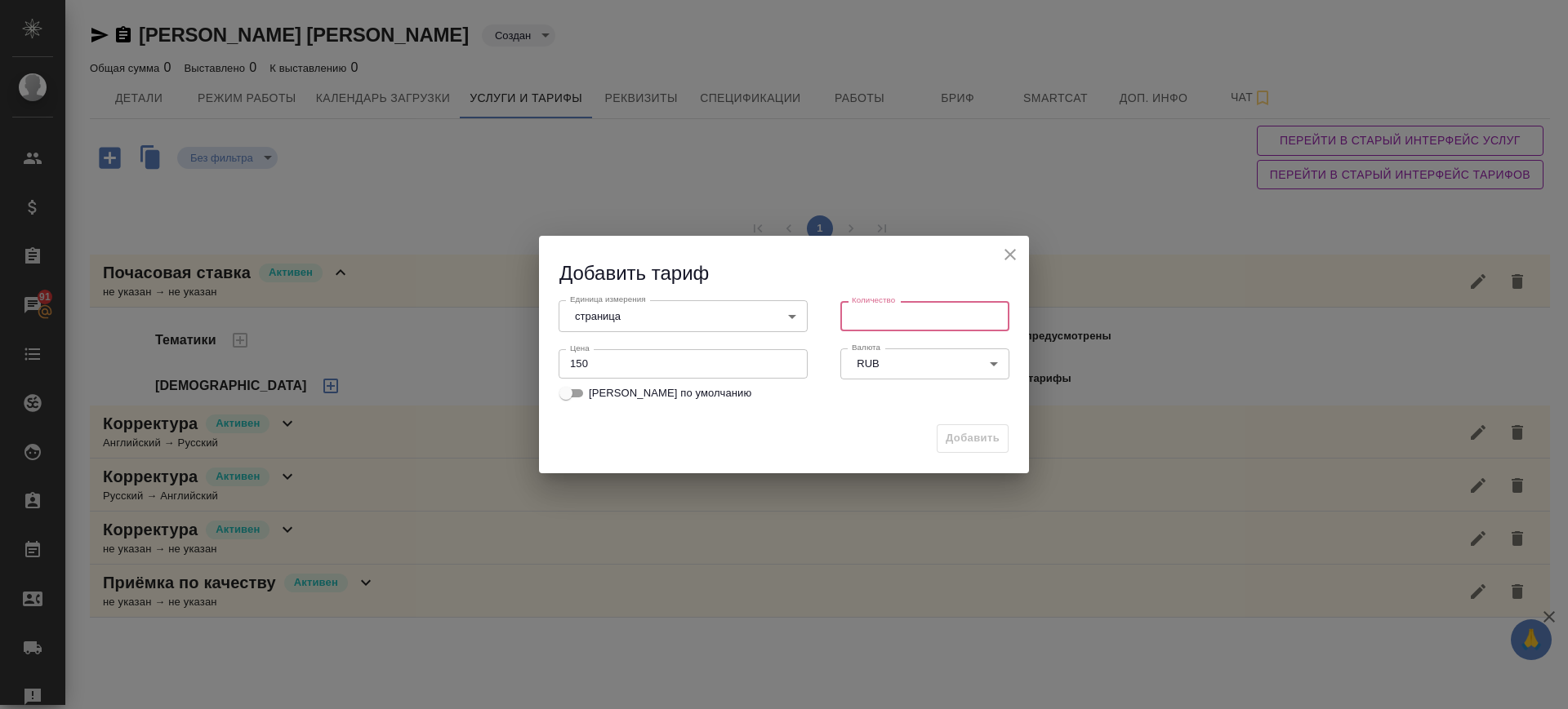
click at [879, 316] on input "number" at bounding box center [924, 316] width 169 height 29
type input "1"
click at [970, 434] on span "Добавить" at bounding box center [973, 438] width 54 height 19
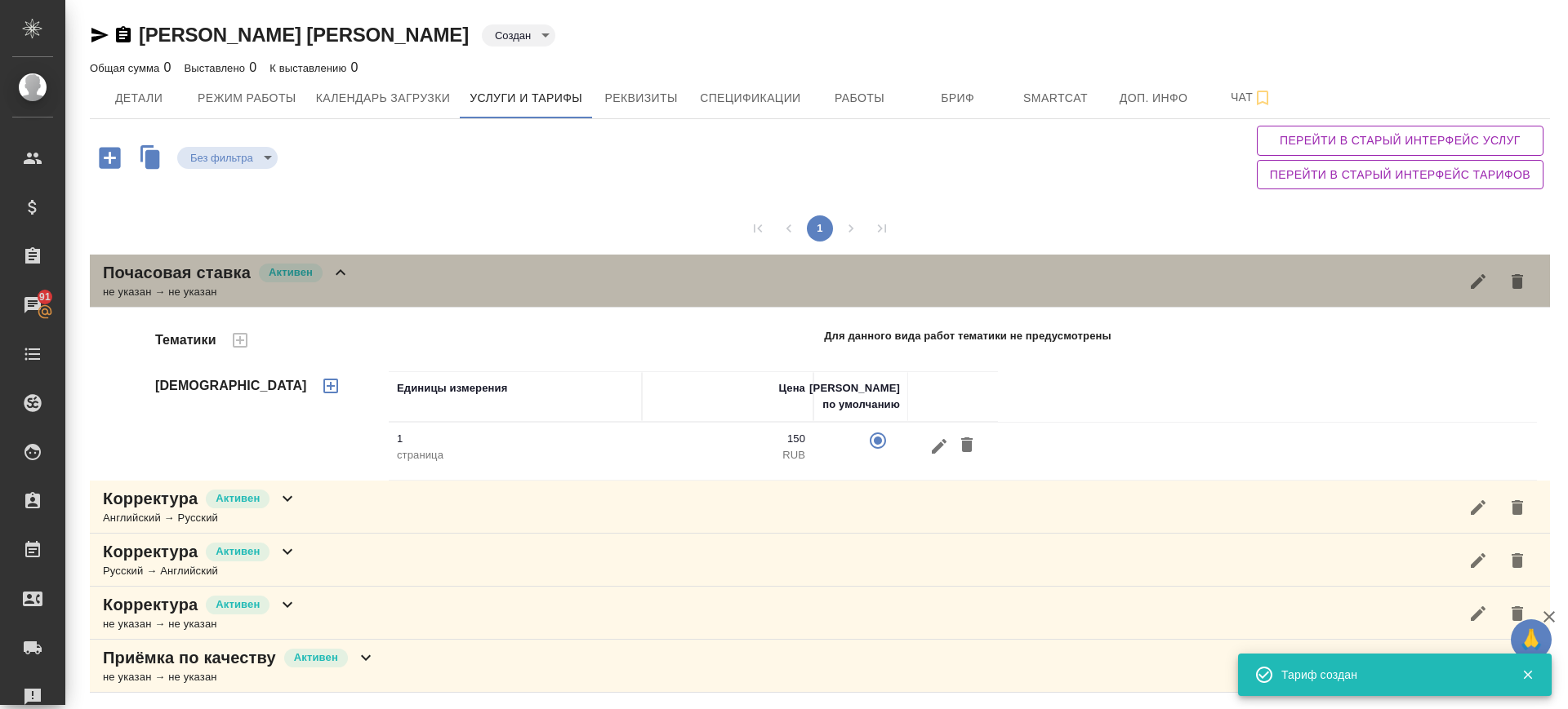
click at [450, 287] on div "Почасовая ставка Активен не указан → не указан" at bounding box center [820, 280] width 1461 height 53
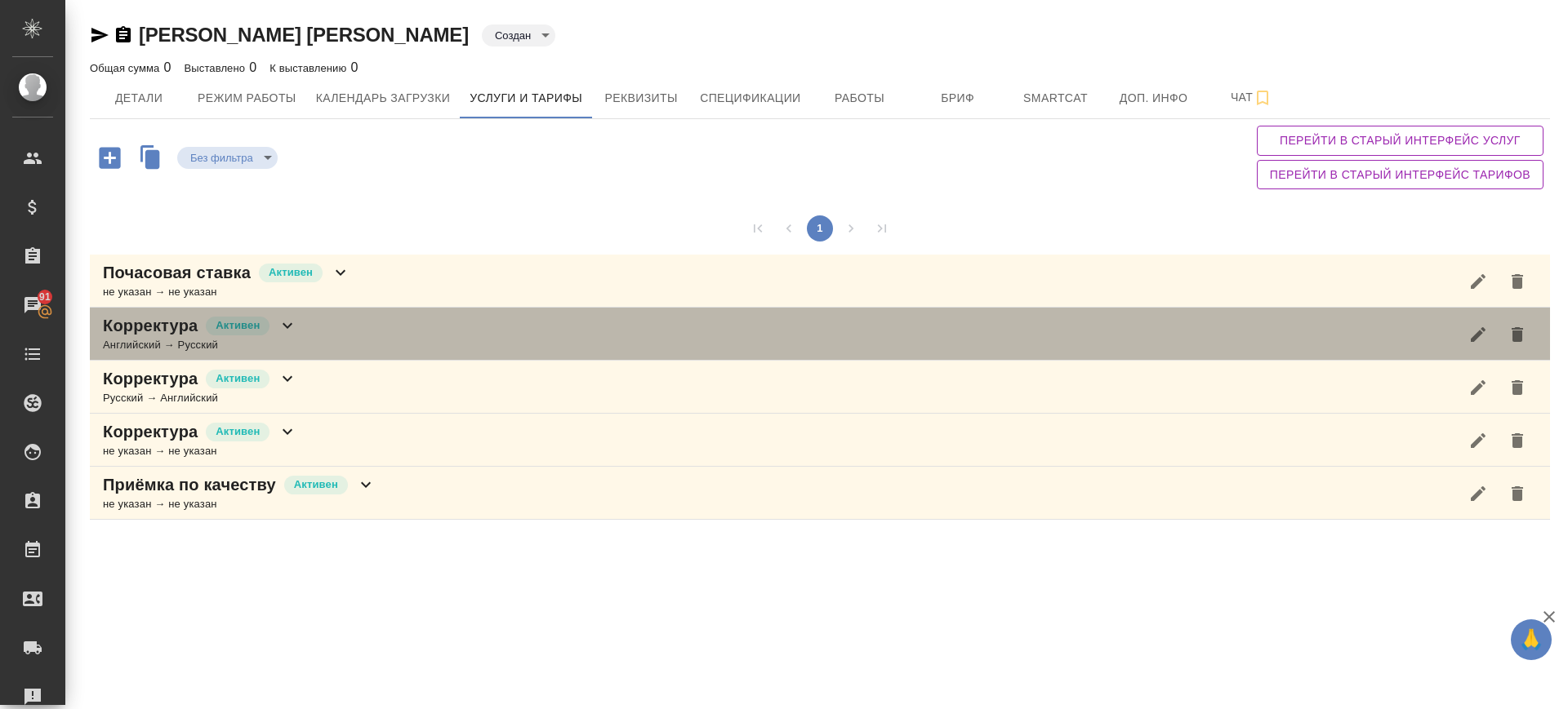
click at [441, 336] on div "Корректура Активен Английский → Русский" at bounding box center [820, 334] width 1461 height 53
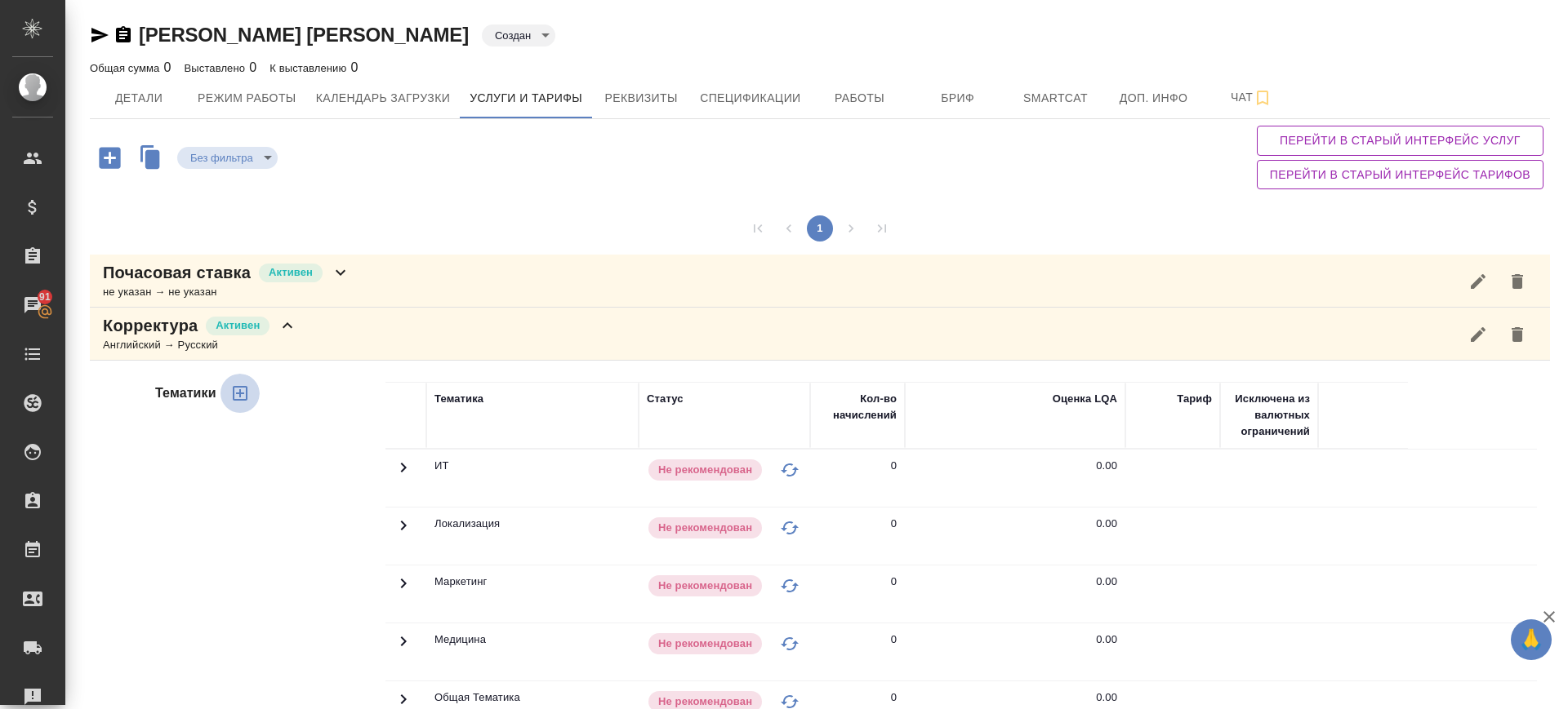
click at [238, 391] on icon "button" at bounding box center [240, 393] width 19 height 19
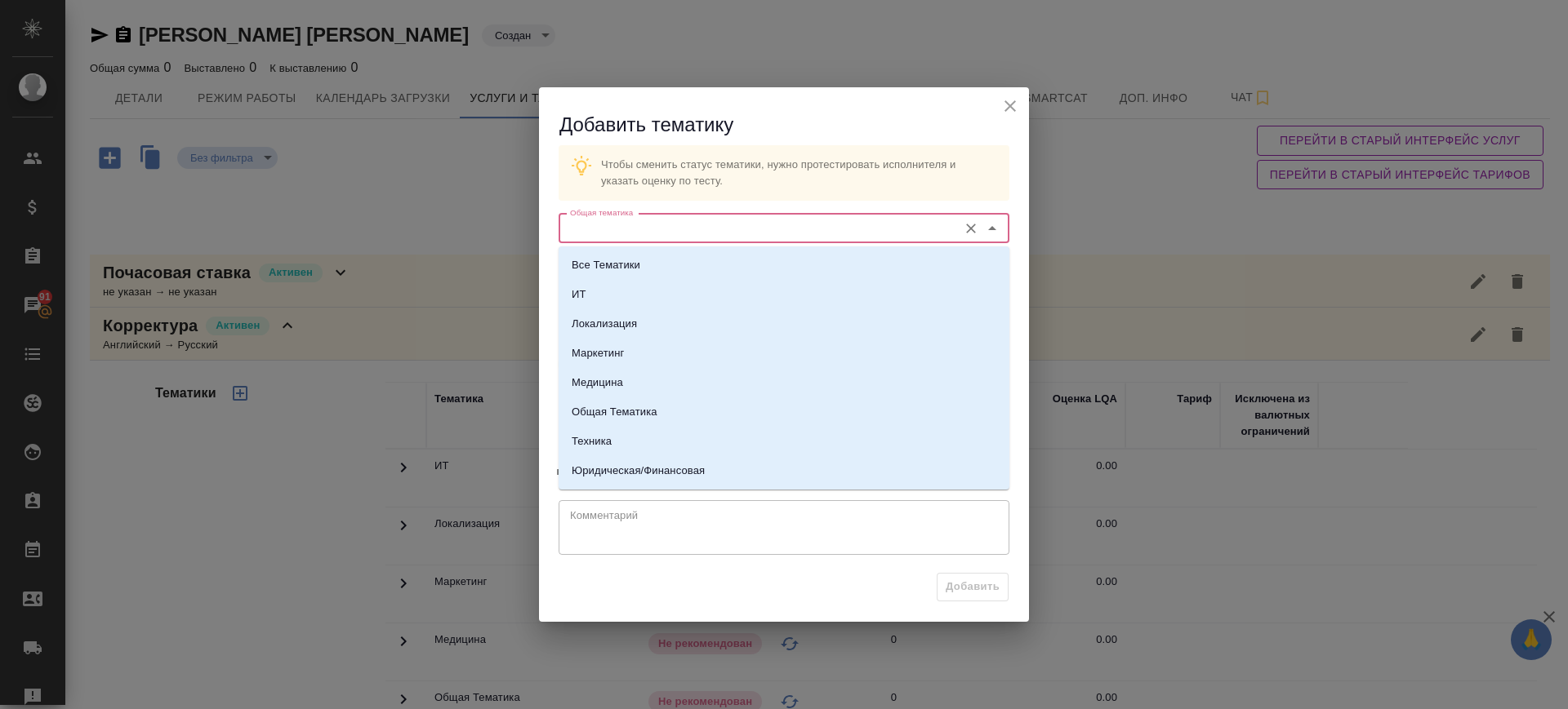
click at [708, 225] on input "Общая тематика" at bounding box center [756, 229] width 386 height 19
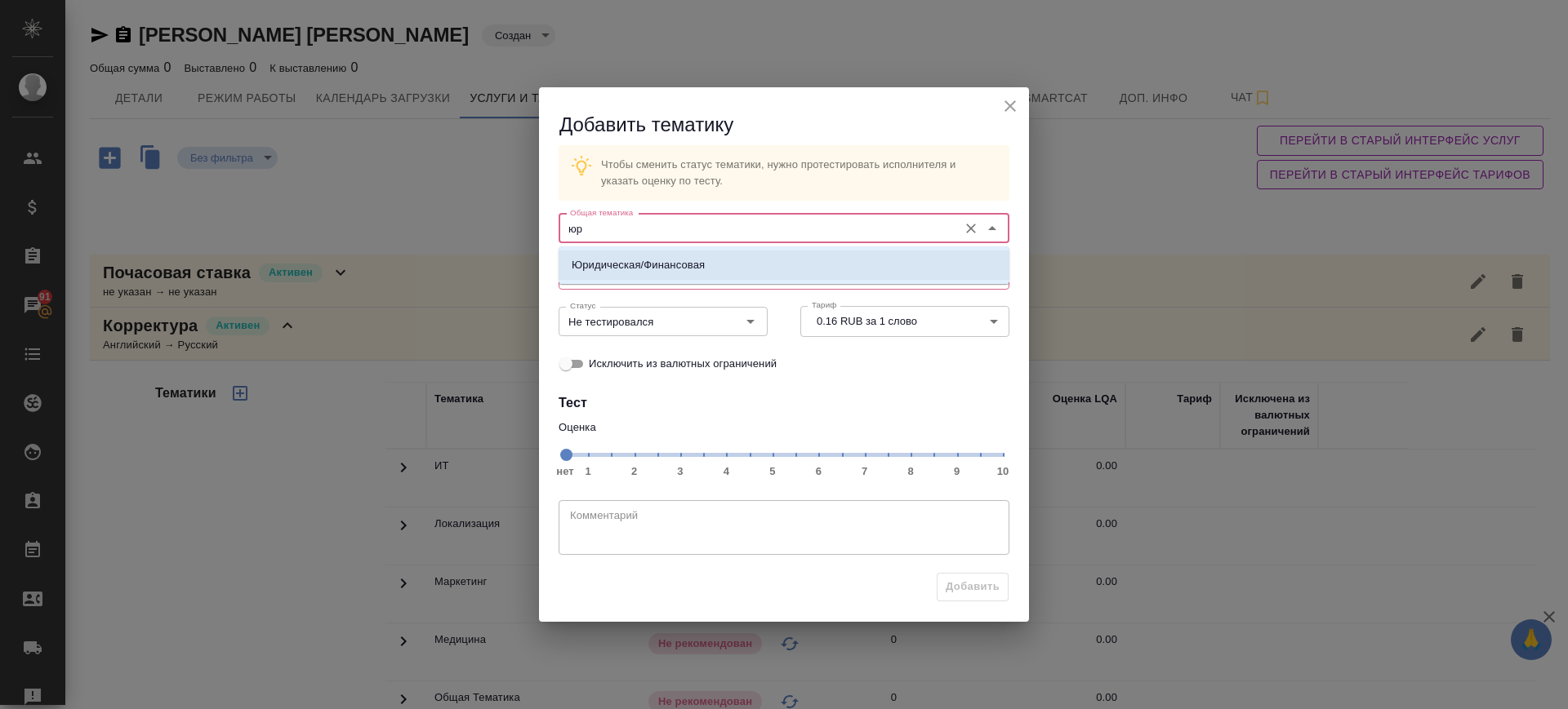
click at [721, 265] on li "Юридическая/Финансовая" at bounding box center [784, 265] width 451 height 29
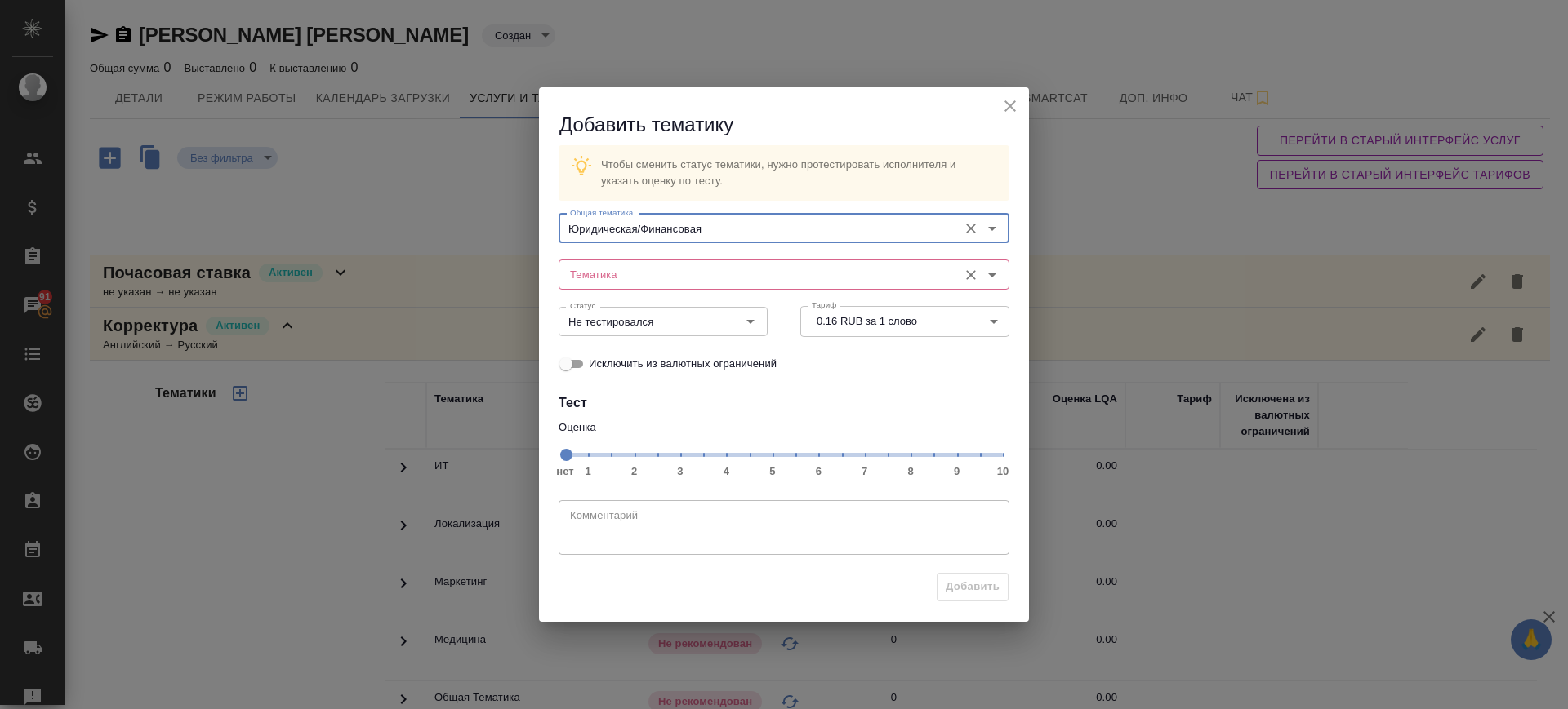
type input "Юридическая/Финансовая"
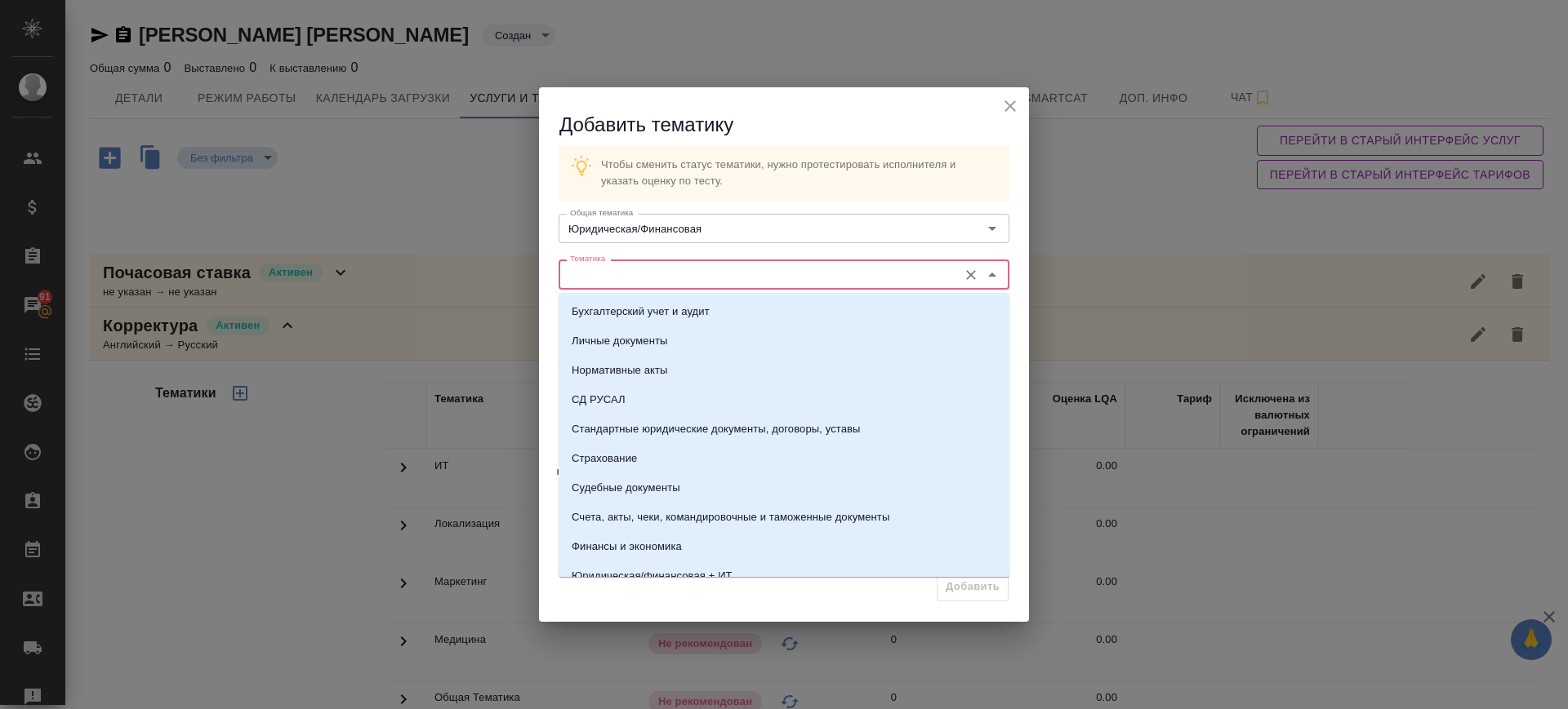
click at [721, 280] on input "Тематика" at bounding box center [756, 275] width 386 height 19
click at [729, 428] on p "Стандартные юридические документы, договоры, уставы" at bounding box center [716, 429] width 289 height 17
type input "Стандартные юридические документы, договоры, уставы"
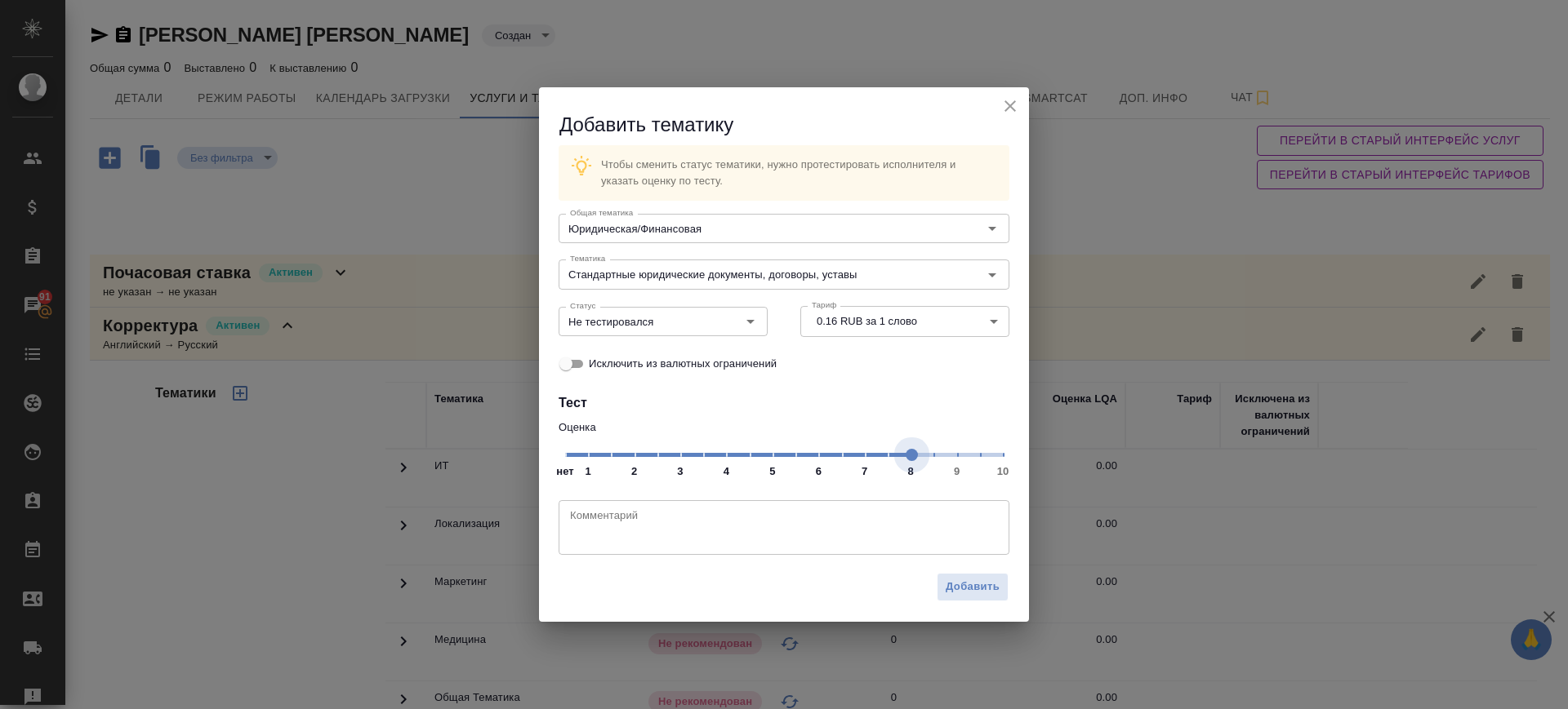
click at [912, 462] on span "нет 1 2 3 4 5 6 7 8 9 10" at bounding box center [784, 453] width 438 height 22
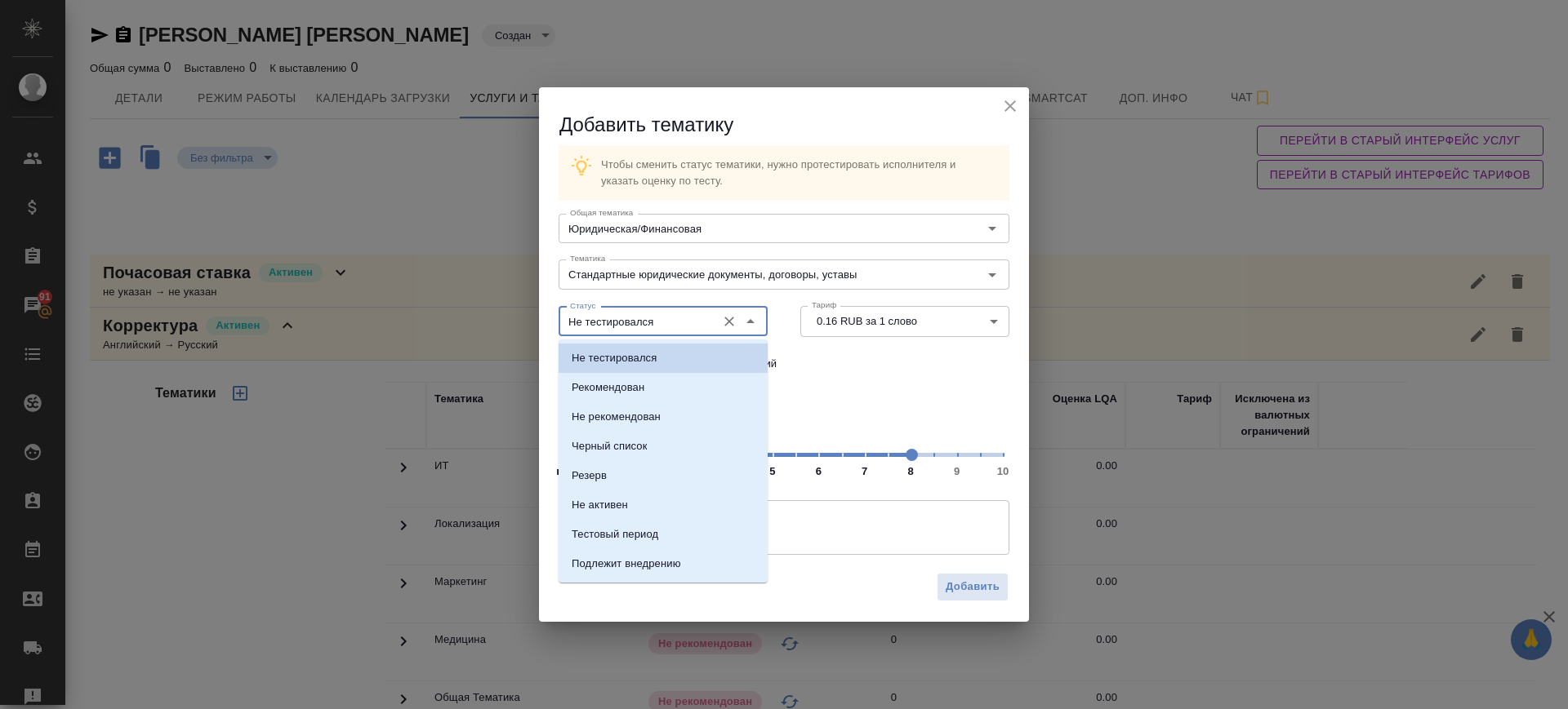
click at [631, 324] on input "Не тестировался" at bounding box center [635, 321] width 144 height 19
click at [643, 383] on p "Рекомендован" at bounding box center [608, 388] width 73 height 17
type input "Рекомендован"
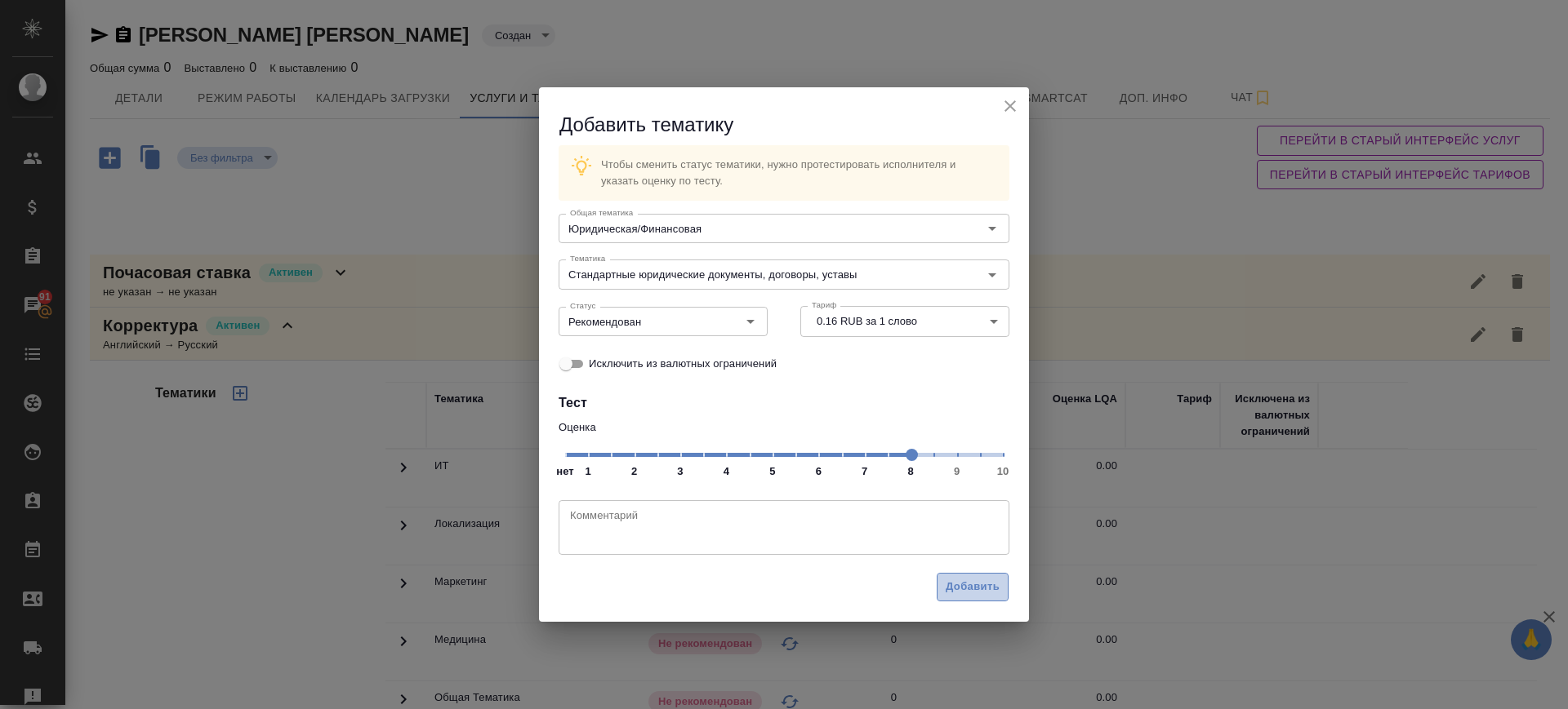
click at [995, 588] on span "Добавить" at bounding box center [973, 586] width 54 height 19
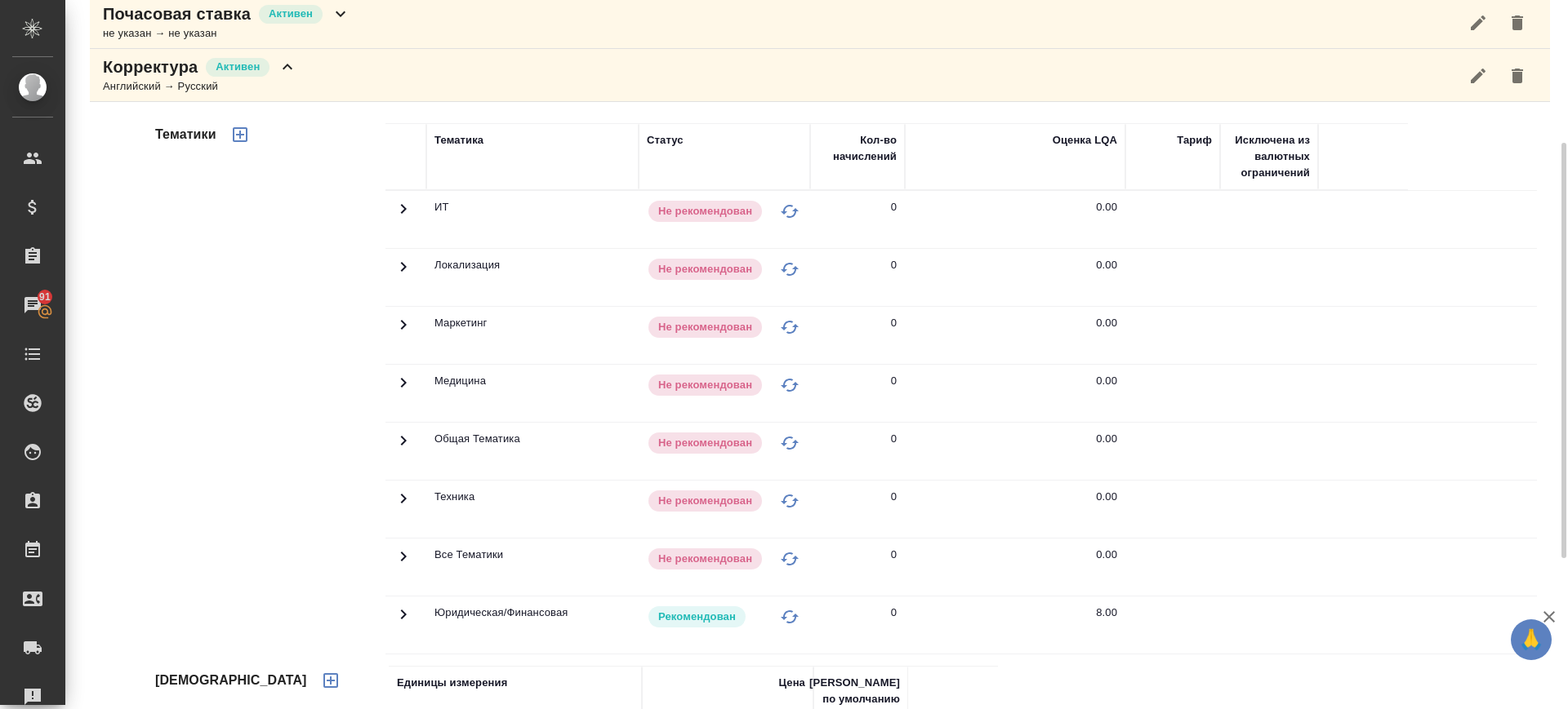
scroll to position [219, 0]
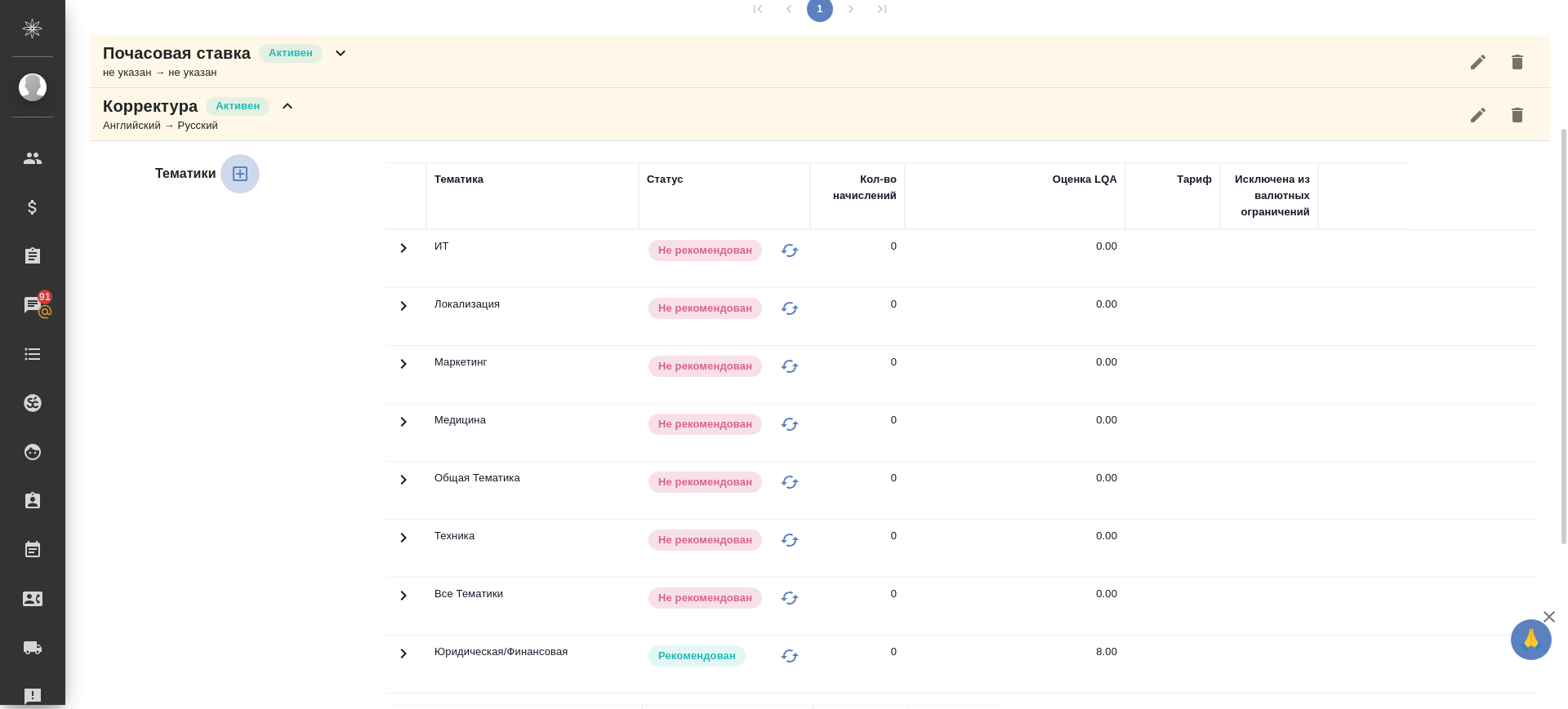
click at [239, 168] on icon "button" at bounding box center [240, 173] width 19 height 19
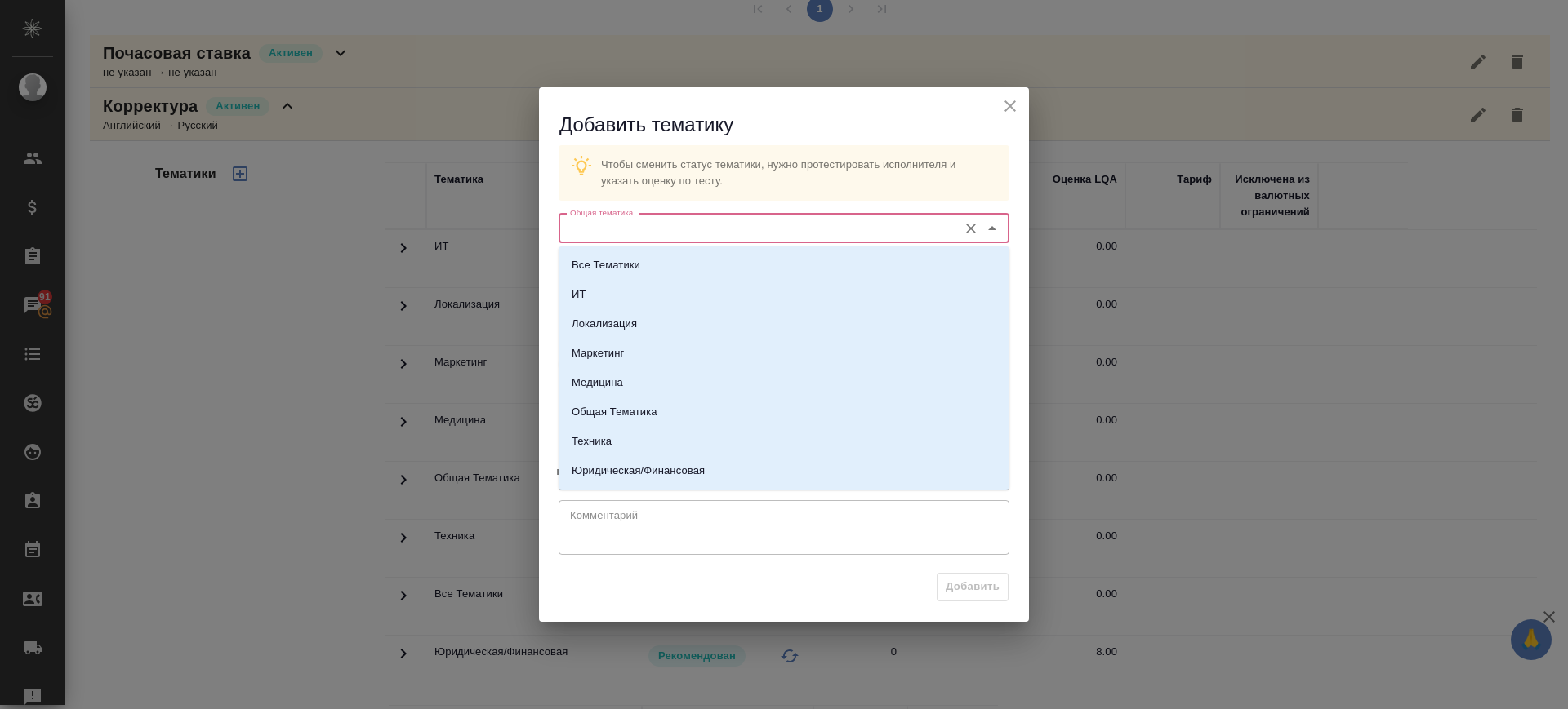
click at [683, 231] on input "Общая тематика" at bounding box center [756, 229] width 386 height 19
click at [666, 404] on li "Общая Тематика" at bounding box center [784, 412] width 451 height 29
type input "Общая Тематика"
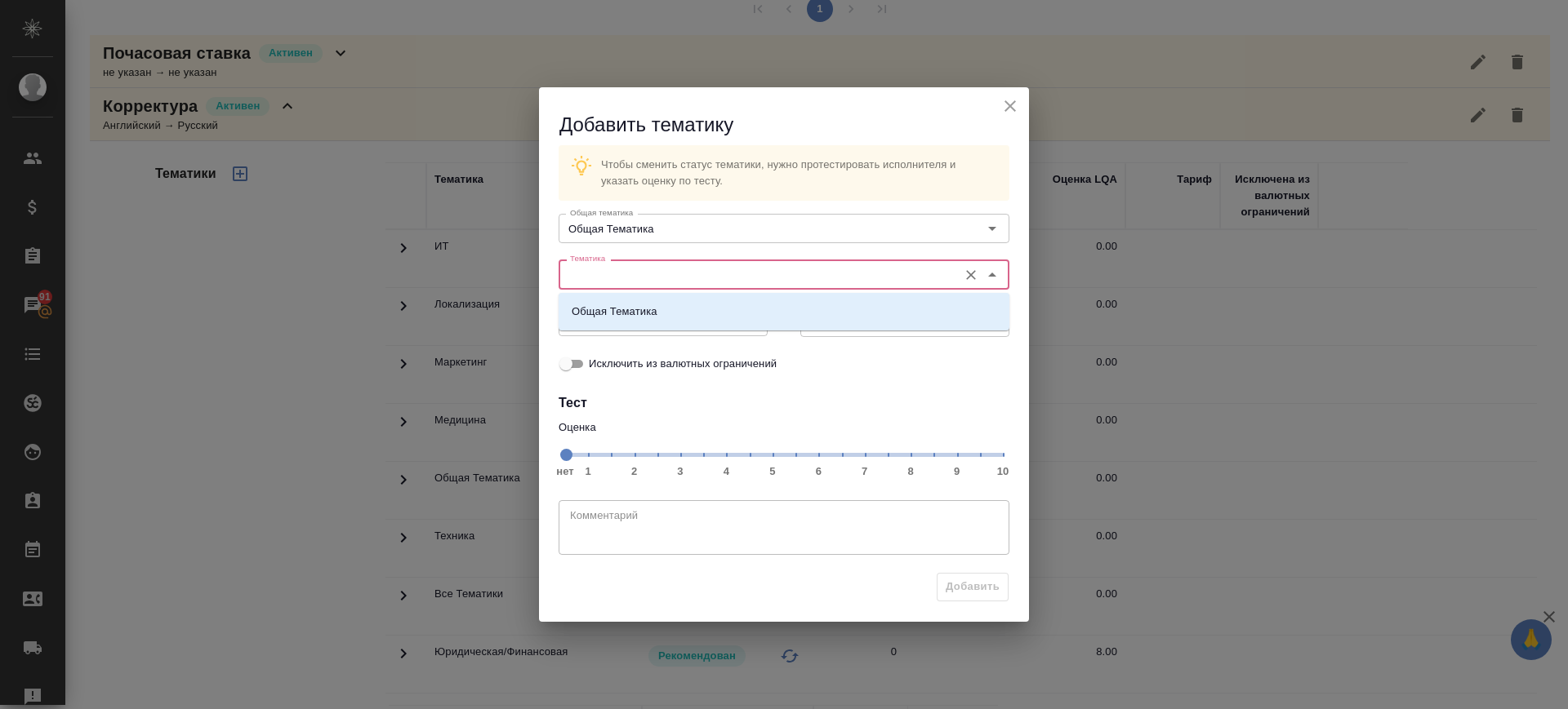
click at [705, 278] on input "Тематика" at bounding box center [756, 275] width 386 height 19
click at [706, 318] on li "Общая Тематика" at bounding box center [784, 312] width 451 height 29
type input "Общая Тематика"
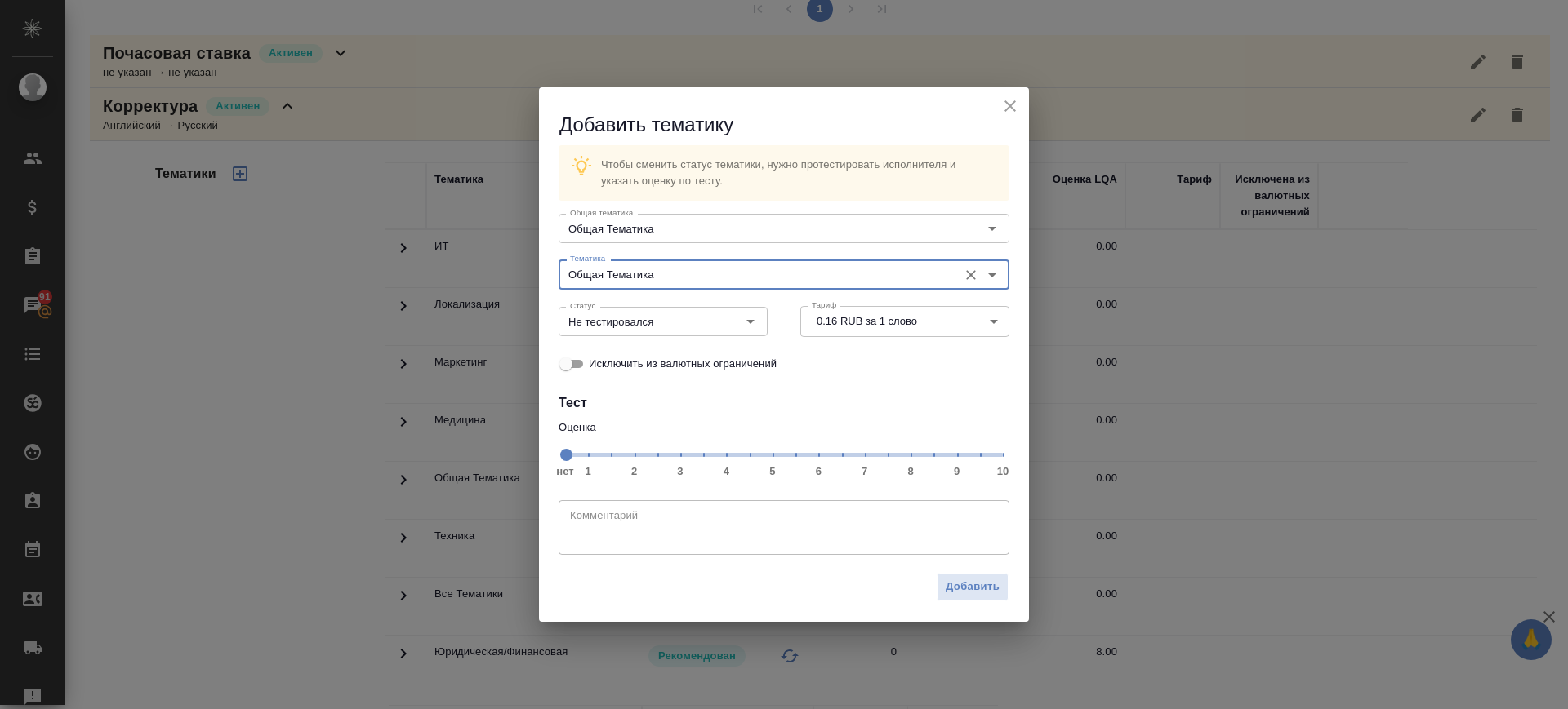
click at [909, 462] on span "нет 1 2 3 4 5 6 7 8 9 10" at bounding box center [784, 453] width 438 height 22
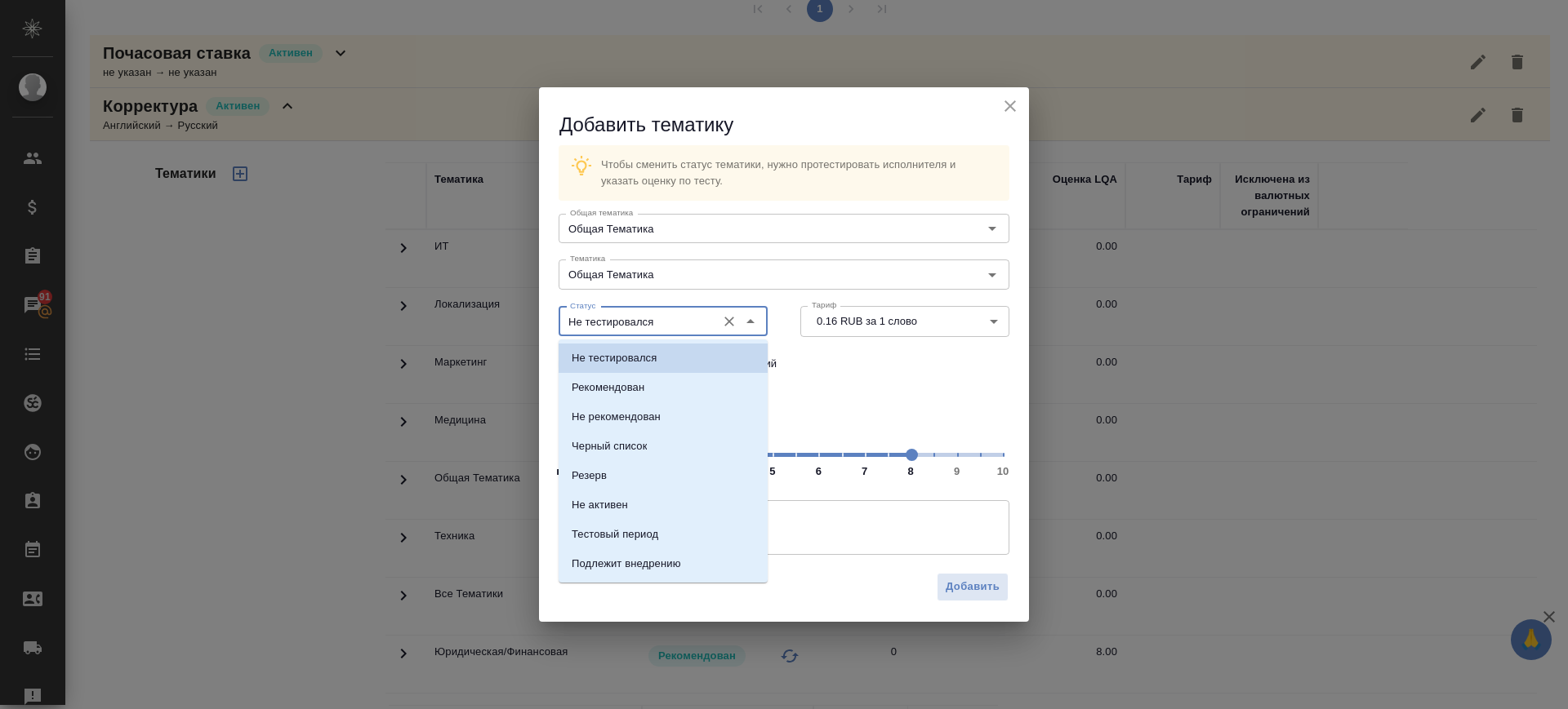
click at [643, 321] on input "Не тестировался" at bounding box center [635, 321] width 144 height 19
click at [658, 390] on li "Рекомендован" at bounding box center [663, 388] width 210 height 29
type input "Рекомендован"
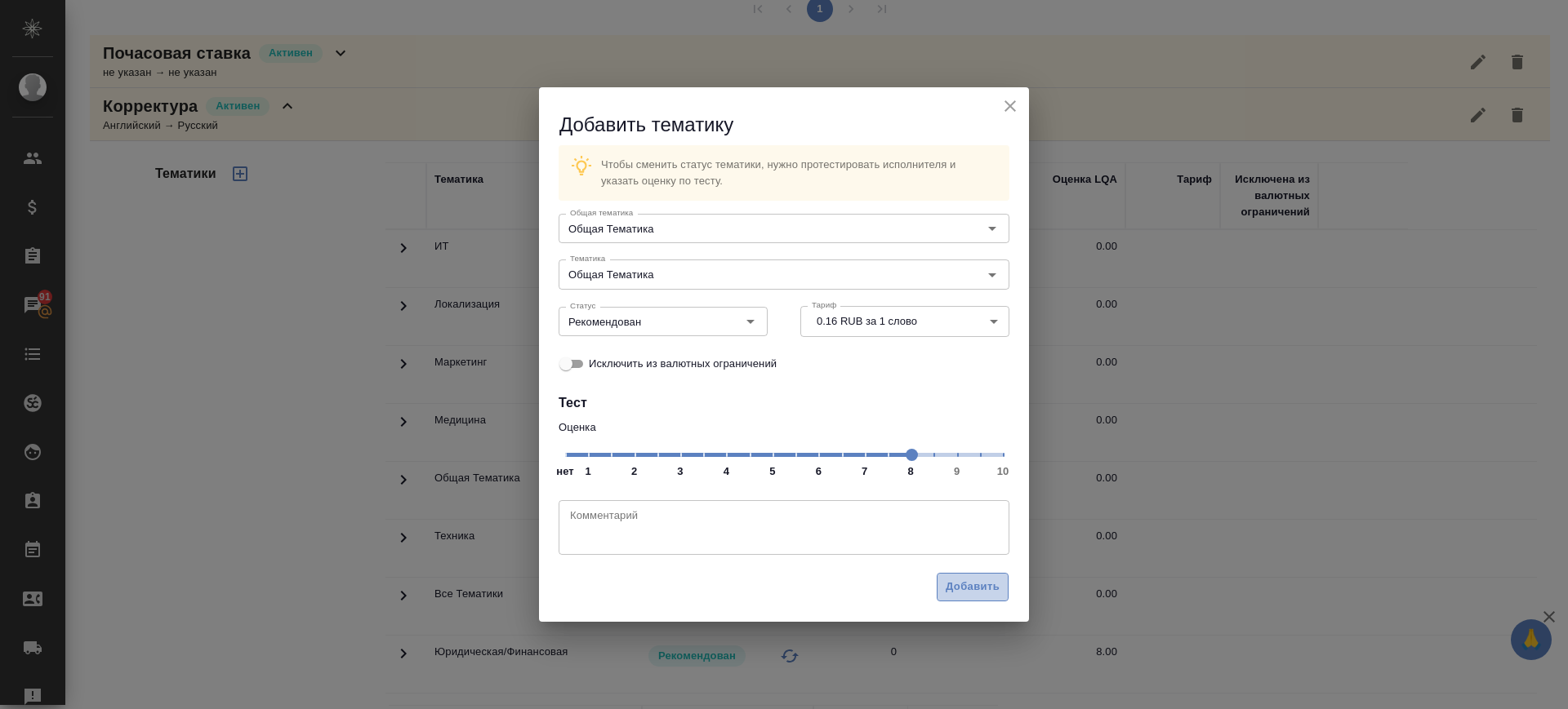
click at [991, 586] on span "Добавить" at bounding box center [973, 586] width 54 height 19
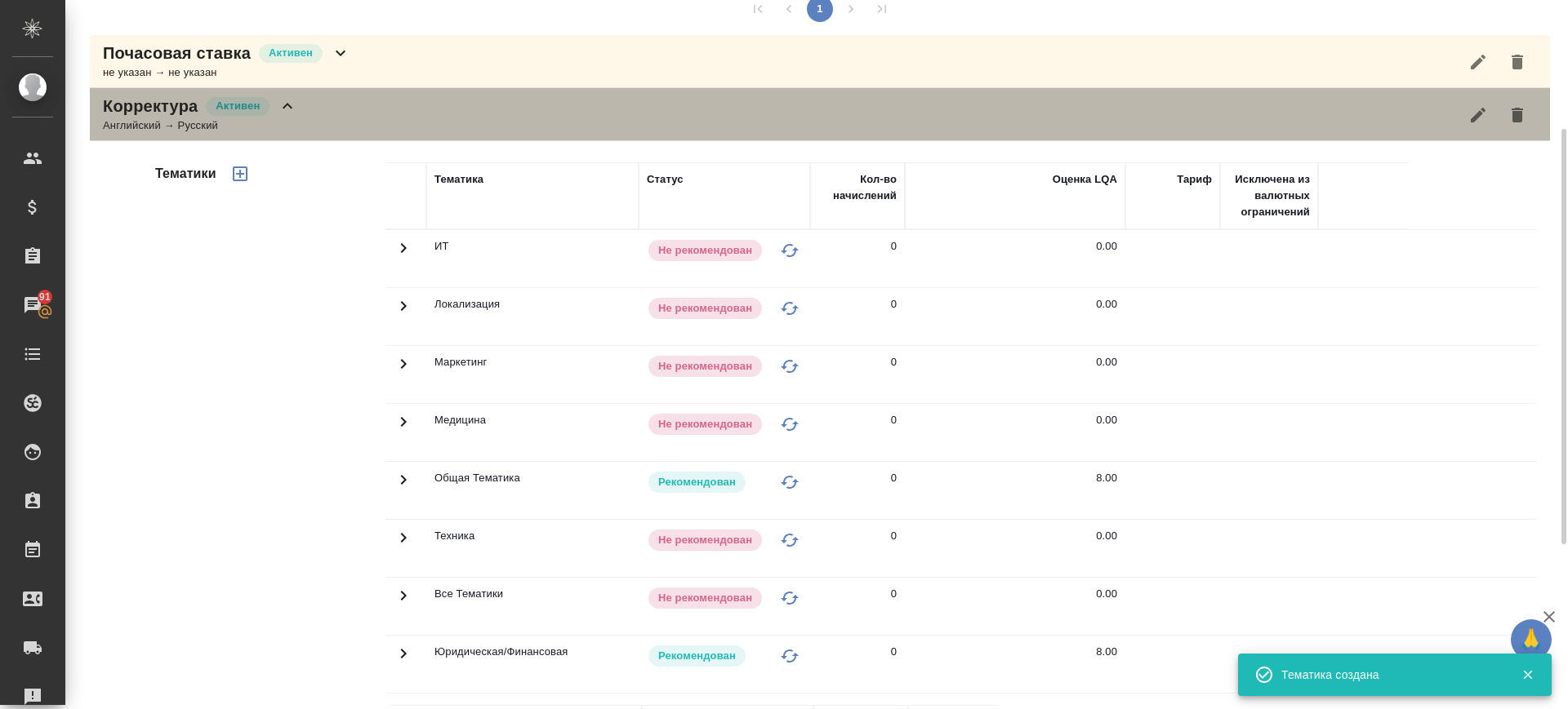
click at [325, 114] on div "Корректура Активен Английский → Русский" at bounding box center [820, 115] width 1461 height 53
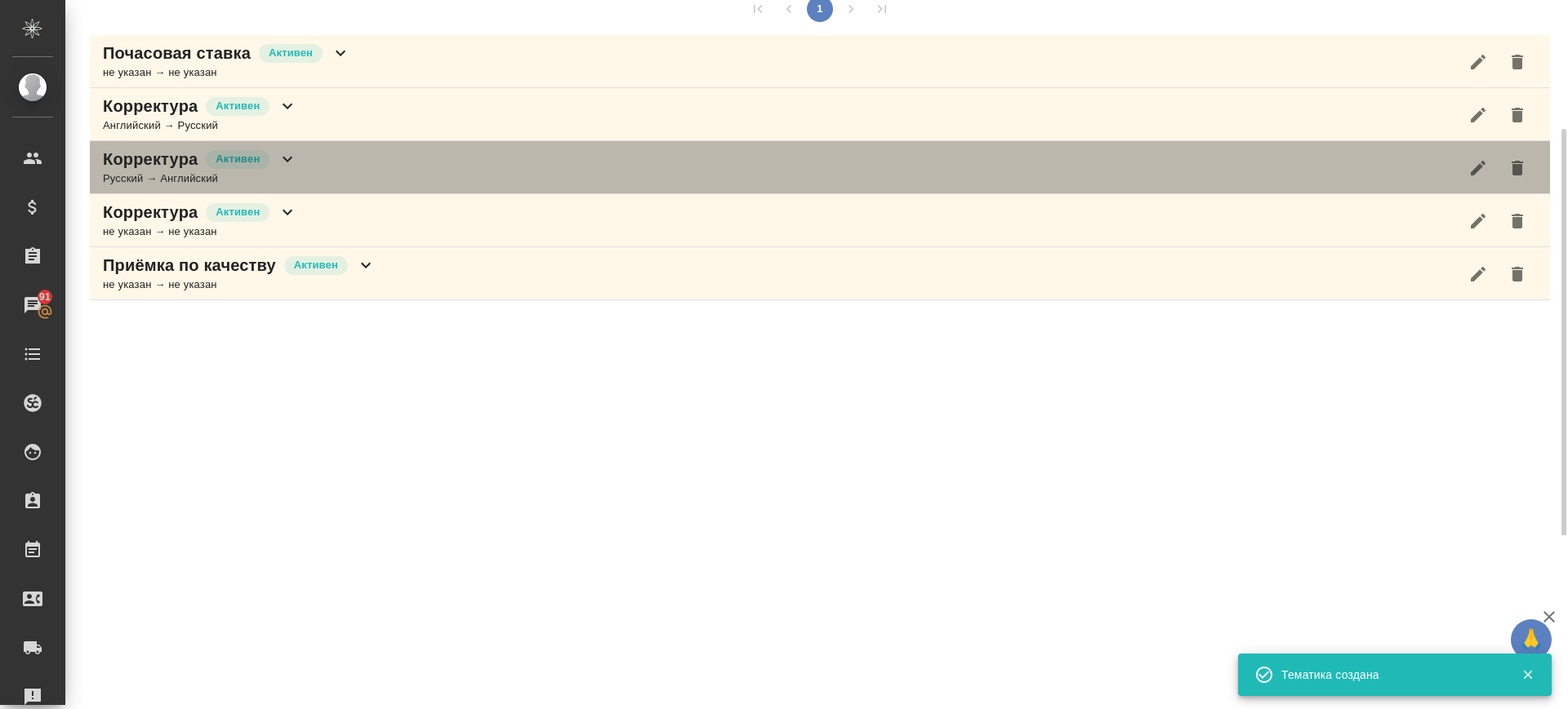
click at [325, 168] on div "Корректура Активен Русский → Английский" at bounding box center [820, 168] width 1461 height 53
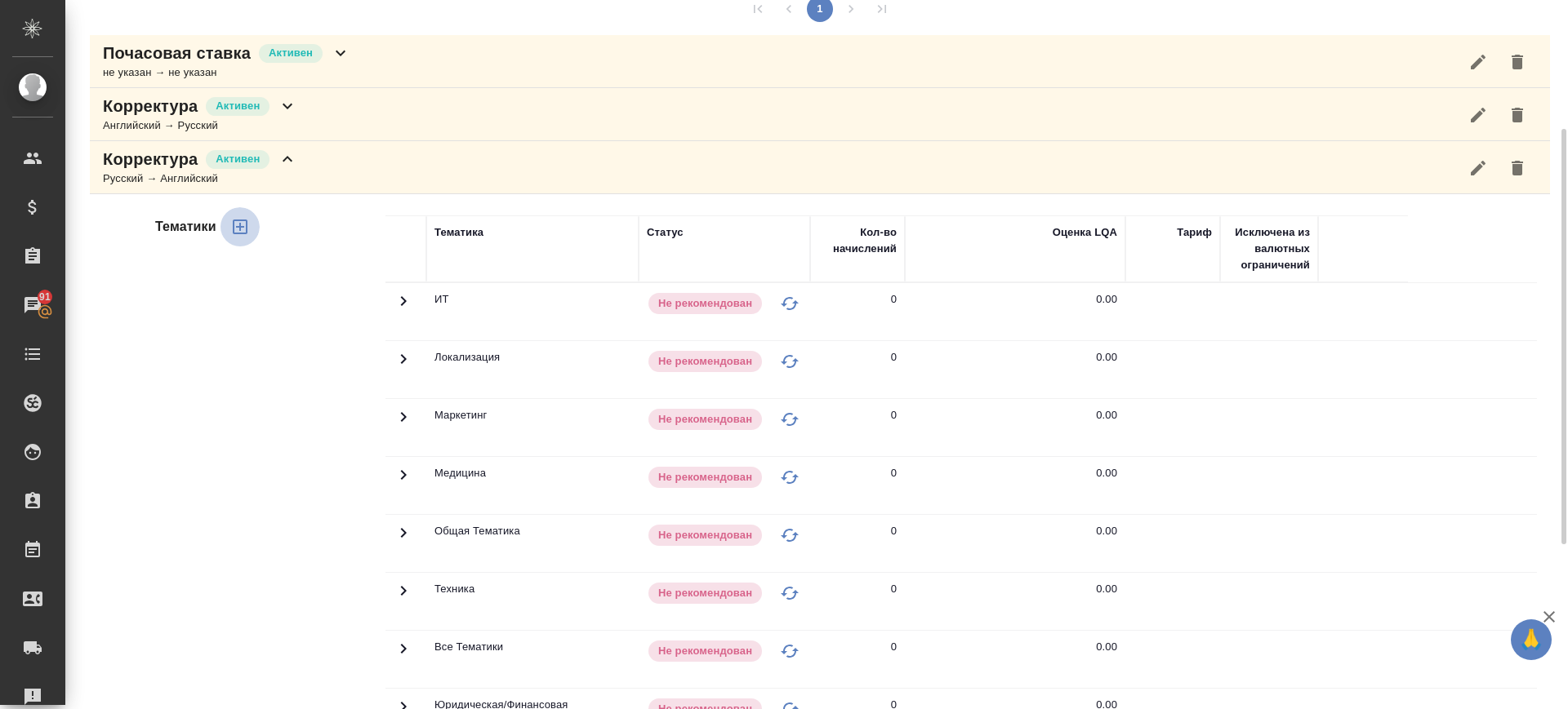
click at [242, 225] on icon "button" at bounding box center [240, 227] width 19 height 19
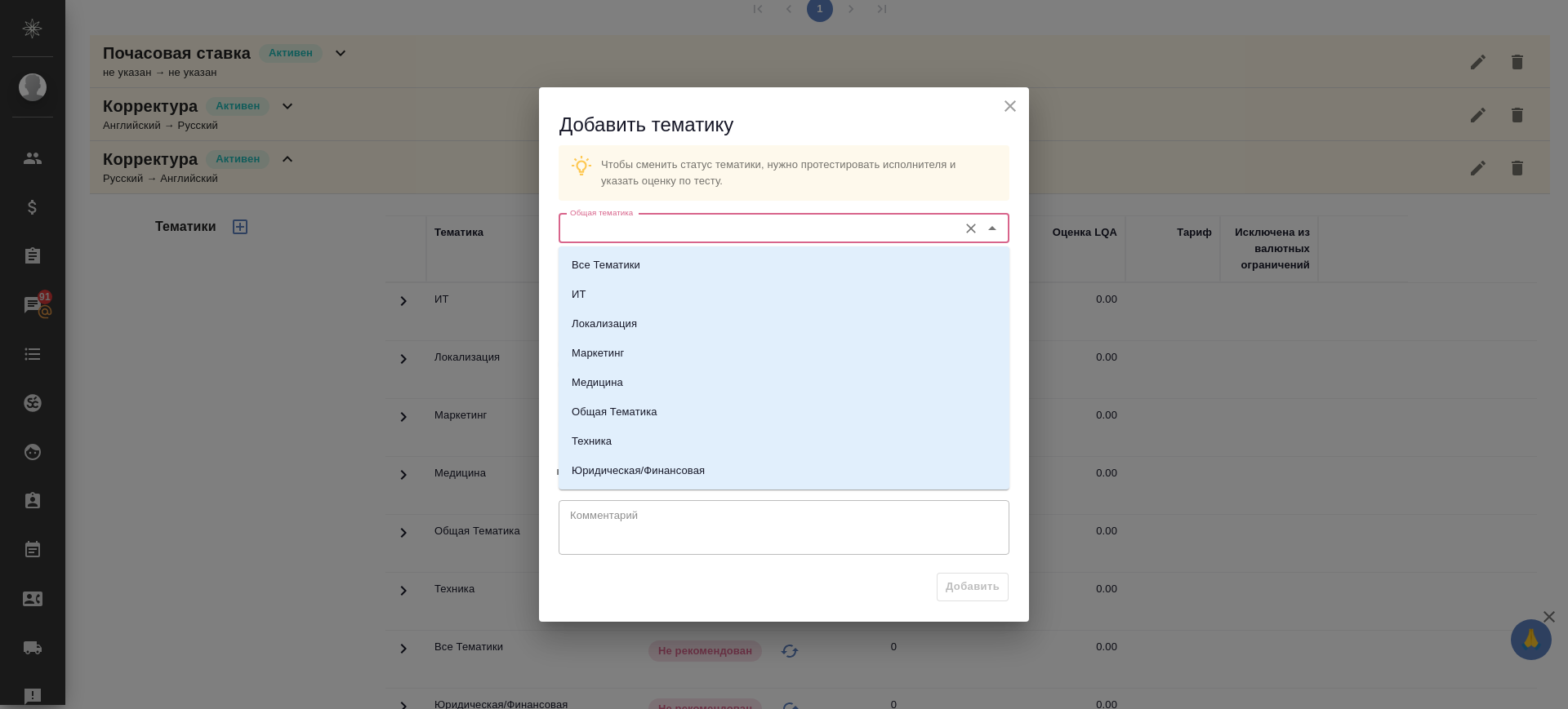
click at [631, 230] on input "Общая тематика" at bounding box center [756, 229] width 386 height 19
click at [647, 416] on p "Общая Тематика" at bounding box center [615, 412] width 86 height 17
type input "Общая Тематика"
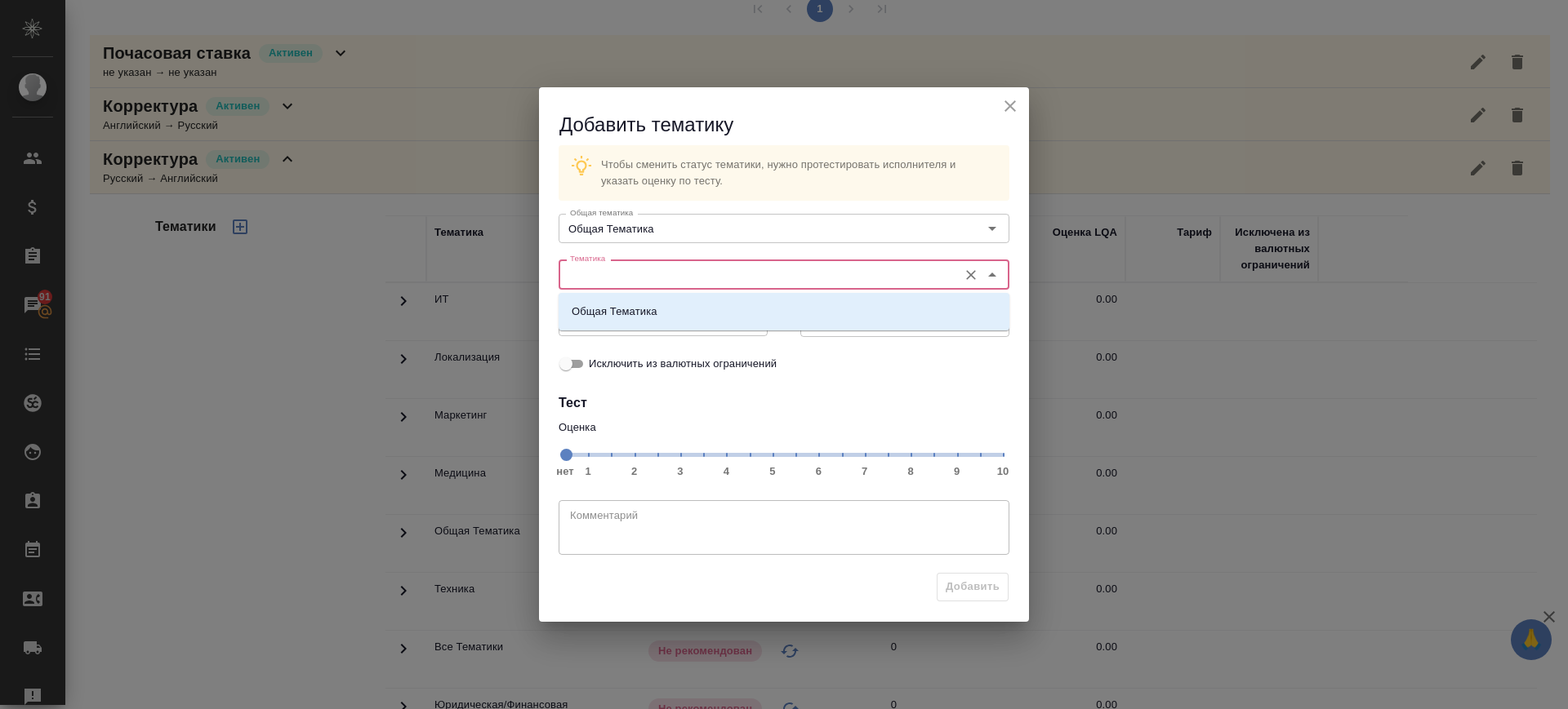
click at [640, 278] on input "Тематика" at bounding box center [756, 275] width 386 height 19
click at [643, 316] on p "Общая Тематика" at bounding box center [615, 312] width 86 height 17
type input "Общая Тематика"
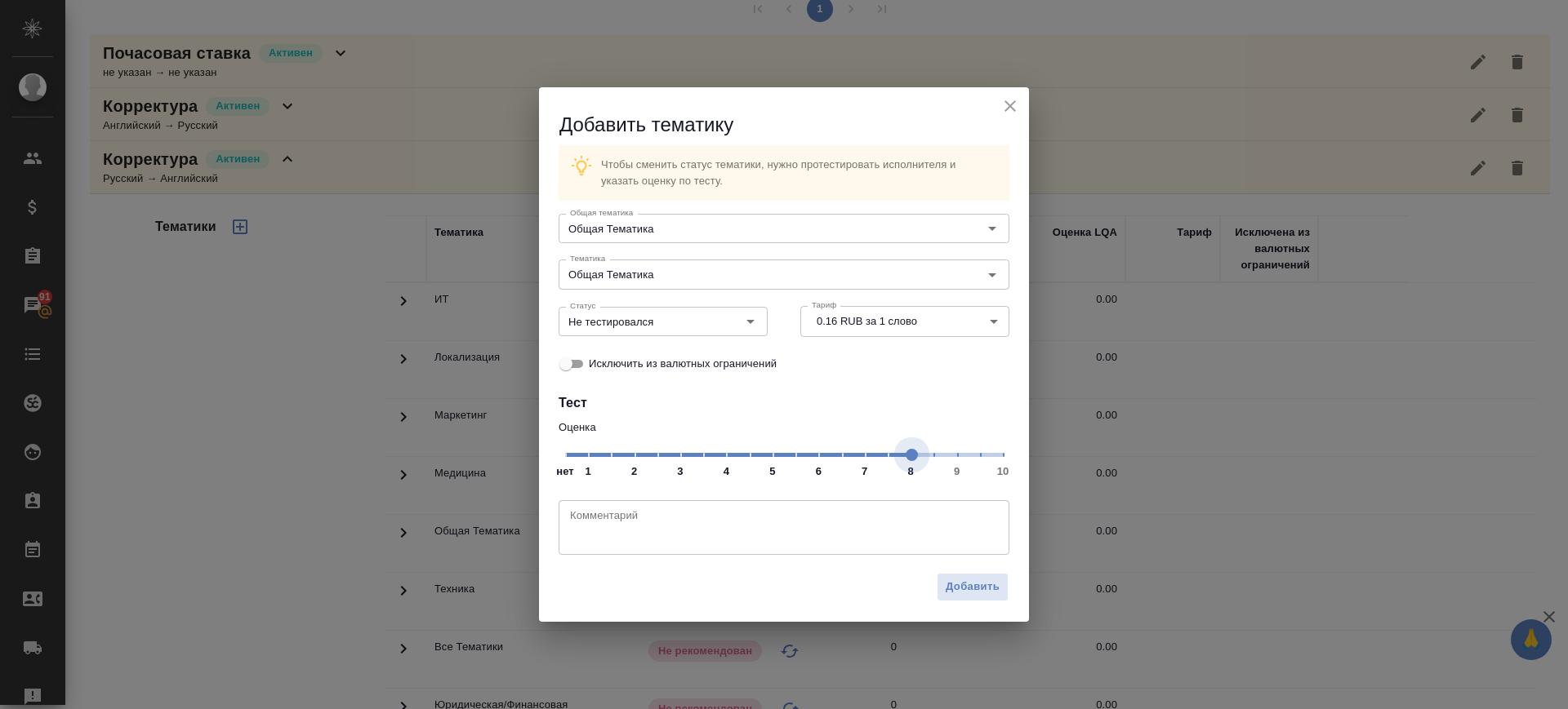
click at [910, 466] on span "нет 1 2 3 4 5 6 7 8 9 10" at bounding box center [784, 453] width 438 height 22
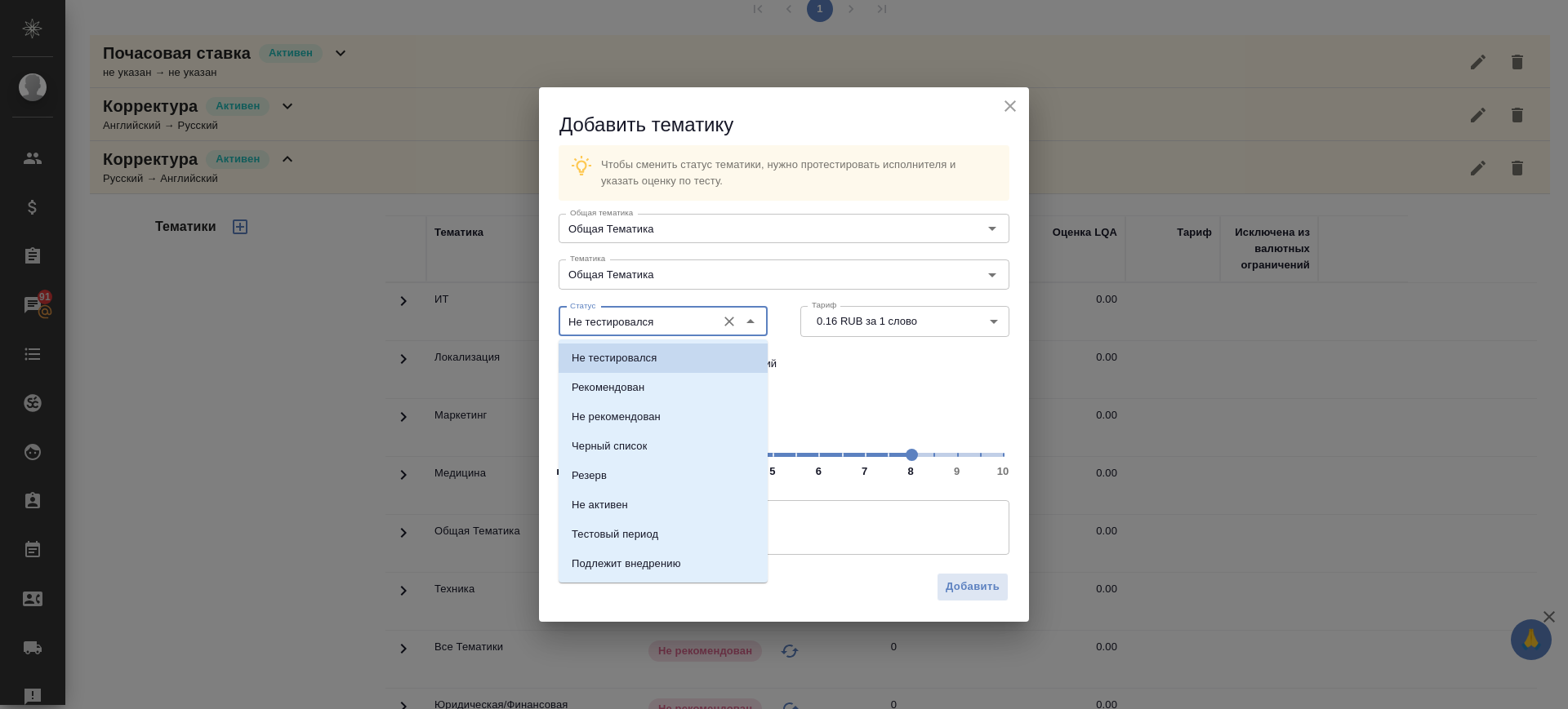
click at [668, 326] on input "Не тестировался" at bounding box center [635, 321] width 144 height 19
click at [675, 383] on li "Рекомендован" at bounding box center [663, 388] width 210 height 29
type input "Рекомендован"
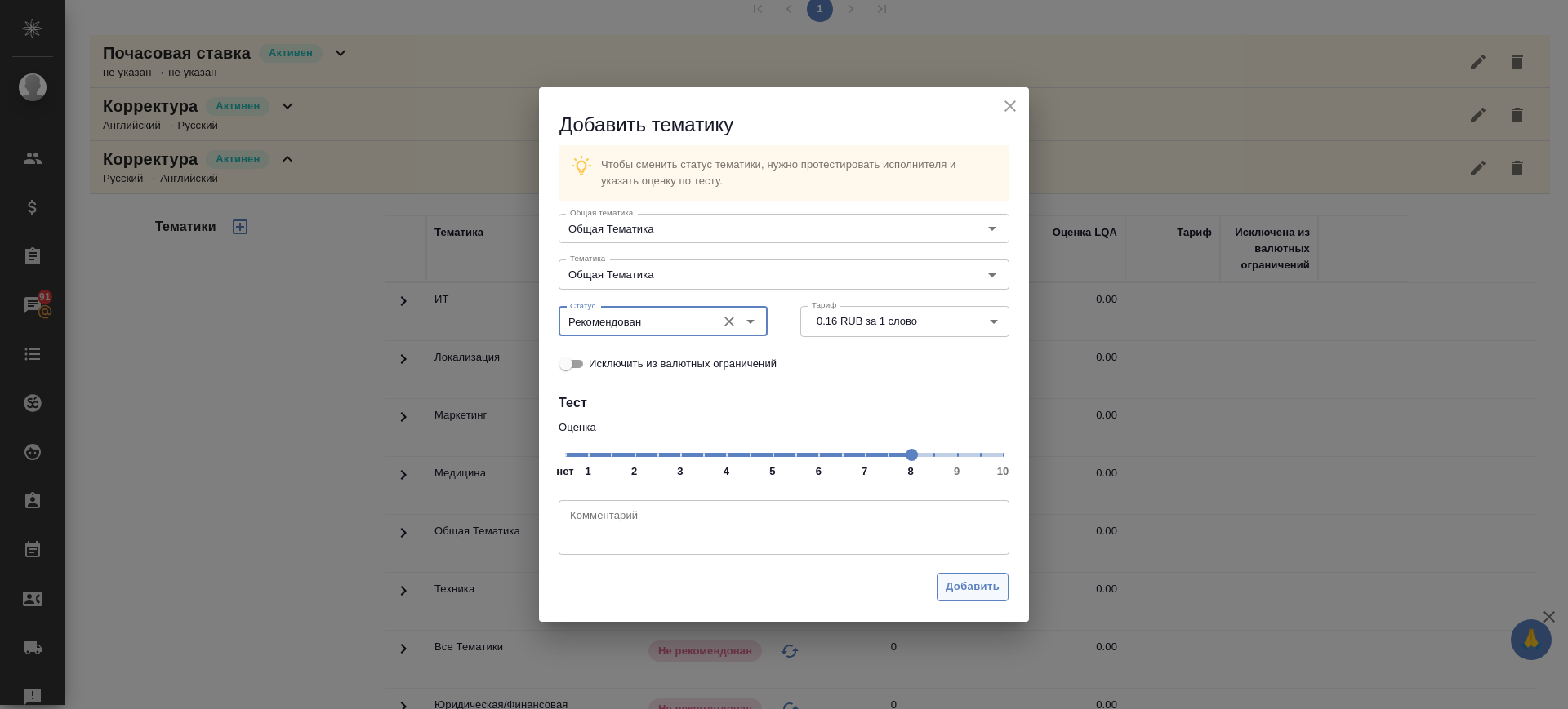
click at [954, 584] on span "Добавить" at bounding box center [973, 586] width 54 height 19
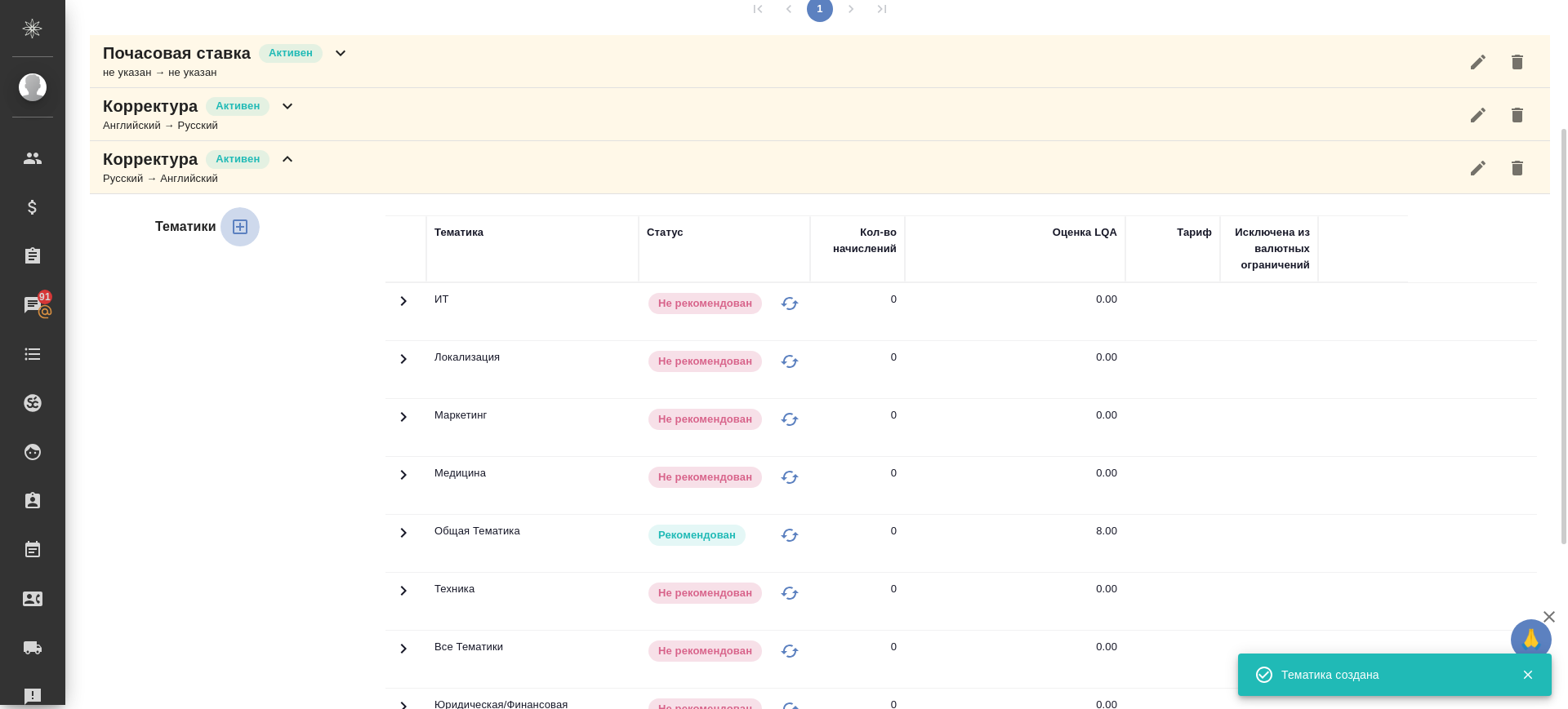
click at [242, 225] on icon "button" at bounding box center [240, 227] width 19 height 19
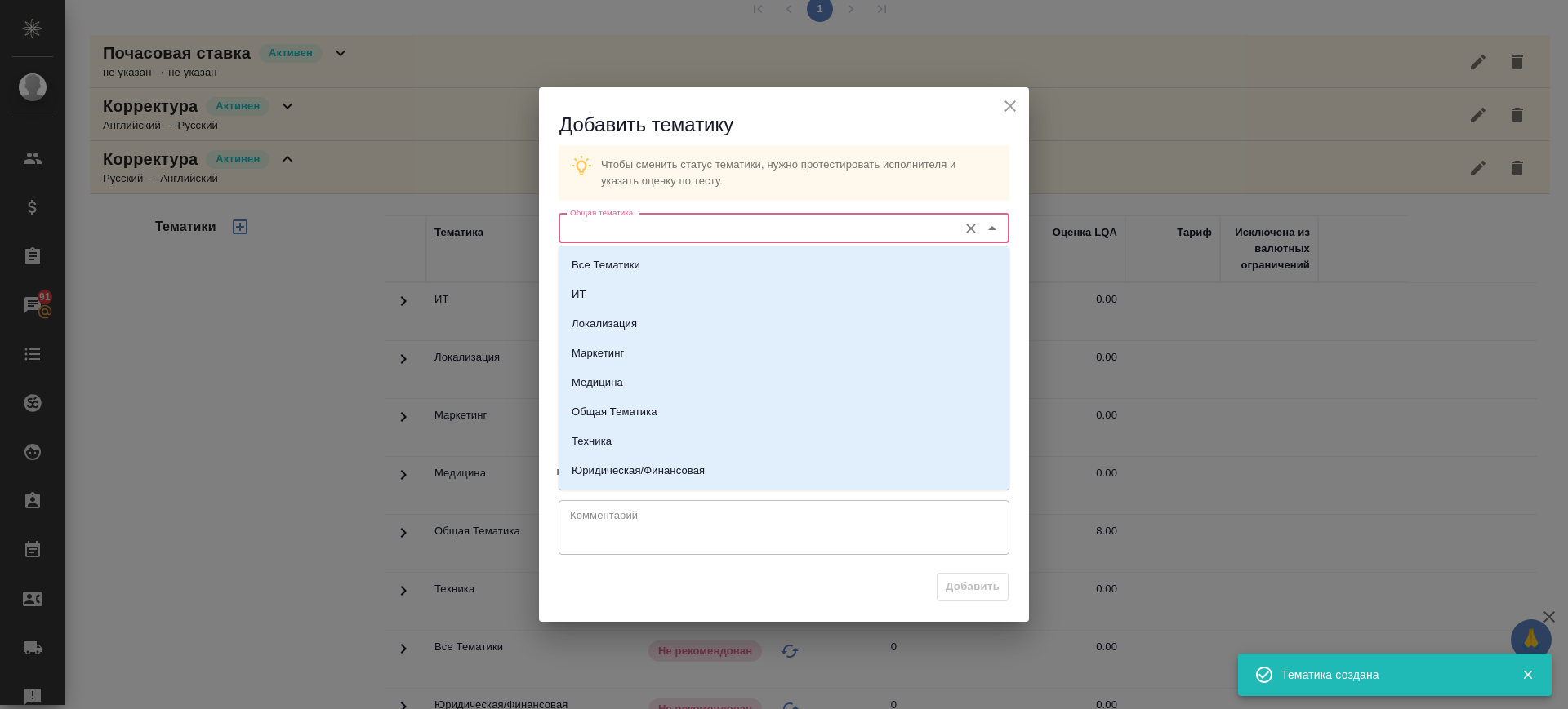
click at [667, 224] on input "Общая тематика" at bounding box center [756, 229] width 386 height 19
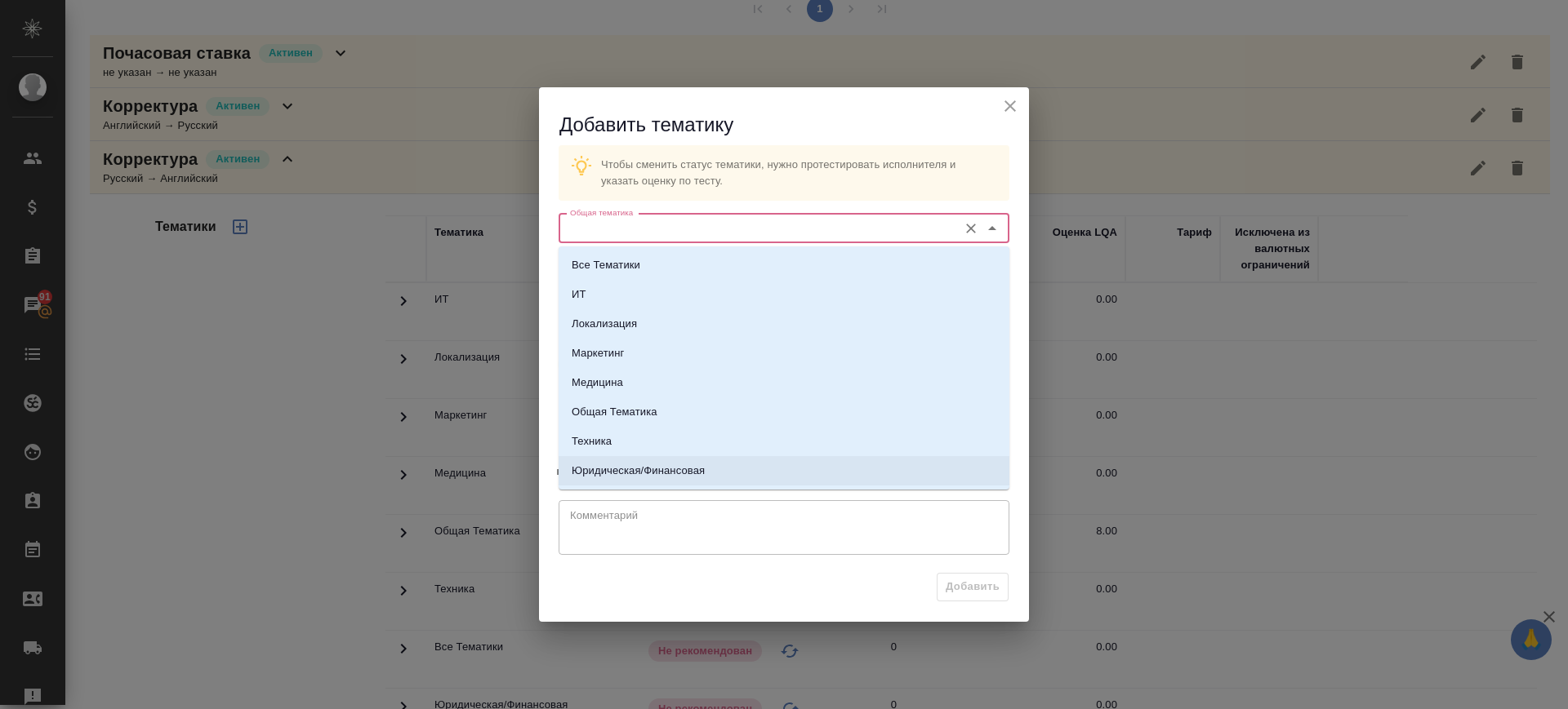
click at [669, 466] on p "Юридическая/Финансовая" at bounding box center [638, 470] width 134 height 17
type input "Юридическая/Финансовая"
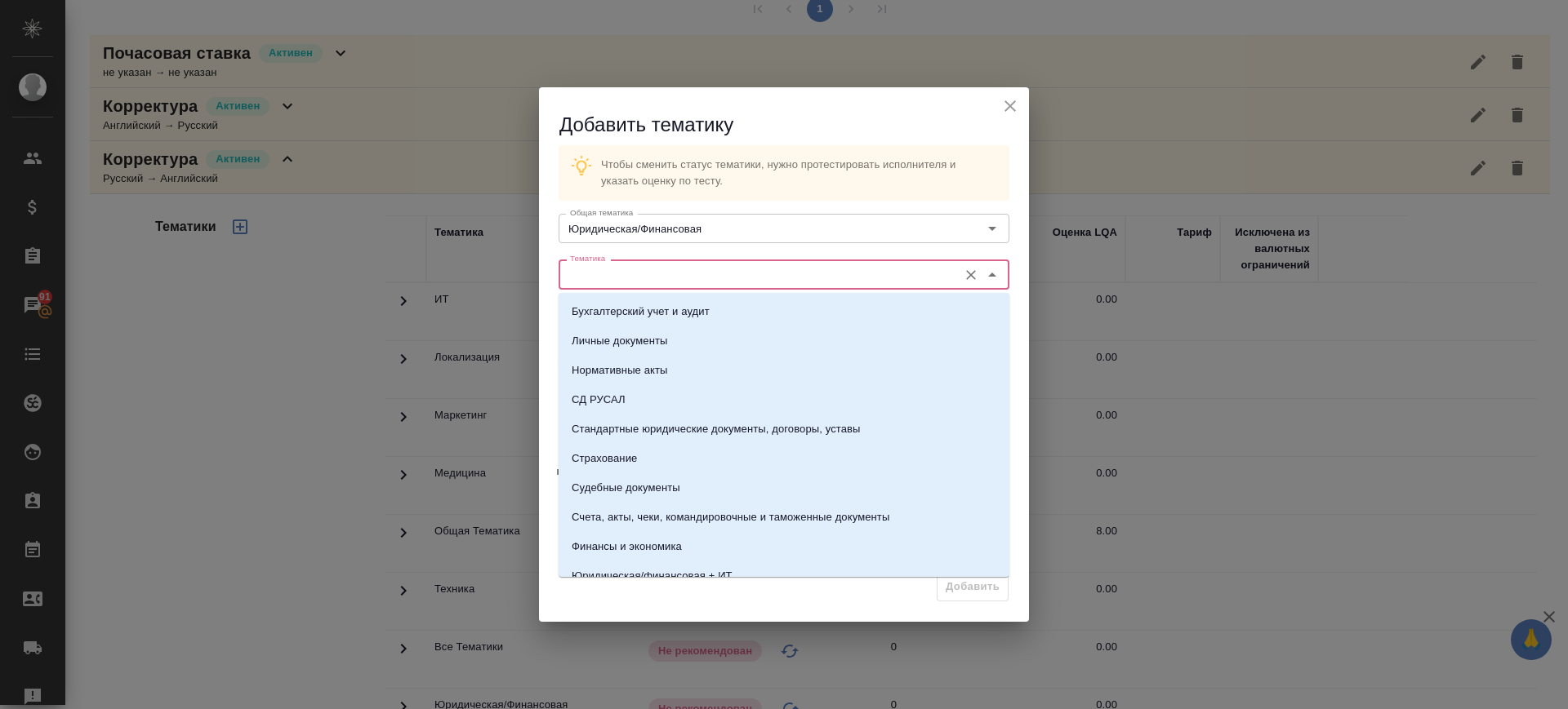
click at [658, 275] on input "Тематика" at bounding box center [756, 275] width 386 height 19
click at [663, 436] on p "Стандартные юридические документы, договоры, уставы" at bounding box center [716, 429] width 289 height 17
type input "Стандартные юридические документы, договоры, уставы"
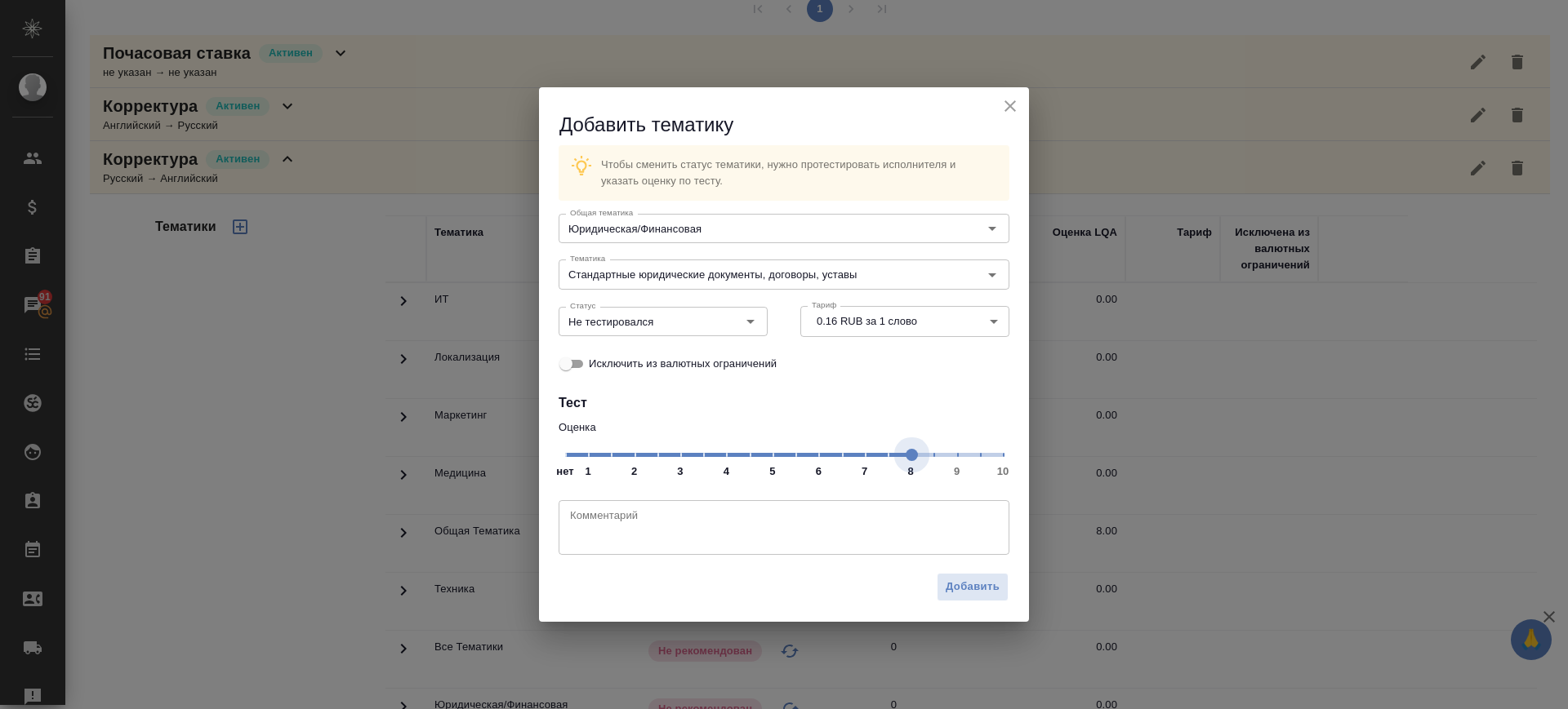
click at [908, 461] on span "нет 1 2 3 4 5 6 7 8 9 10" at bounding box center [784, 453] width 438 height 22
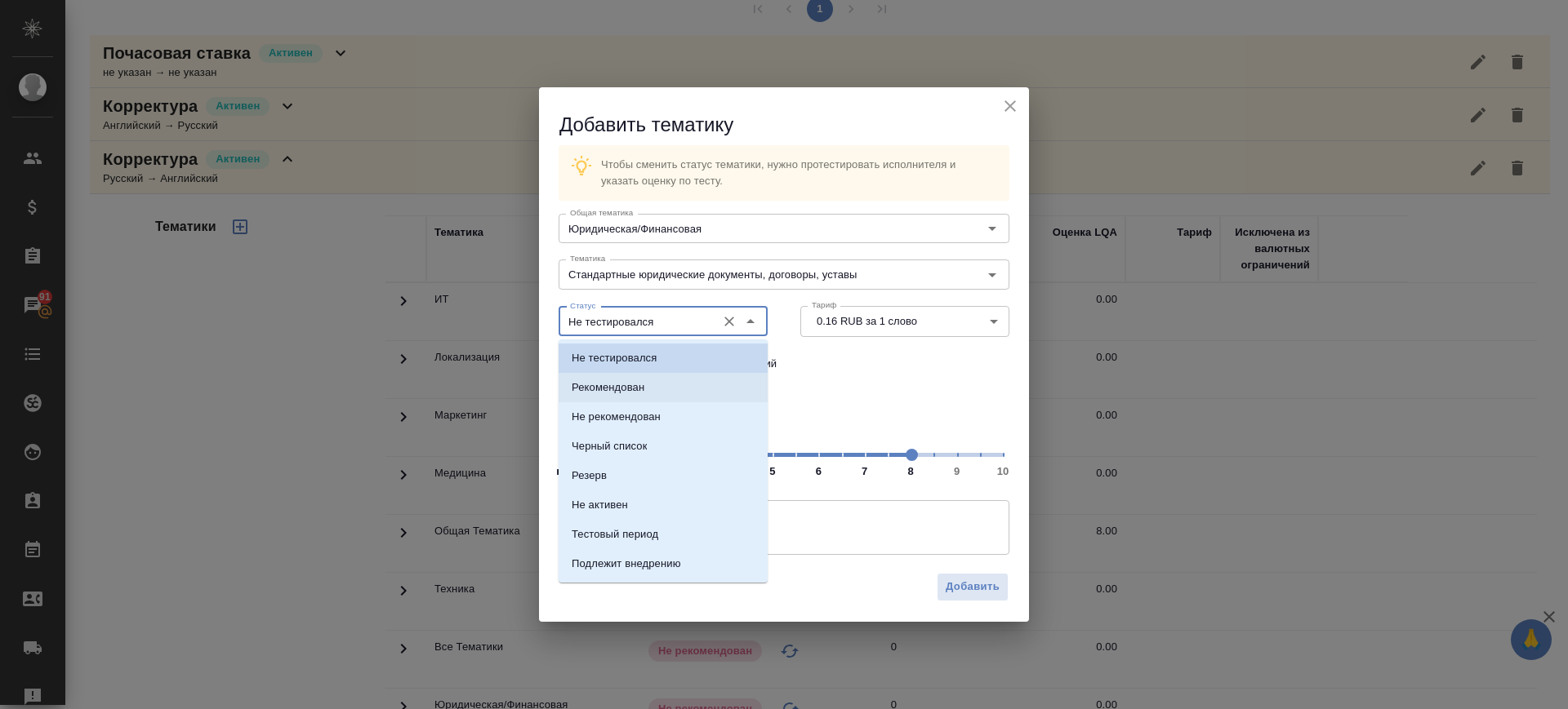
drag, startPoint x: 629, startPoint y: 321, endPoint x: 640, endPoint y: 386, distance: 65.9
click at [640, 386] on body "🙏 .cls-1 fill:#fff; AWATERA Саглам Виктория v.saglam Клиенты Спецификации Заказ…" at bounding box center [784, 354] width 1568 height 709
click at [640, 386] on p "Рекомендован" at bounding box center [608, 388] width 73 height 17
type input "Рекомендован"
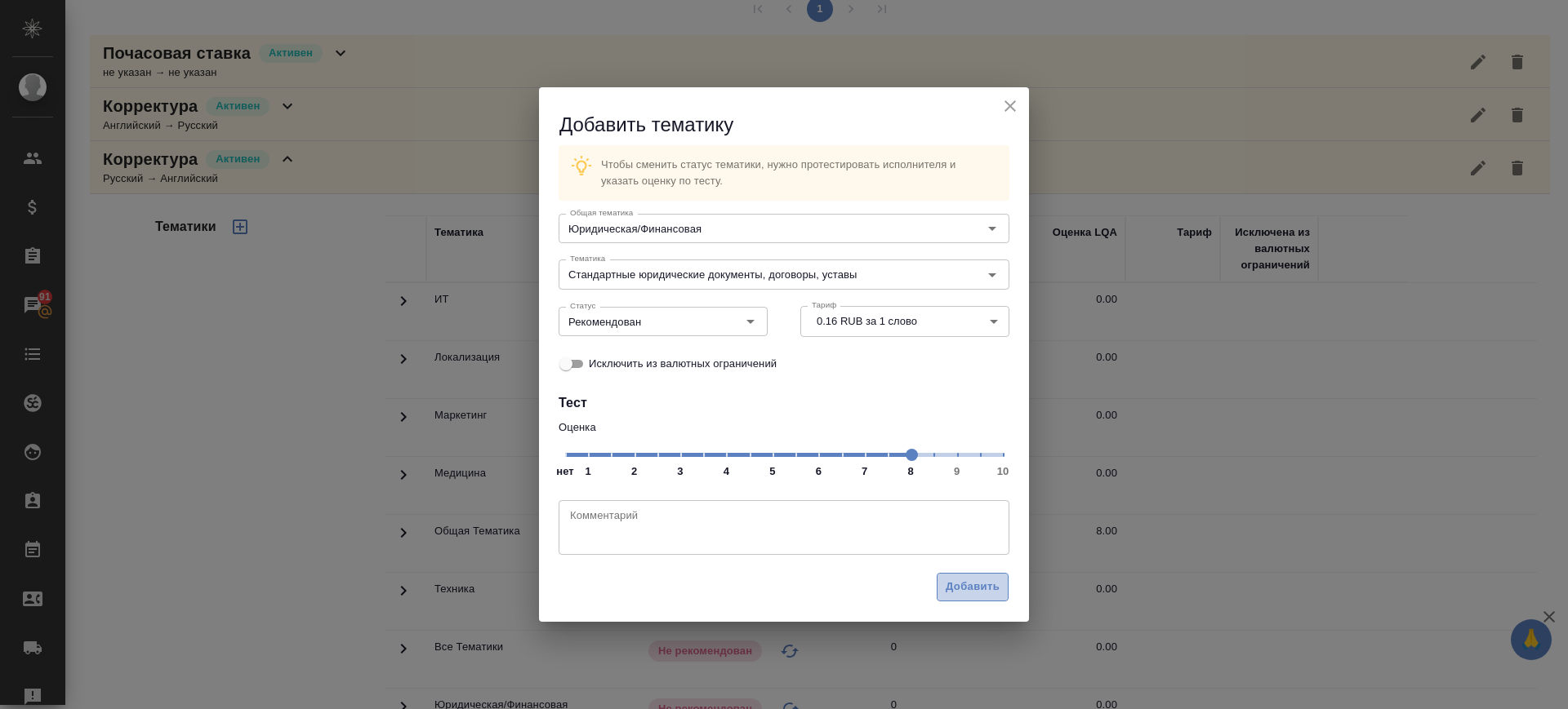
click at [982, 587] on span "Добавить" at bounding box center [973, 586] width 54 height 19
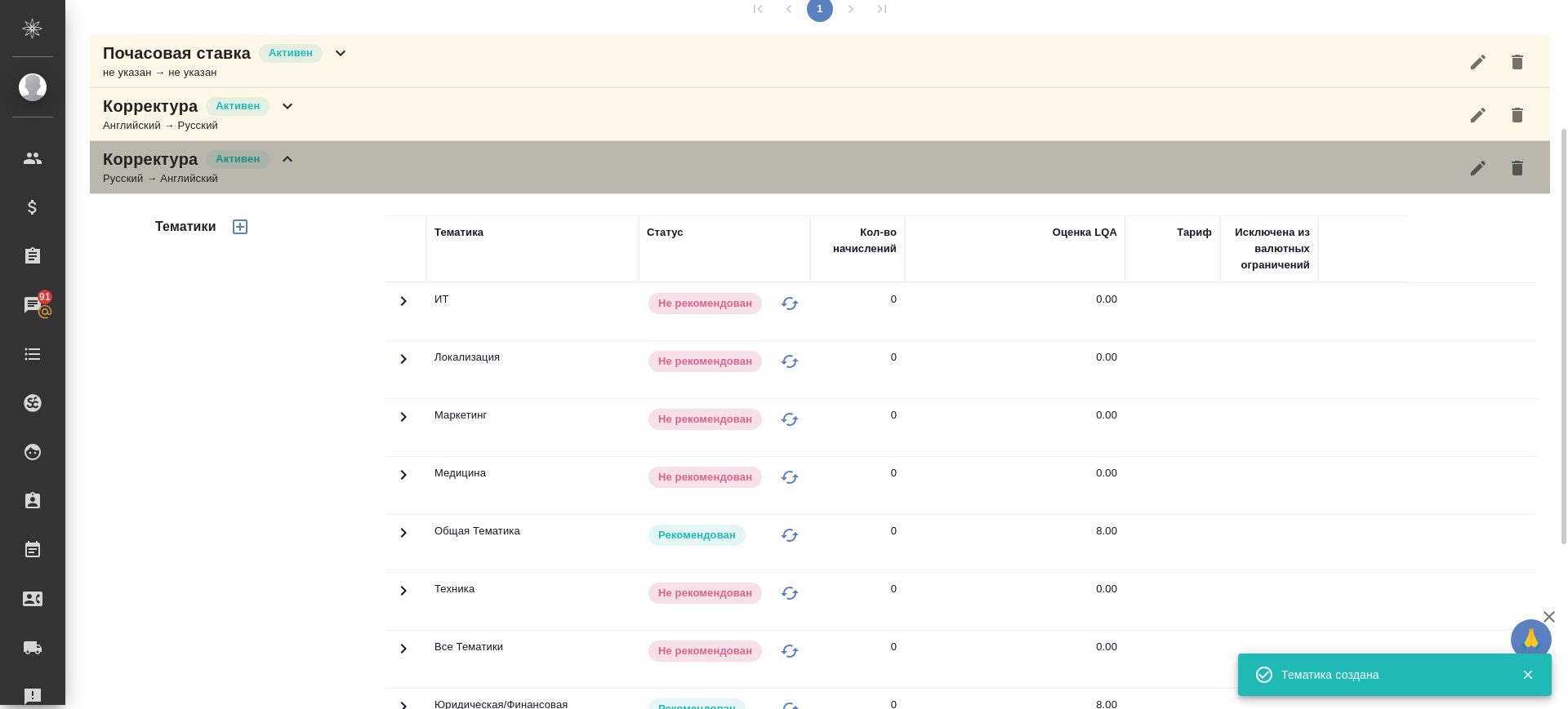
click at [376, 184] on div "Корректура Активен Русский → Английский" at bounding box center [820, 168] width 1461 height 53
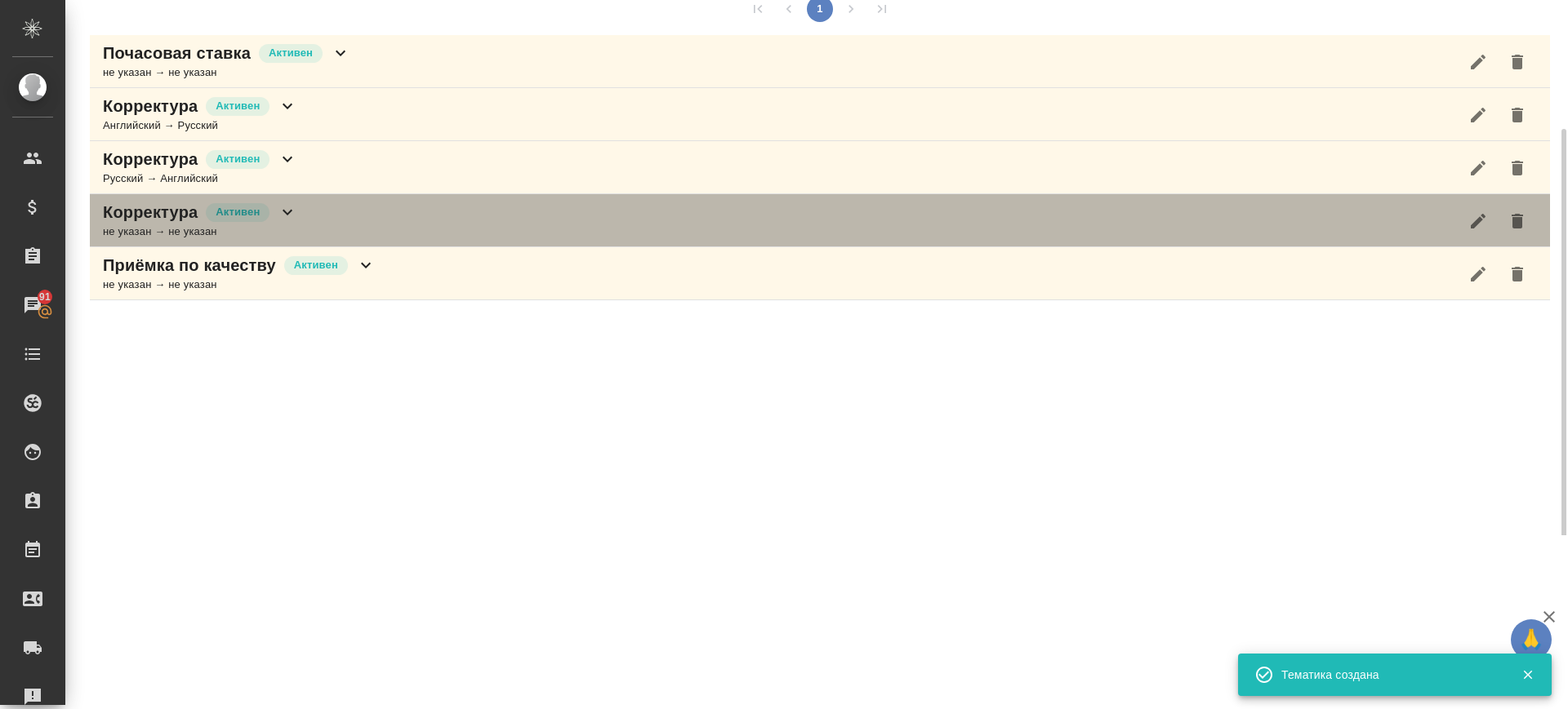
click at [382, 222] on div "Корректура Активен не указан → не указан" at bounding box center [820, 220] width 1461 height 53
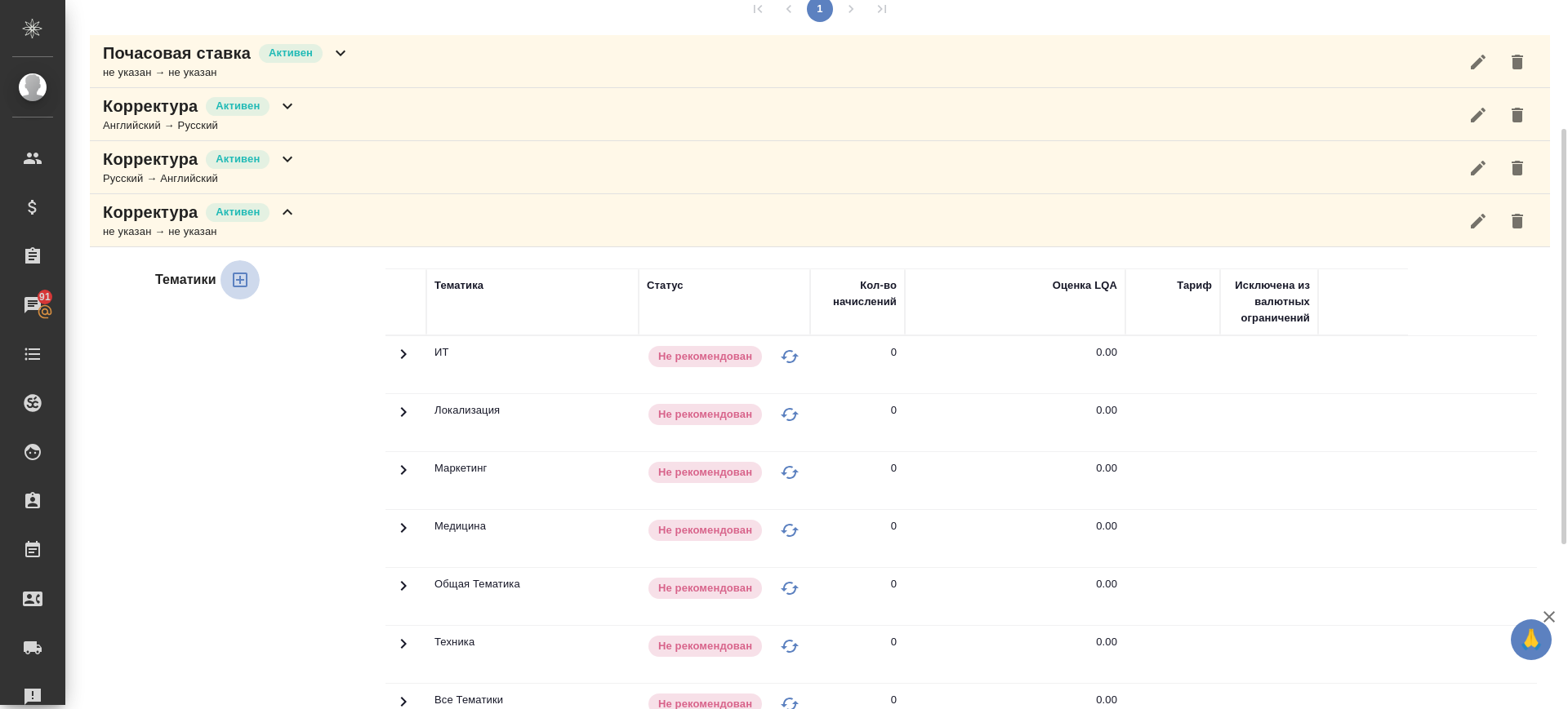
click at [236, 280] on icon "button" at bounding box center [240, 280] width 19 height 19
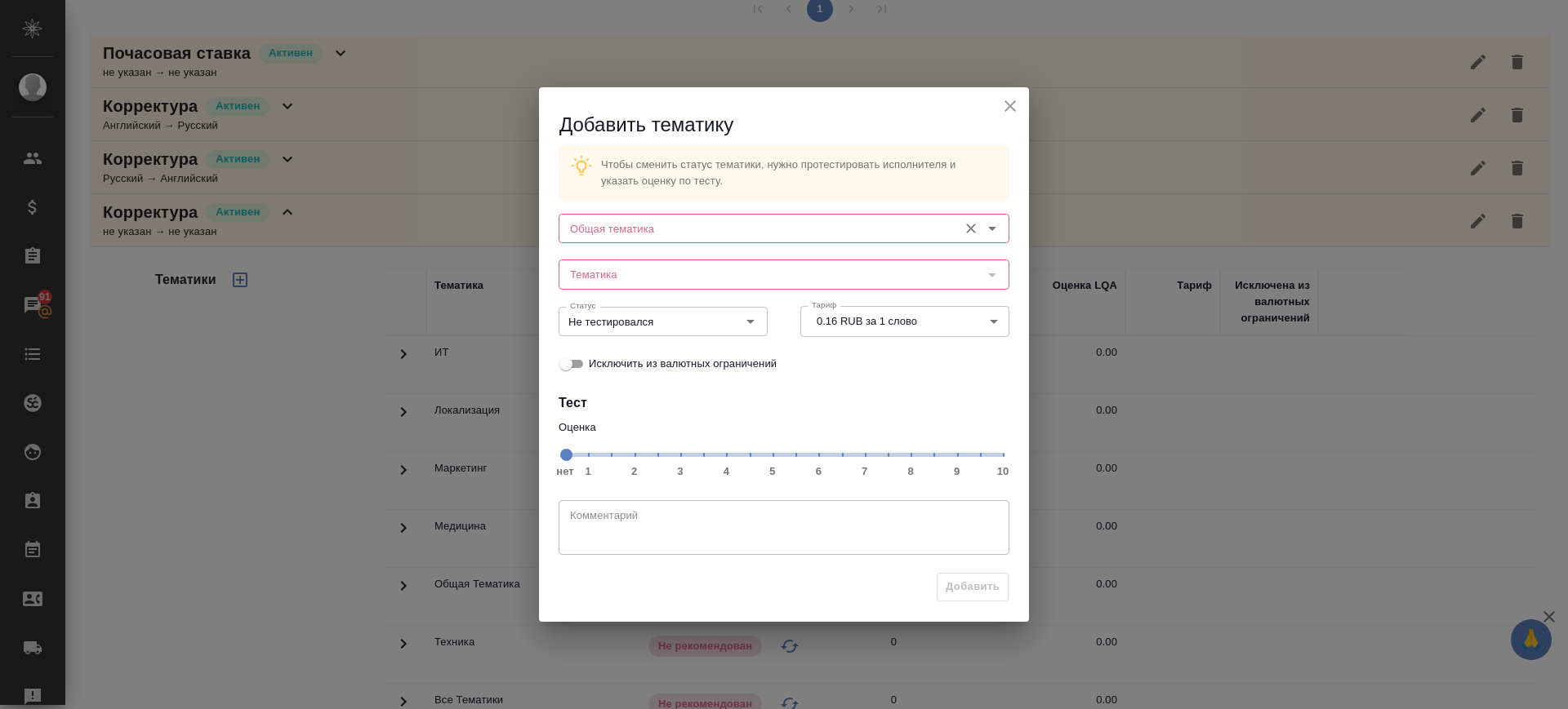
click at [662, 235] on input "Общая тематика" at bounding box center [756, 229] width 386 height 19
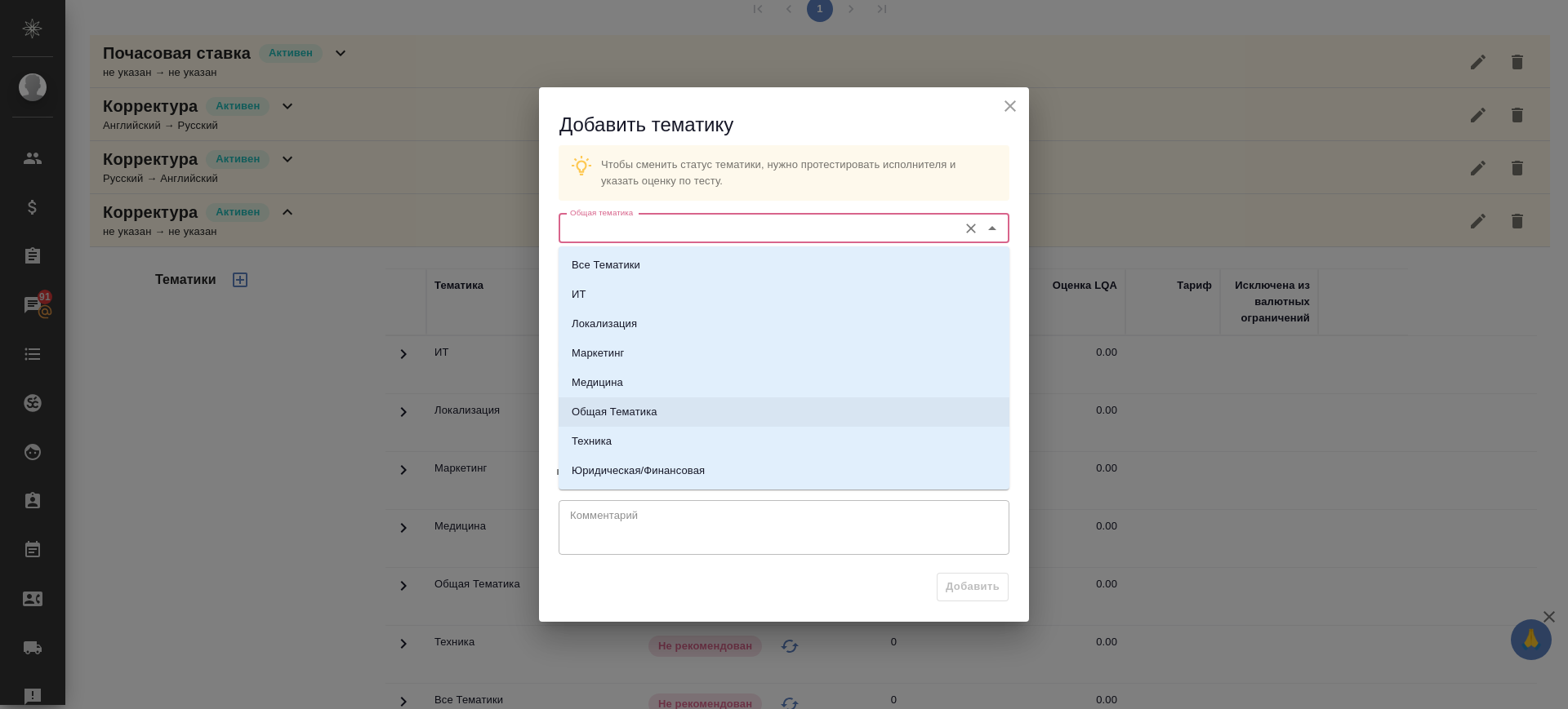
click at [669, 406] on li "Общая Тематика" at bounding box center [784, 412] width 451 height 29
type input "Общая Тематика"
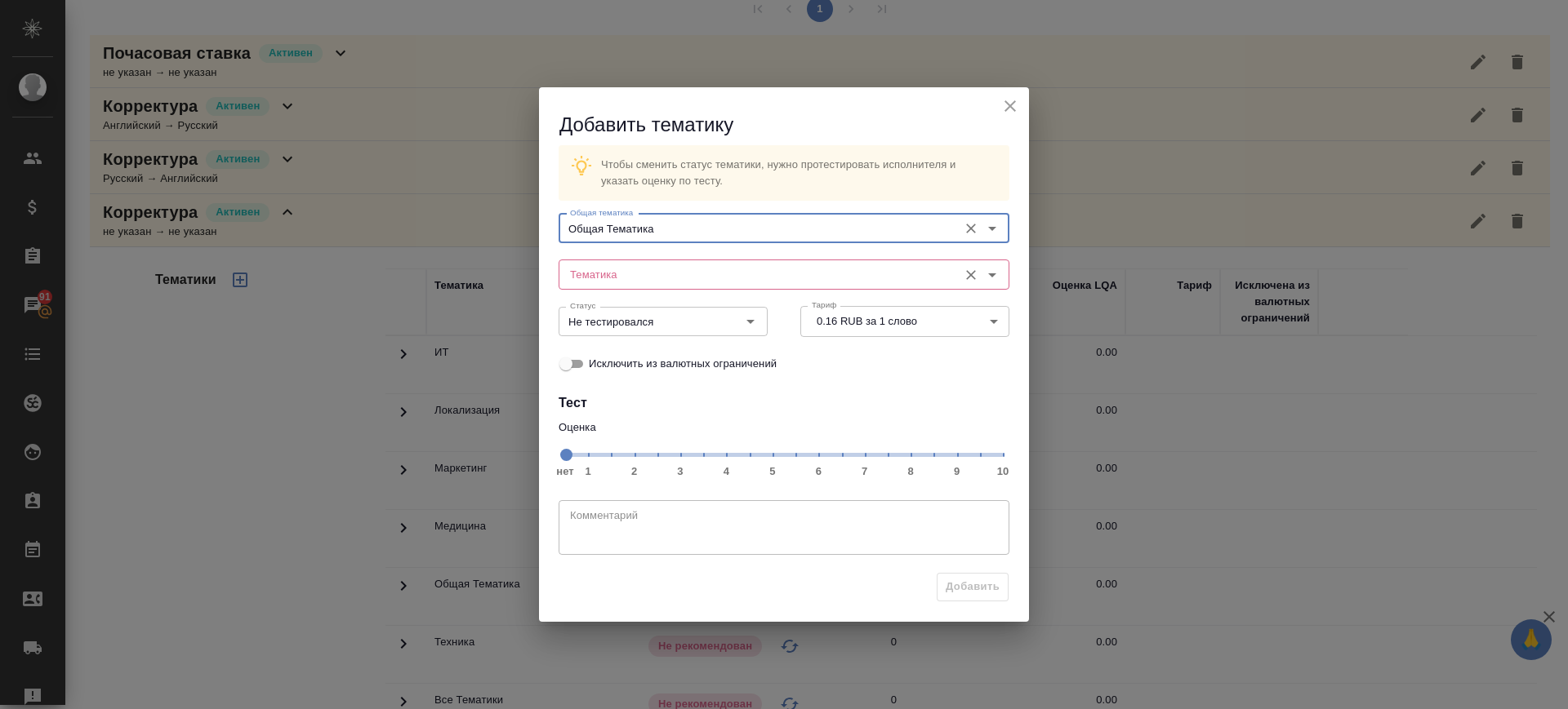
click at [669, 280] on input "Тематика" at bounding box center [756, 275] width 386 height 19
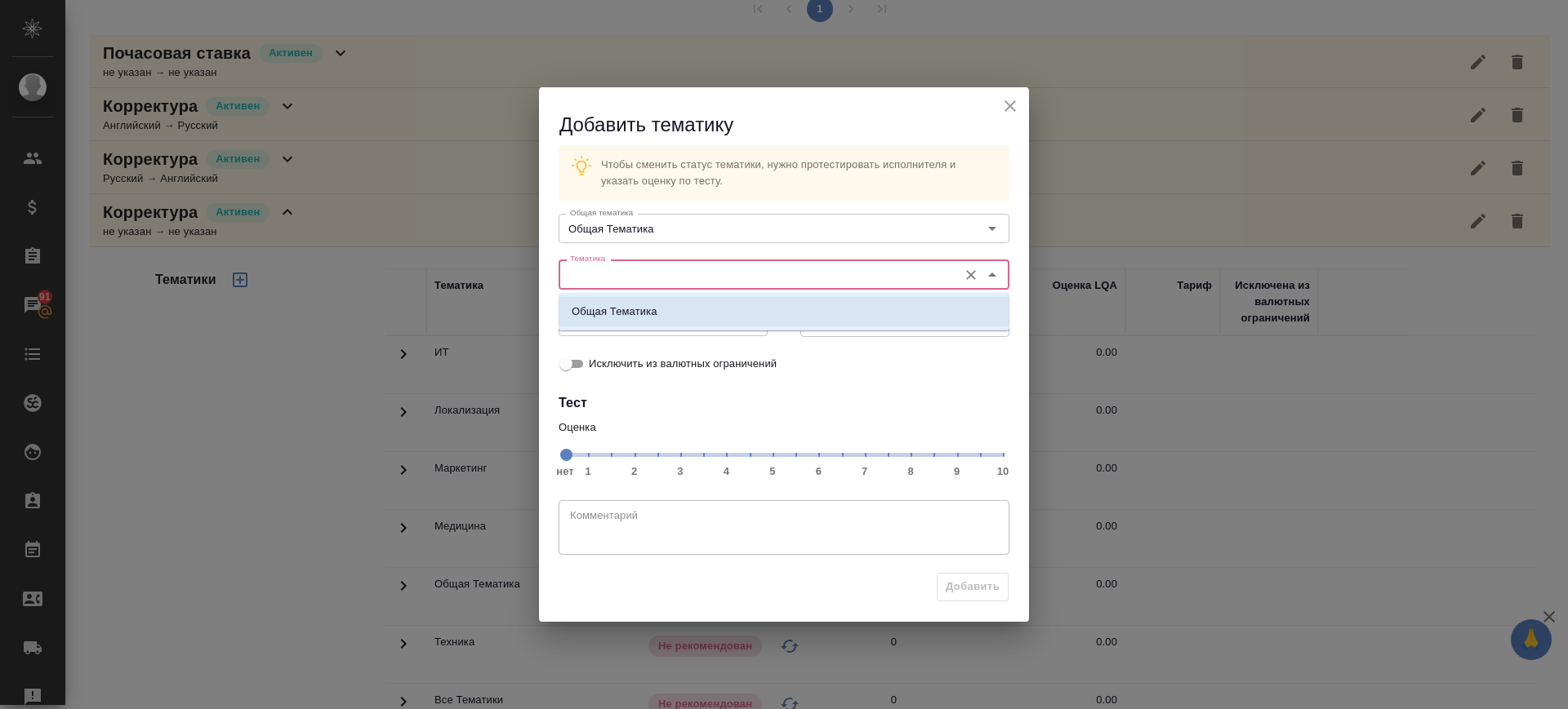
click at [671, 305] on li "Общая Тематика" at bounding box center [784, 312] width 451 height 29
type input "Общая Тематика"
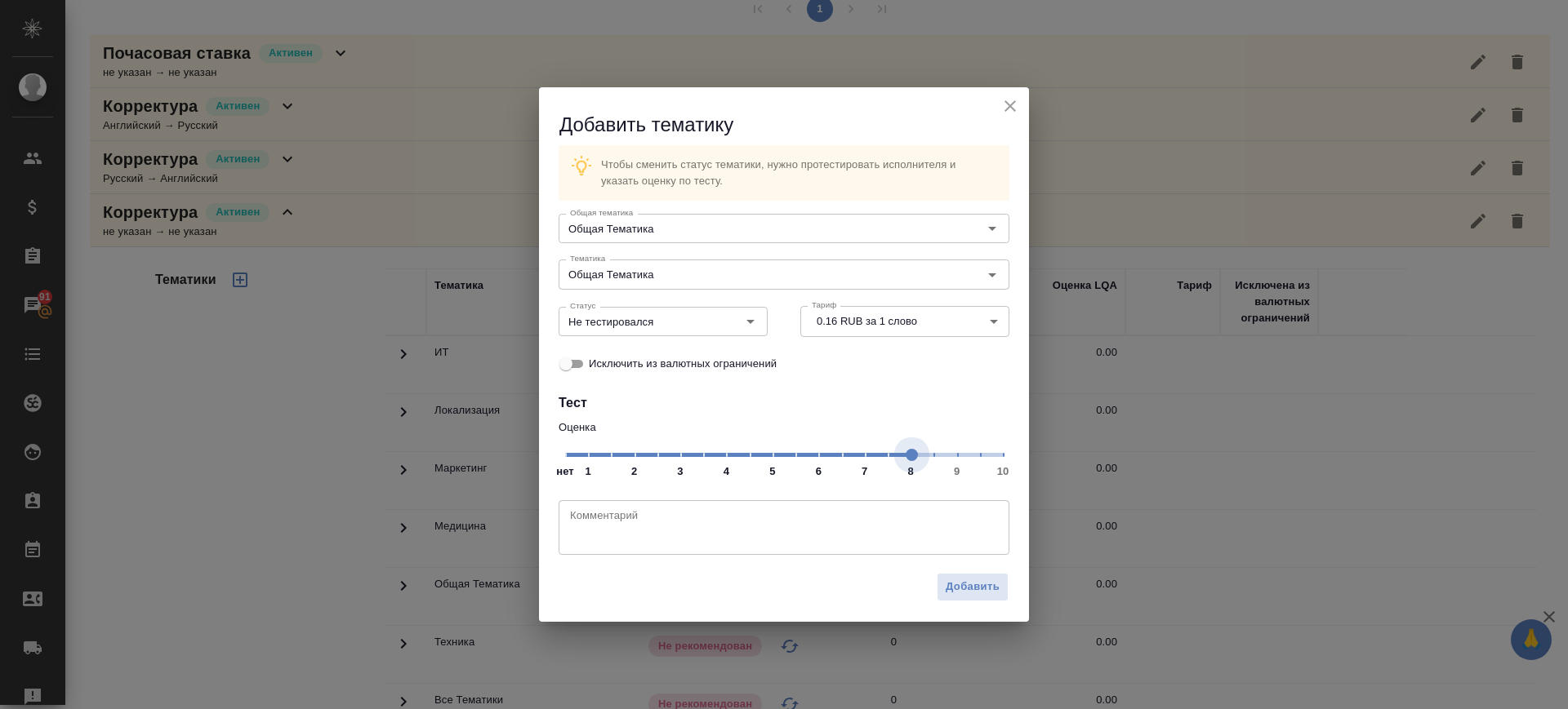
click at [908, 463] on span "нет 1 2 3 4 5 6 7 8 9 10" at bounding box center [784, 453] width 438 height 22
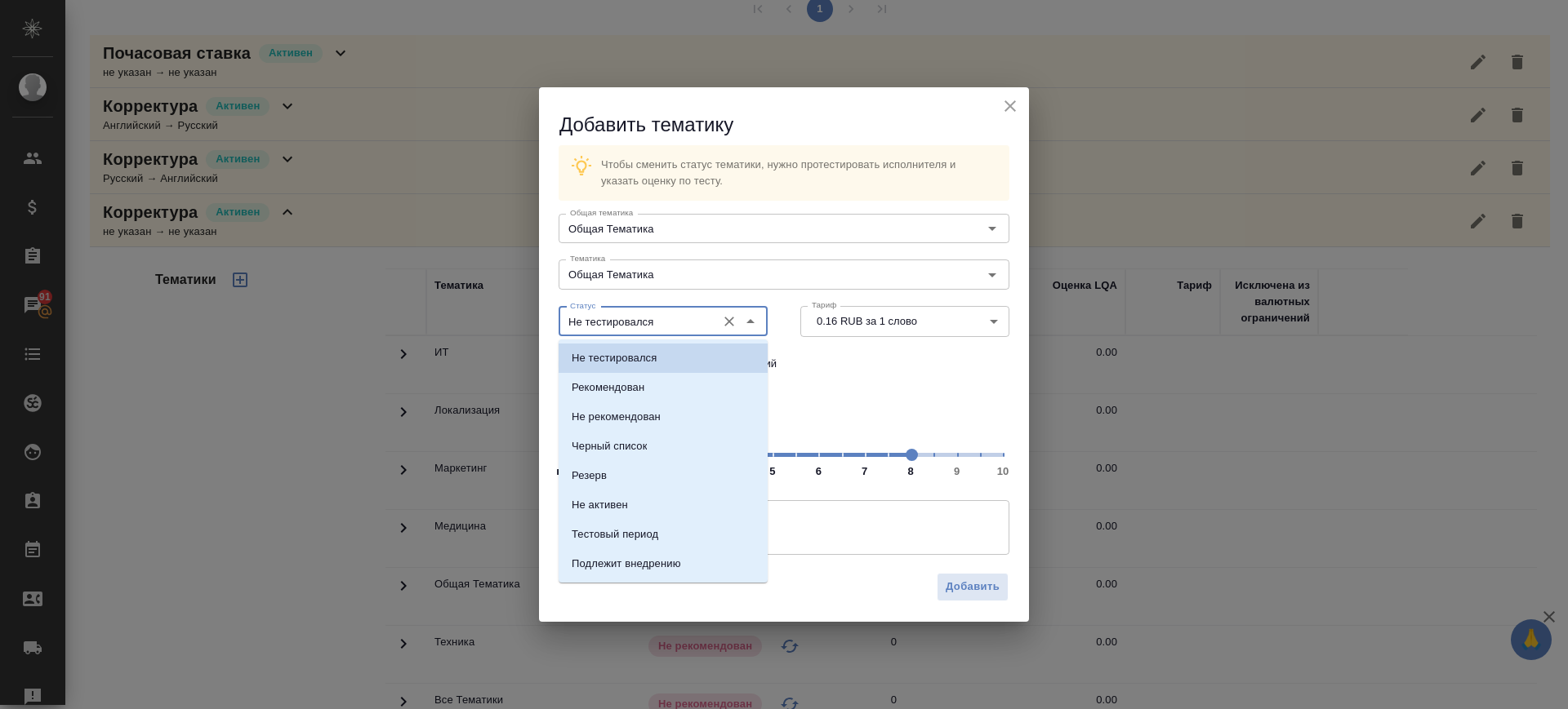
click at [653, 325] on input "Не тестировался" at bounding box center [635, 321] width 144 height 19
click at [653, 383] on li "Рекомендован" at bounding box center [663, 388] width 210 height 29
type input "Рекомендован"
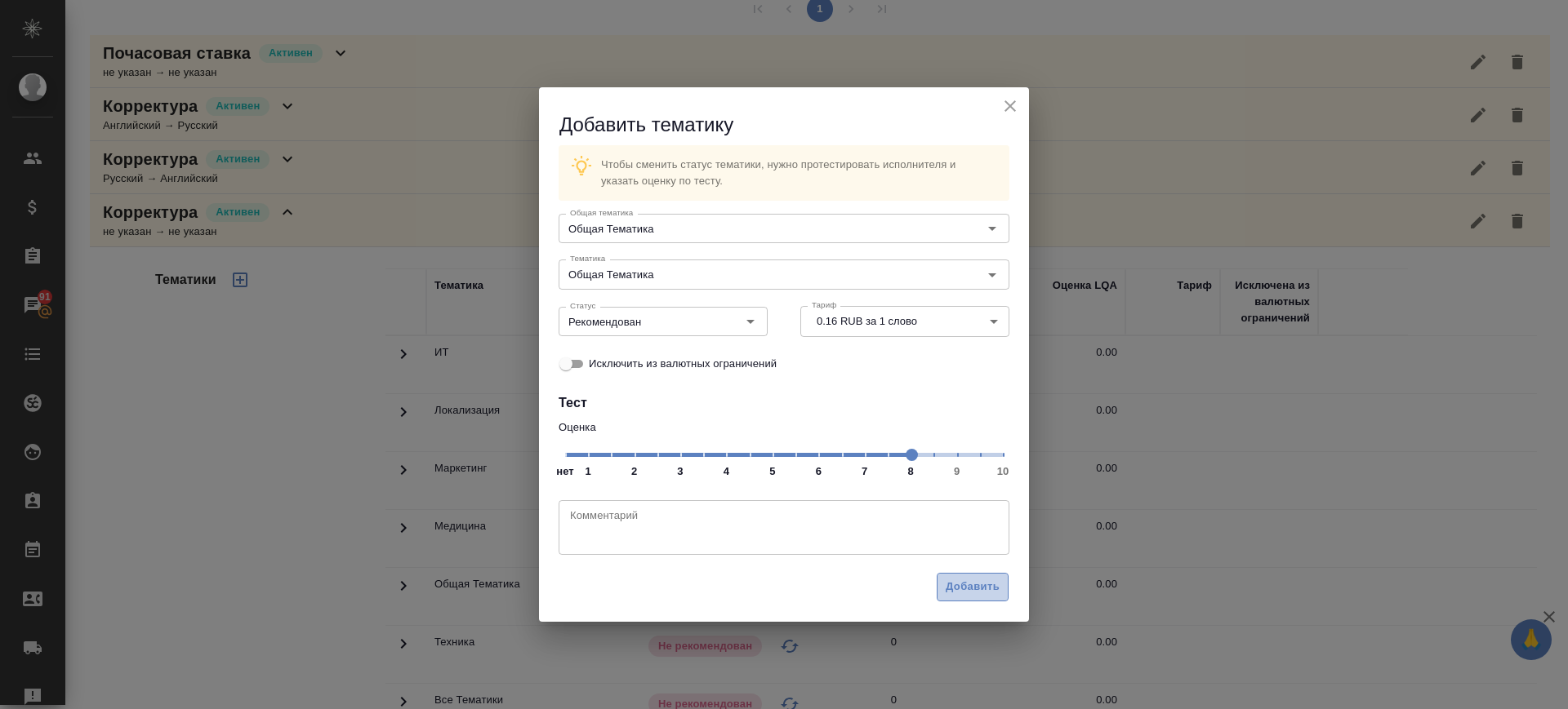
click at [959, 588] on span "Добавить" at bounding box center [973, 586] width 54 height 19
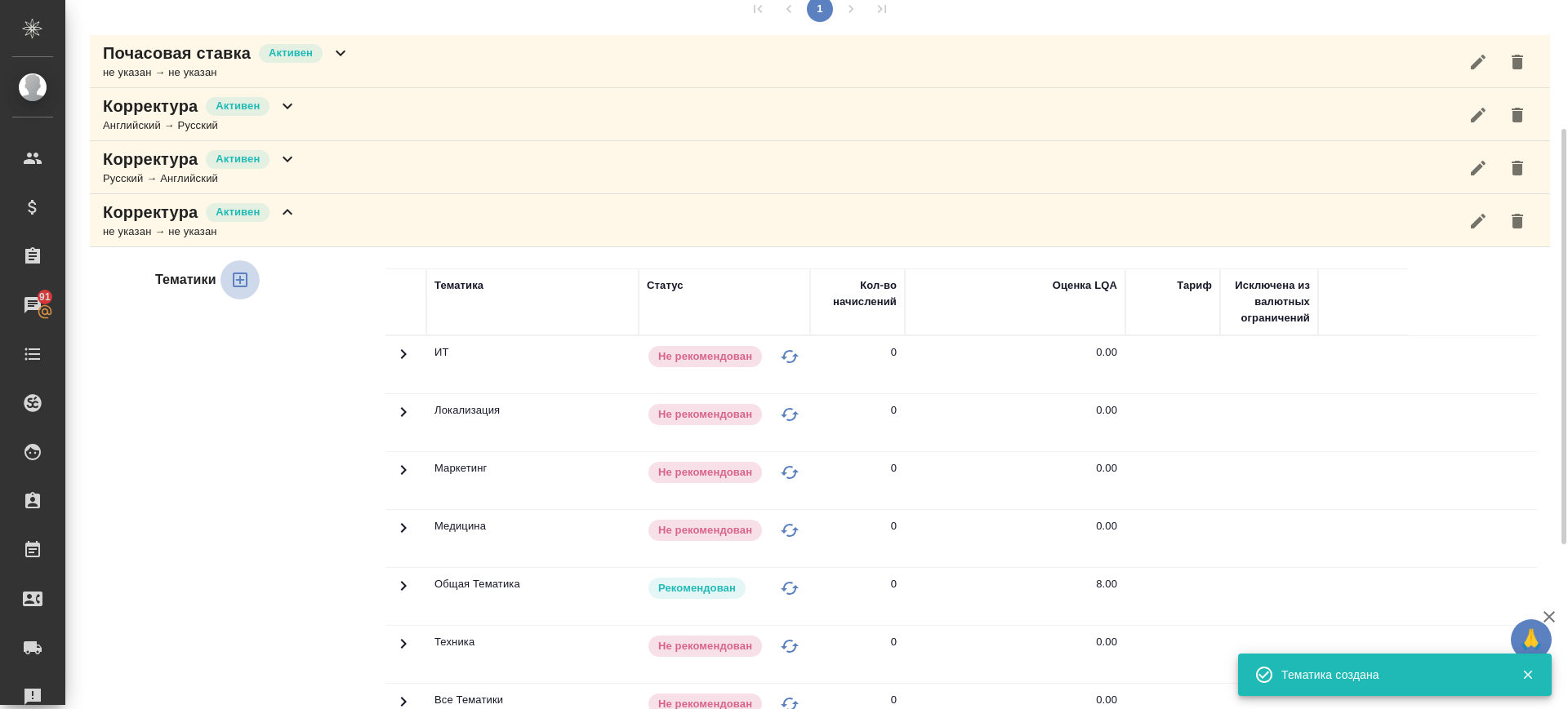
click at [245, 280] on icon "button" at bounding box center [240, 280] width 19 height 19
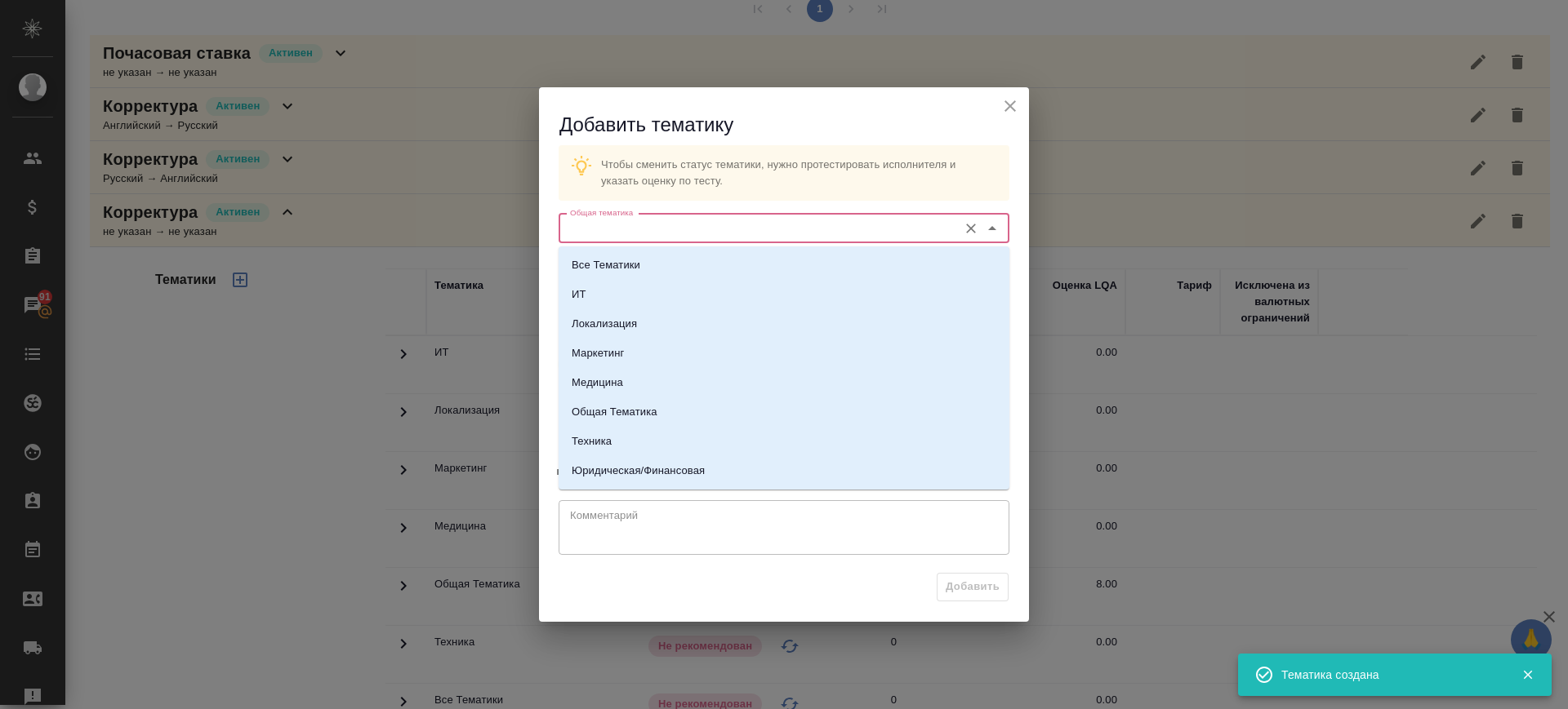
click at [746, 233] on input "Общая тематика" at bounding box center [756, 229] width 386 height 19
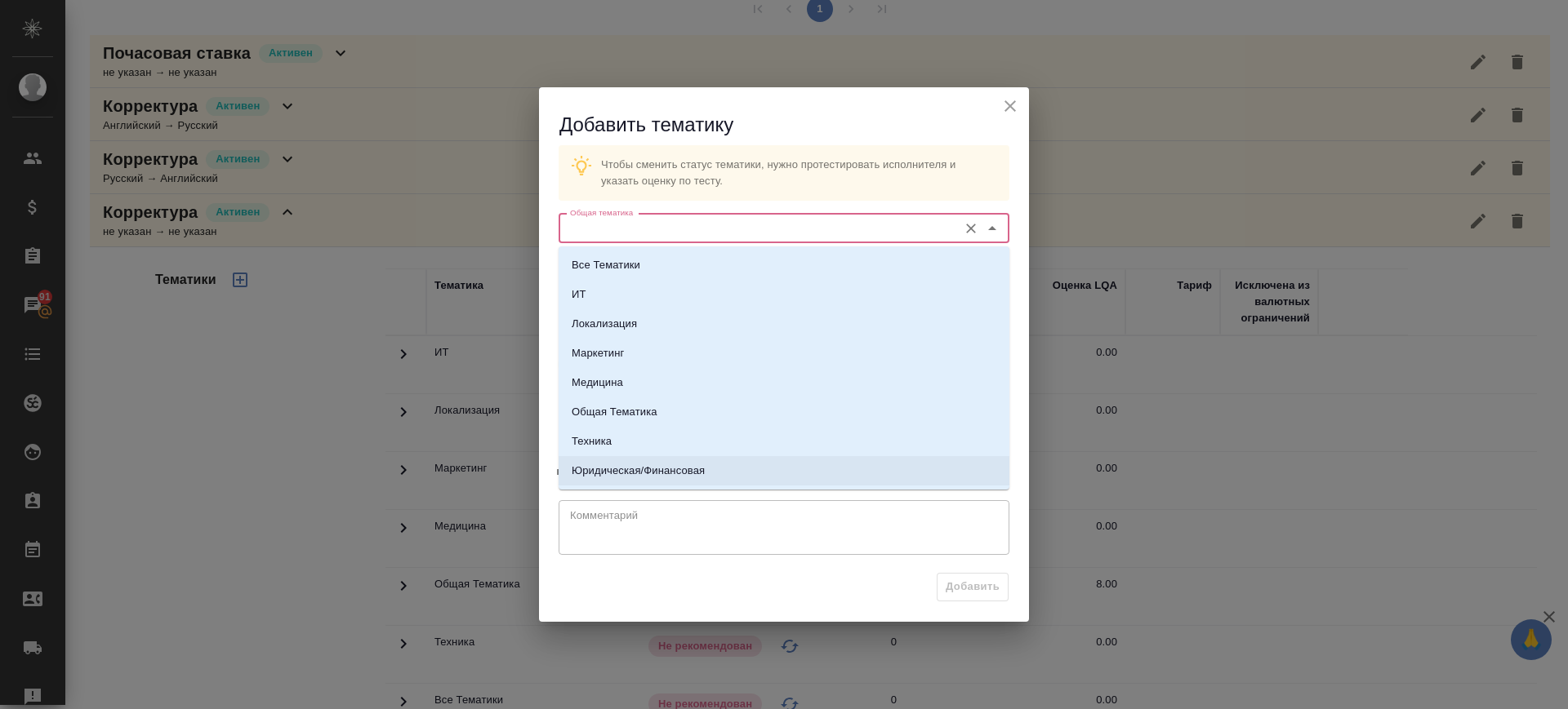
click at [704, 463] on p "Юридическая/Финансовая" at bounding box center [638, 470] width 134 height 17
type input "Юридическая/Финансовая"
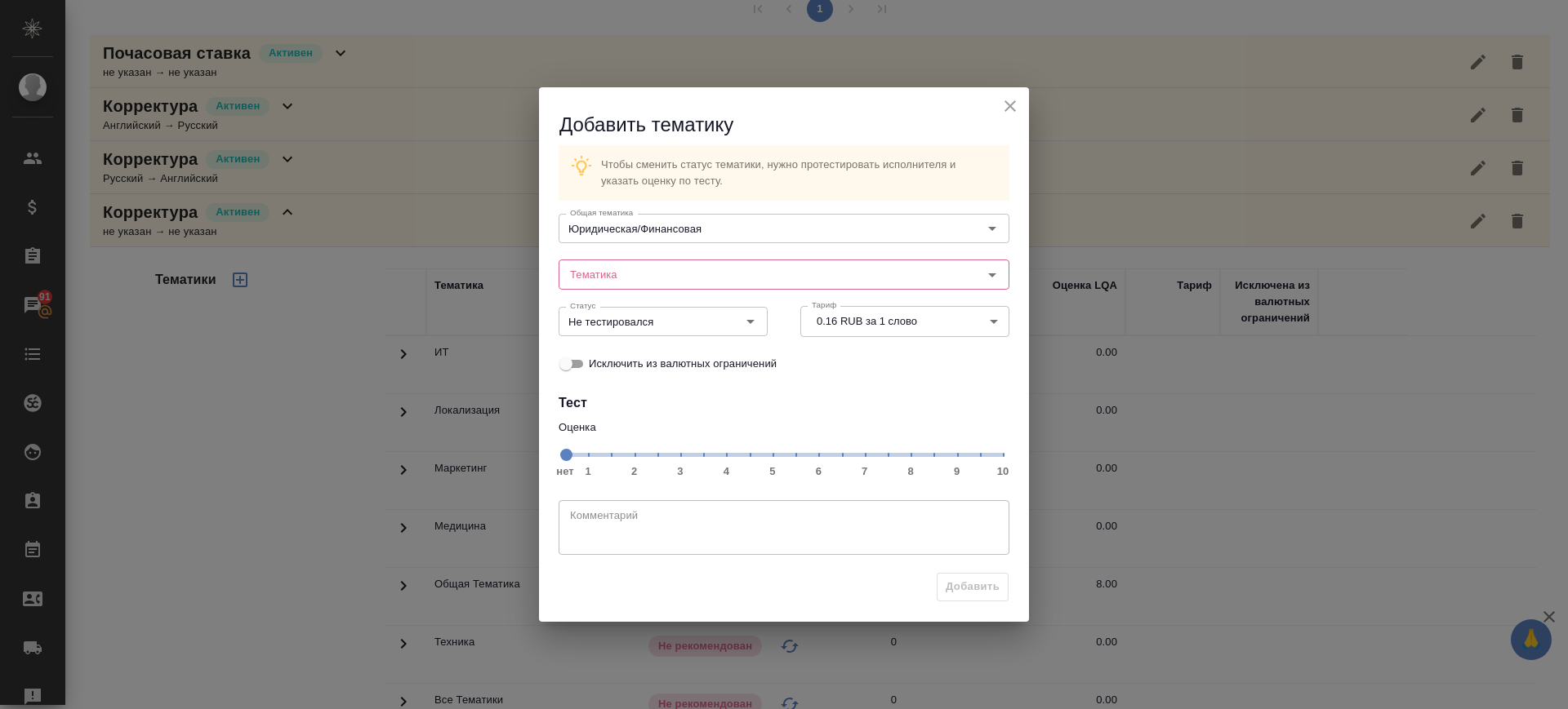
click at [685, 291] on div "Статус Не тестировался Статус" at bounding box center [664, 320] width 242 height 72
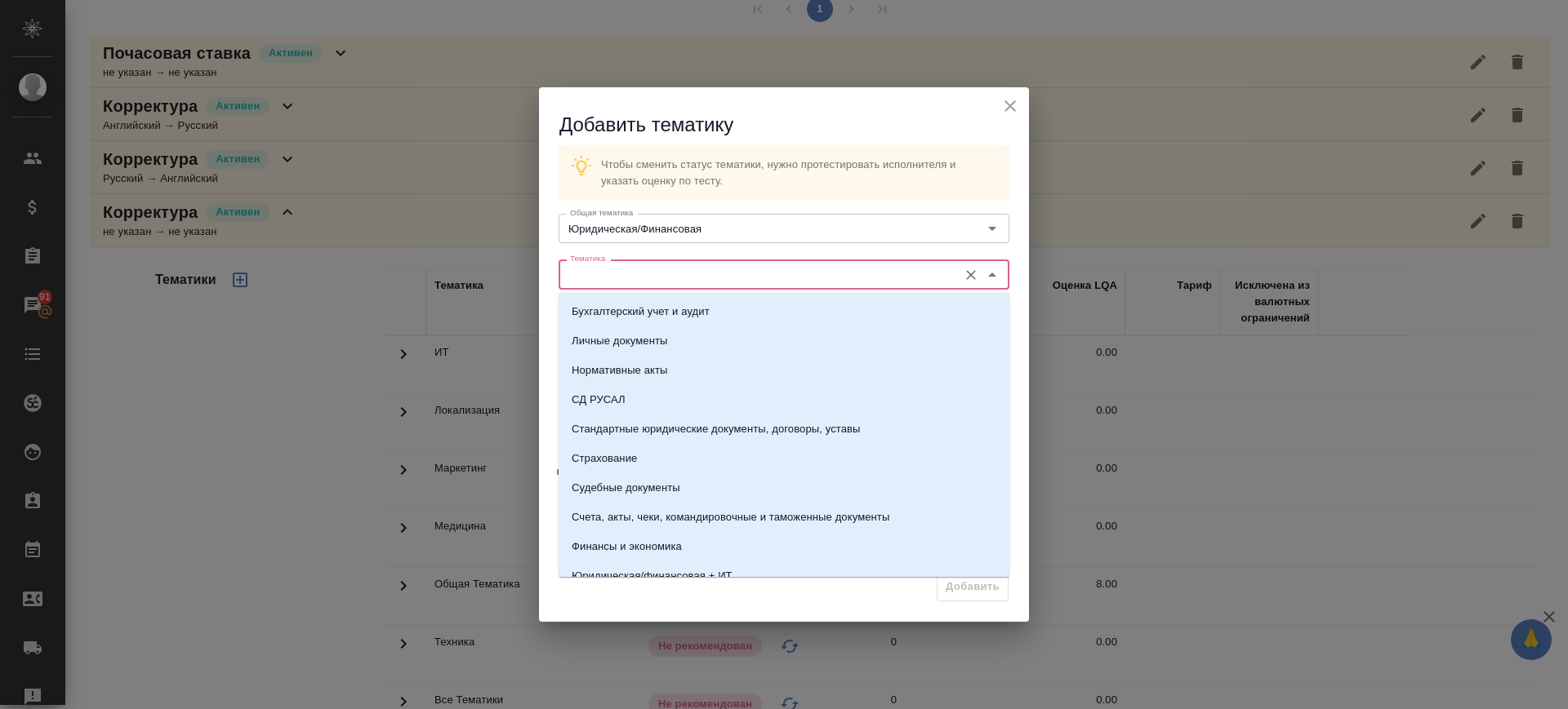
click at [682, 283] on input "Тематика" at bounding box center [756, 275] width 386 height 19
click at [697, 429] on p "Стандартные юридические документы, договоры, уставы" at bounding box center [716, 429] width 289 height 17
type input "Стандартные юридические документы, договоры, уставы"
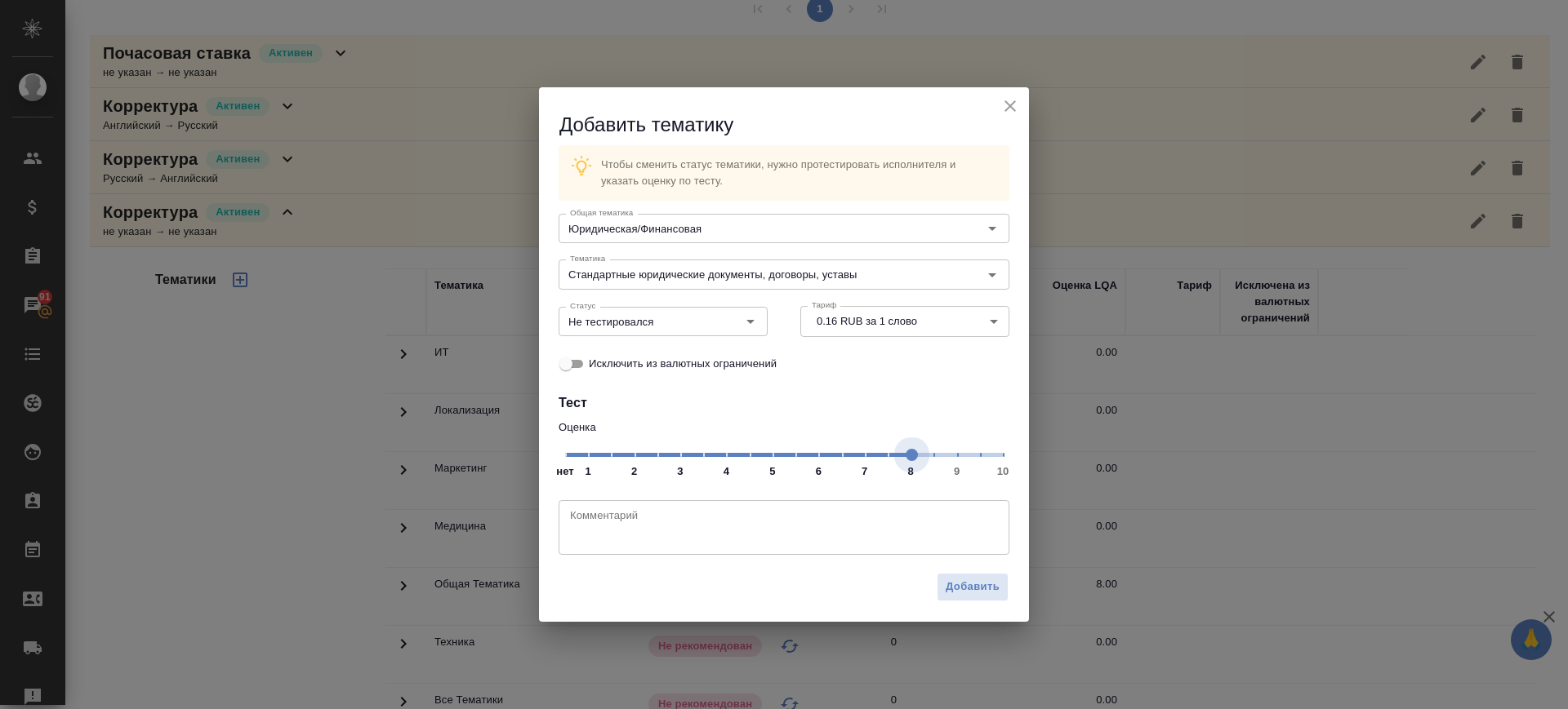
click at [910, 452] on span "нет 1 2 3 4 5 6 7 8 9 10" at bounding box center [784, 453] width 438 height 22
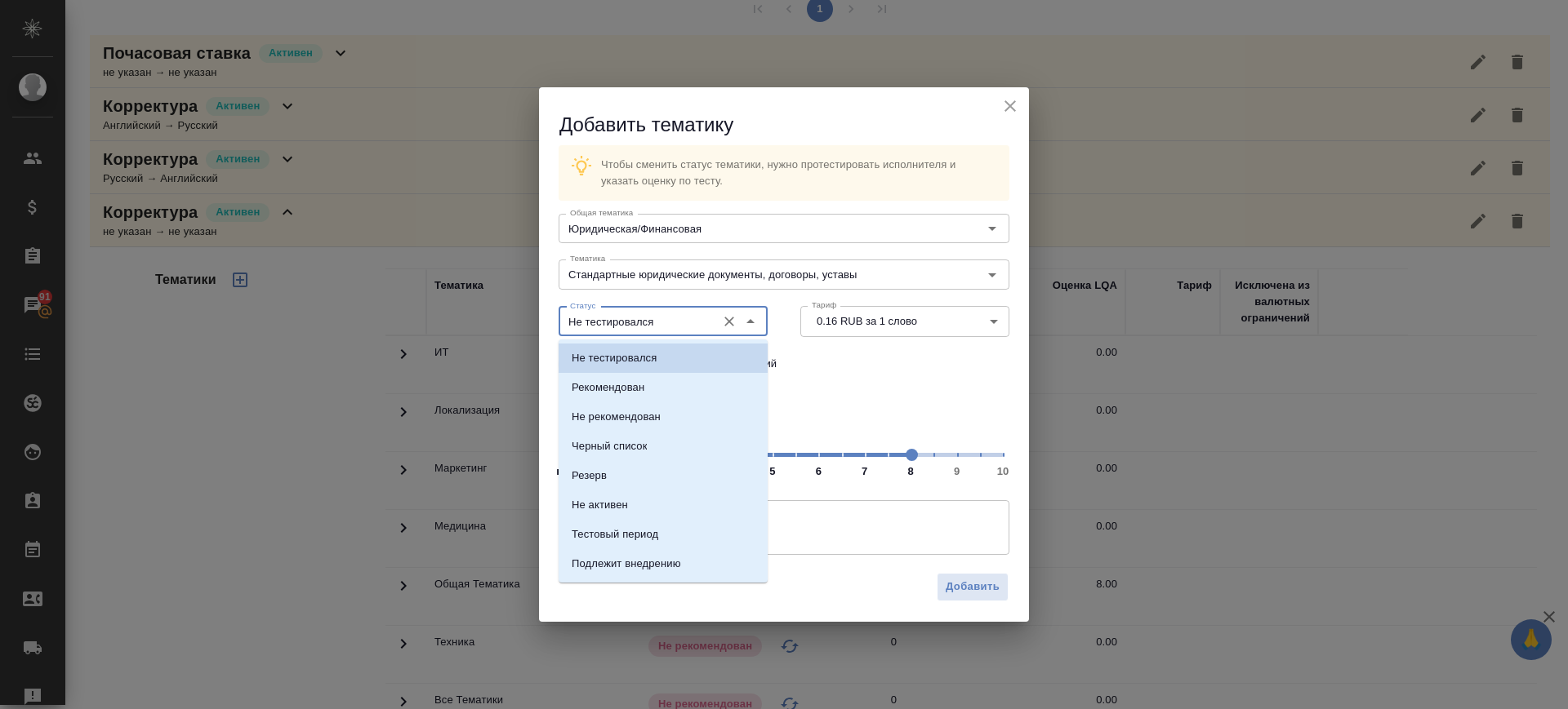
click at [687, 315] on input "Не тестировался" at bounding box center [635, 321] width 144 height 19
click at [682, 396] on li "Рекомендован" at bounding box center [663, 388] width 210 height 29
type input "Рекомендован"
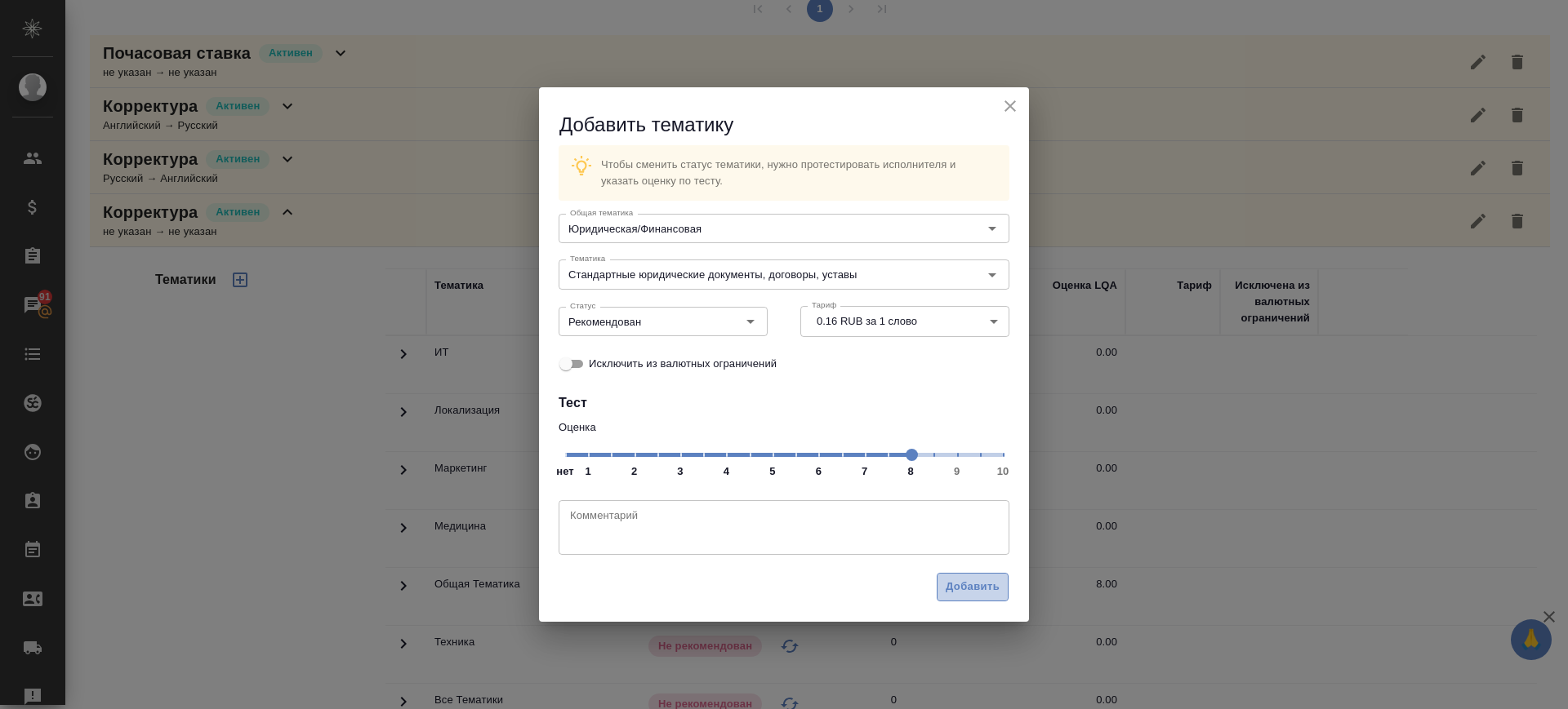
click at [981, 588] on span "Добавить" at bounding box center [973, 586] width 54 height 19
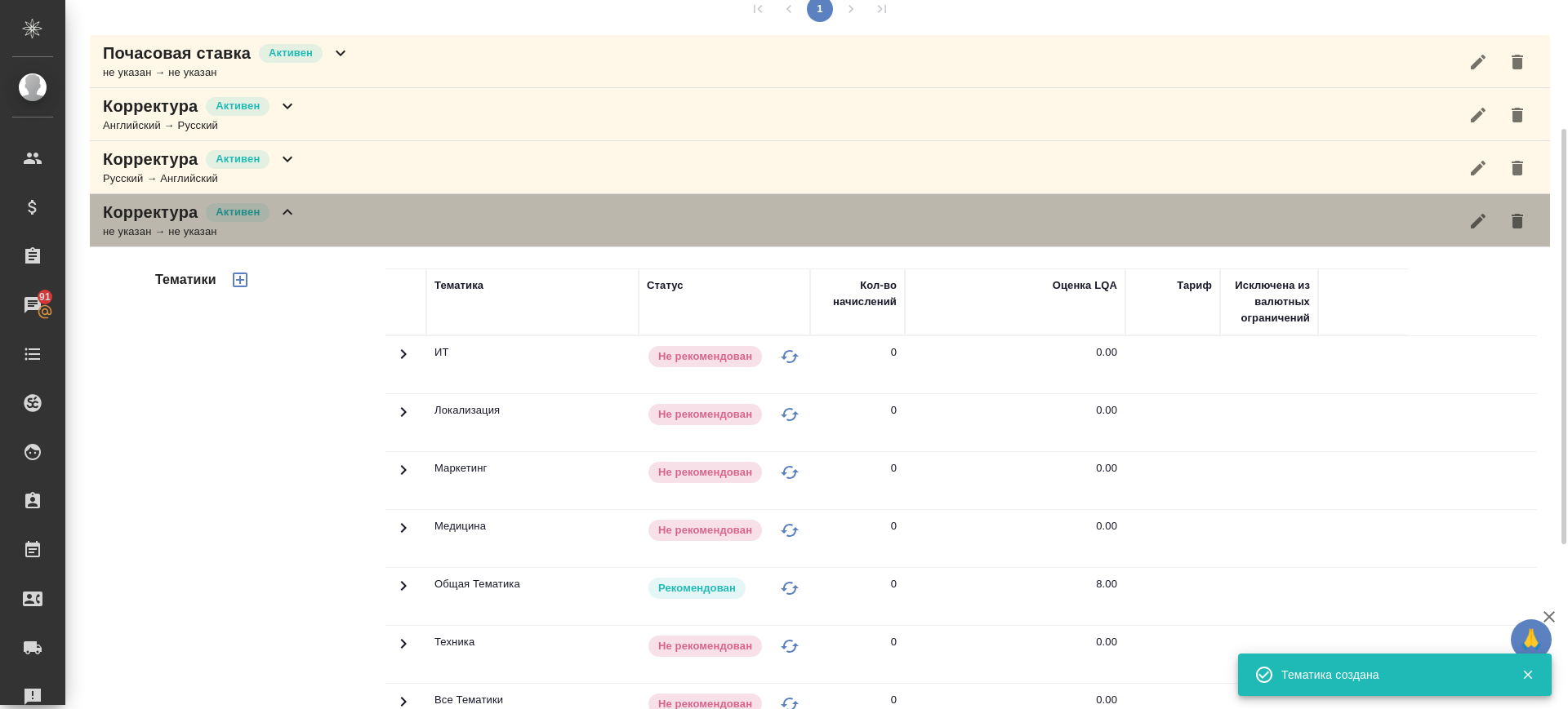
click at [335, 229] on div "Корректура Активен не указан → не указан" at bounding box center [820, 220] width 1461 height 53
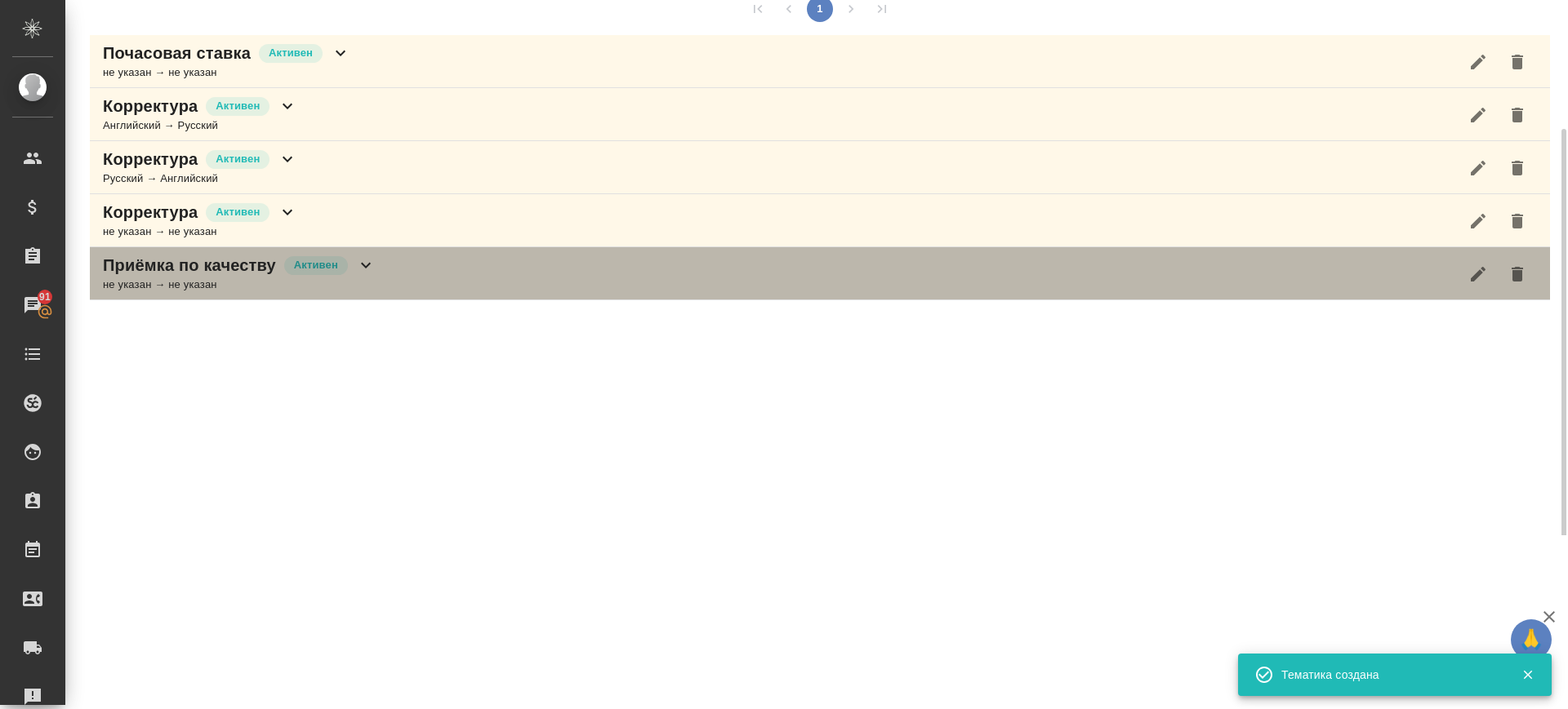
click at [400, 275] on div "Приёмка по качеству Активен не указан → не указан" at bounding box center [820, 274] width 1461 height 53
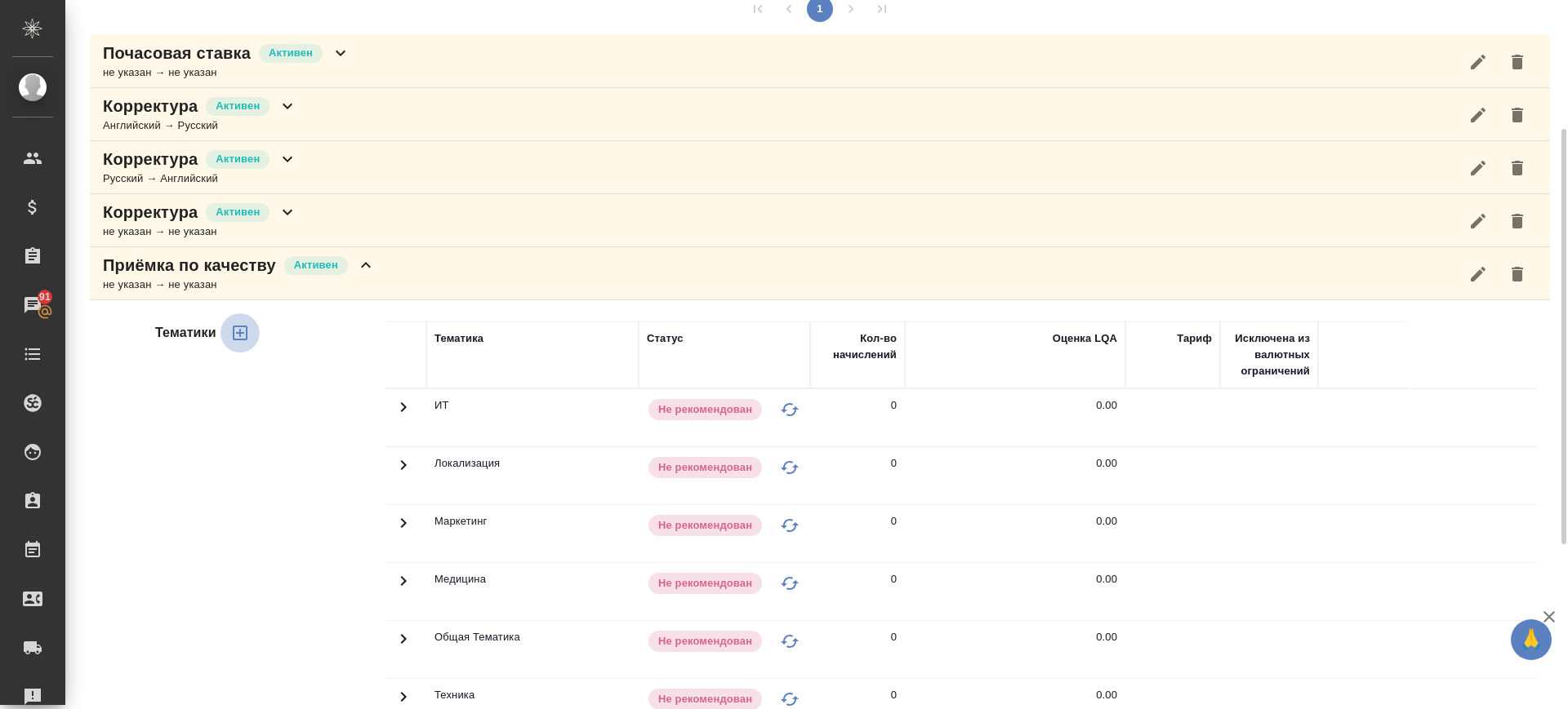
click at [238, 328] on icon "button" at bounding box center [240, 333] width 19 height 19
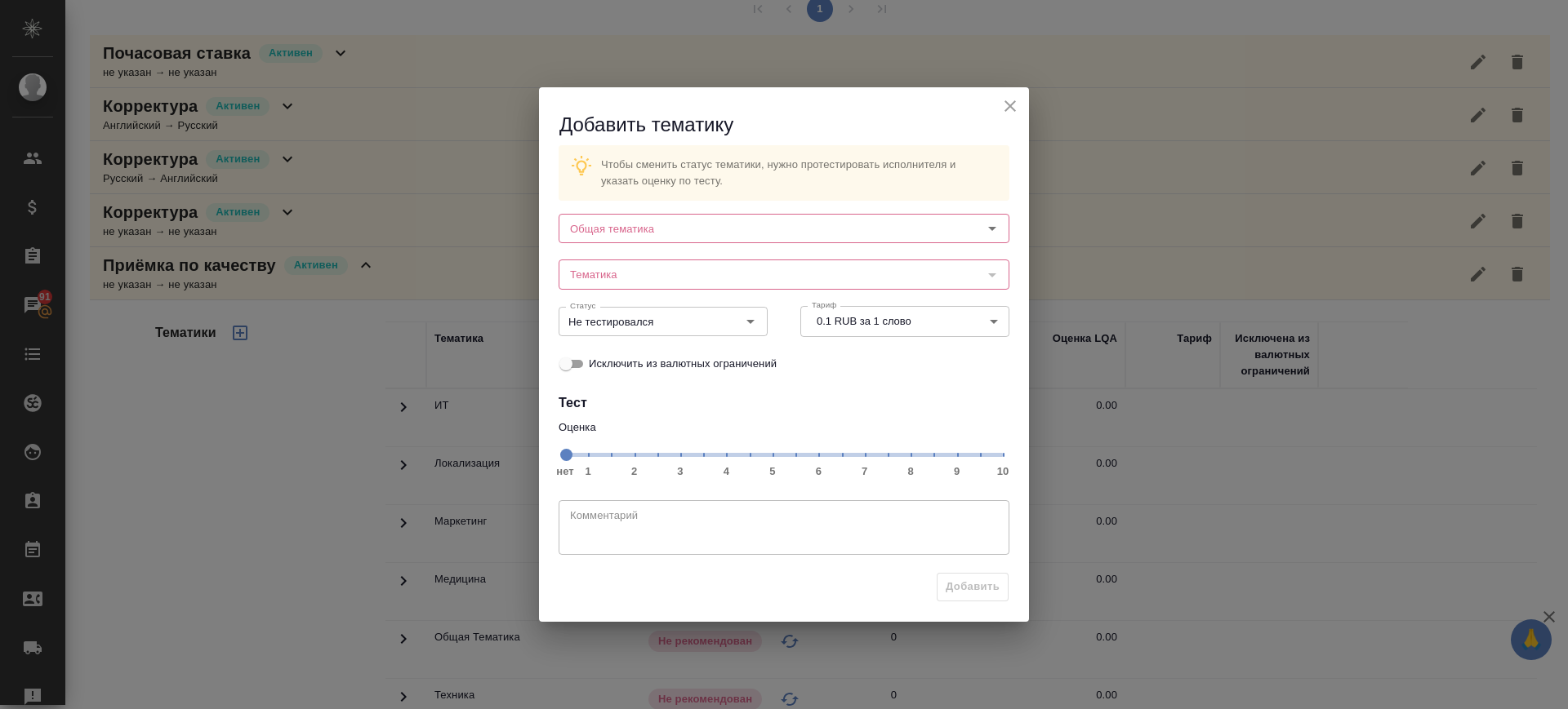
click at [708, 245] on div "Тематика Тематика" at bounding box center [784, 273] width 483 height 72
click at [703, 240] on div "Общая тематика" at bounding box center [784, 229] width 451 height 29
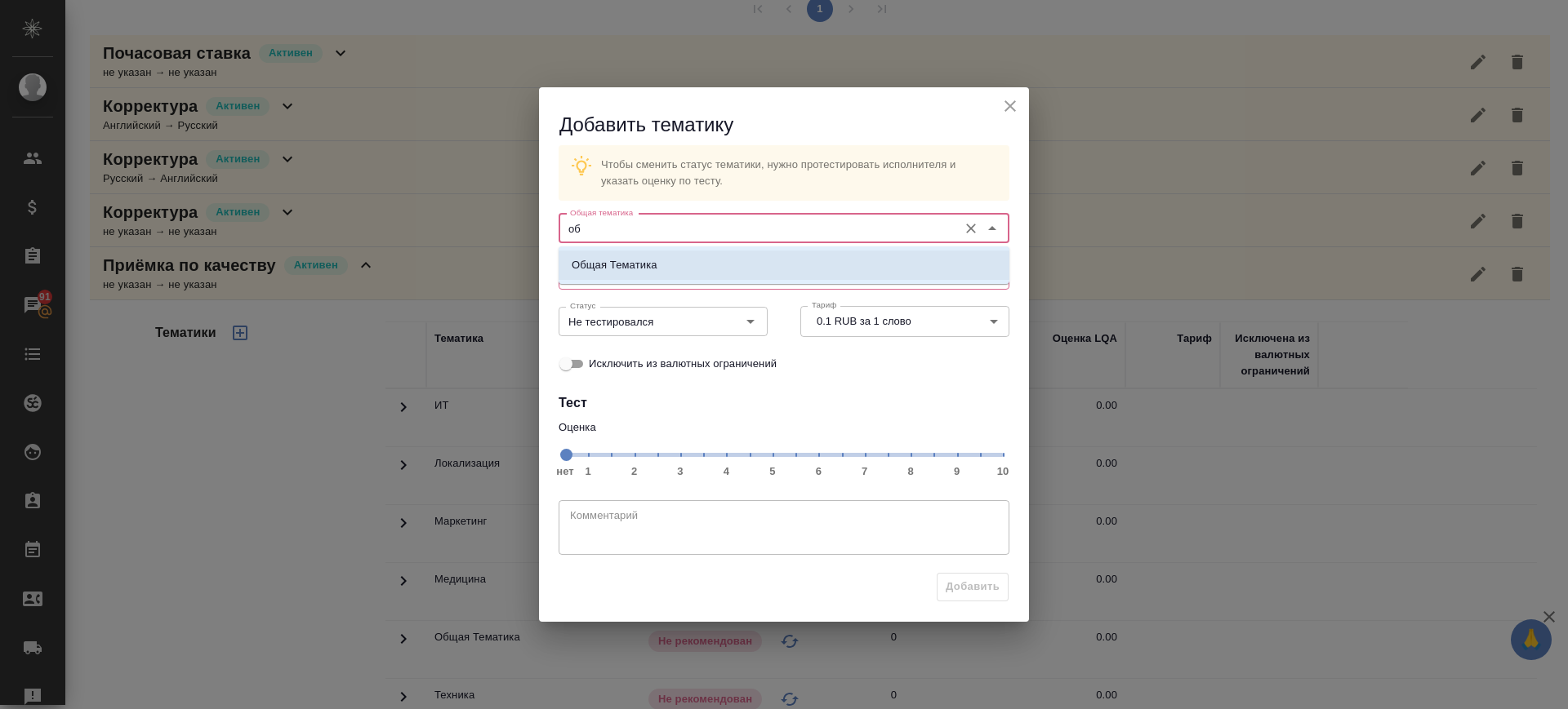
click at [708, 261] on li "Общая Тематика" at bounding box center [784, 265] width 451 height 29
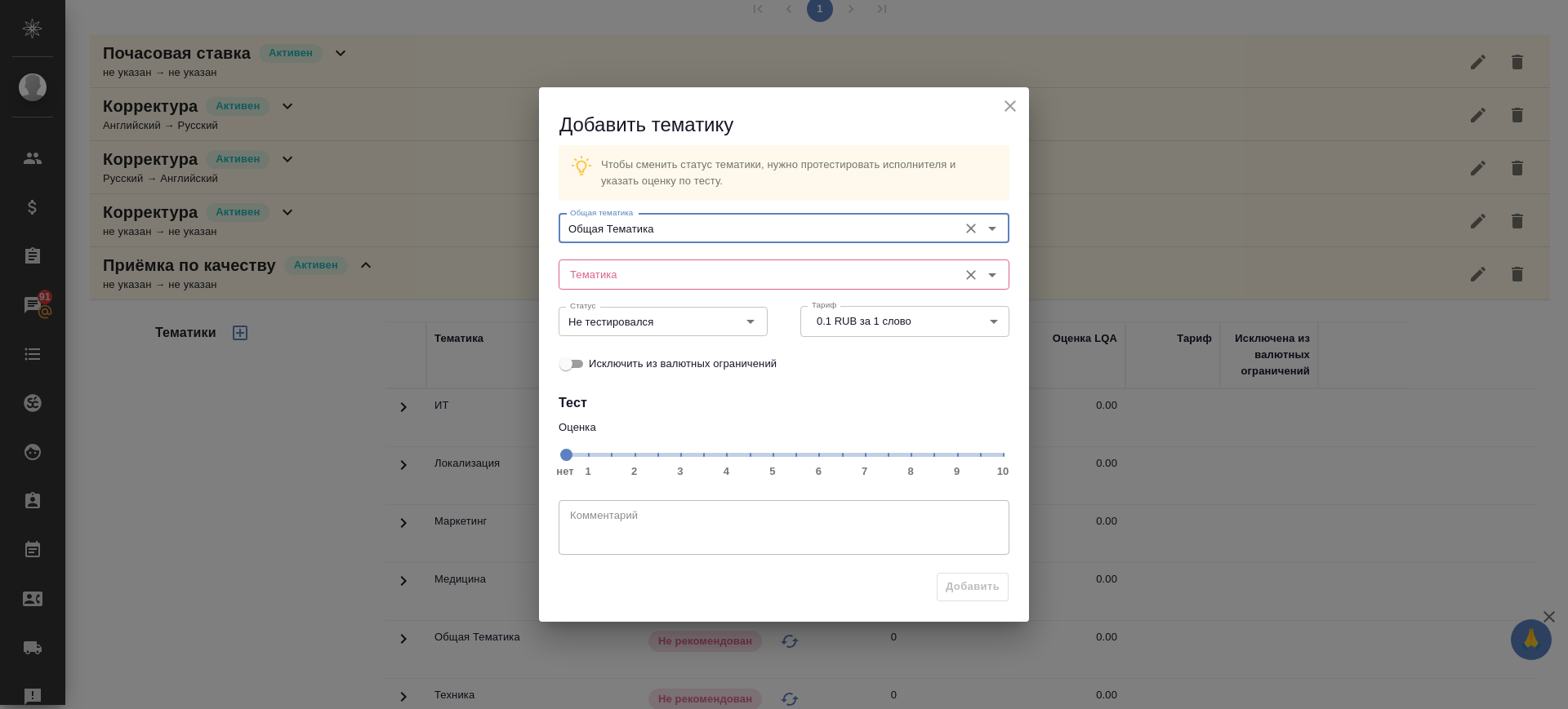
type input "Общая Тематика"
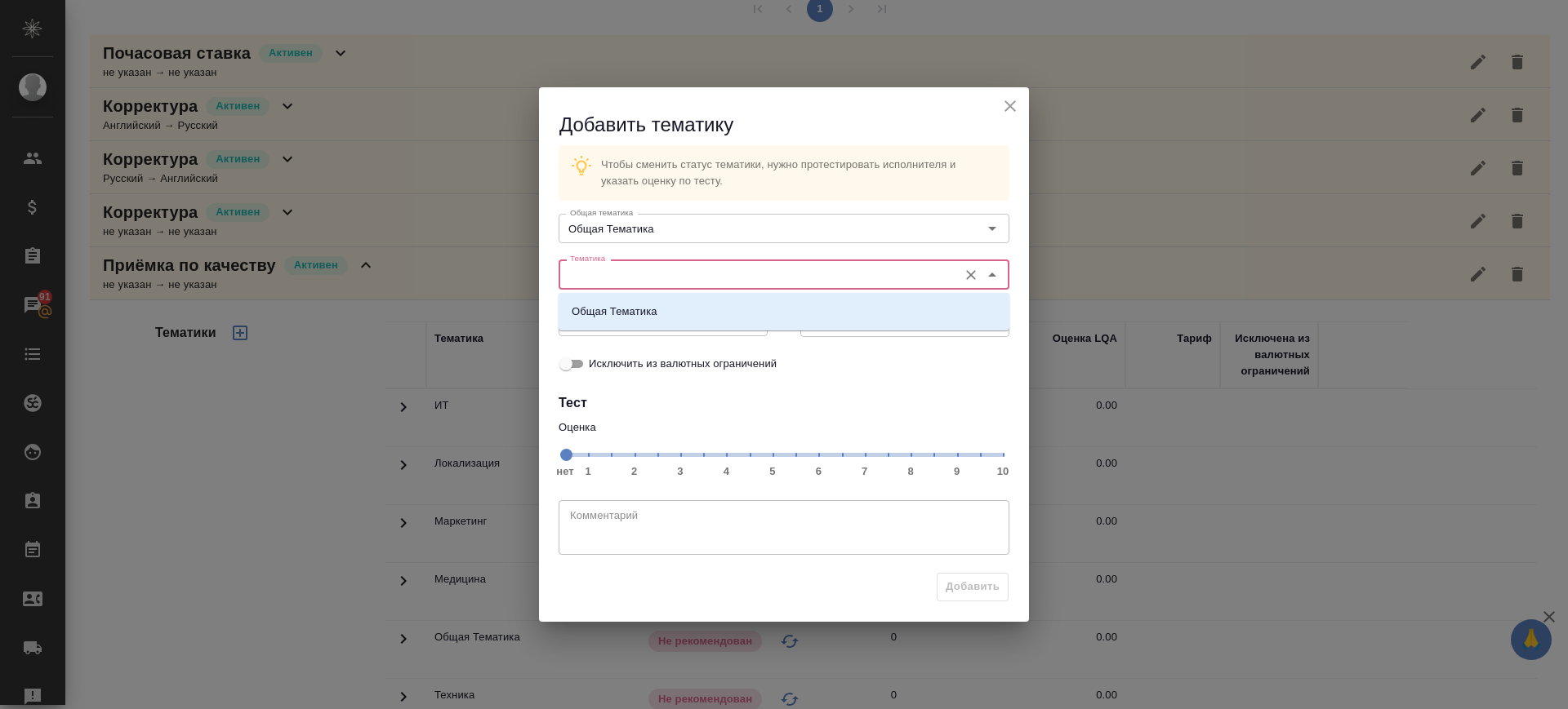
click at [708, 266] on input "Тематика" at bounding box center [756, 275] width 386 height 19
click at [709, 302] on li "Общая Тематика" at bounding box center [784, 312] width 451 height 29
type input "Общая Тематика"
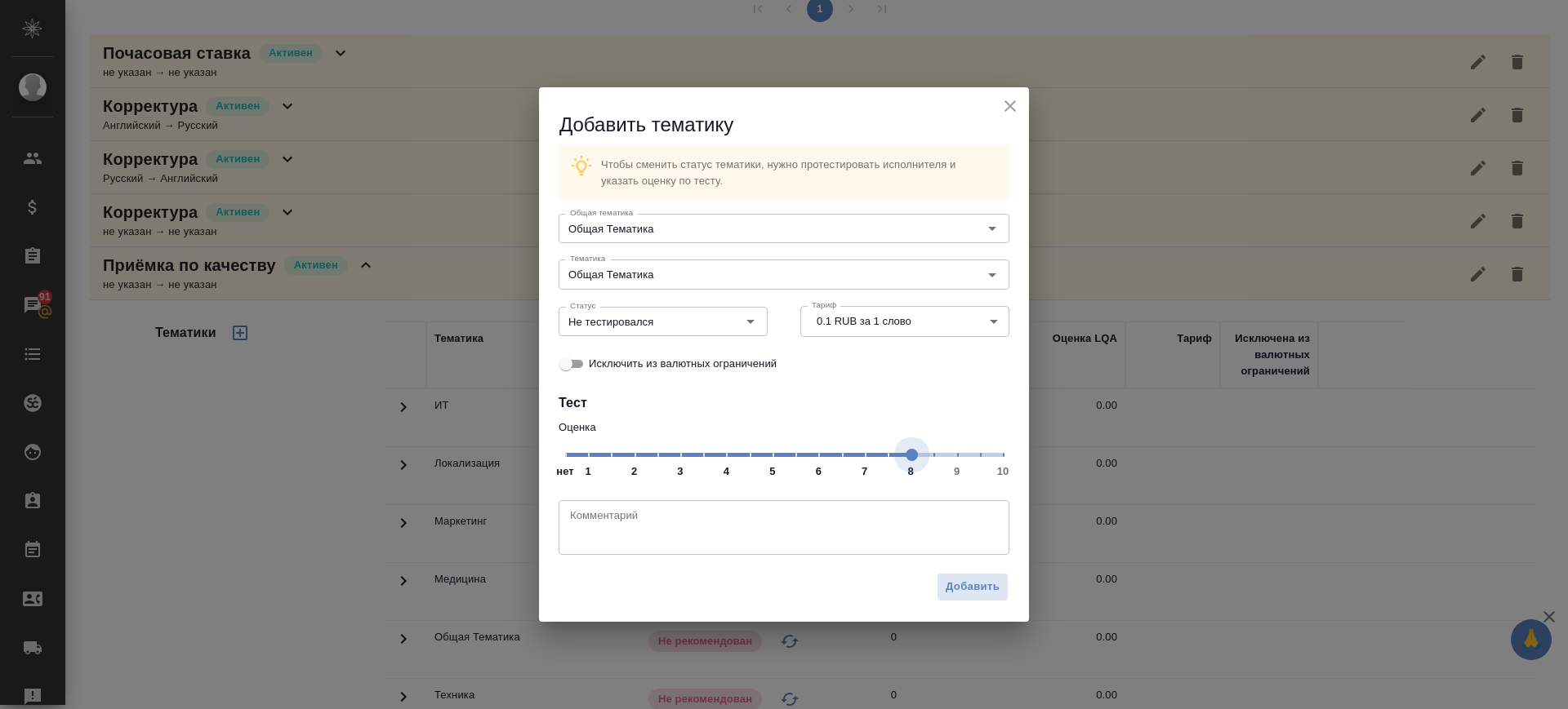
click at [912, 466] on span "нет 1 2 3 4 5 6 7 8 9 10" at bounding box center [784, 453] width 438 height 22
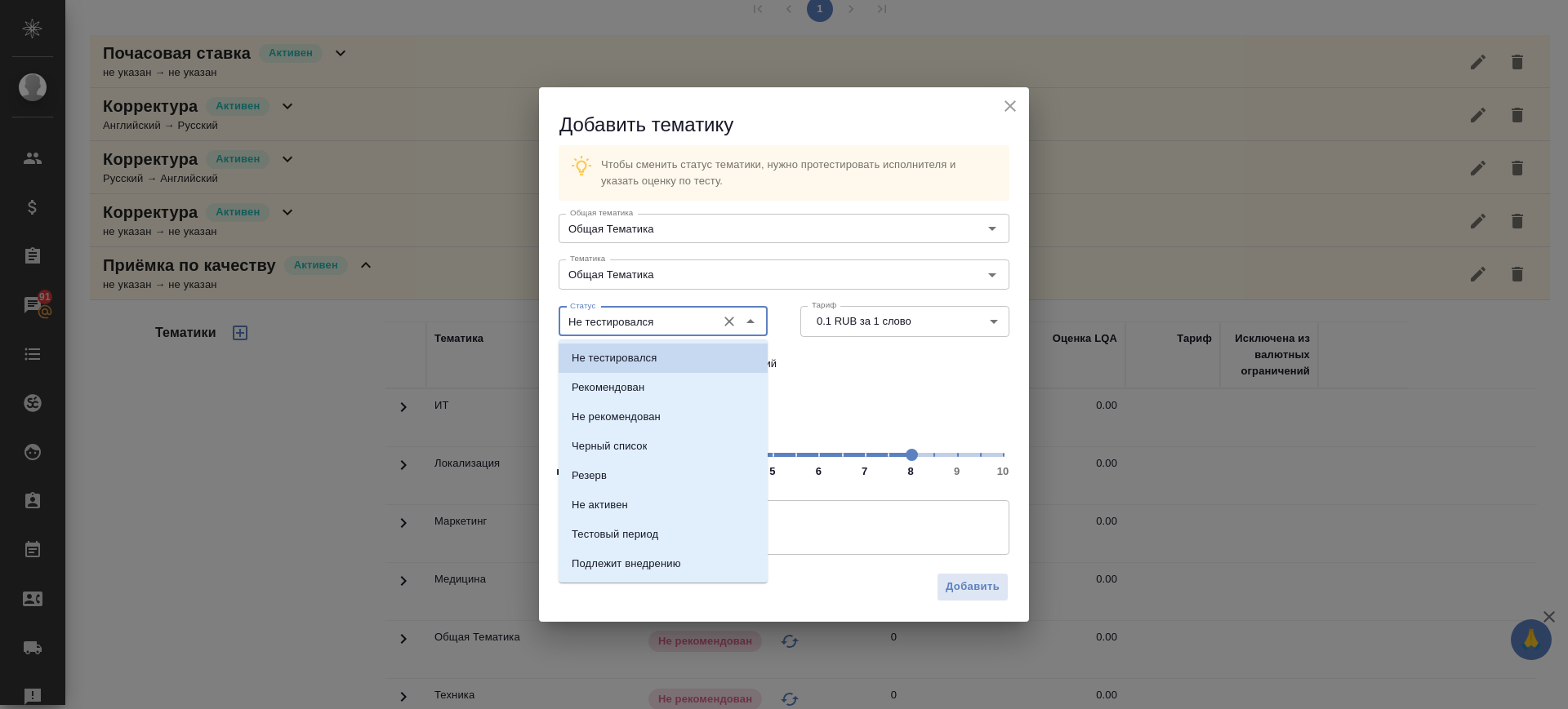
click at [666, 316] on input "Не тестировался" at bounding box center [635, 321] width 144 height 19
click at [670, 386] on li "Рекомендован" at bounding box center [663, 388] width 210 height 29
type input "Рекомендован"
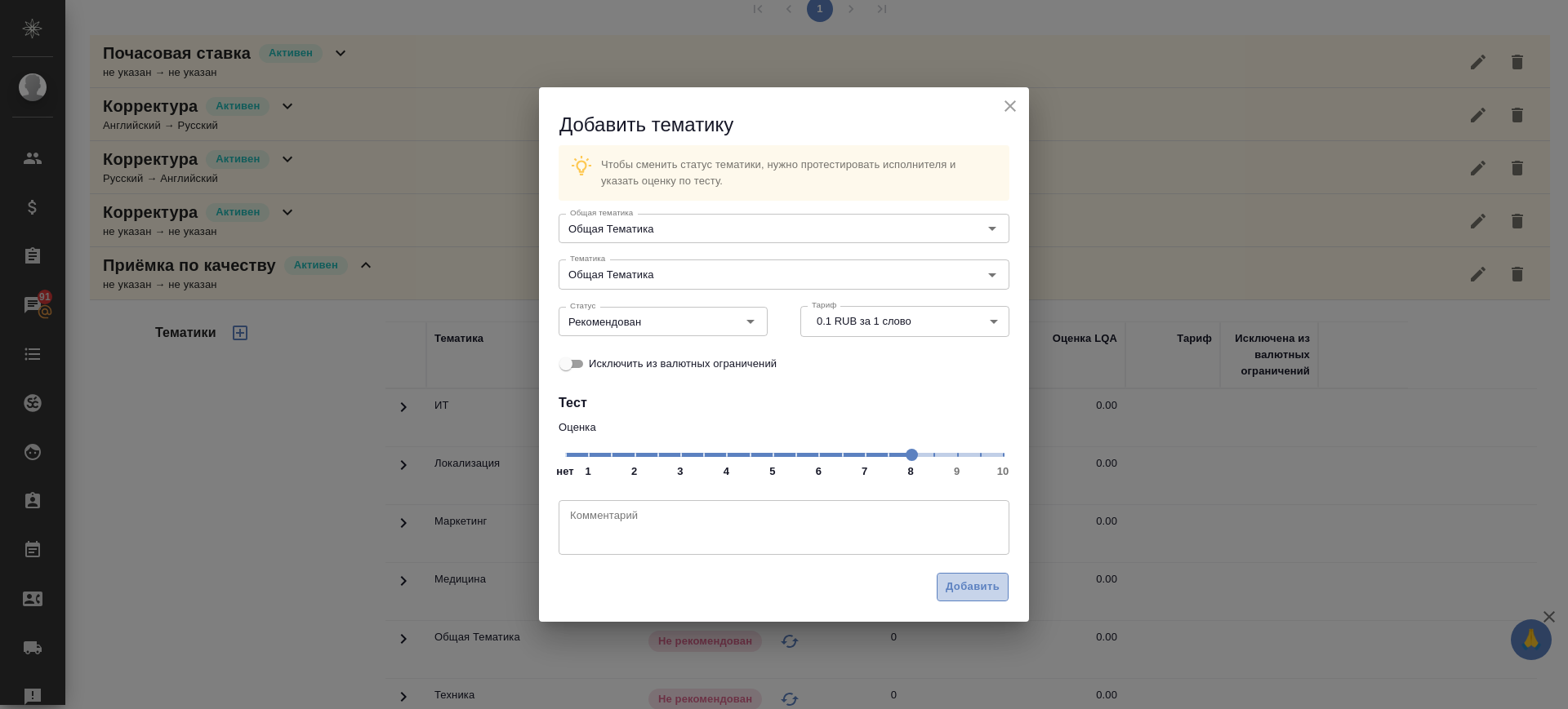
click at [1002, 597] on button "Добавить" at bounding box center [973, 586] width 72 height 28
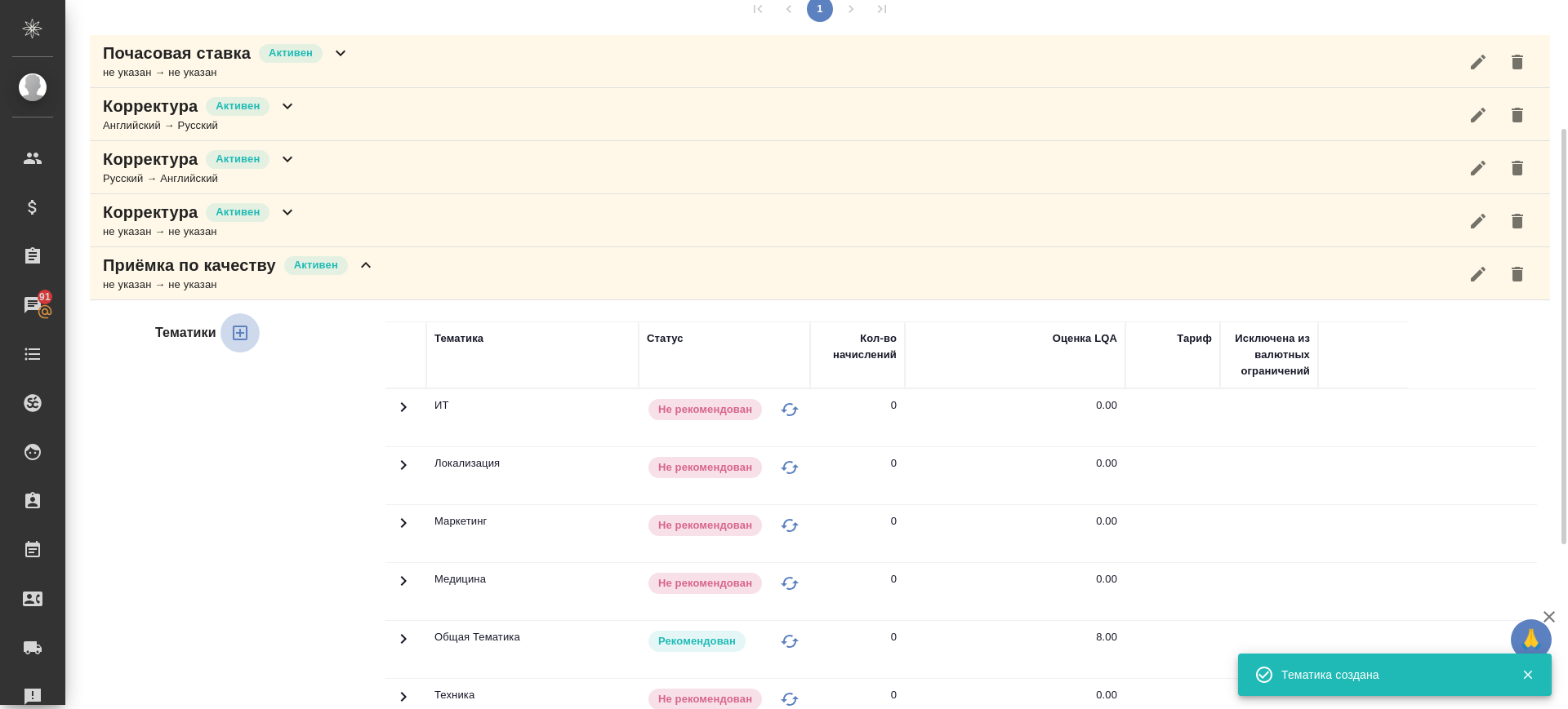
click at [242, 334] on icon "button" at bounding box center [240, 333] width 19 height 19
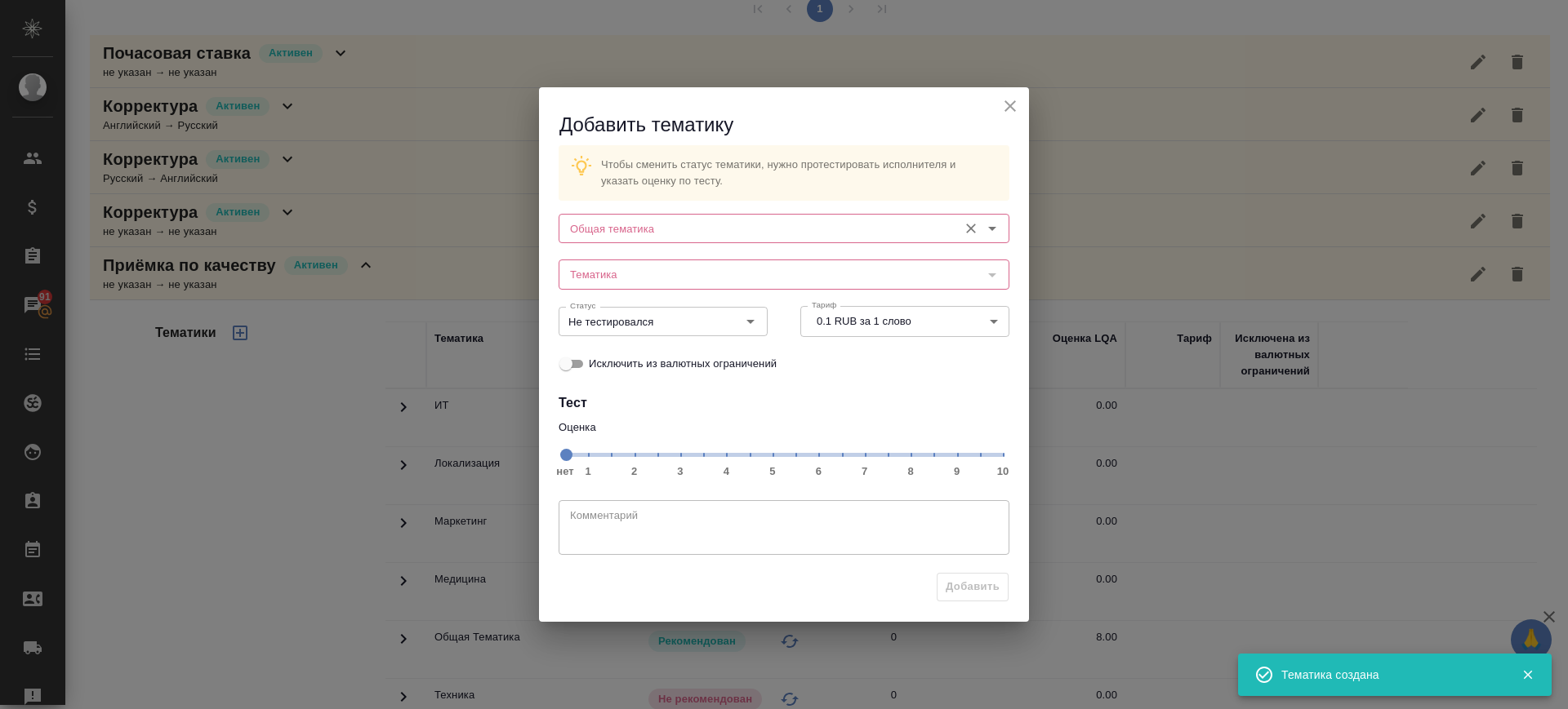
click at [662, 240] on div "Общая тематика" at bounding box center [784, 229] width 451 height 29
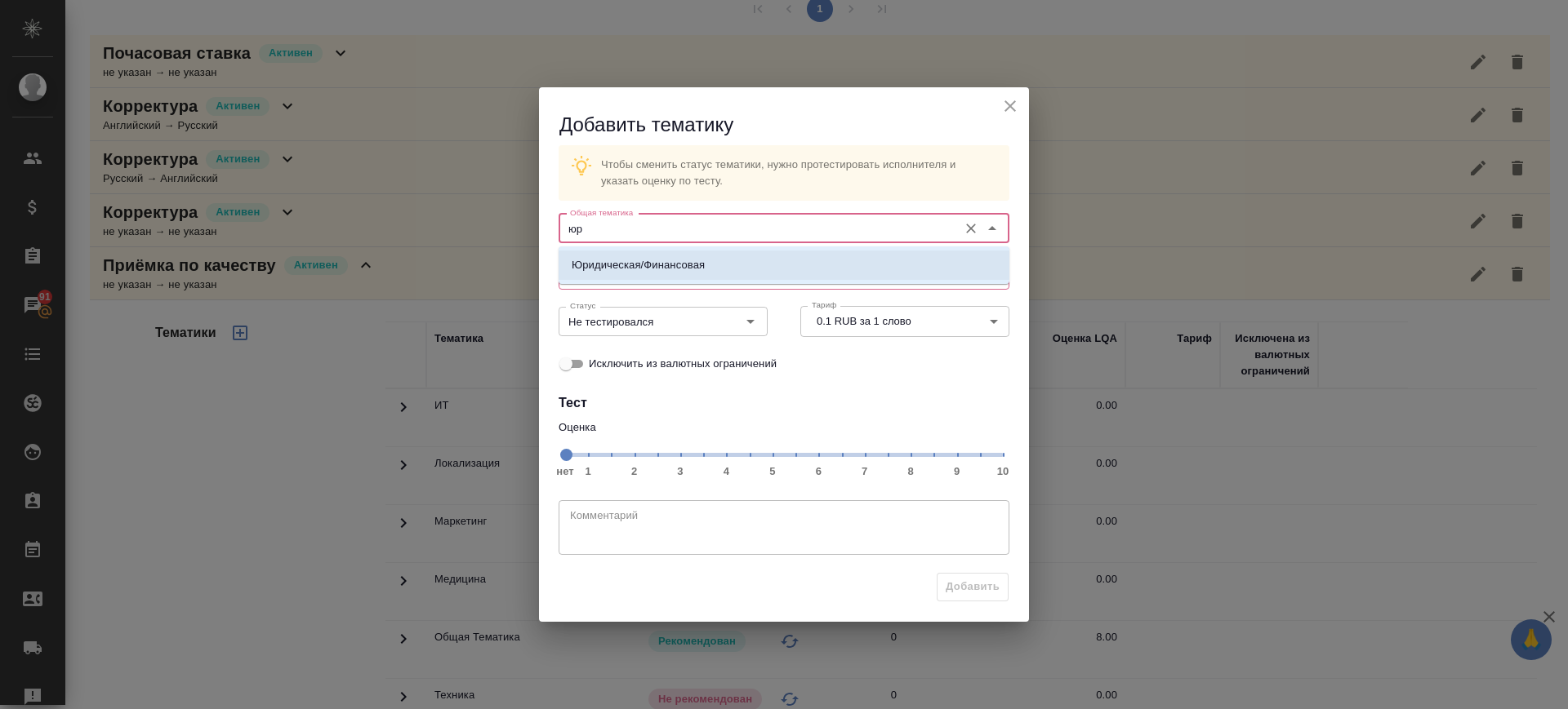
click at [653, 255] on li "Юридическая/Финансовая" at bounding box center [784, 265] width 451 height 29
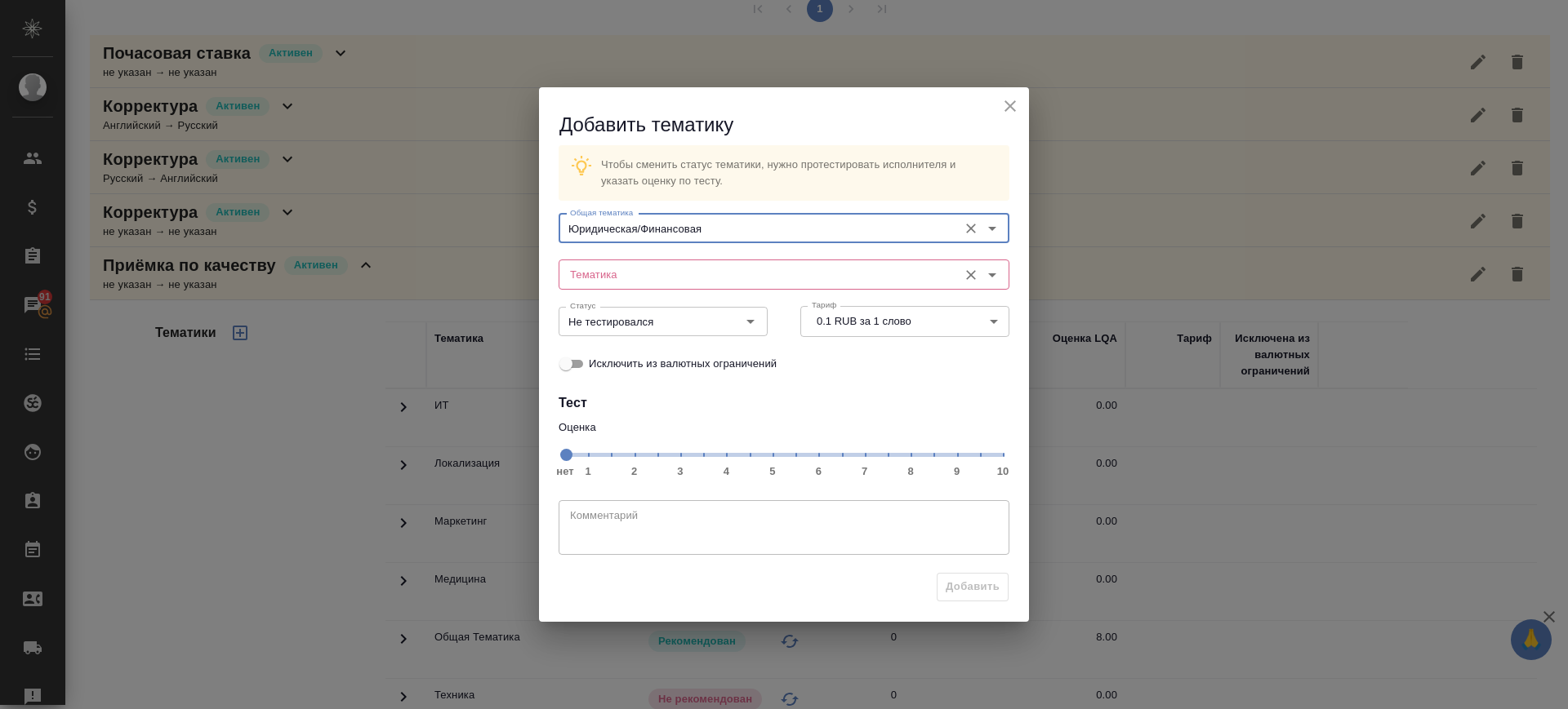
type input "Юридическая/Финансовая"
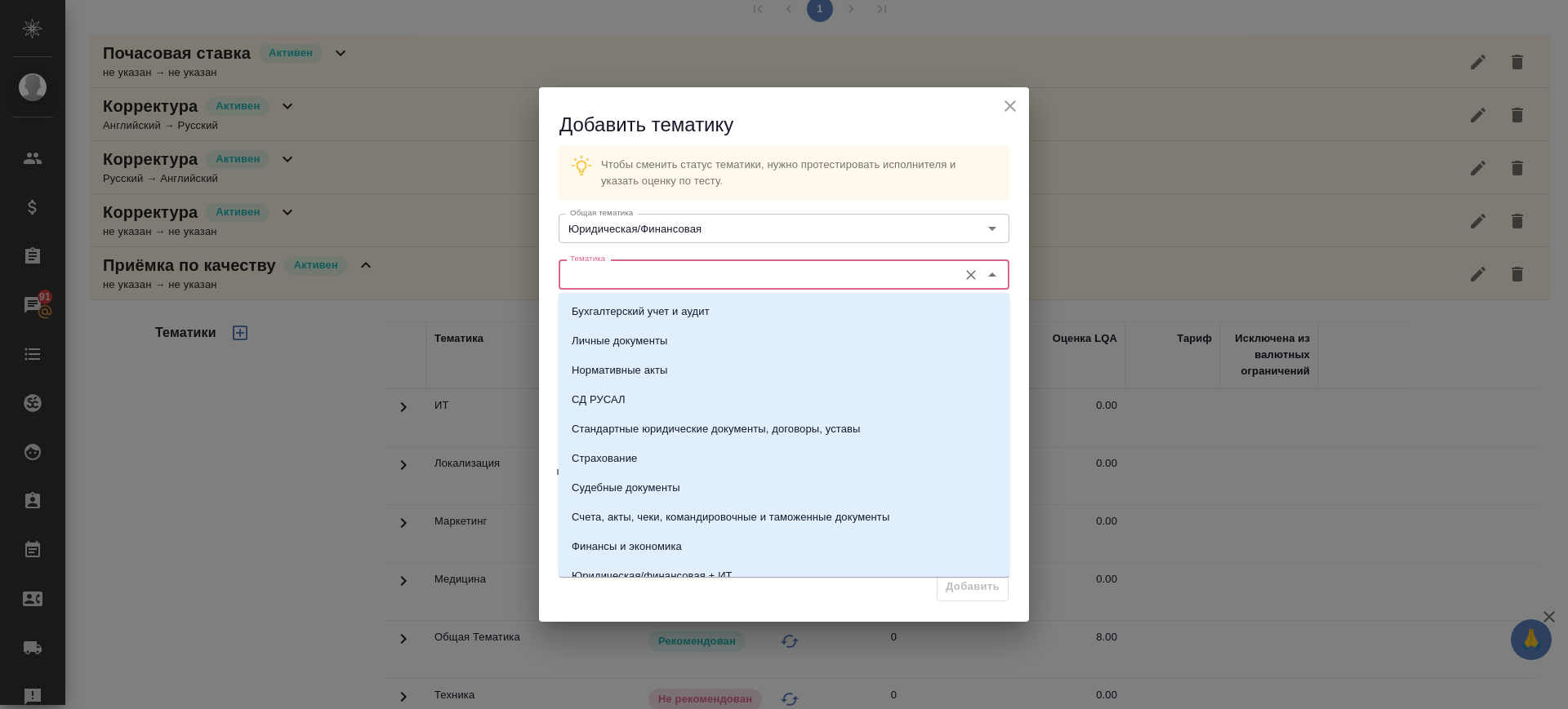
click at [659, 279] on input "Тематика" at bounding box center [756, 275] width 386 height 19
click at [680, 430] on p "Стандартные юридические документы, договоры, уставы" at bounding box center [716, 429] width 289 height 17
type input "Стандартные юридические документы, договоры, уставы"
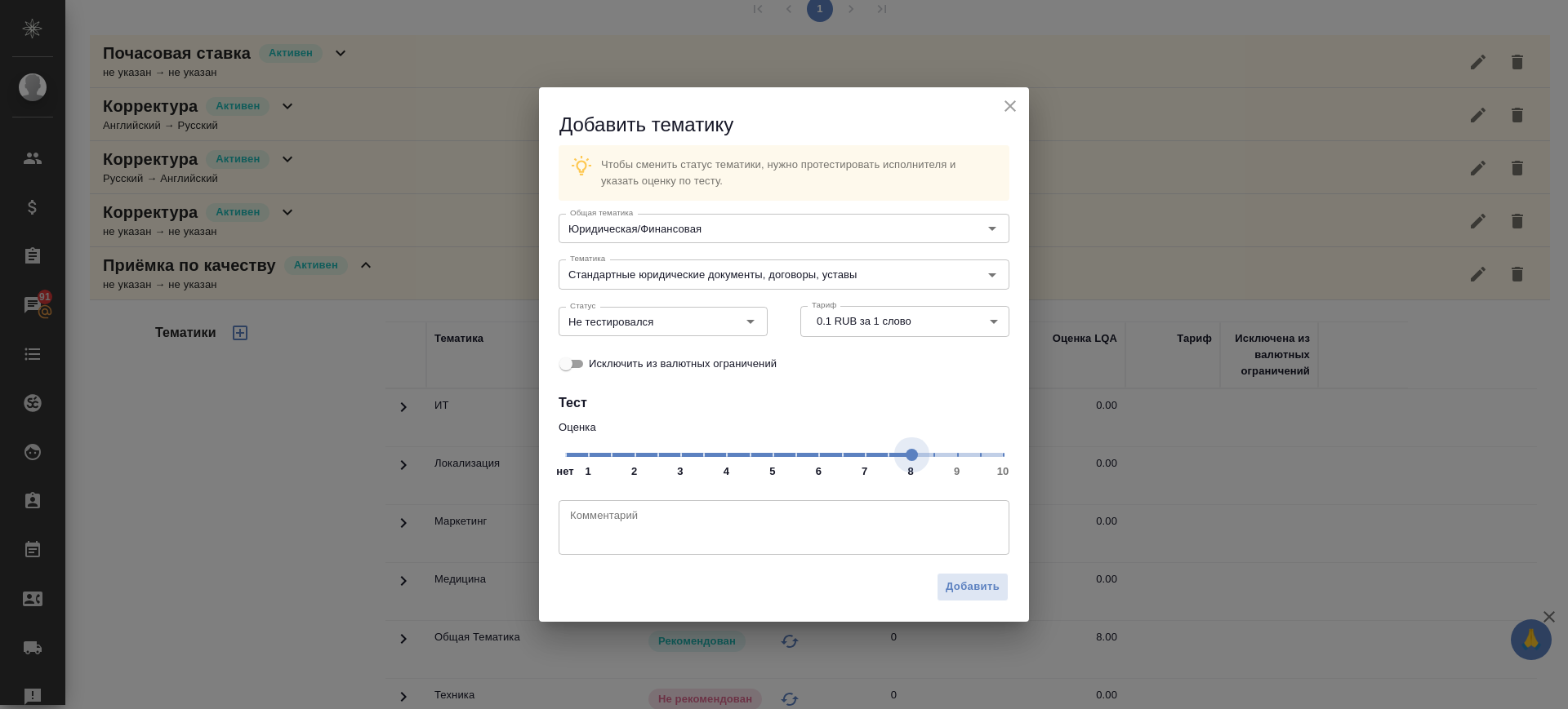
click at [911, 460] on span "нет 1 2 3 4 5 6 7 8 9 10" at bounding box center [784, 453] width 438 height 22
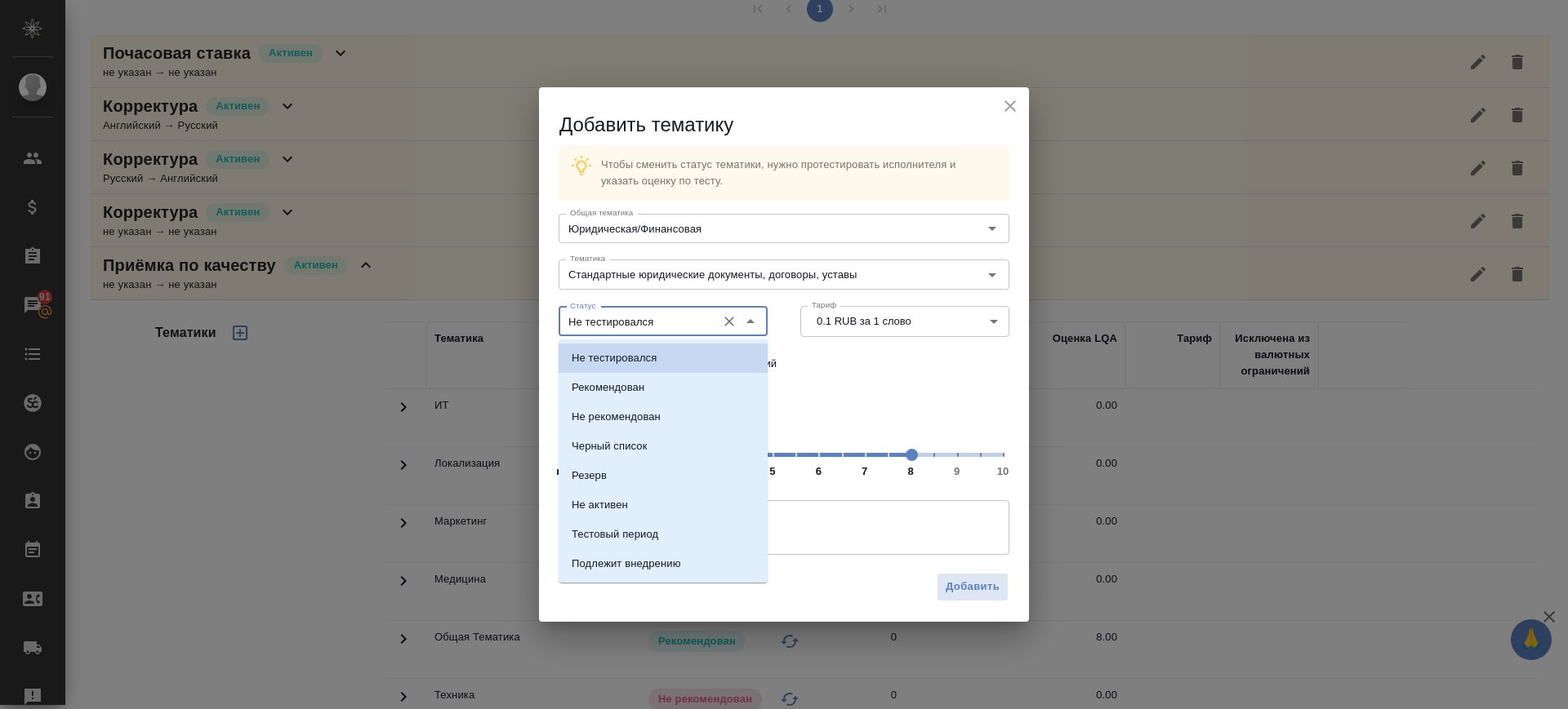
click at [612, 325] on input "Не тестировался" at bounding box center [635, 321] width 144 height 19
click at [623, 383] on p "Рекомендован" at bounding box center [608, 388] width 73 height 17
type input "Рекомендован"
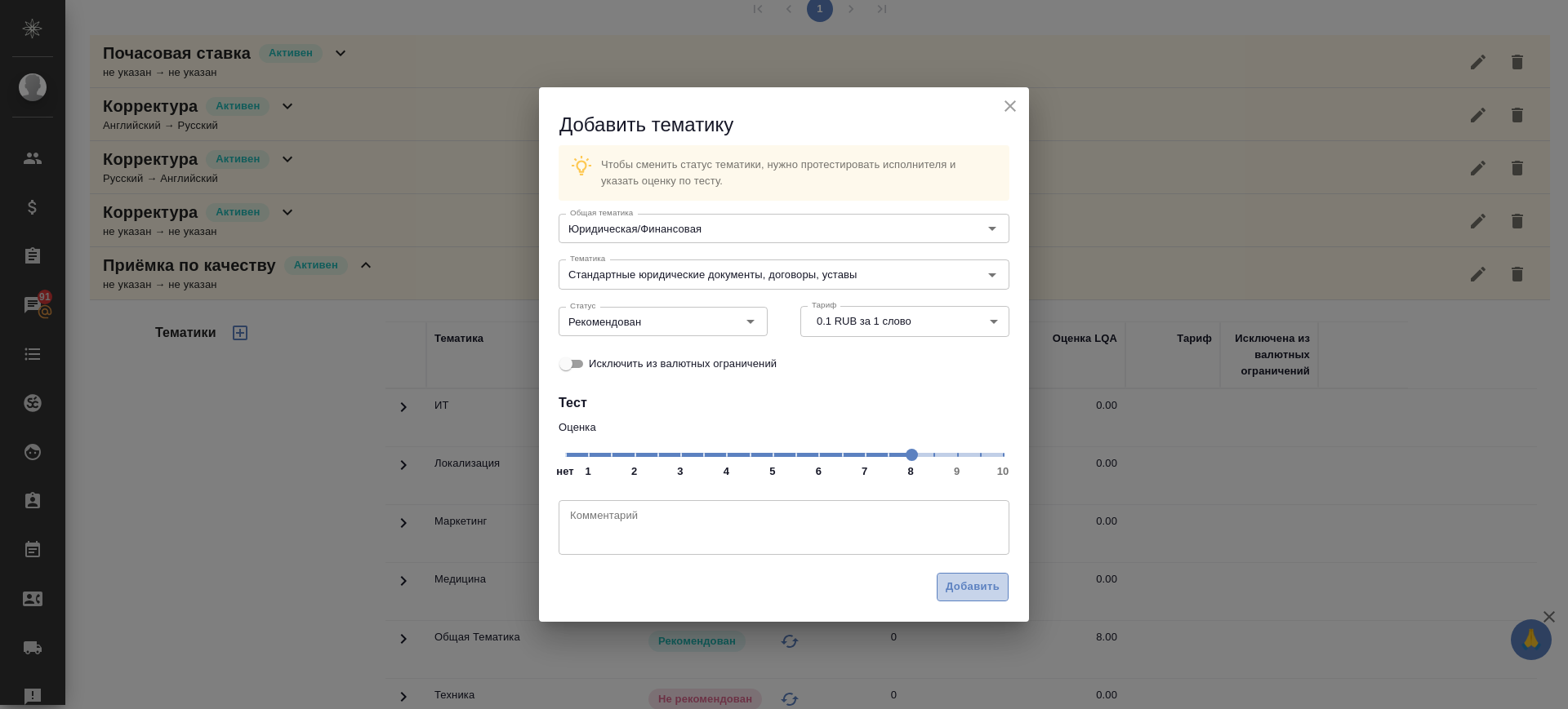
click at [977, 578] on span "Добавить" at bounding box center [973, 586] width 54 height 19
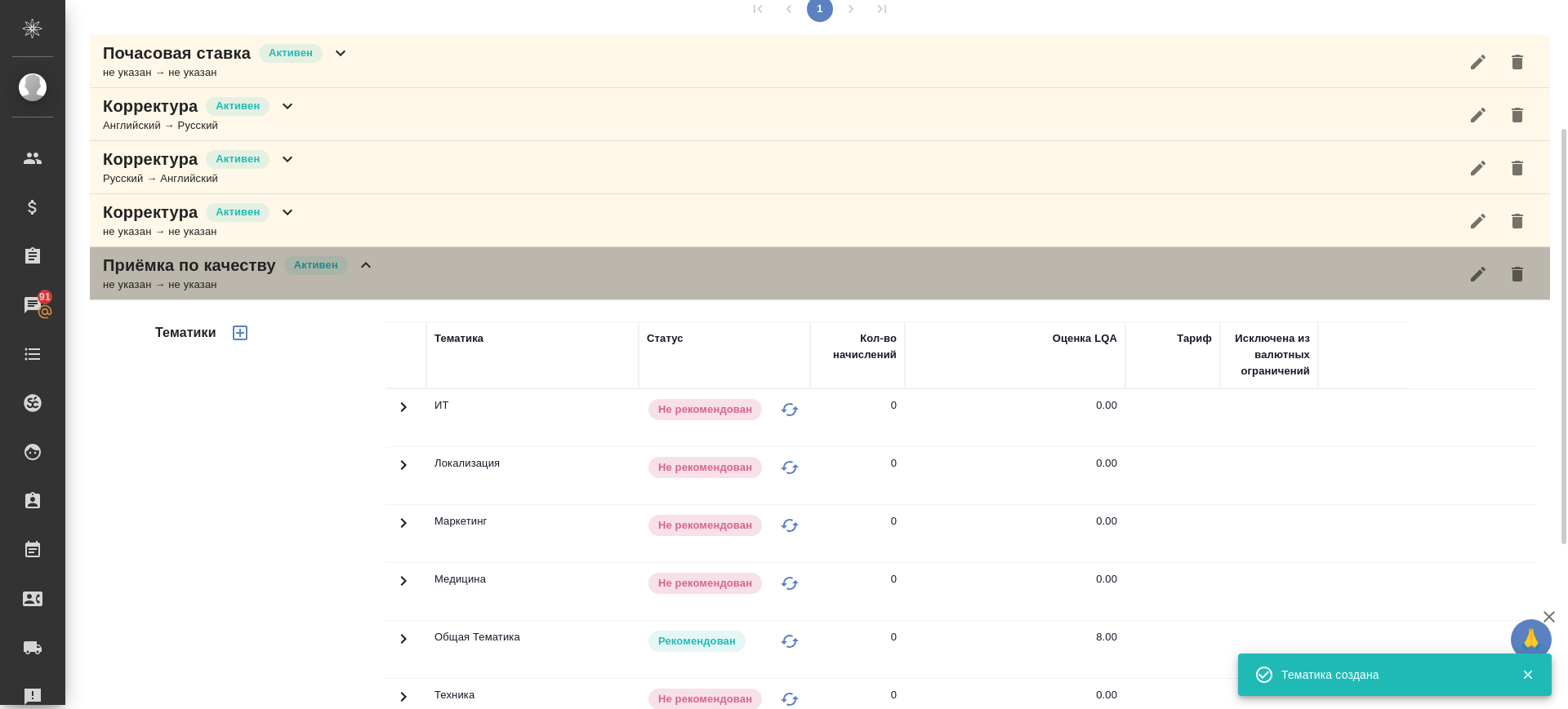
click at [392, 265] on div "Приёмка по качеству Активен не указан → не указан" at bounding box center [820, 274] width 1461 height 53
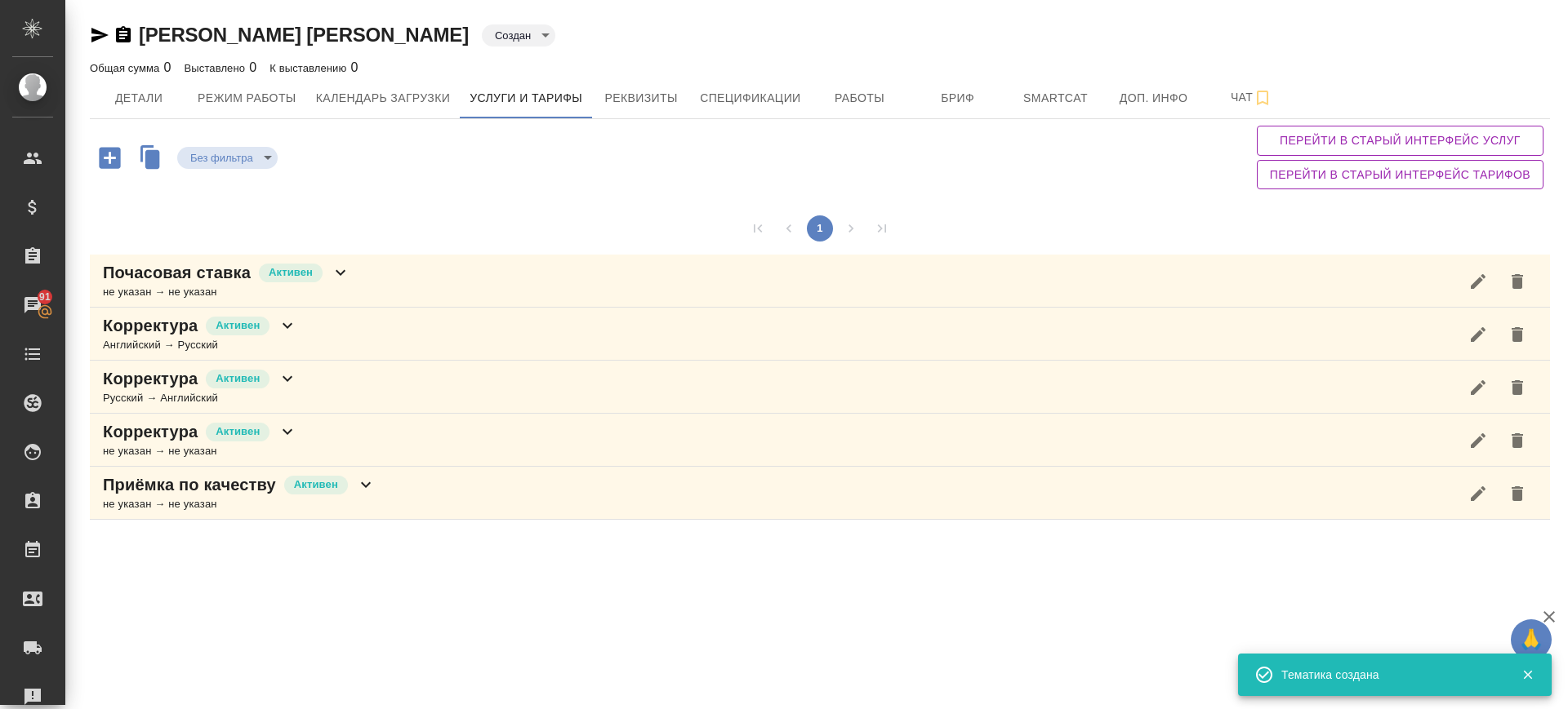
scroll to position [0, 0]
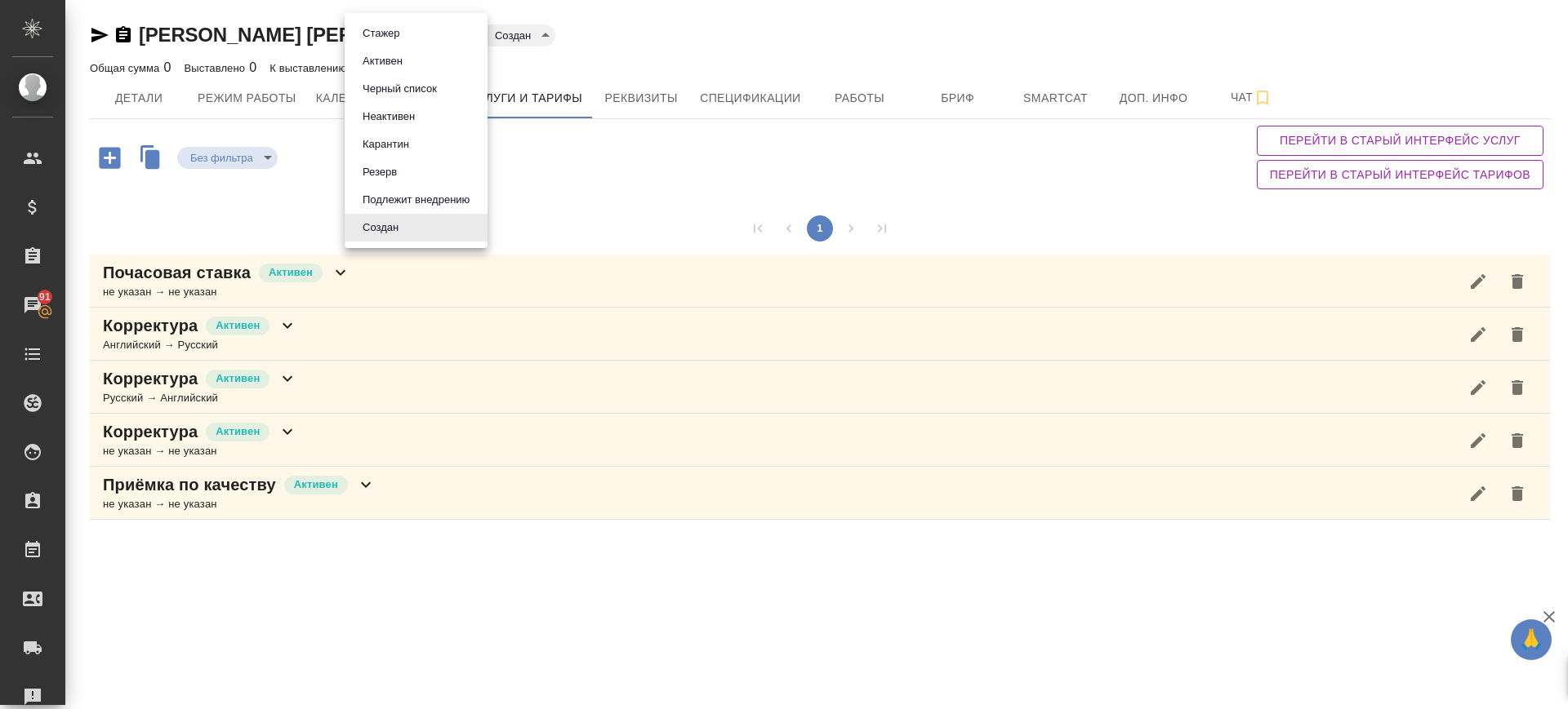
click at [396, 40] on body "🙏 .cls-1 fill:#fff; AWATERA Саглам Виктория v.saglam Клиенты Спецификации Заказ…" at bounding box center [784, 354] width 1568 height 709
click at [397, 60] on button "Активен" at bounding box center [382, 61] width 50 height 18
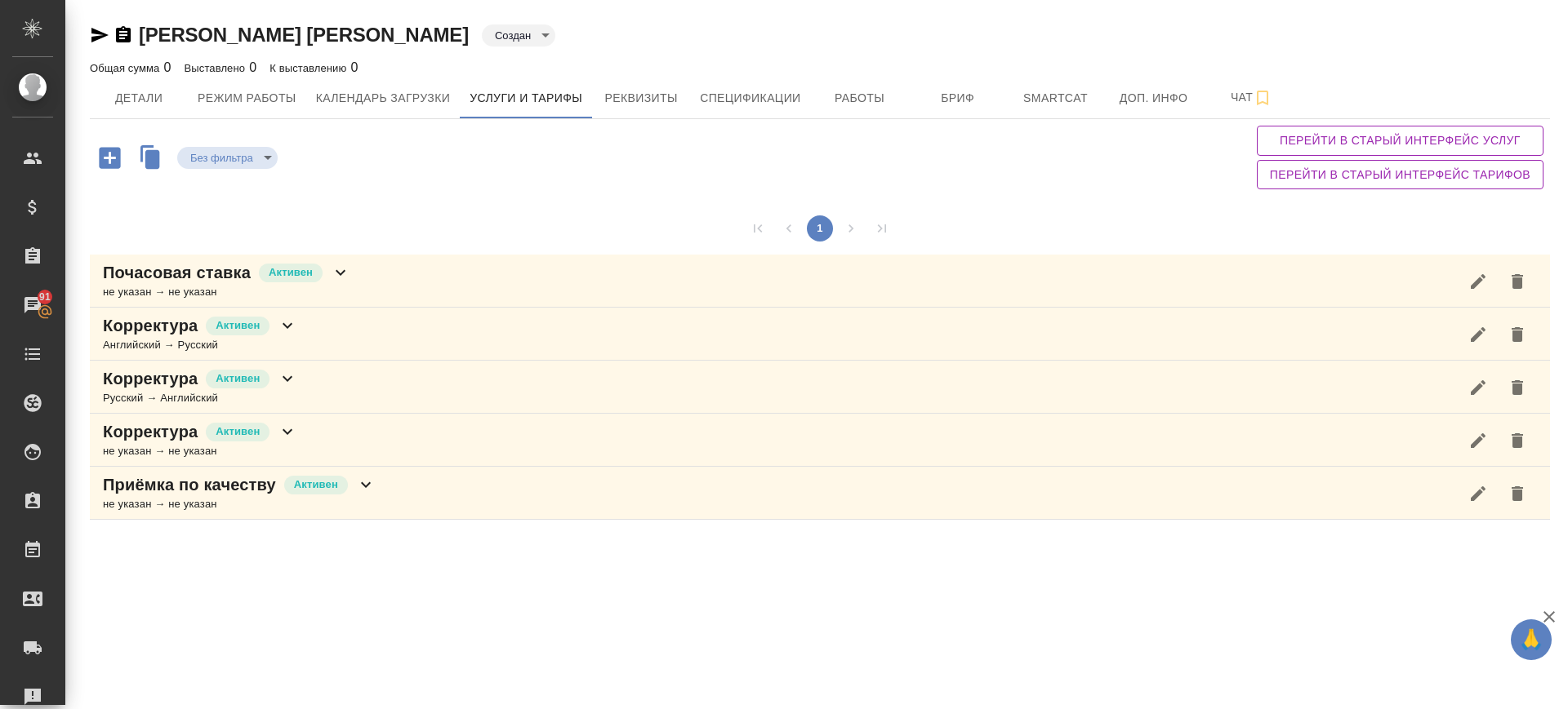
type input "active"
click at [89, 28] on div "Аликелова Валерия Активен active Общая сумма 0 Выставлено 0 К выставлению 0 Дет…" at bounding box center [820, 268] width 1478 height 536
click at [95, 33] on icon "button" at bounding box center [100, 34] width 18 height 15
click at [141, 98] on span "Детали" at bounding box center [138, 98] width 78 height 20
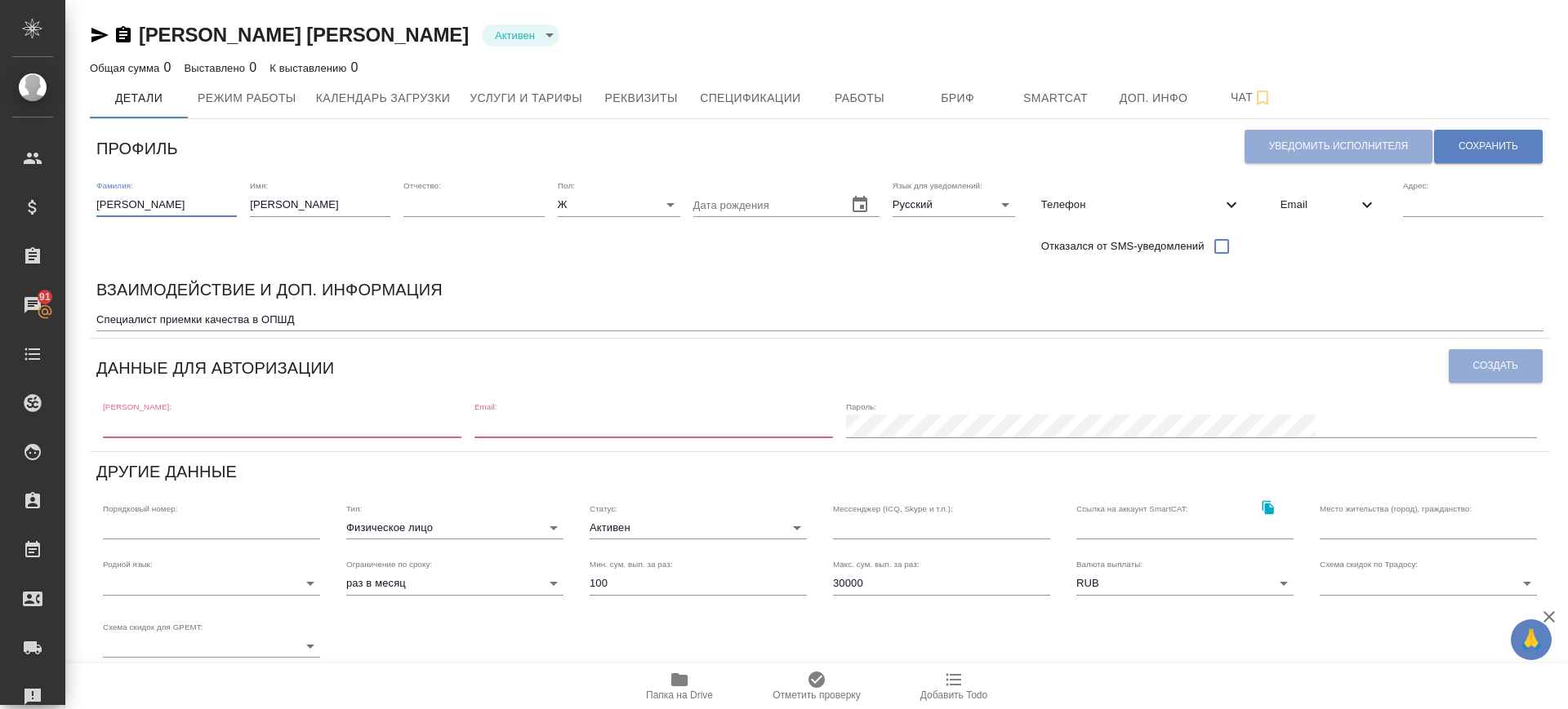
click at [163, 209] on input "[PERSON_NAME]" at bounding box center [167, 205] width 140 height 22
type input "[PERSON_NAME]"
click at [1484, 145] on span "Сохранить" at bounding box center [1488, 146] width 59 height 14
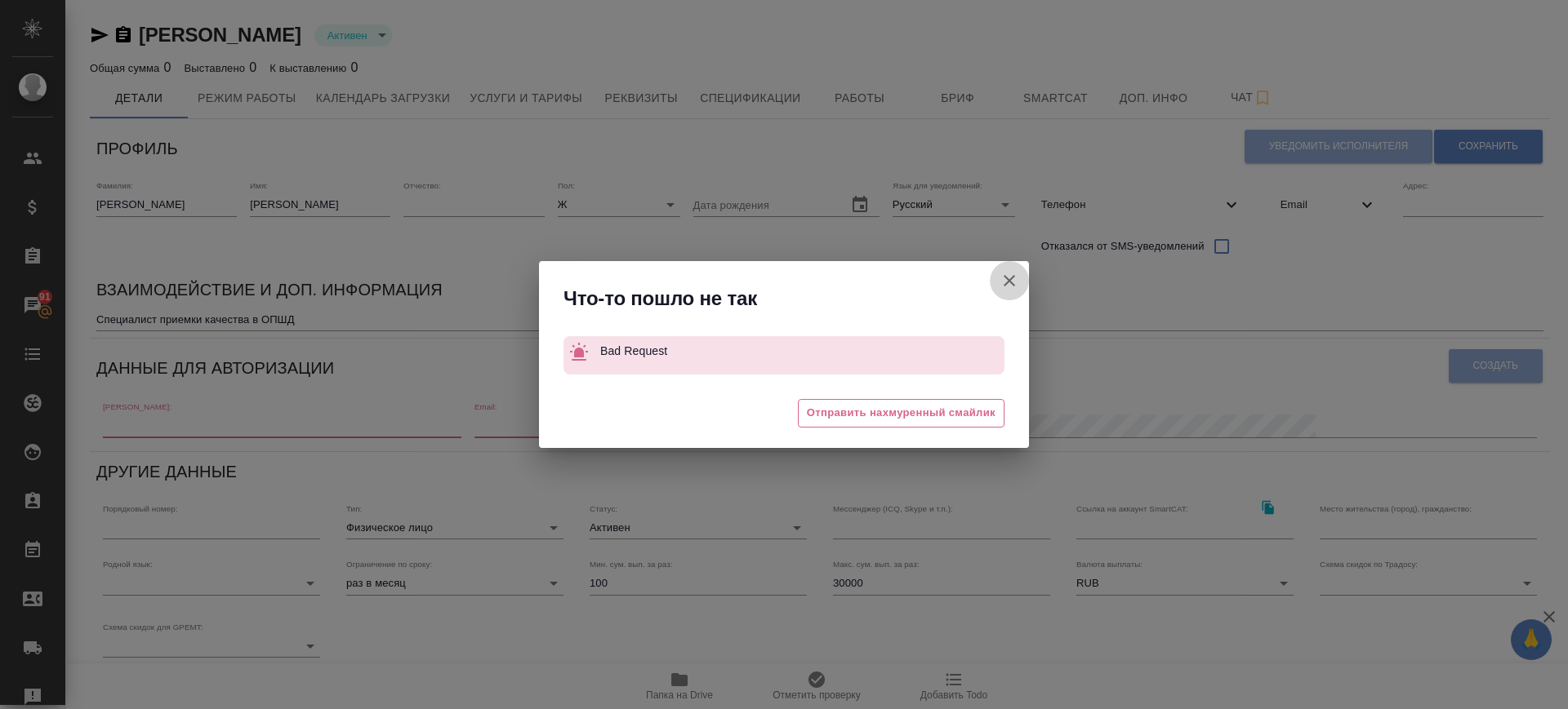
click at [1003, 279] on icon "button" at bounding box center [1010, 280] width 19 height 19
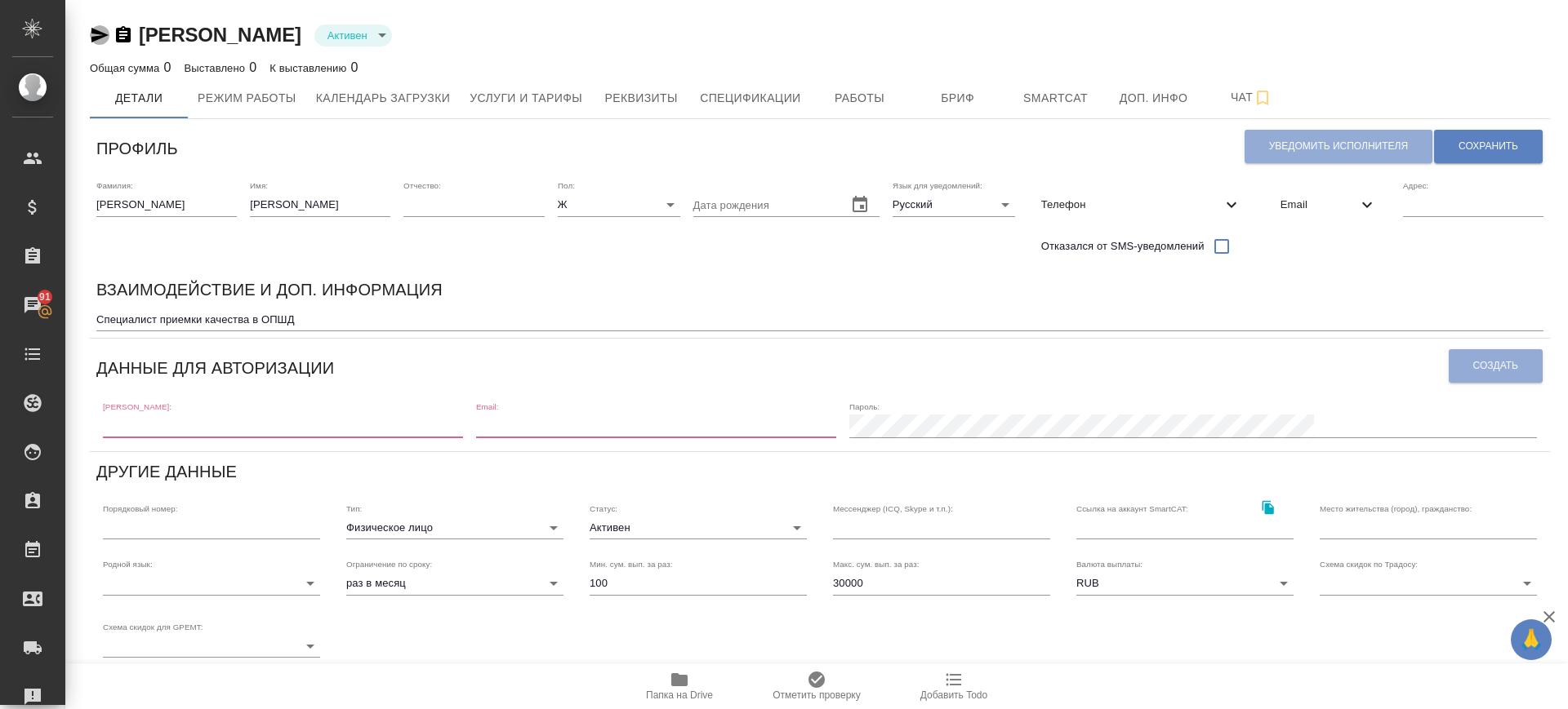
click at [102, 44] on icon "button" at bounding box center [99, 35] width 19 height 19
